Goal: Information Seeking & Learning: Learn about a topic

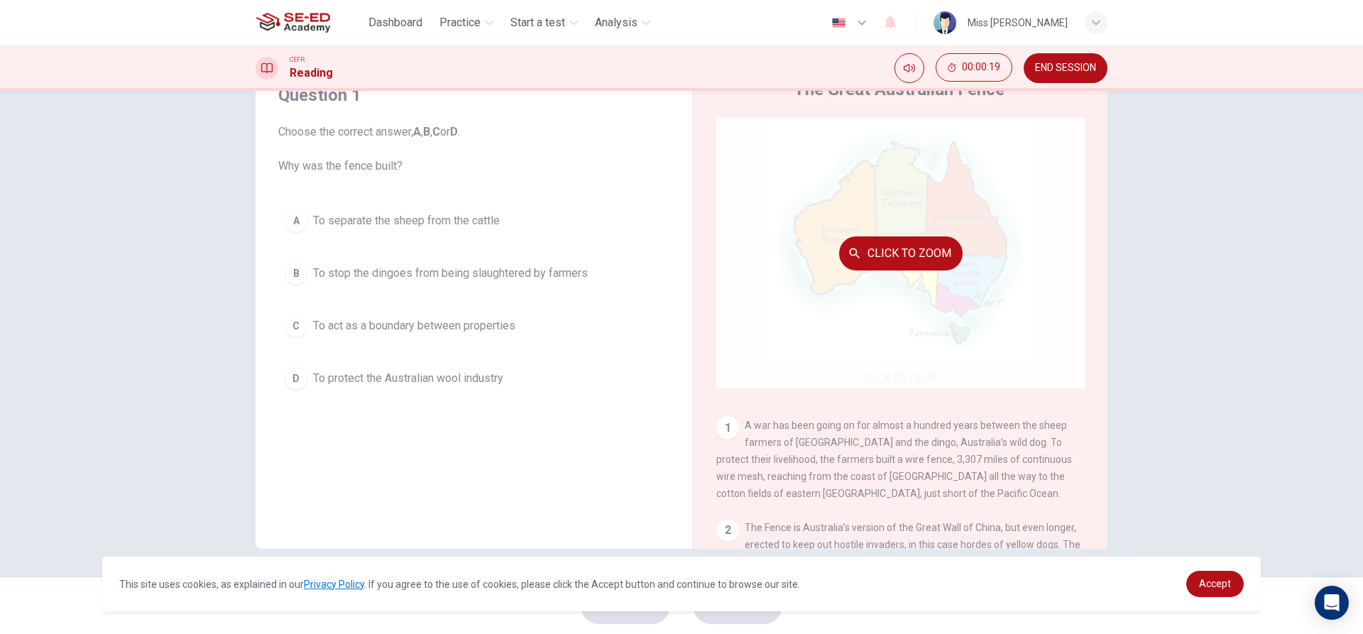
click at [863, 246] on button "Click to Zoom" at bounding box center [901, 253] width 124 height 34
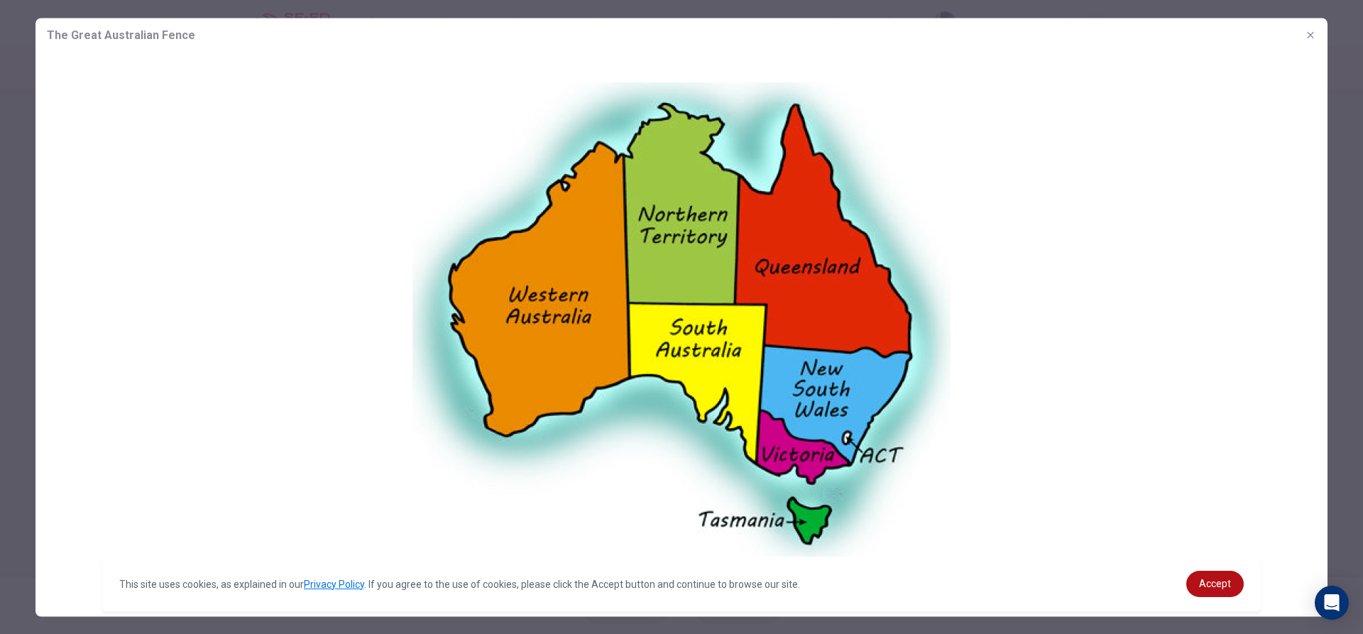
click at [1319, 30] on button "button" at bounding box center [1310, 34] width 23 height 23
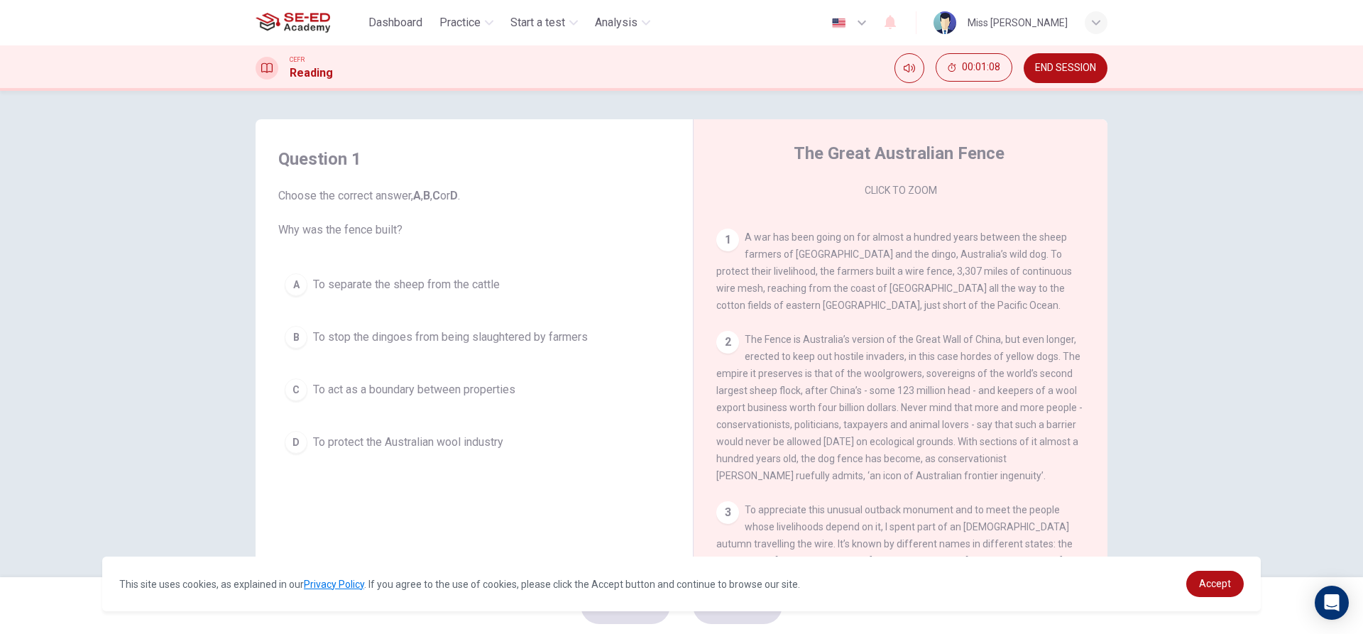
scroll to position [284, 0]
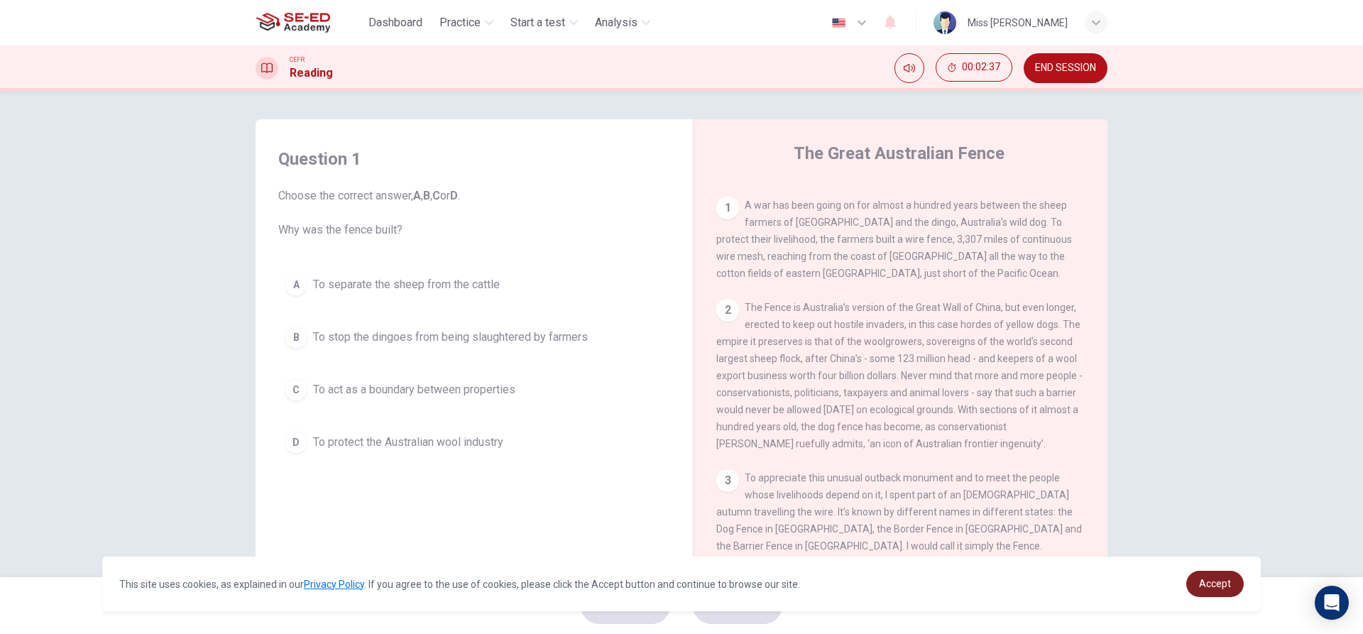
click at [1202, 576] on link "Accept" at bounding box center [1215, 584] width 58 height 26
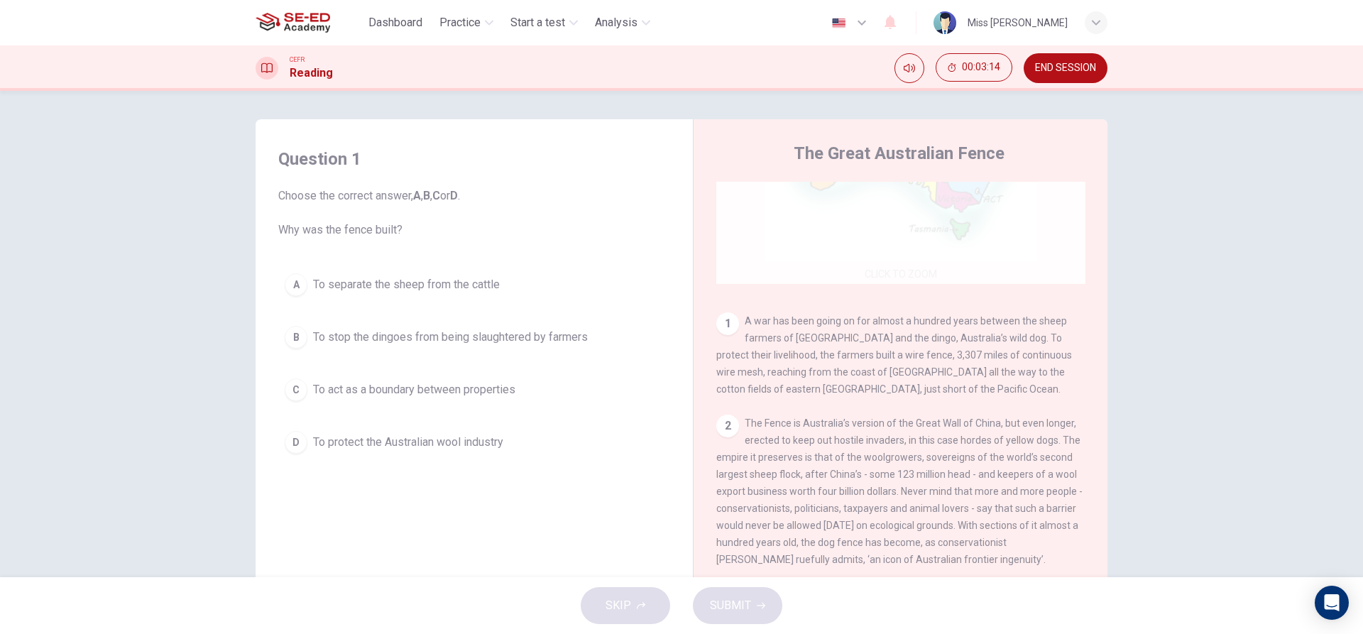
scroll to position [213, 0]
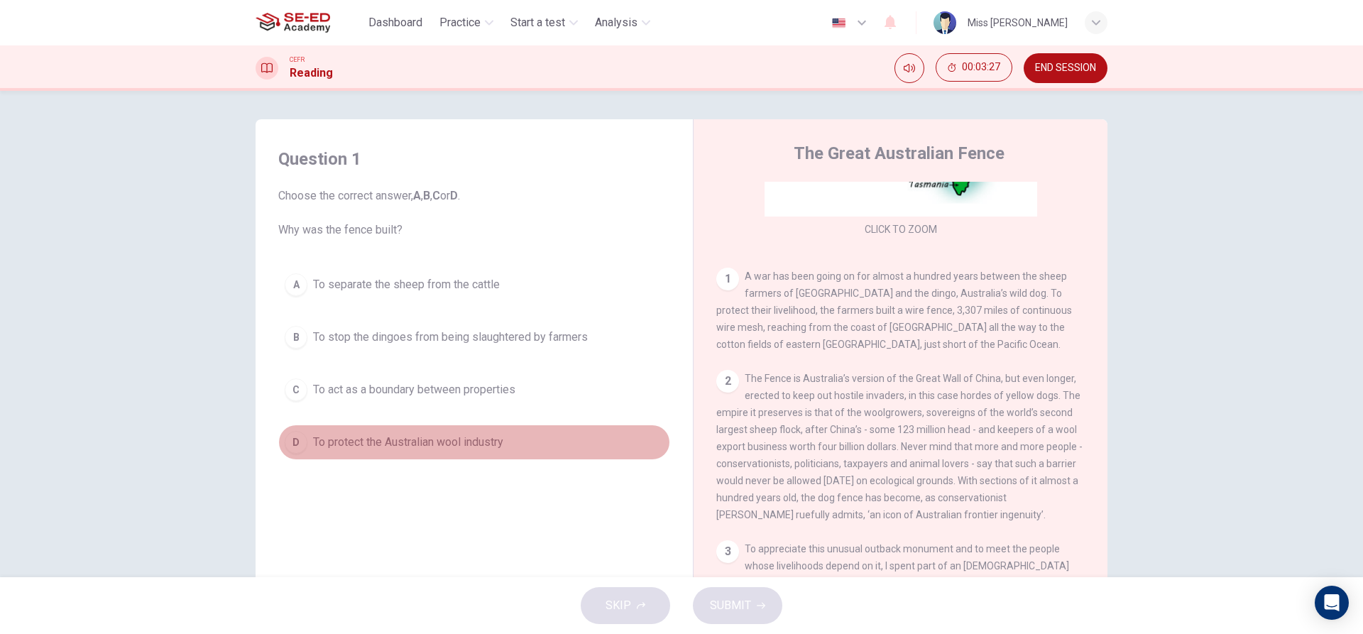
click at [542, 443] on button "D To protect the Australian wool industry" at bounding box center [474, 442] width 392 height 35
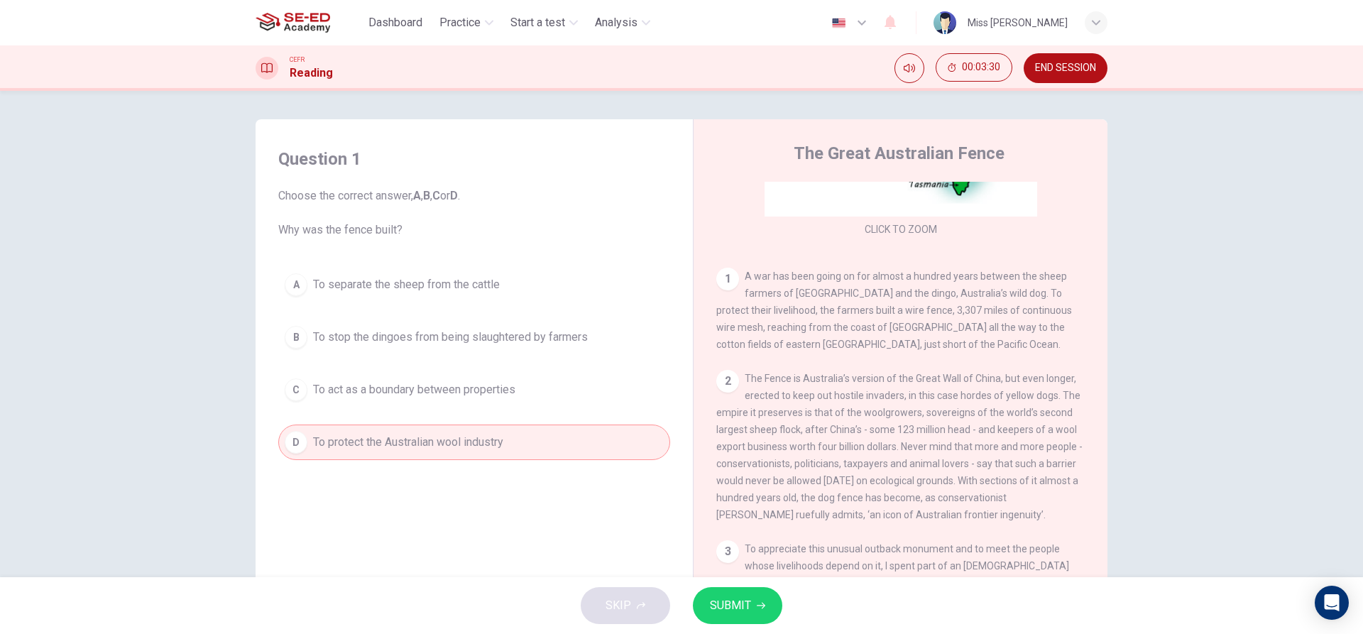
click at [741, 611] on span "SUBMIT" at bounding box center [730, 606] width 41 height 20
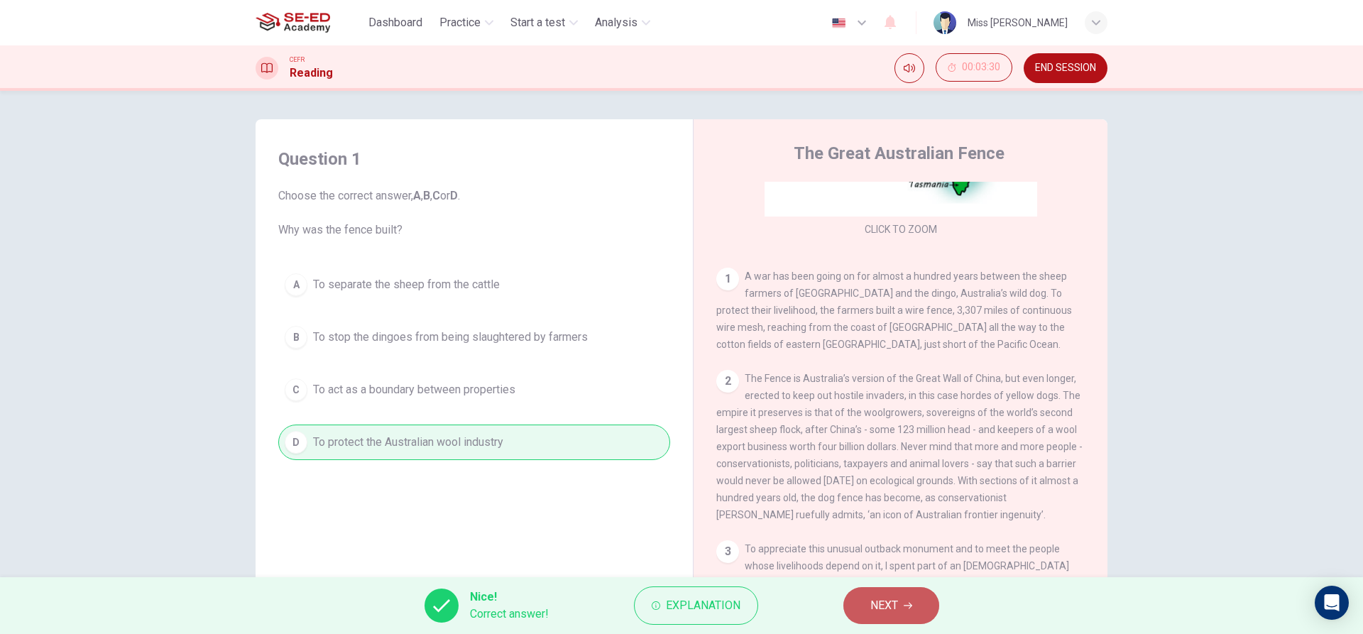
click at [888, 598] on span "NEXT" at bounding box center [884, 606] width 28 height 20
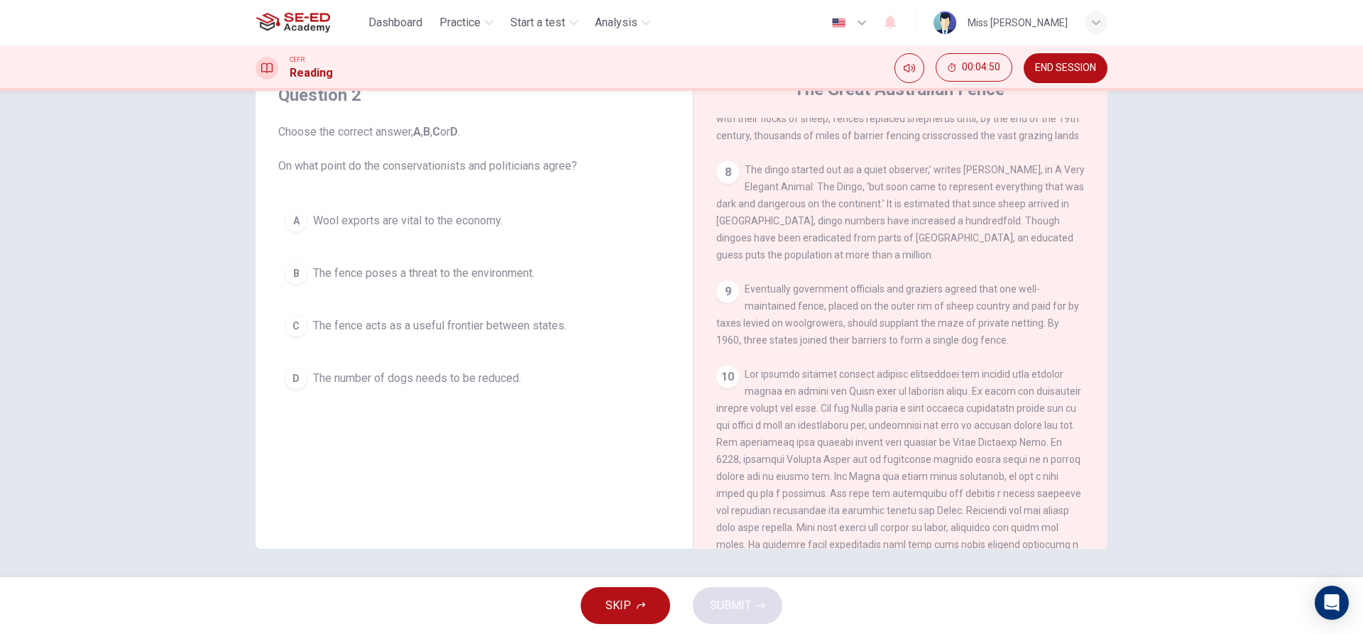
scroll to position [1174, 0]
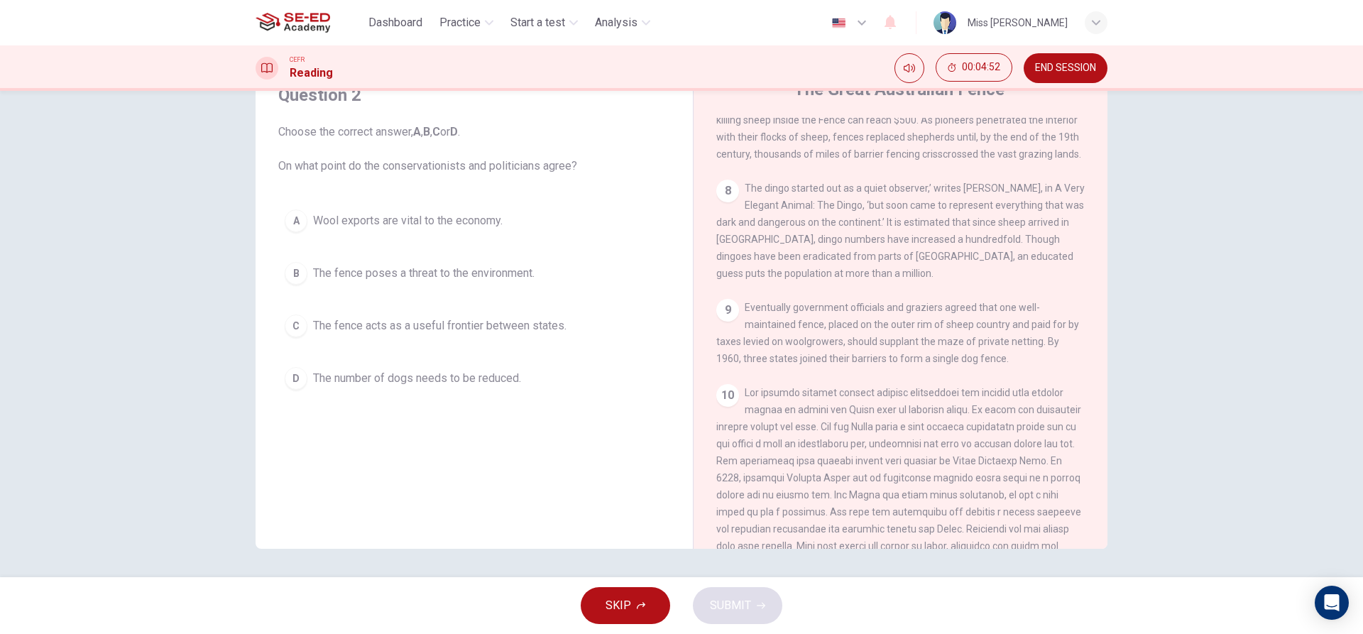
click at [502, 274] on span "The fence poses a threat to the environment." at bounding box center [423, 273] width 221 height 17
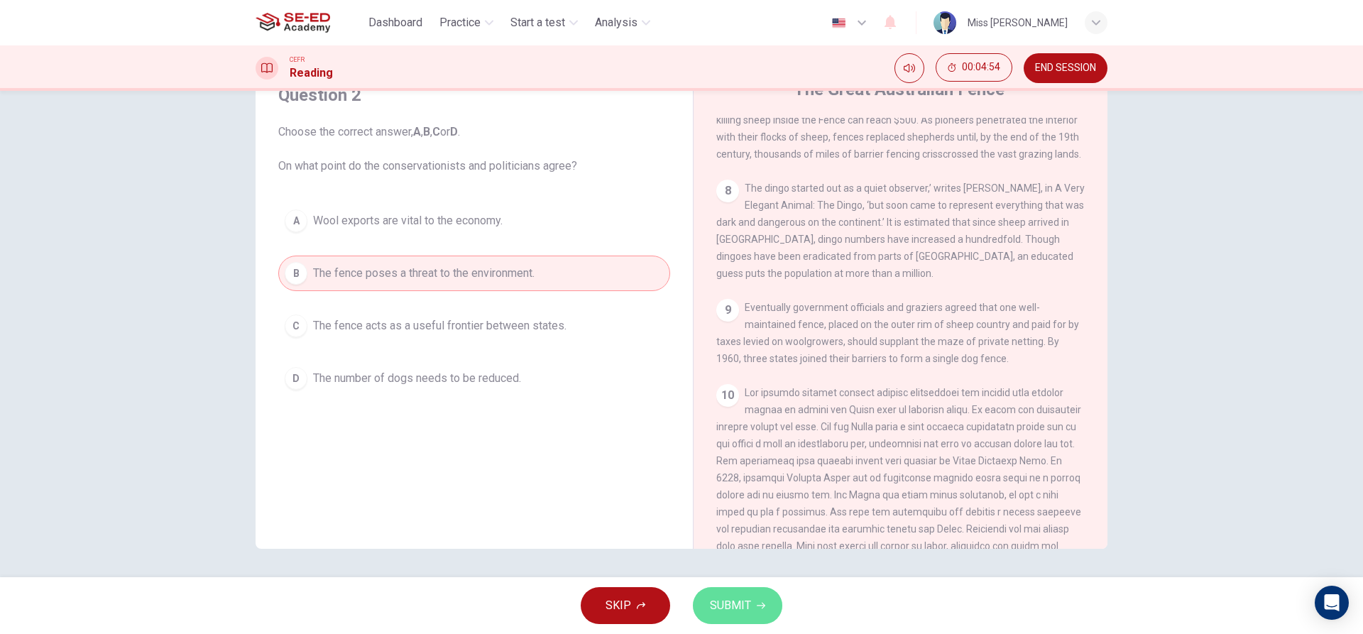
click at [750, 587] on button "SUBMIT" at bounding box center [737, 605] width 89 height 37
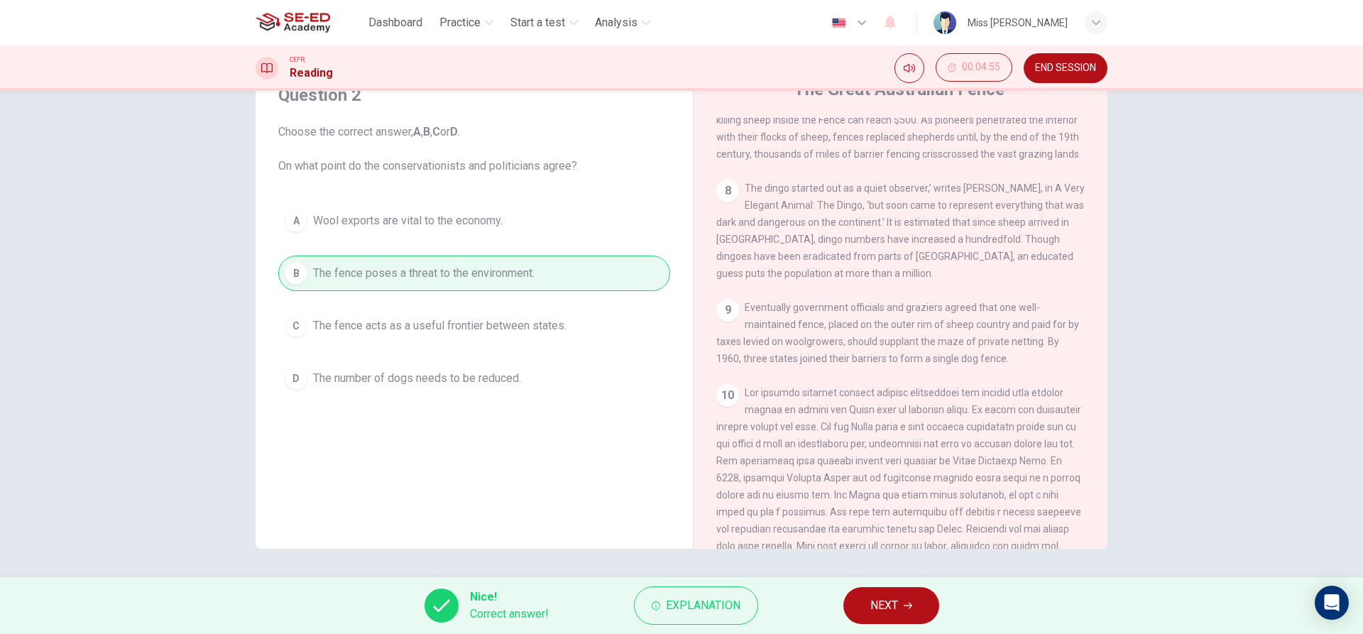
click at [889, 596] on span "NEXT" at bounding box center [884, 606] width 28 height 20
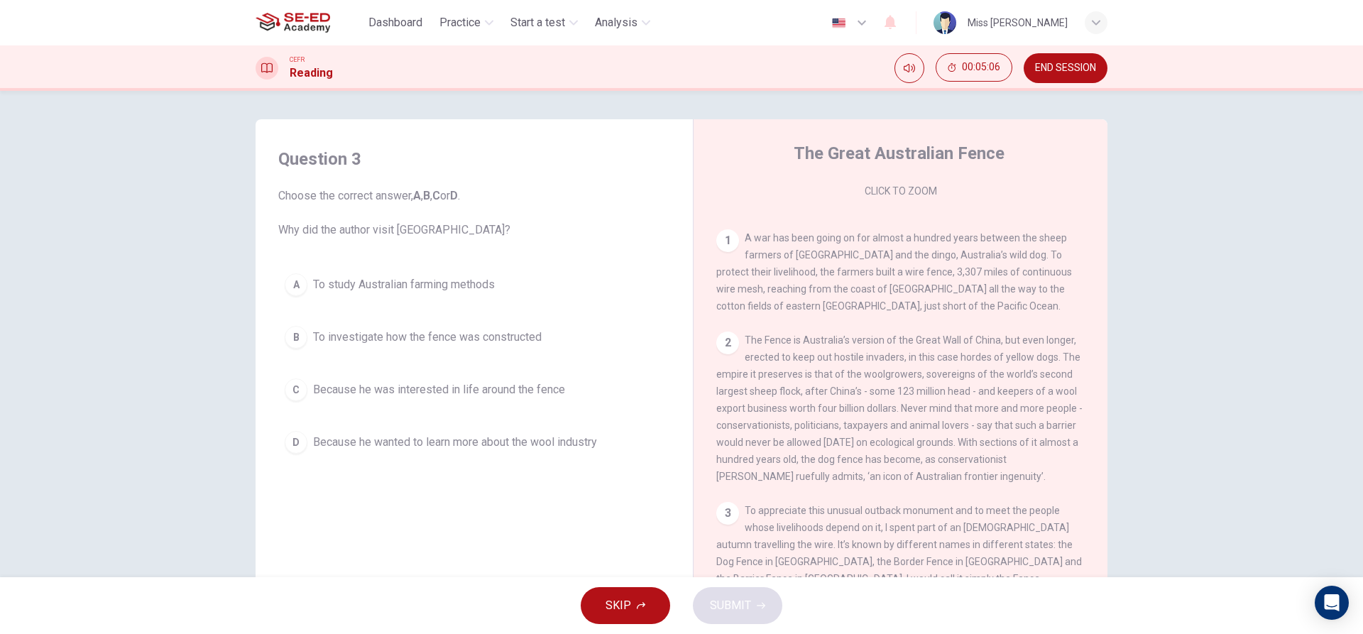
scroll to position [322, 0]
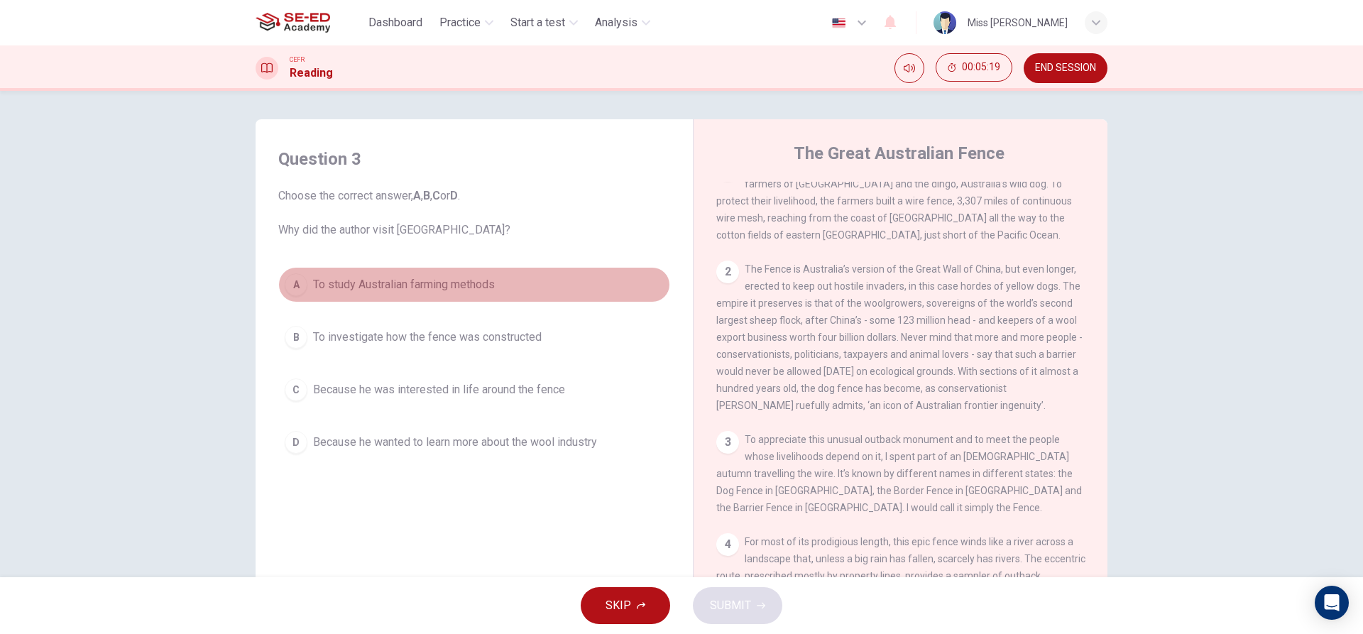
click at [450, 273] on button "A To study Australian farming methods" at bounding box center [474, 284] width 392 height 35
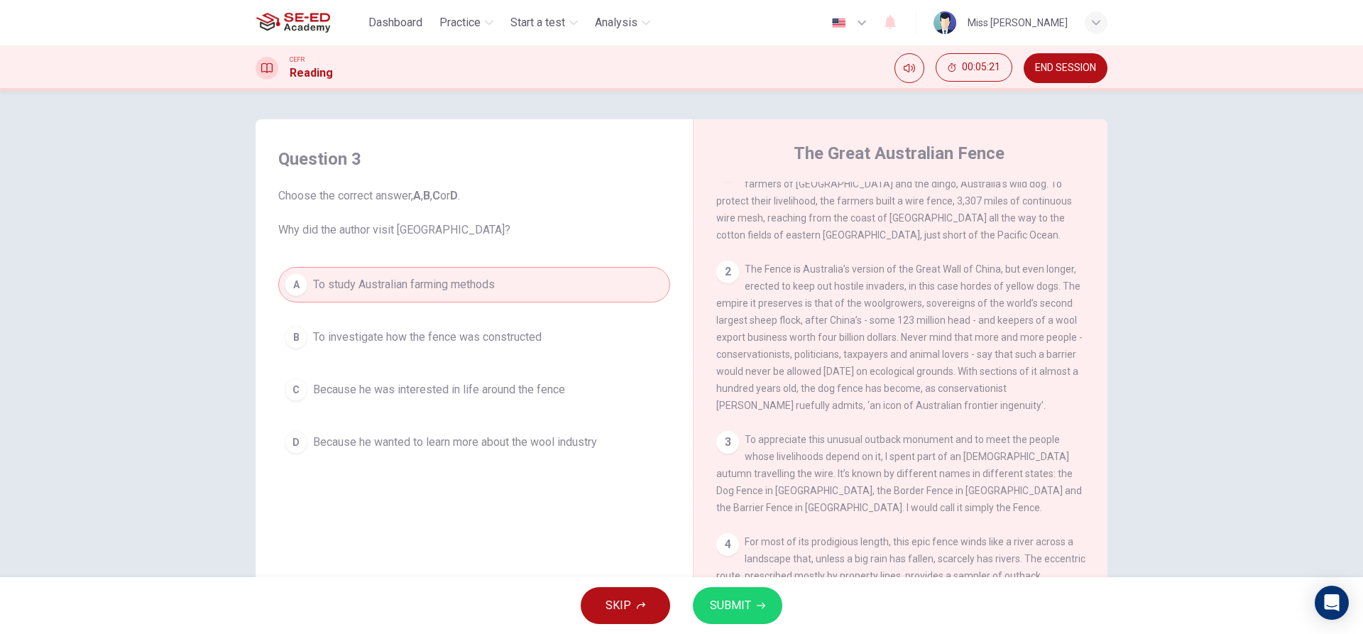
click at [754, 593] on button "SUBMIT" at bounding box center [737, 605] width 89 height 37
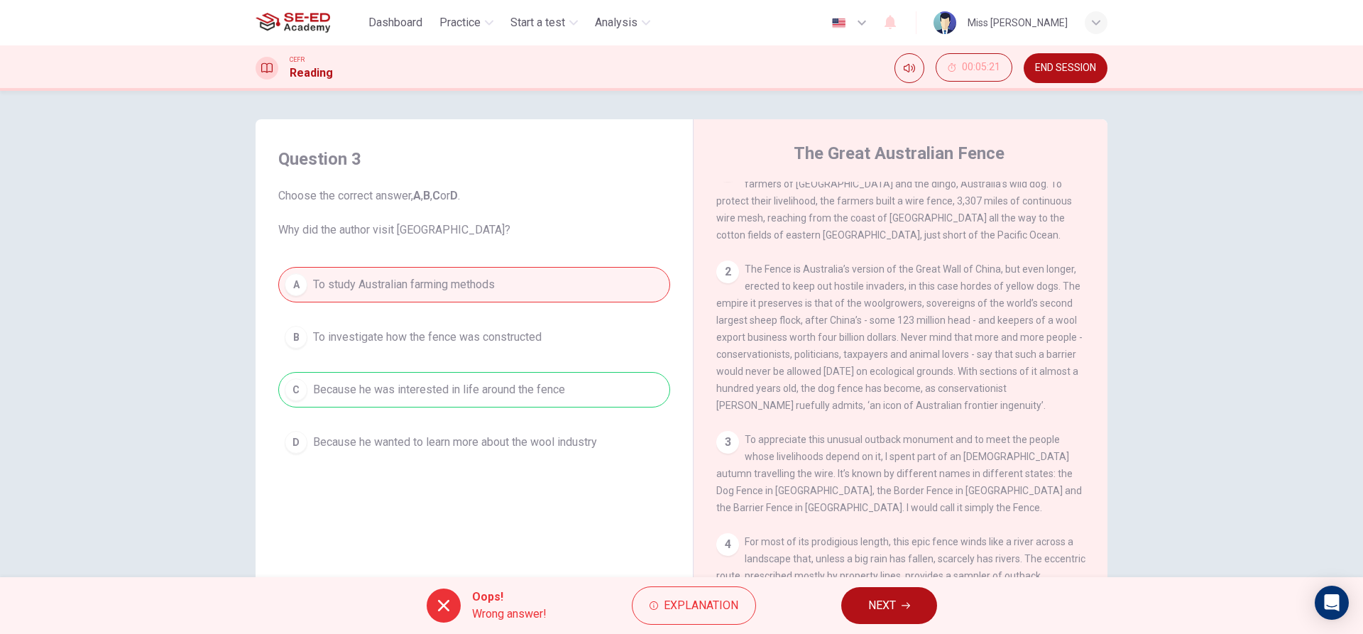
click at [890, 583] on div "Oops! Wrong answer! Explanation NEXT" at bounding box center [681, 605] width 1363 height 57
click at [887, 596] on span "NEXT" at bounding box center [882, 606] width 28 height 20
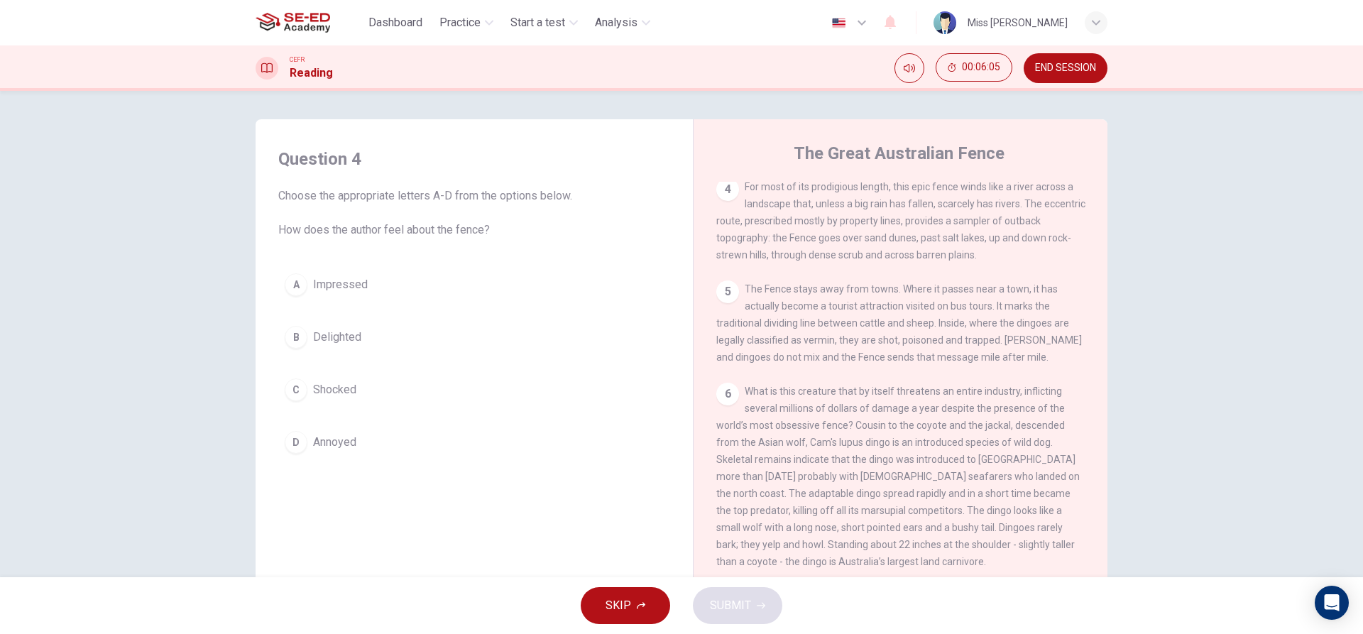
scroll to position [748, 0]
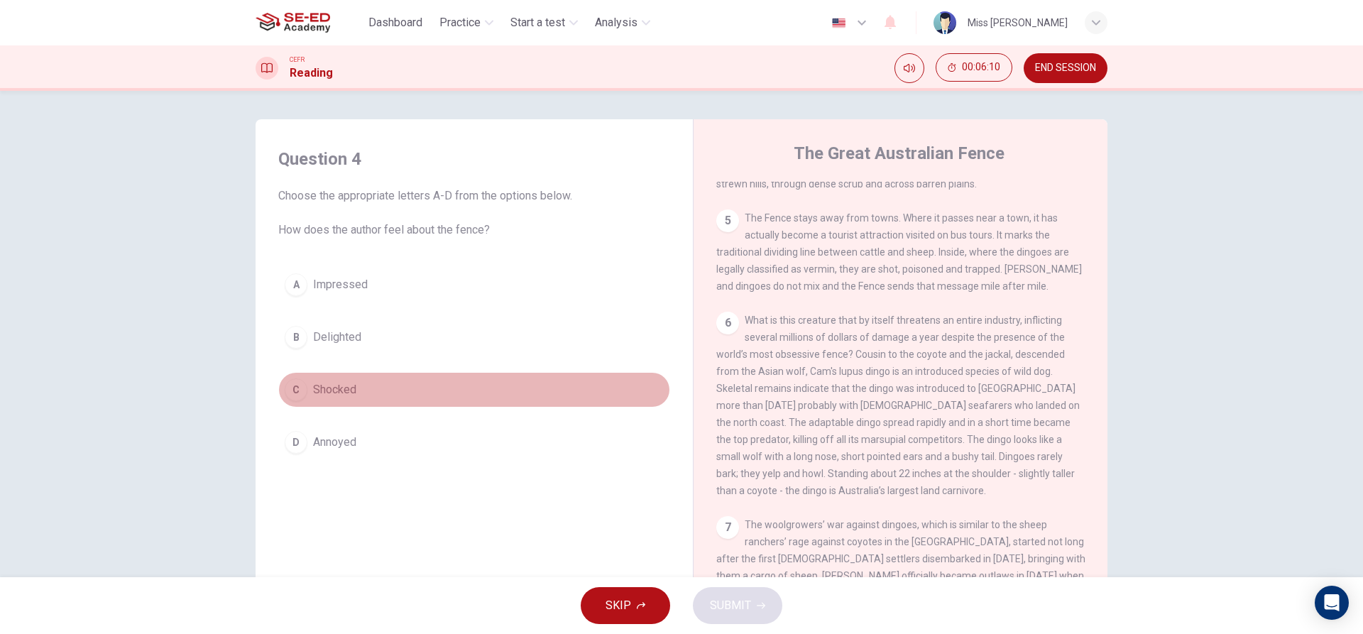
click at [465, 402] on button "C Shocked" at bounding box center [474, 389] width 392 height 35
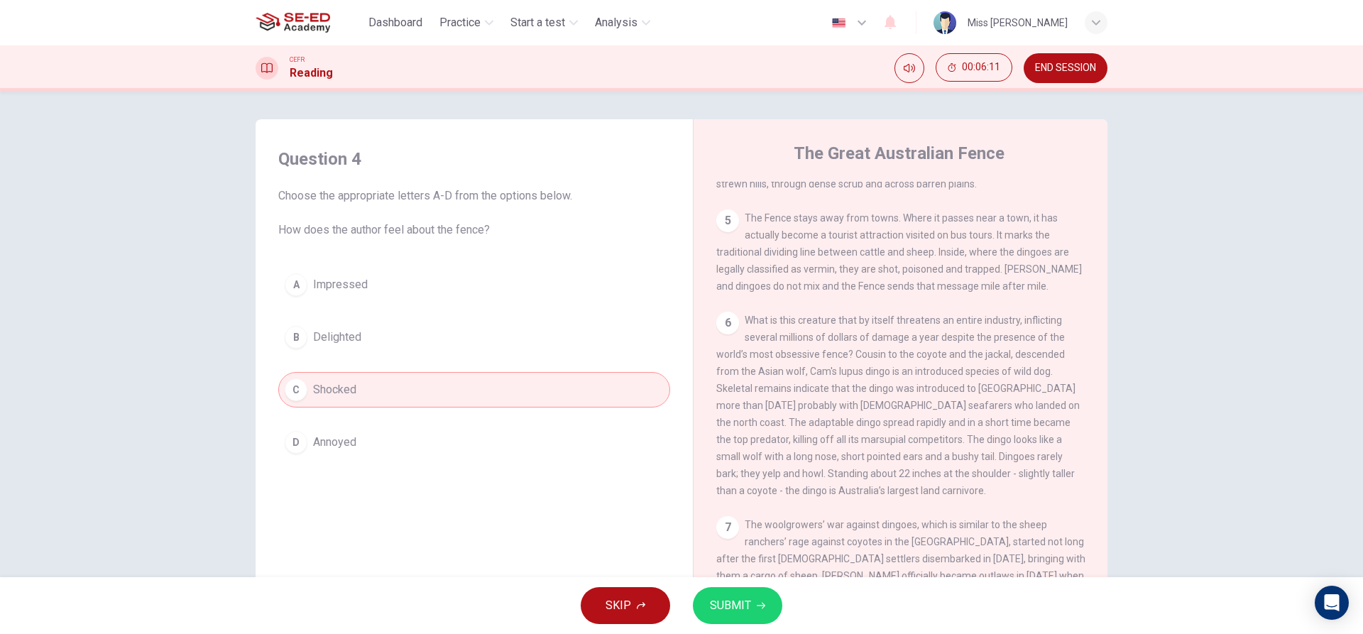
click at [716, 603] on span "SUBMIT" at bounding box center [730, 606] width 41 height 20
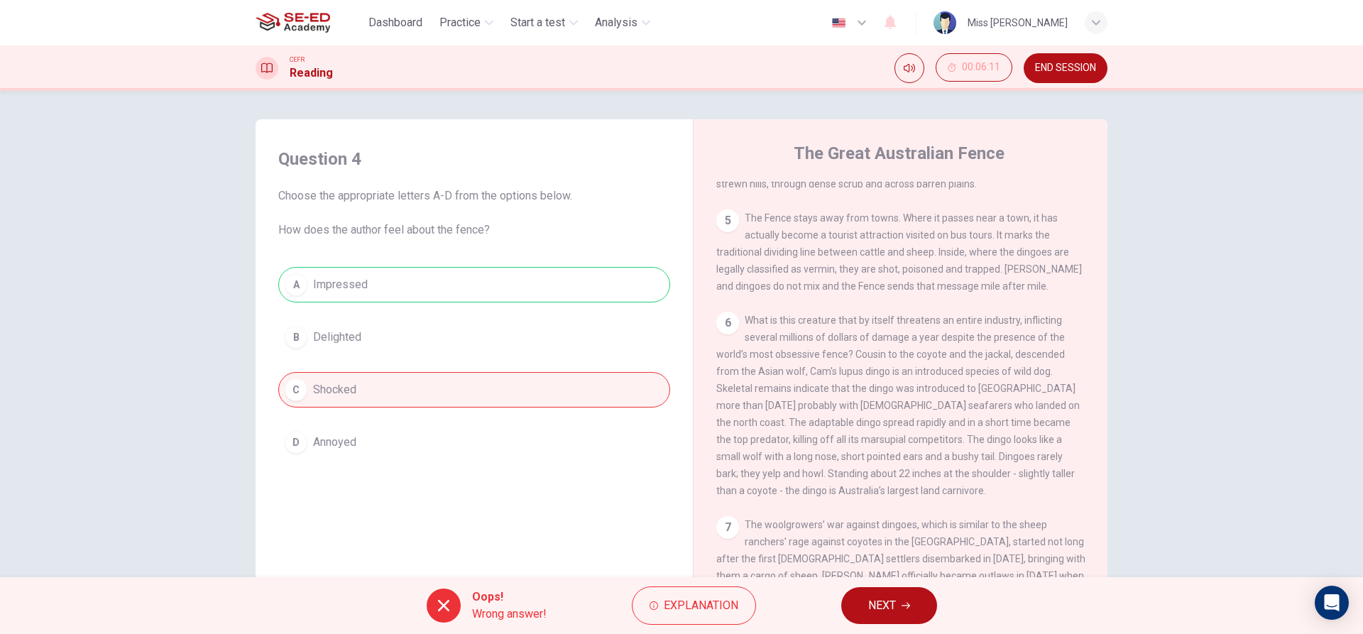
click at [870, 600] on span "NEXT" at bounding box center [882, 606] width 28 height 20
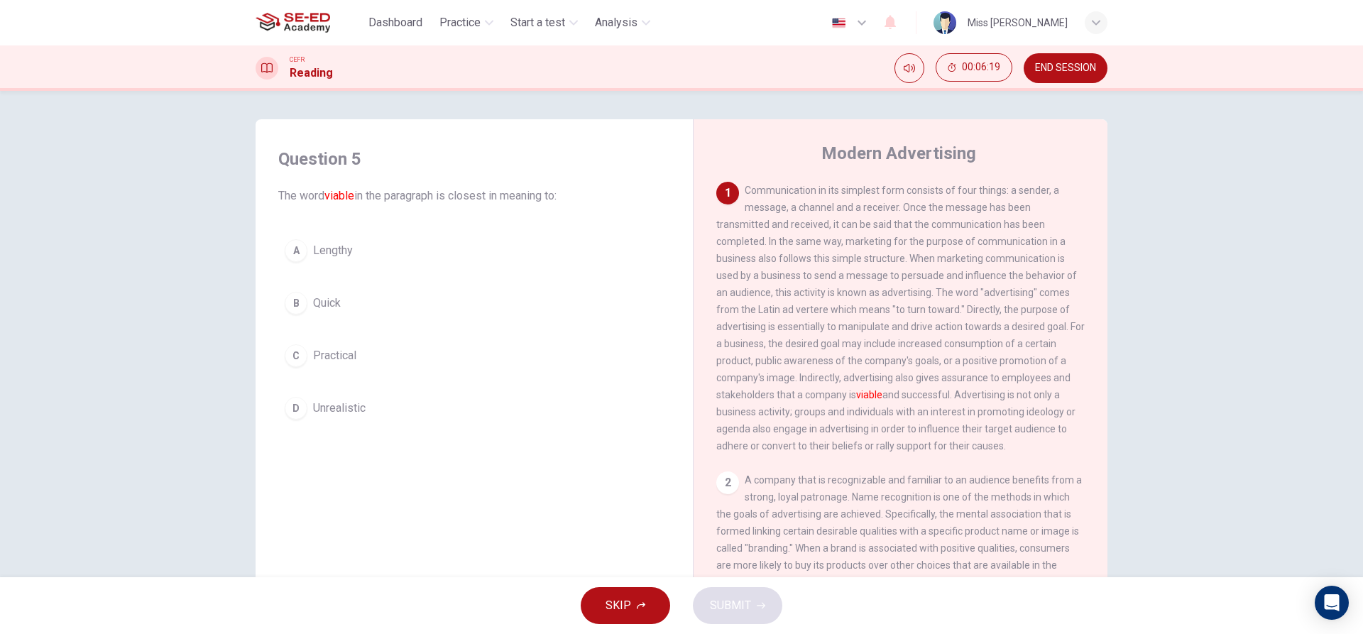
click at [378, 357] on button "C Practical" at bounding box center [474, 355] width 392 height 35
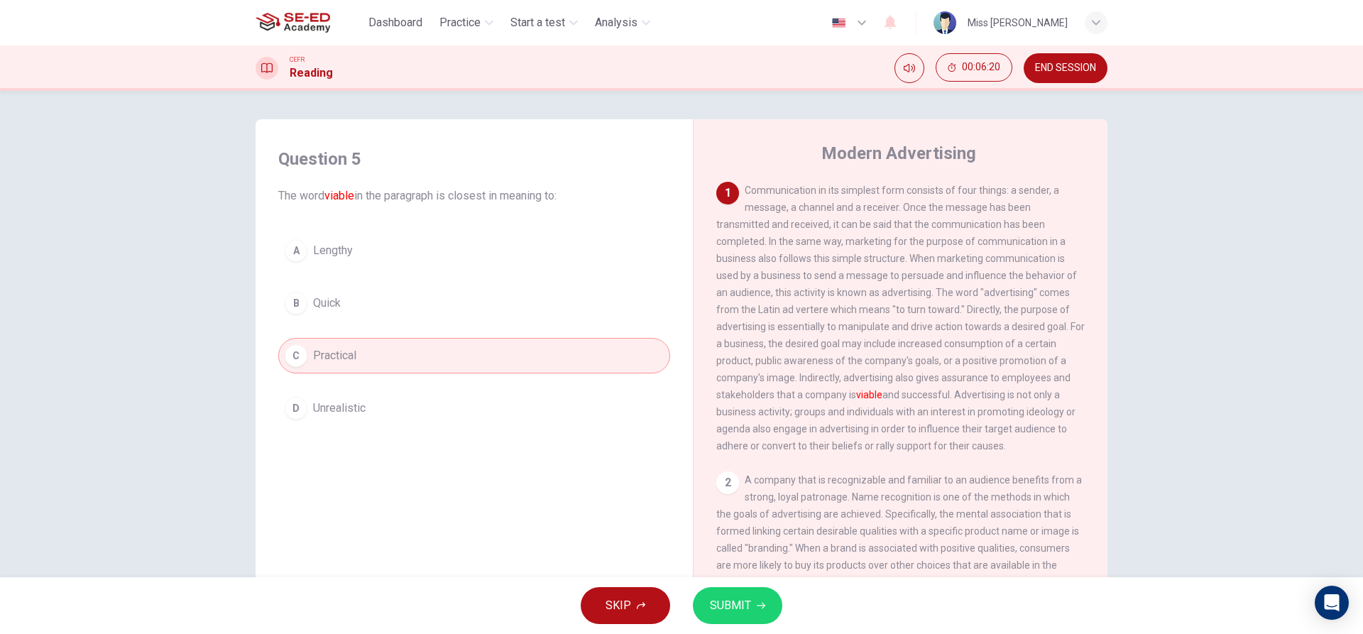
click at [731, 599] on span "SUBMIT" at bounding box center [730, 606] width 41 height 20
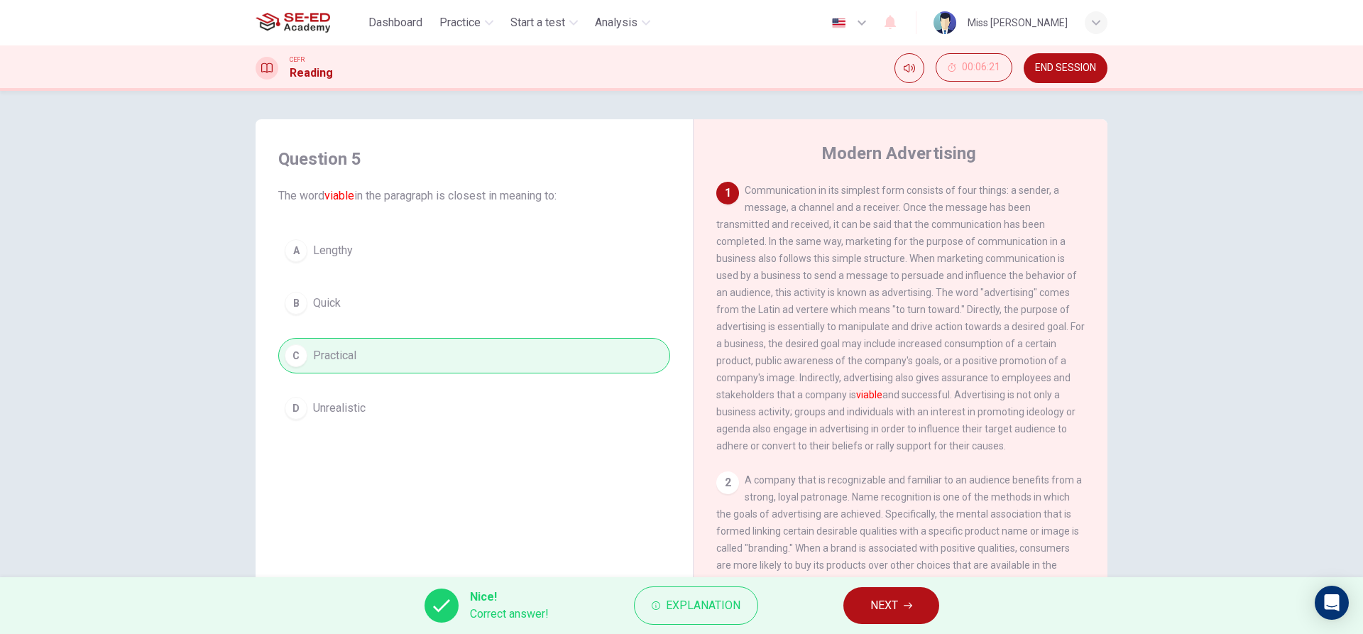
click at [890, 606] on span "NEXT" at bounding box center [884, 606] width 28 height 20
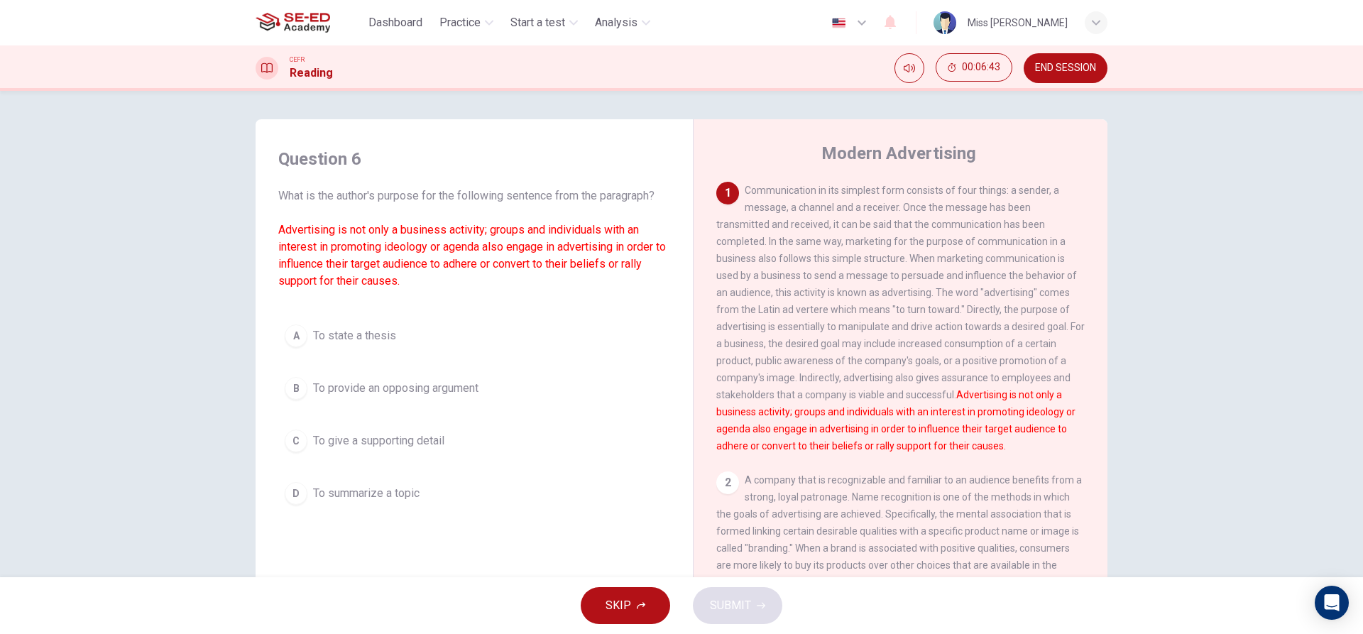
click at [1070, 66] on span "END SESSION" at bounding box center [1065, 67] width 61 height 11
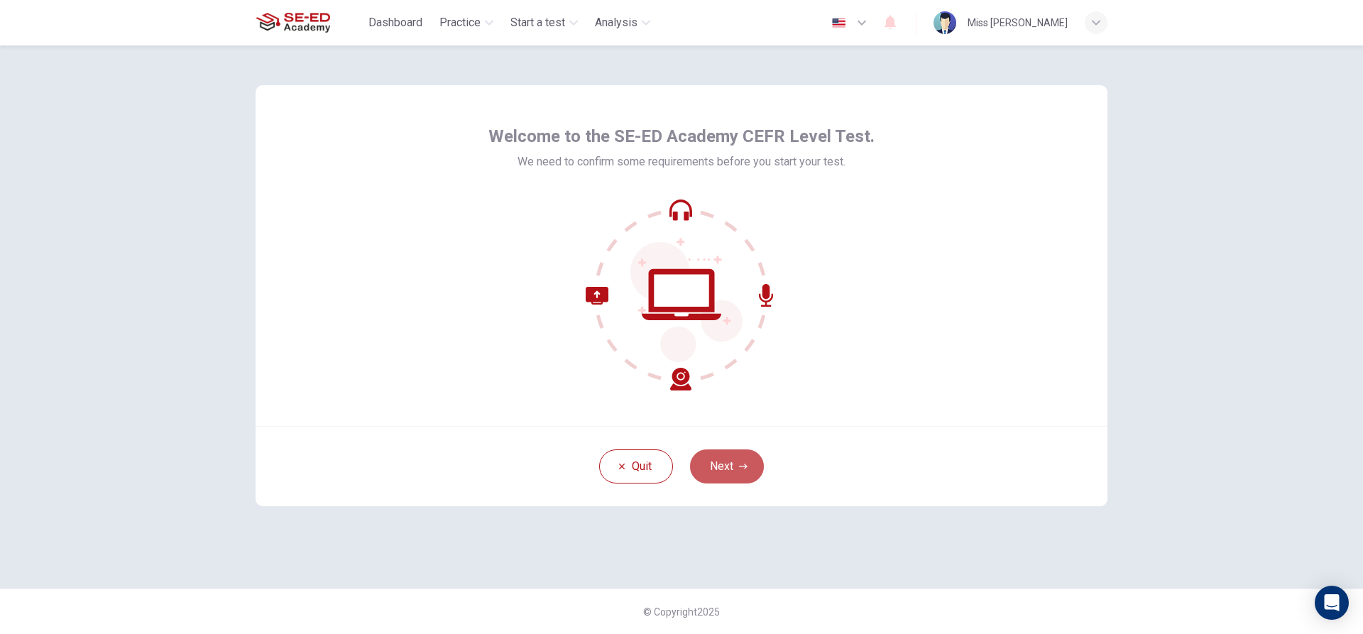
drag, startPoint x: 756, startPoint y: 452, endPoint x: 747, endPoint y: 452, distance: 9.2
click at [750, 451] on button "Next" at bounding box center [727, 466] width 74 height 34
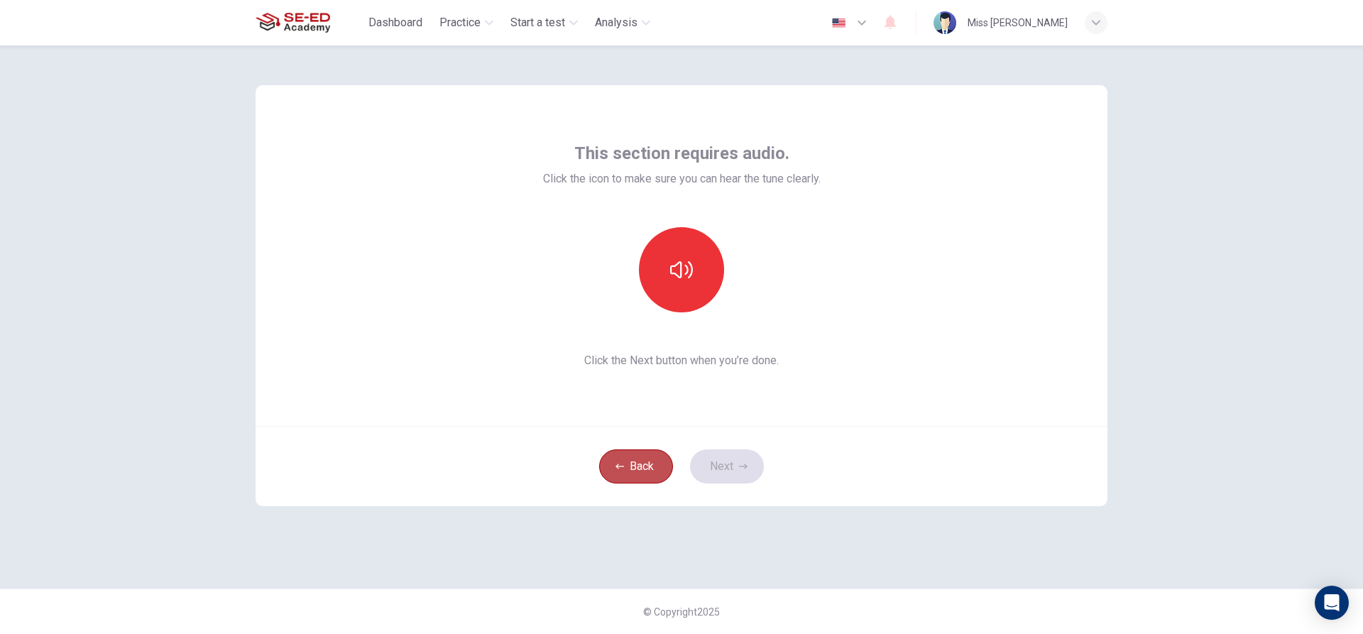
click at [631, 459] on button "Back" at bounding box center [636, 466] width 74 height 34
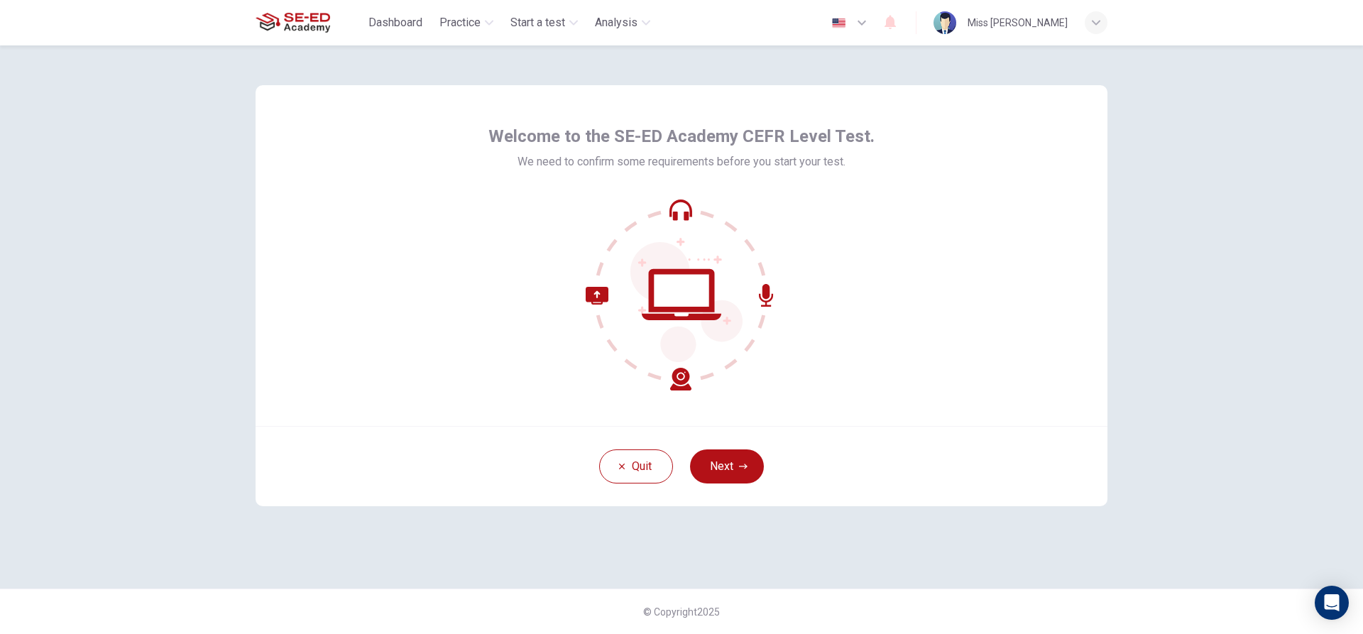
click at [726, 441] on div "Quit Next" at bounding box center [682, 466] width 852 height 80
click at [730, 461] on button "Next" at bounding box center [727, 466] width 74 height 34
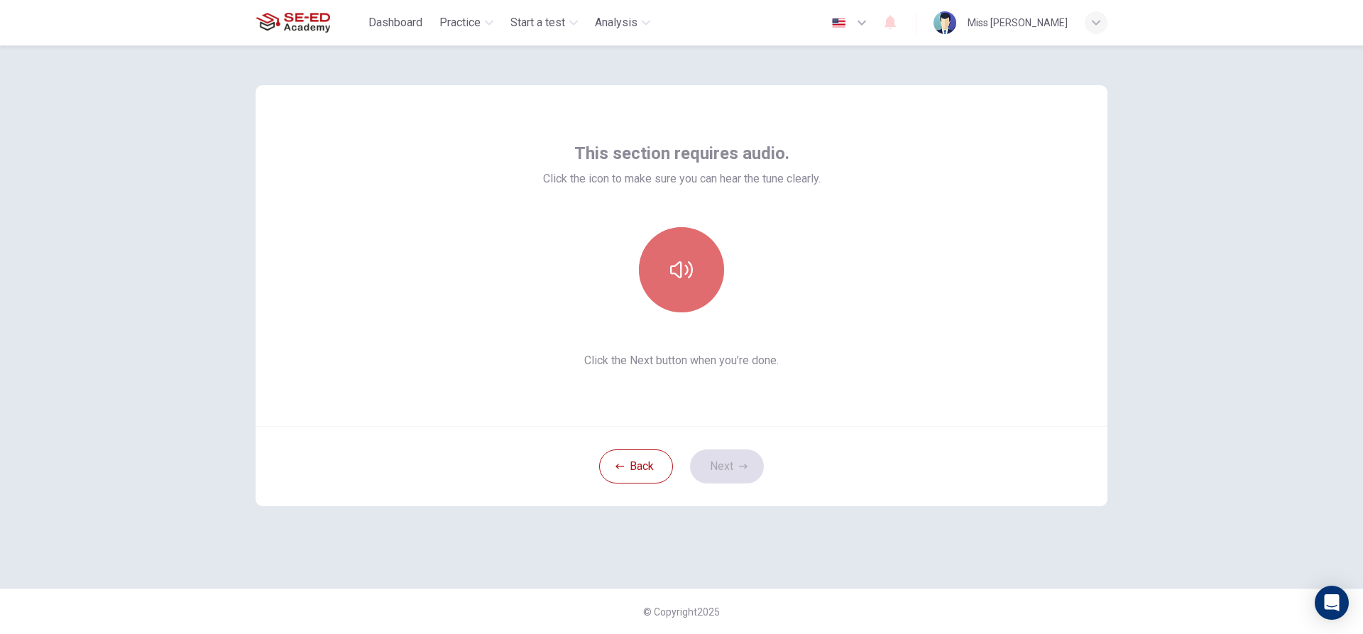
click at [683, 267] on icon "button" at bounding box center [681, 269] width 23 height 23
click at [742, 471] on button "Next" at bounding box center [727, 466] width 74 height 34
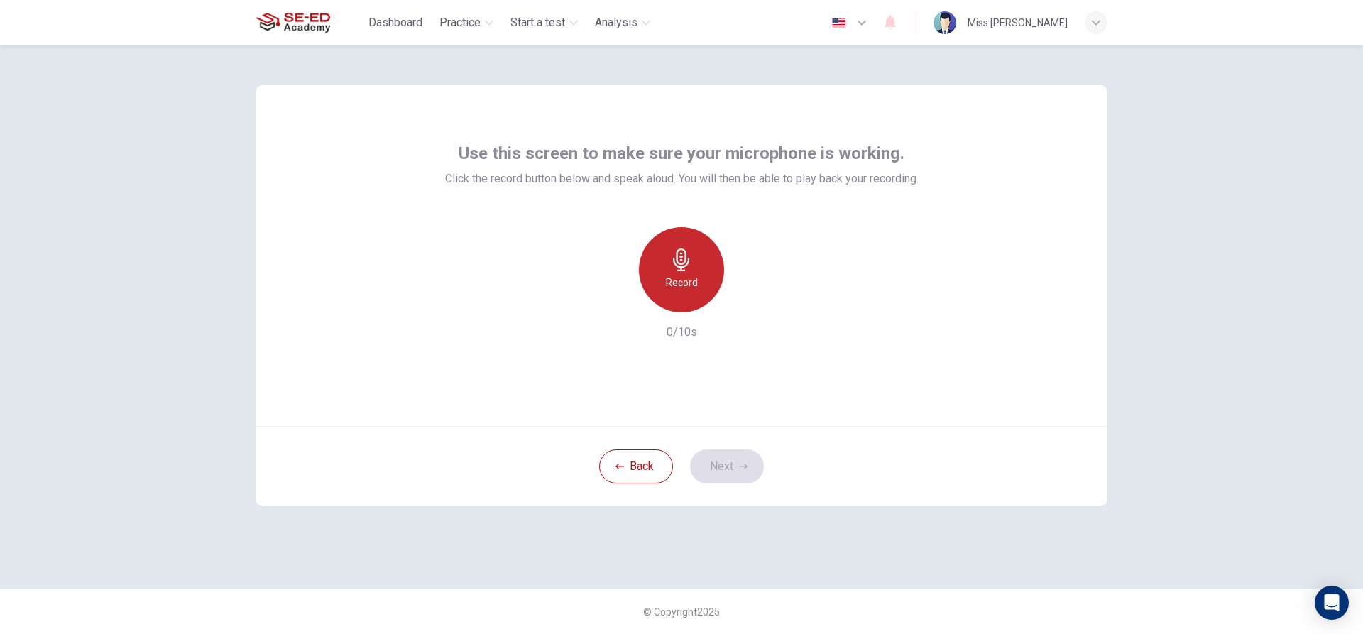
click at [682, 277] on h6 "Record" at bounding box center [682, 282] width 32 height 17
click at [694, 279] on div "Stop" at bounding box center [681, 269] width 85 height 85
click at [741, 453] on button "Next" at bounding box center [727, 466] width 74 height 34
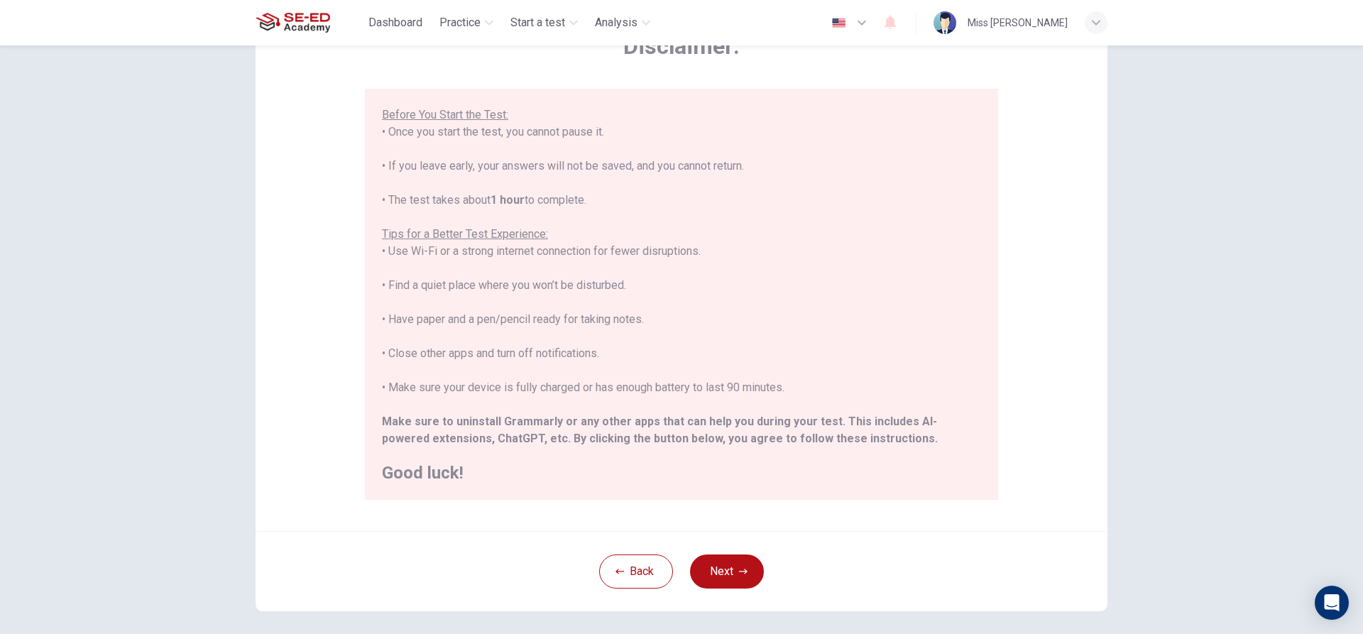
scroll to position [155, 0]
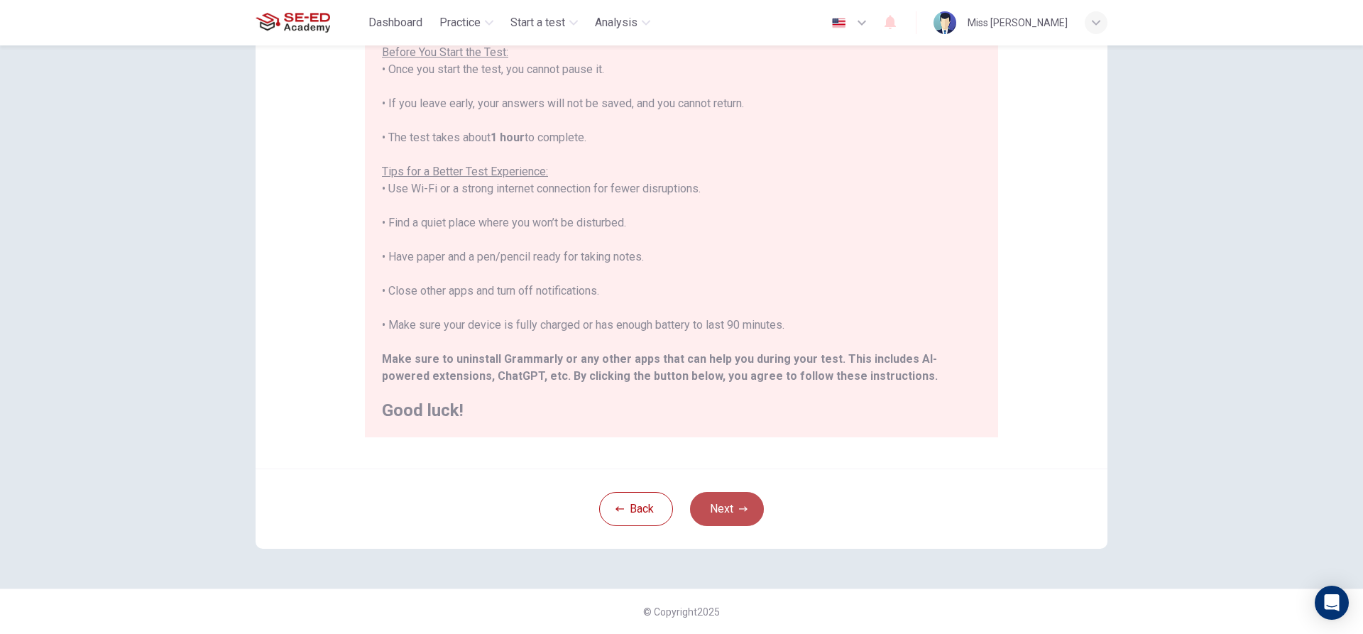
click at [728, 517] on button "Next" at bounding box center [727, 509] width 74 height 34
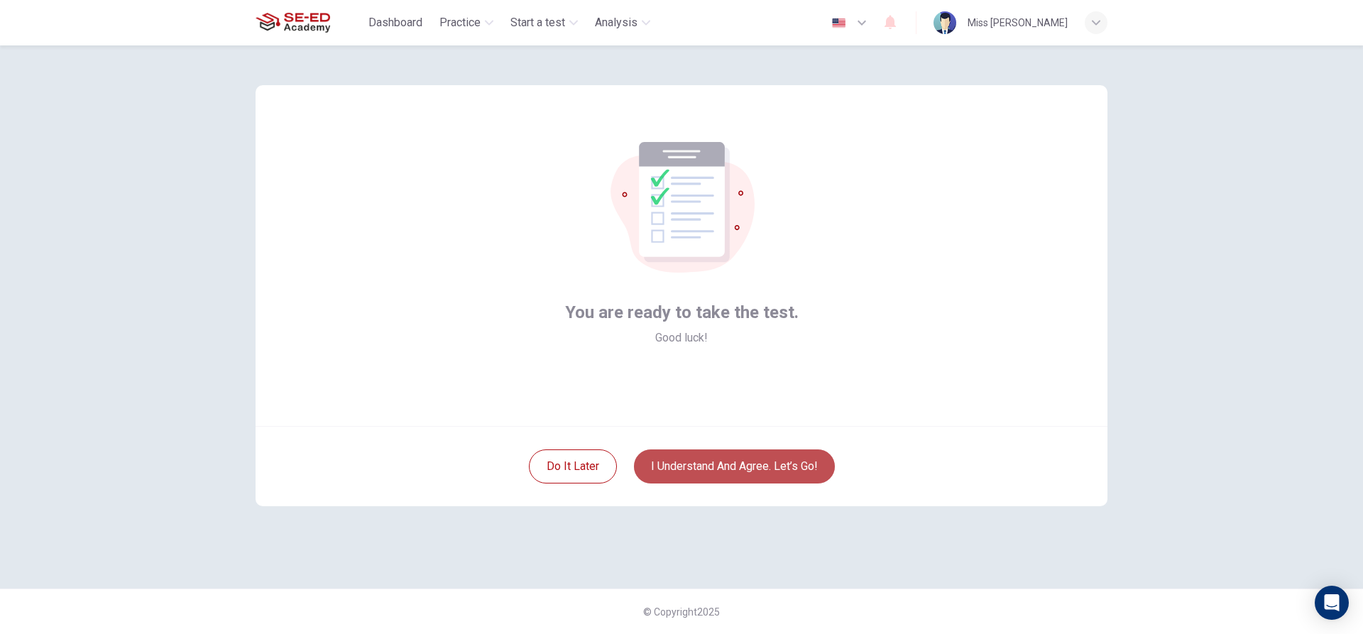
click at [731, 458] on button "I understand and agree. Let’s go!" at bounding box center [734, 466] width 201 height 34
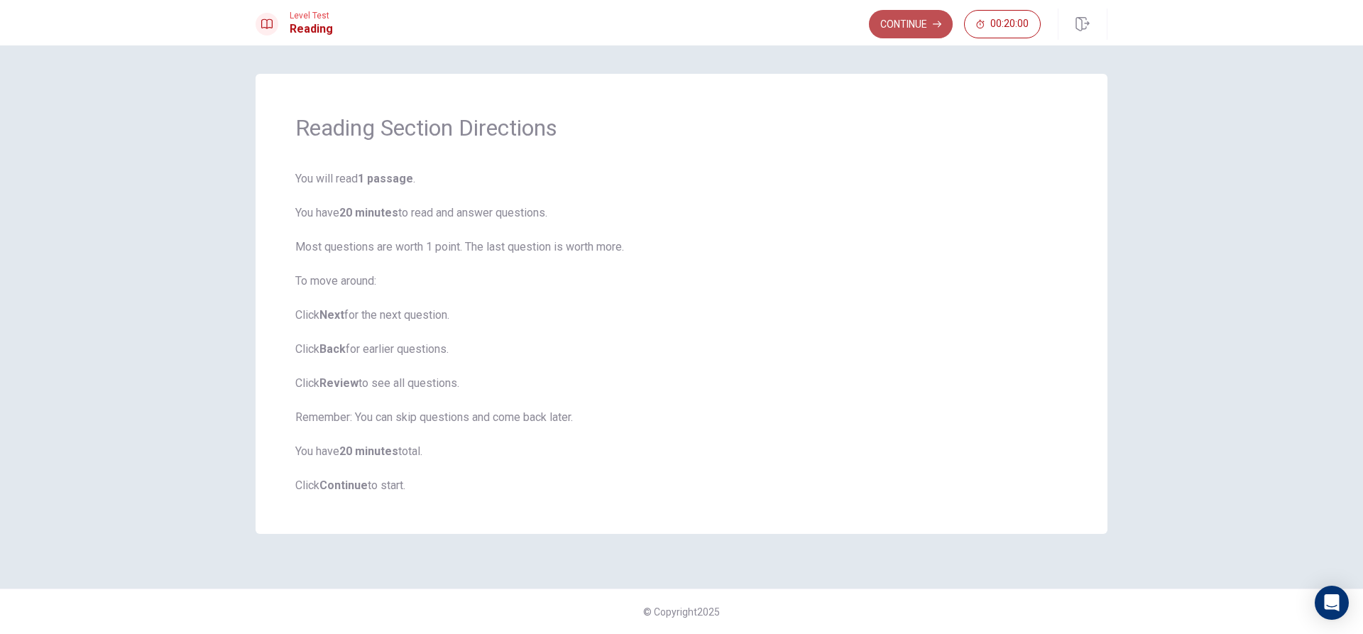
click at [904, 18] on button "Continue" at bounding box center [911, 24] width 84 height 28
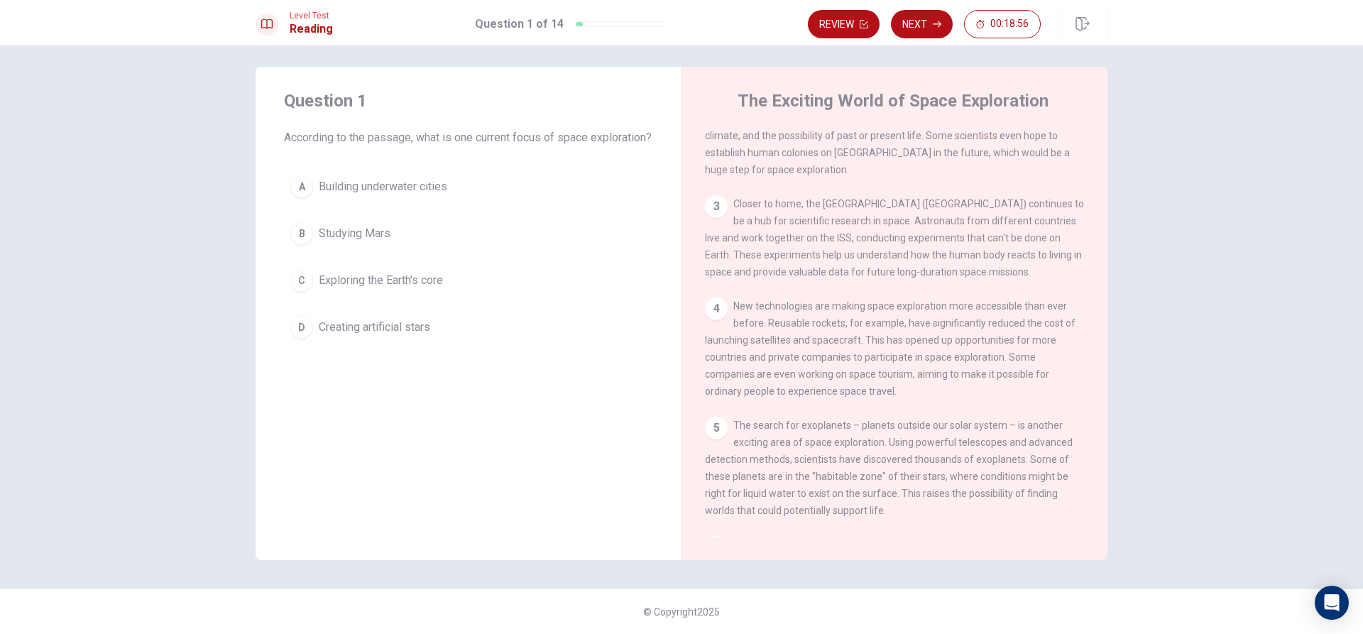
scroll to position [135, 0]
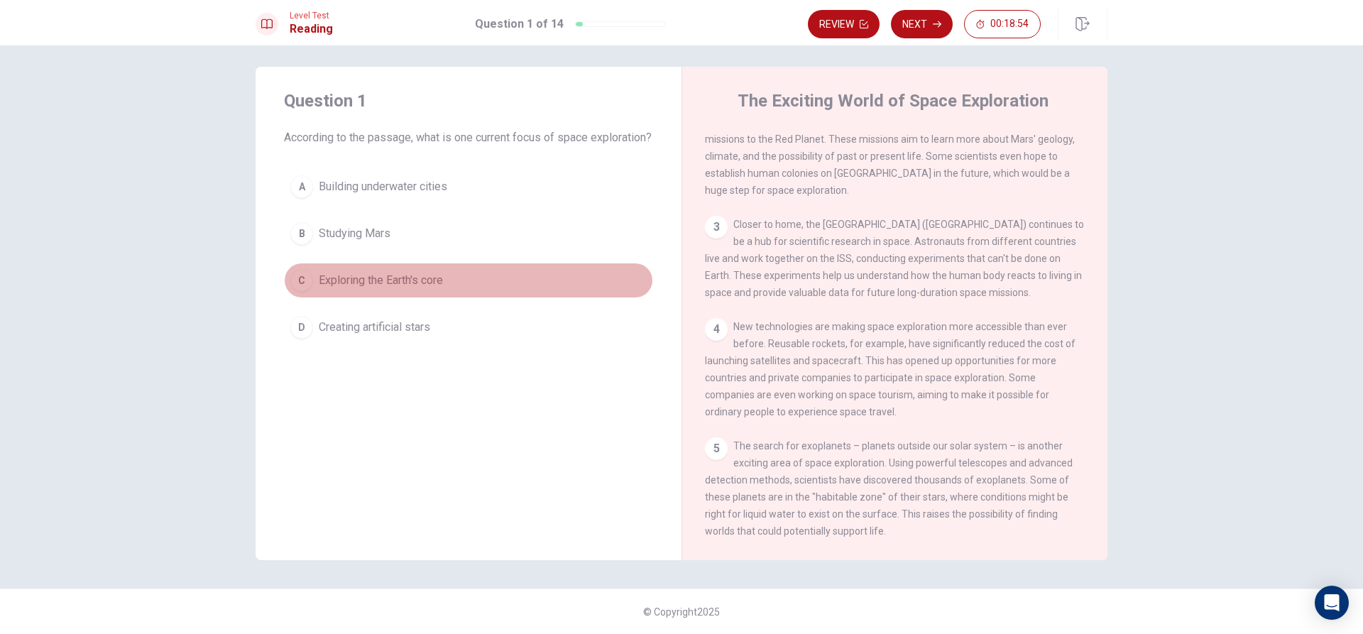
click at [463, 298] on button "C Exploring the Earth's core" at bounding box center [468, 280] width 369 height 35
click at [616, 298] on button "C Exploring the Earth's core" at bounding box center [468, 280] width 369 height 35
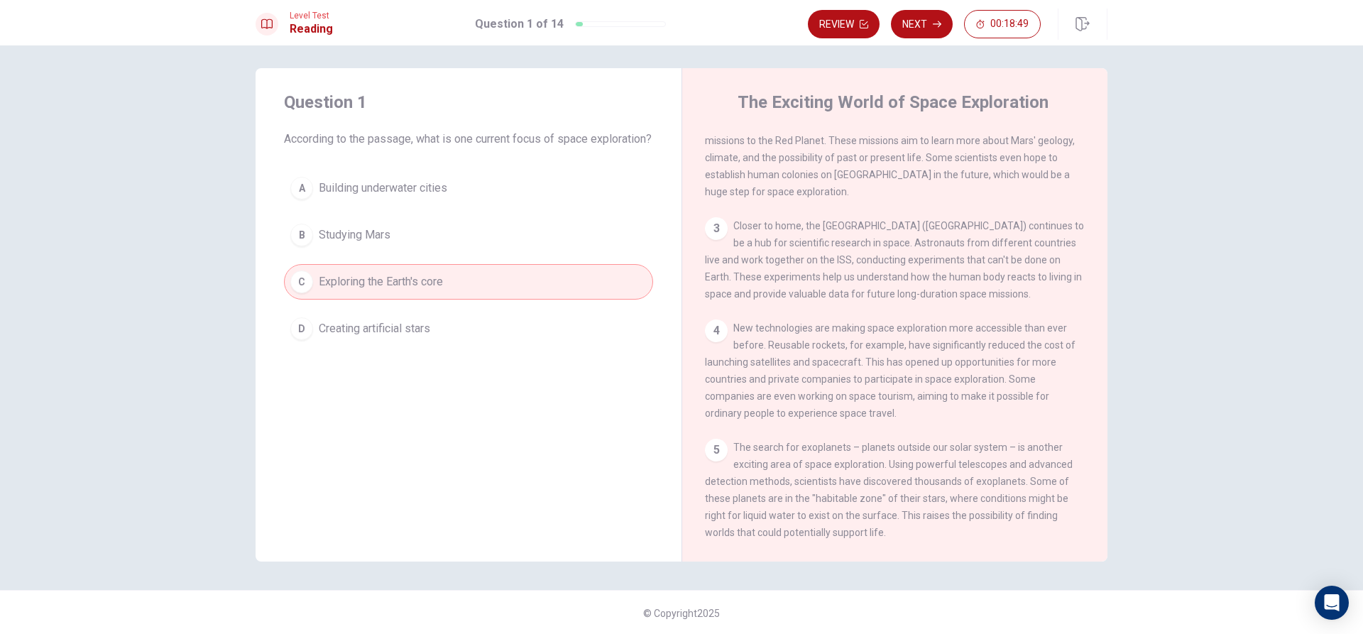
scroll to position [7, 0]
click at [576, 298] on button "C Exploring the Earth's core" at bounding box center [468, 280] width 369 height 35
click at [928, 16] on button "Next" at bounding box center [922, 24] width 62 height 28
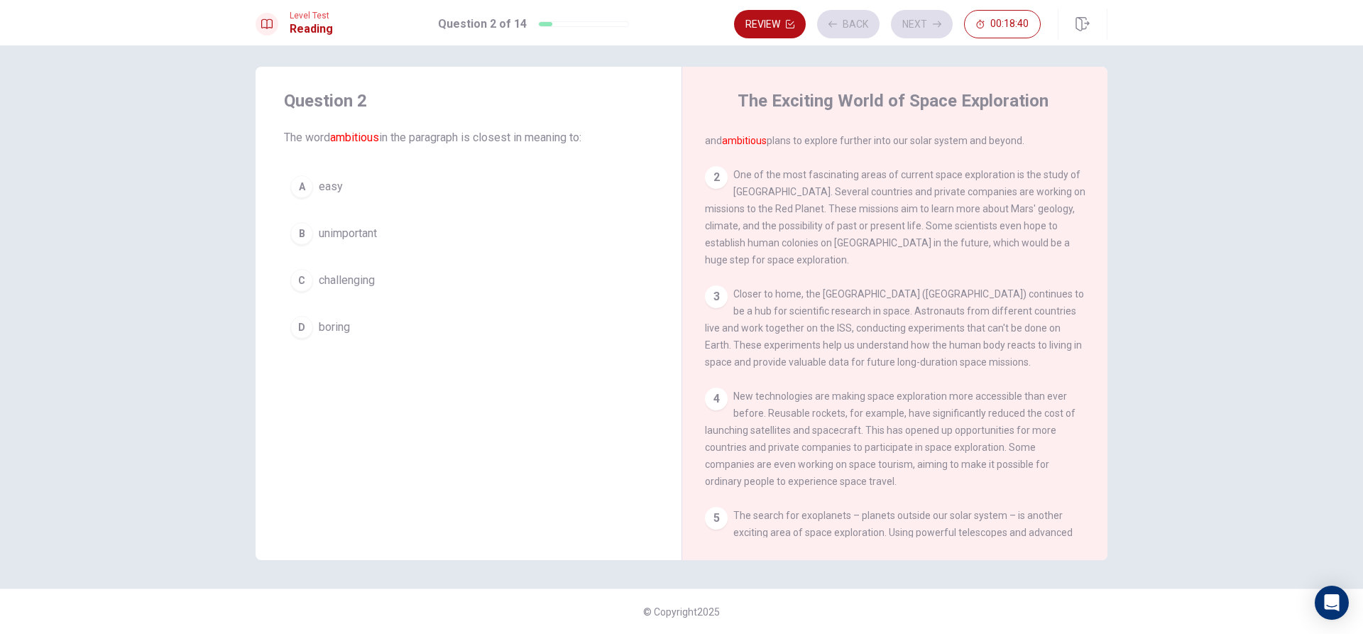
scroll to position [0, 0]
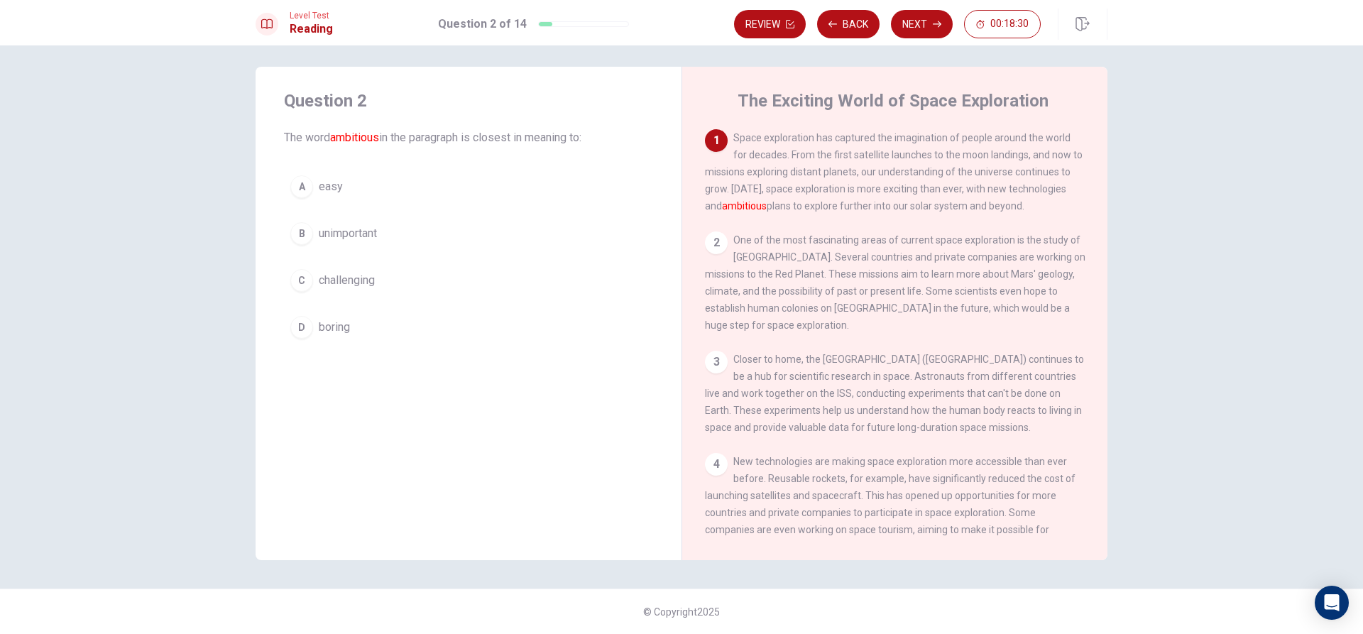
click at [450, 284] on button "C challenging" at bounding box center [468, 280] width 369 height 35
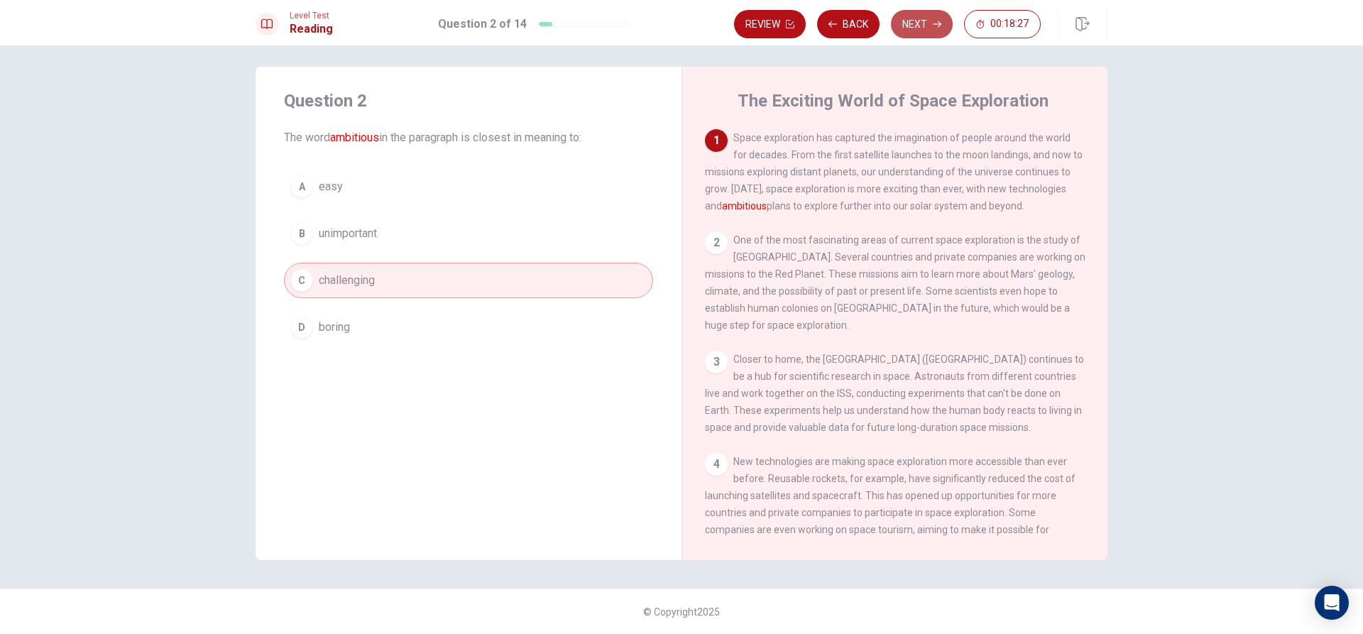
click at [921, 16] on button "Next" at bounding box center [922, 24] width 62 height 28
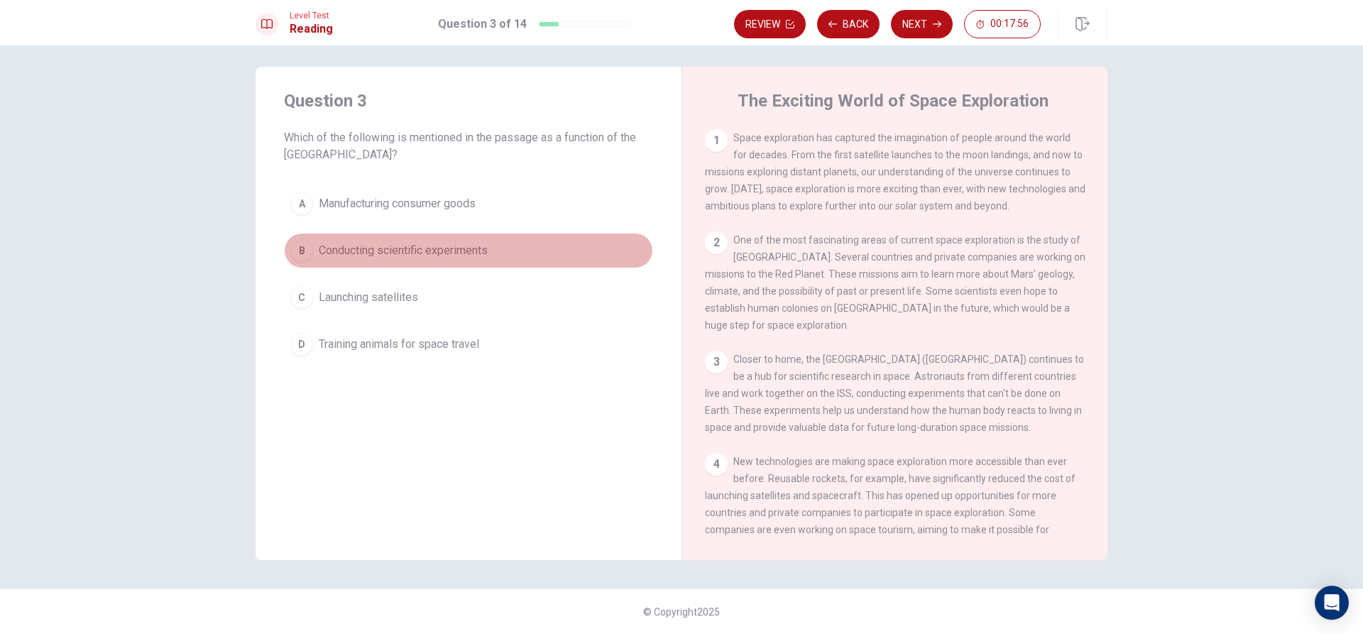
click at [485, 246] on span "Conducting scientific experiments" at bounding box center [403, 250] width 169 height 17
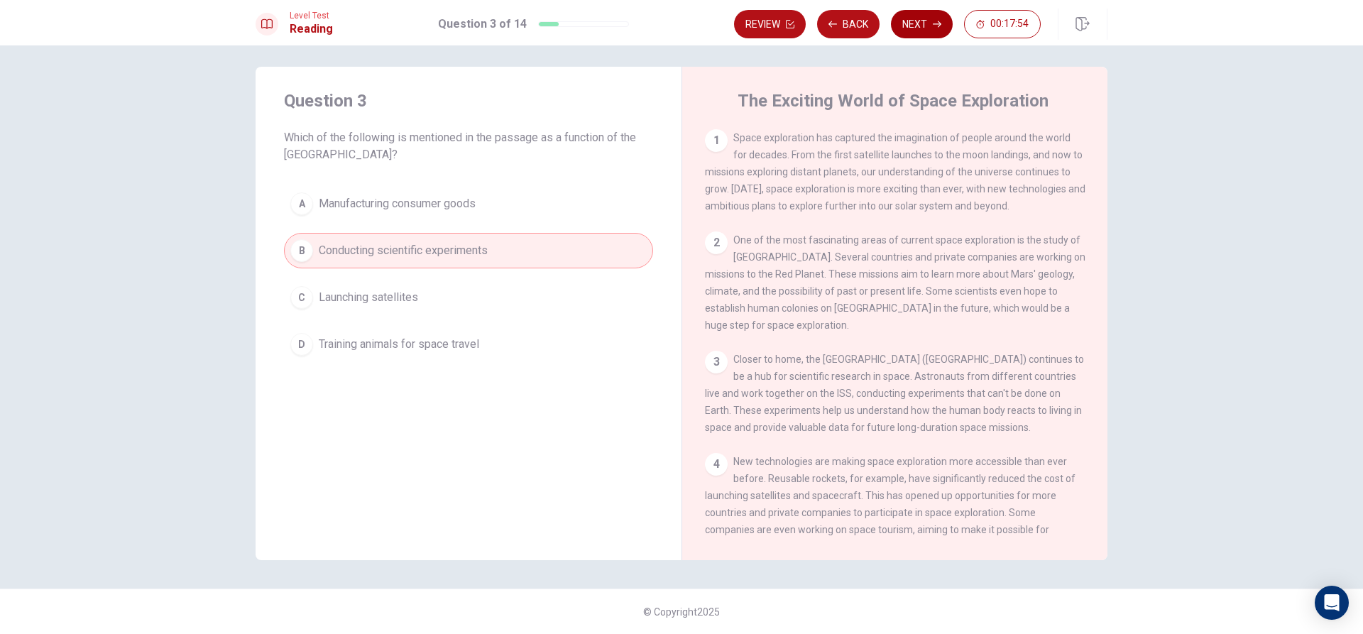
click at [946, 21] on button "Next" at bounding box center [922, 24] width 62 height 28
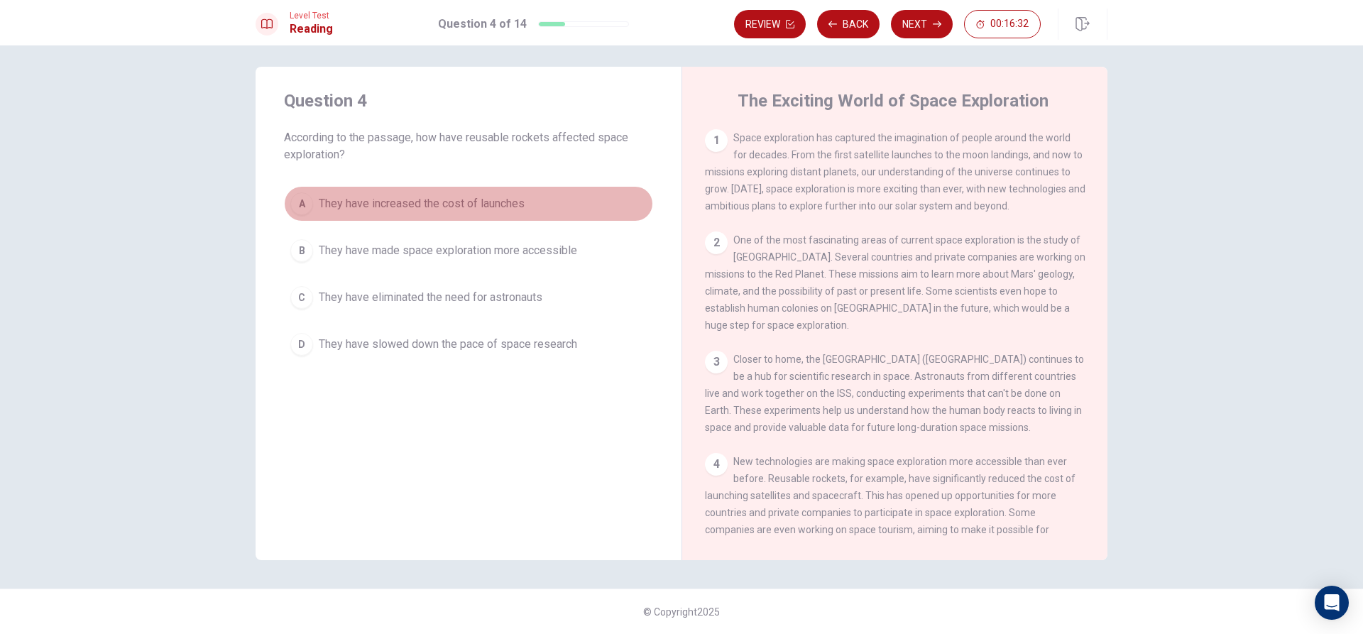
click at [547, 195] on button "A They have increased the cost of launches" at bounding box center [468, 203] width 369 height 35
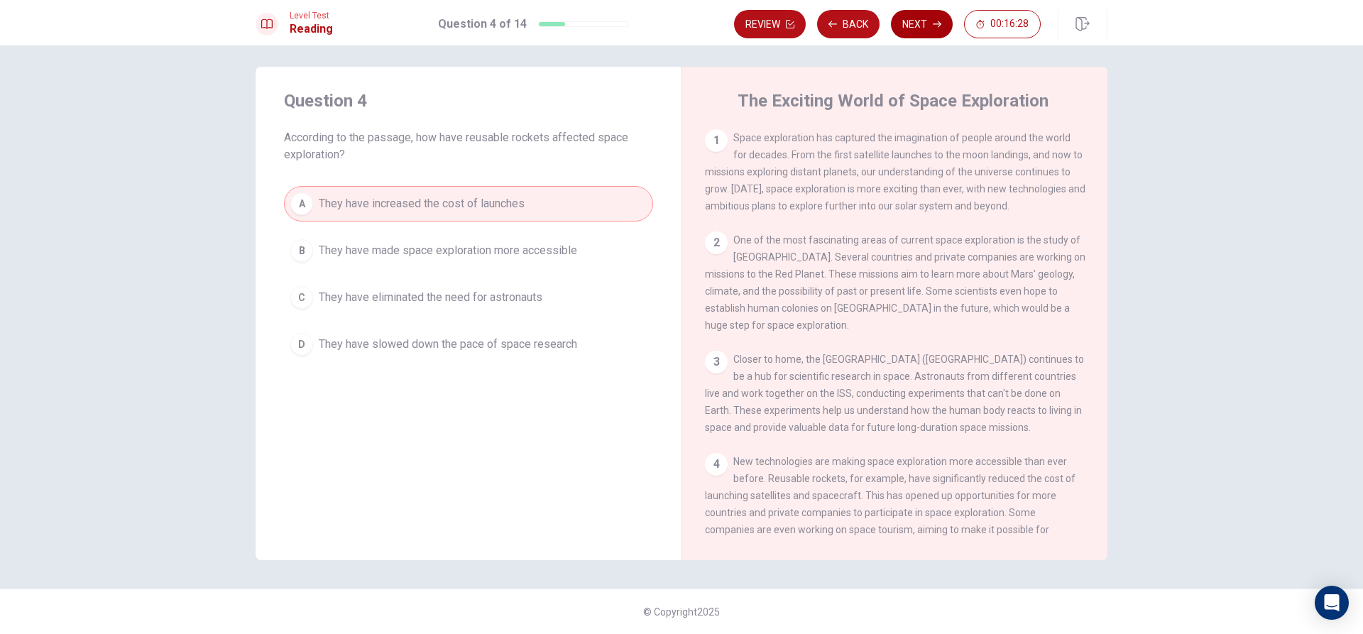
click at [917, 21] on button "Next" at bounding box center [922, 24] width 62 height 28
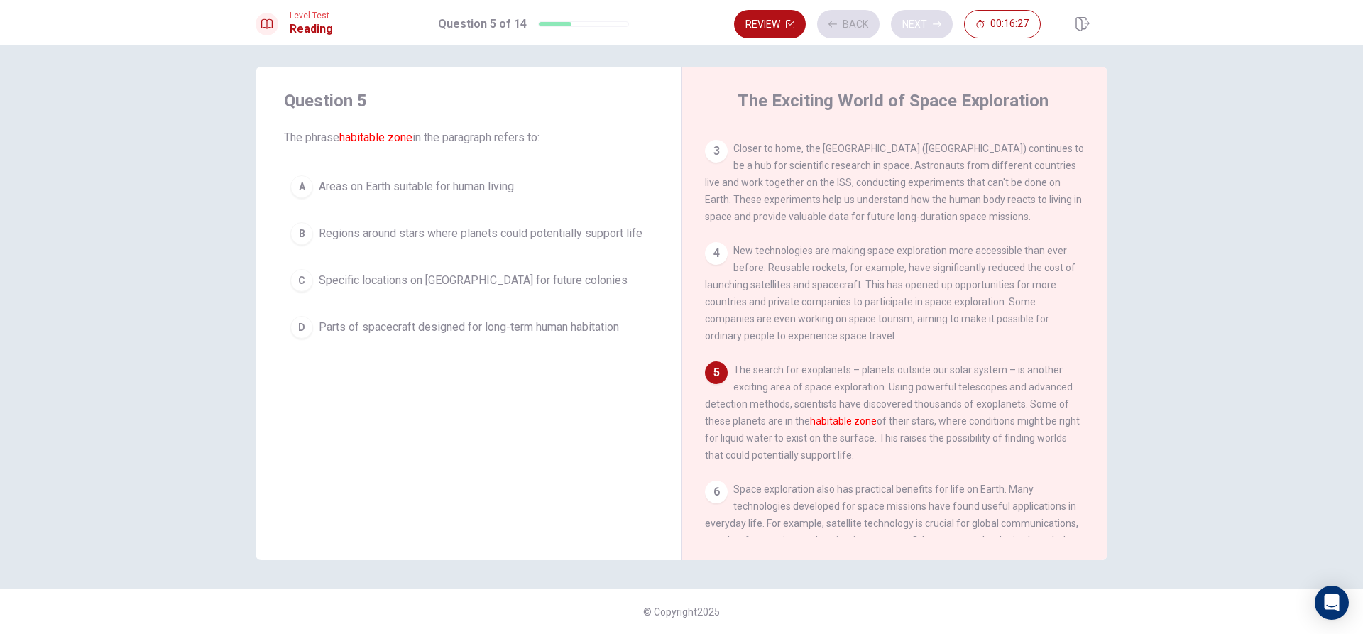
scroll to position [281, 0]
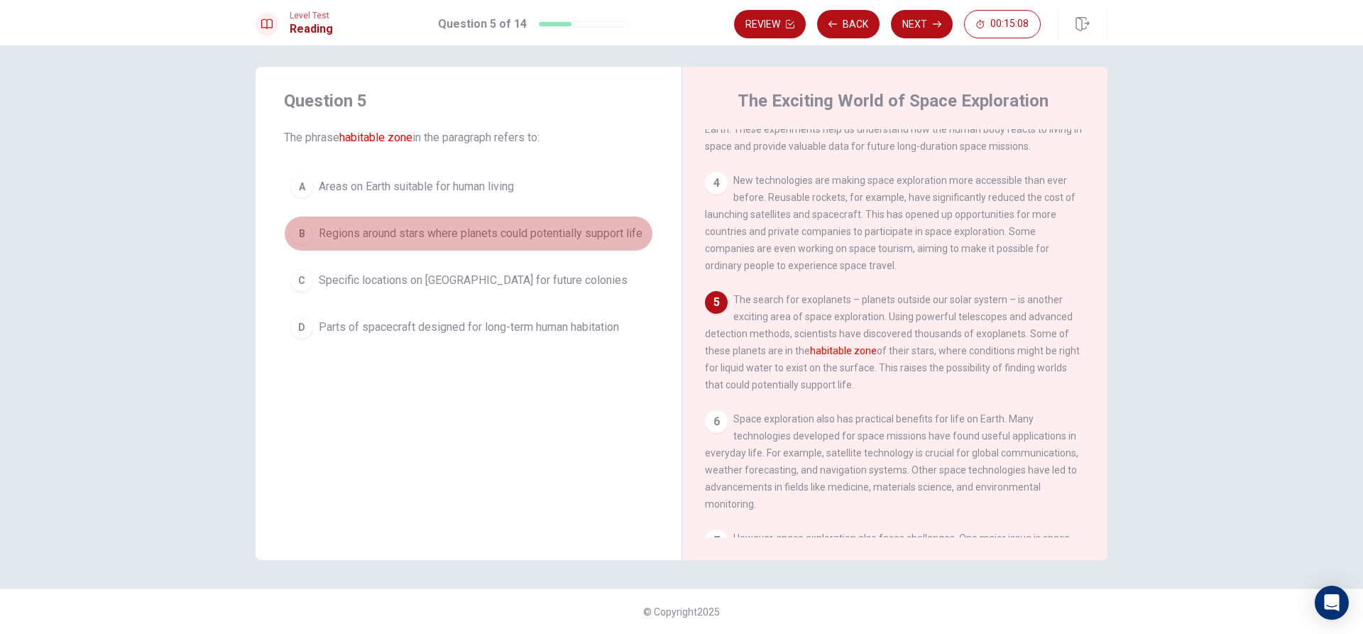
click at [597, 231] on span "Regions around stars where planets could potentially support life" at bounding box center [481, 233] width 324 height 17
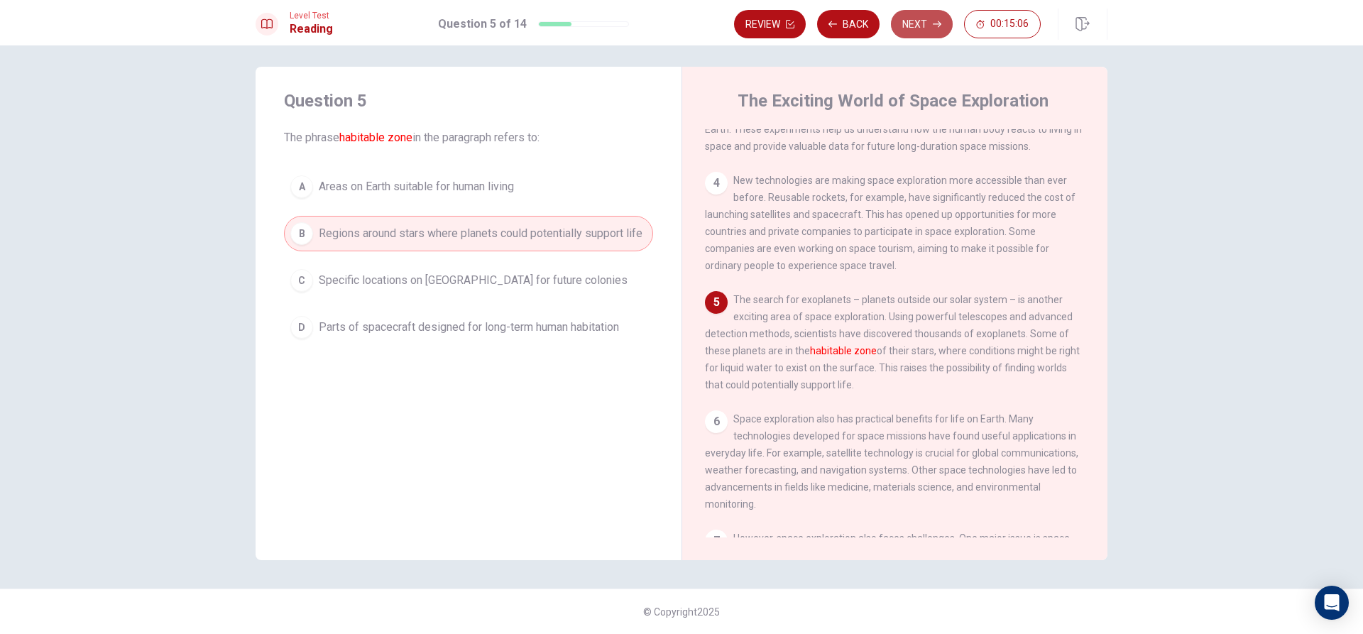
click at [929, 12] on button "Next" at bounding box center [922, 24] width 62 height 28
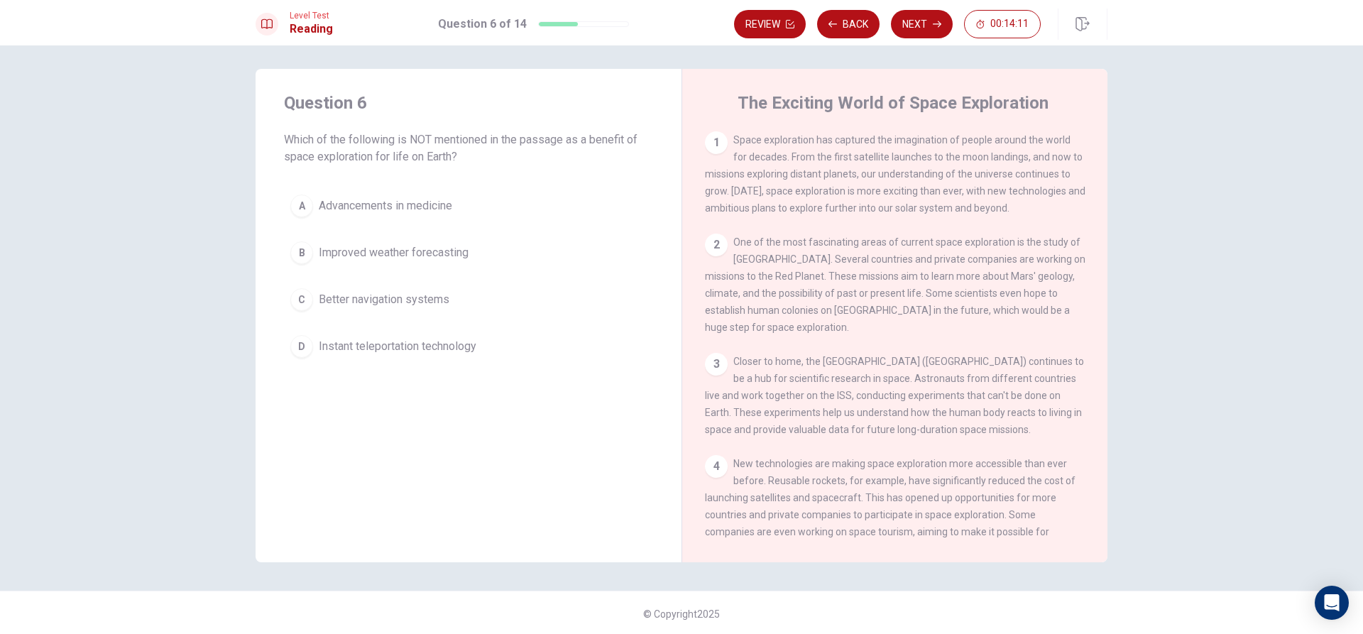
scroll to position [7, 0]
drag, startPoint x: 758, startPoint y: 241, endPoint x: 904, endPoint y: 253, distance: 146.7
click at [890, 253] on div "2 One of the most fascinating areas of current space exploration is the study o…" at bounding box center [895, 282] width 381 height 102
click at [428, 241] on button "B Improved weather forecasting" at bounding box center [468, 250] width 369 height 35
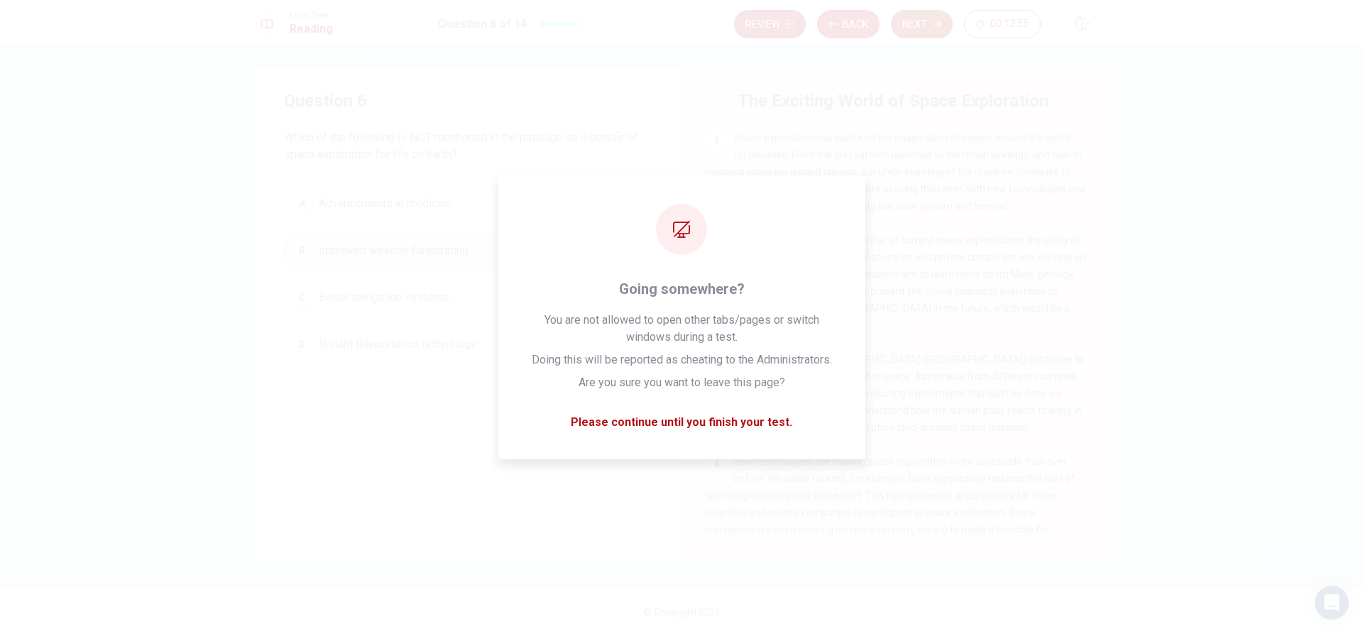
click at [891, 73] on div "Question 6 Which of the following is NOT mentioned in the passage as a benefit …" at bounding box center [681, 339] width 1363 height 589
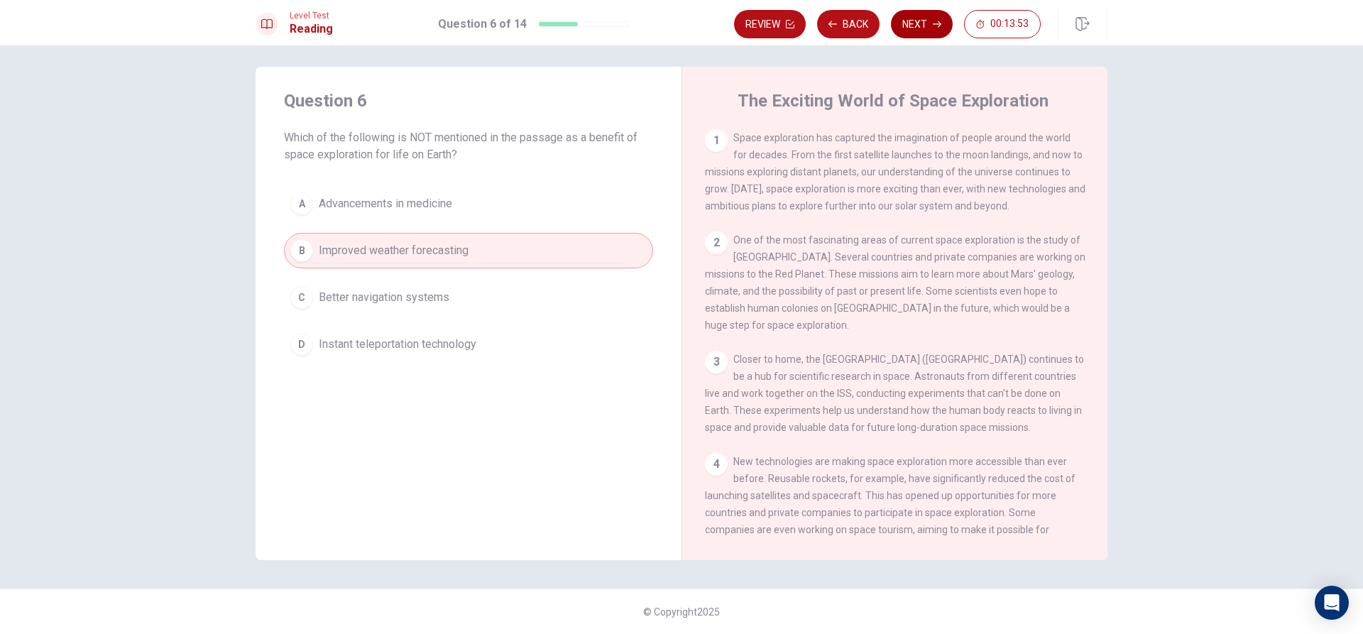
click at [902, 17] on button "Next" at bounding box center [922, 24] width 62 height 28
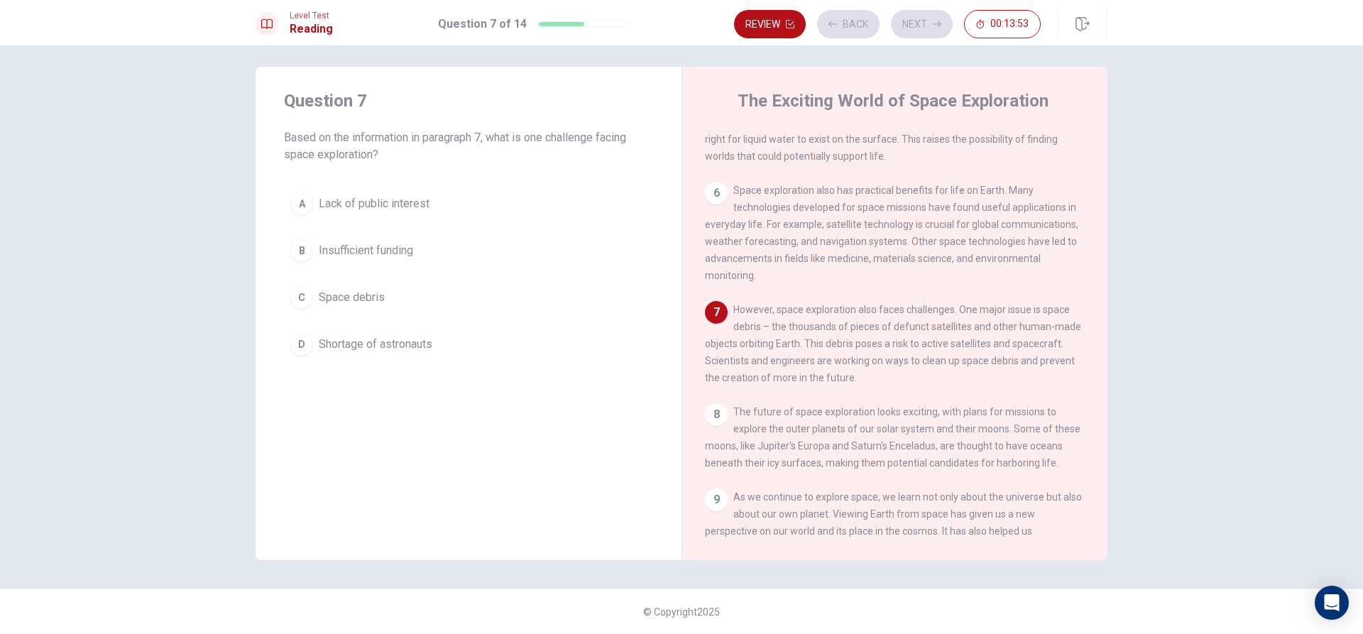
scroll to position [510, 0]
click at [398, 292] on button "C Space debris" at bounding box center [468, 297] width 369 height 35
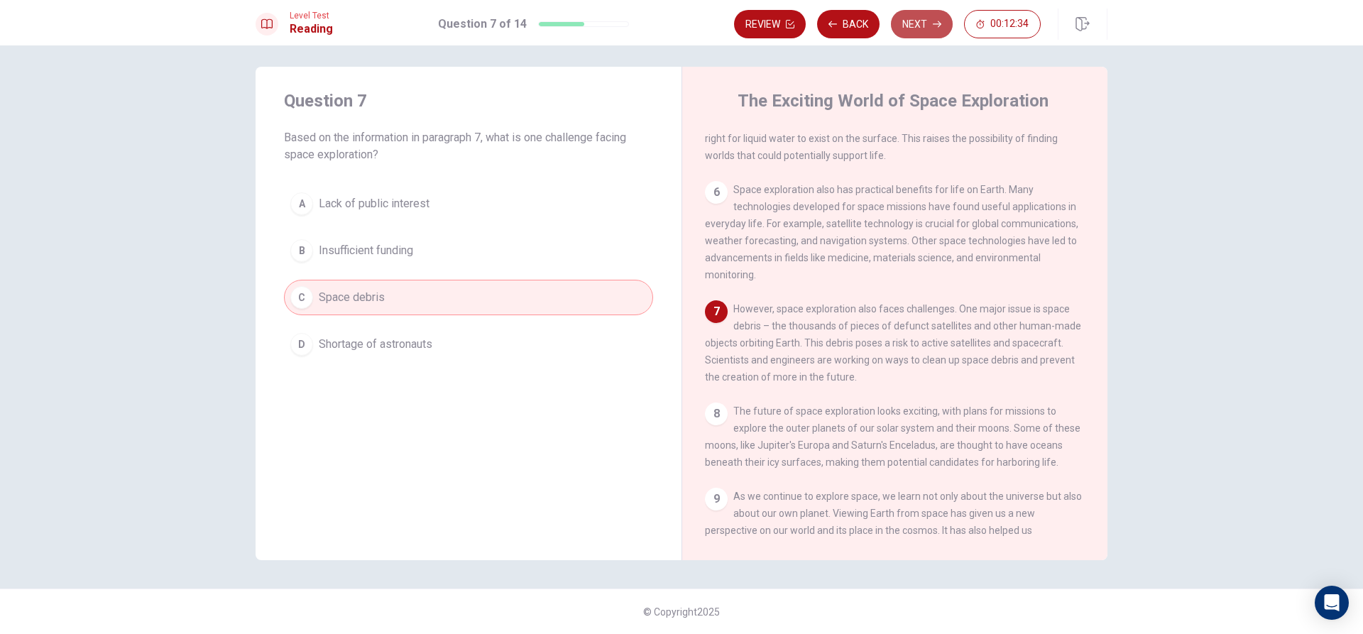
click at [904, 19] on button "Next" at bounding box center [922, 24] width 62 height 28
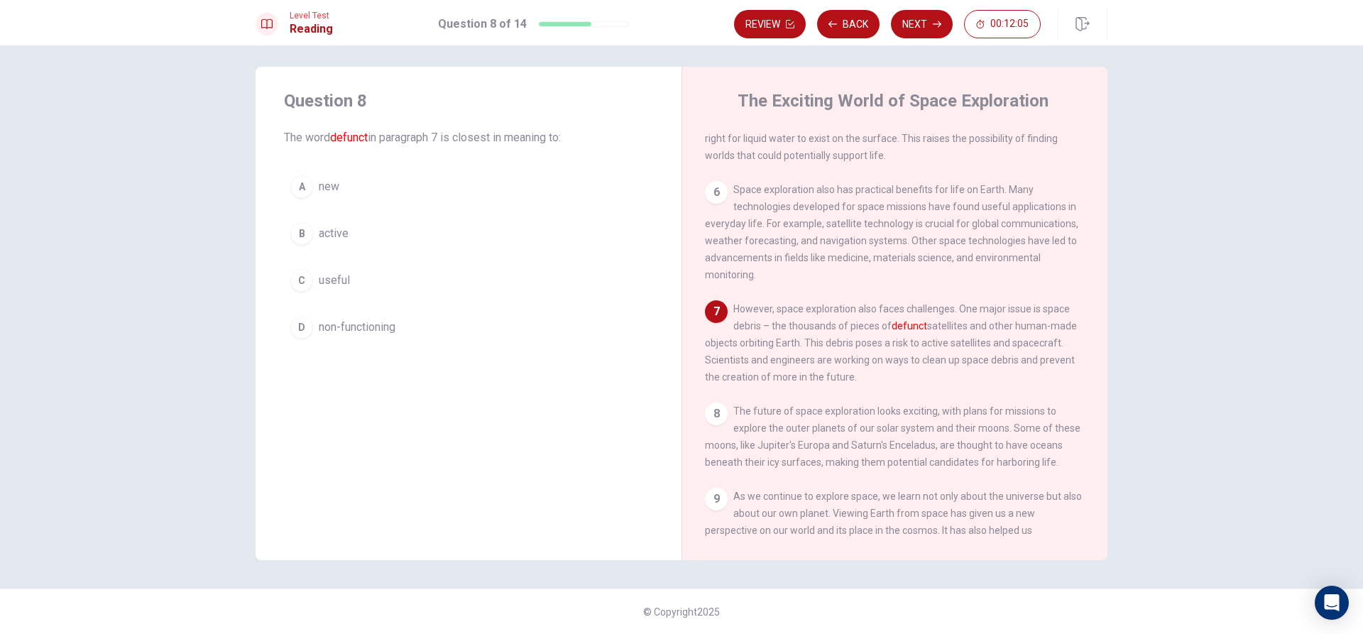
click at [373, 234] on button "B active" at bounding box center [468, 233] width 369 height 35
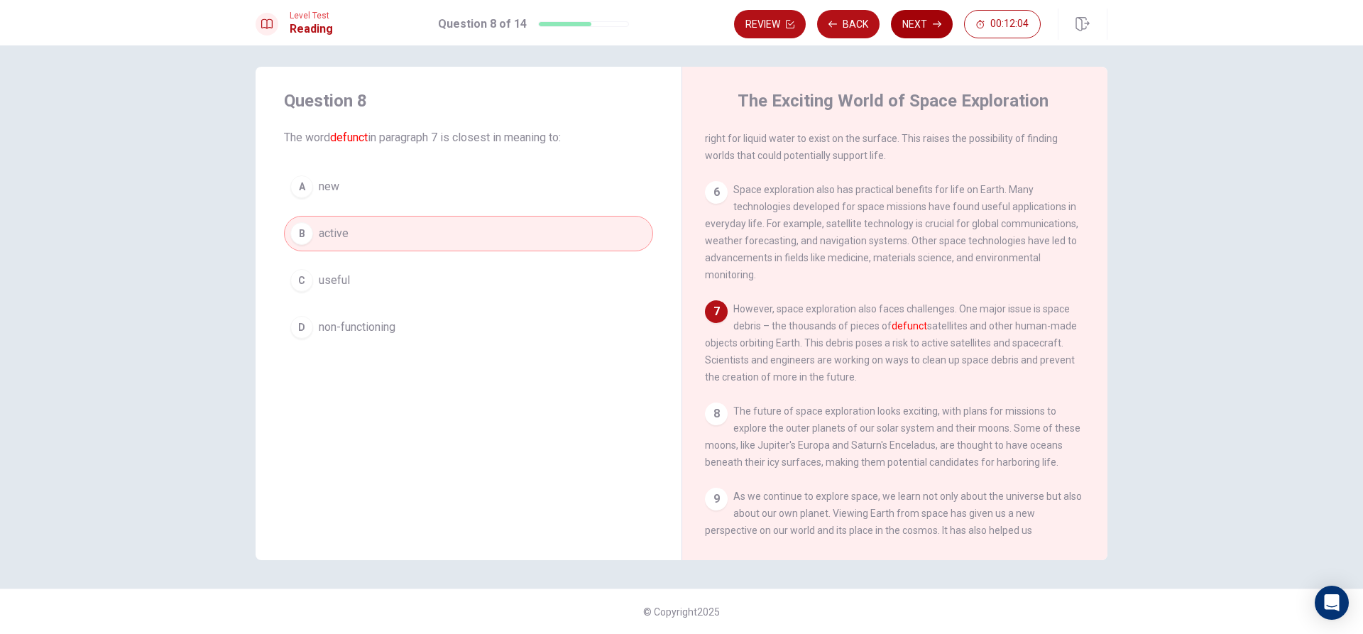
click at [924, 19] on button "Next" at bounding box center [922, 24] width 62 height 28
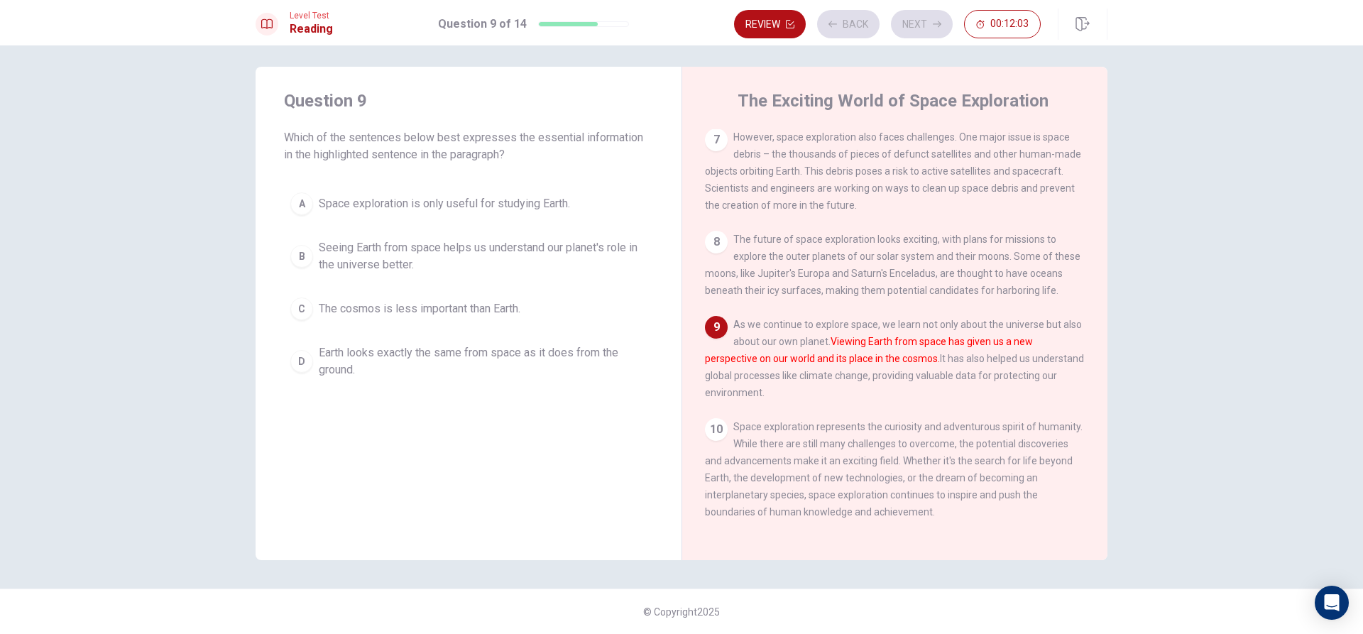
scroll to position [703, 0]
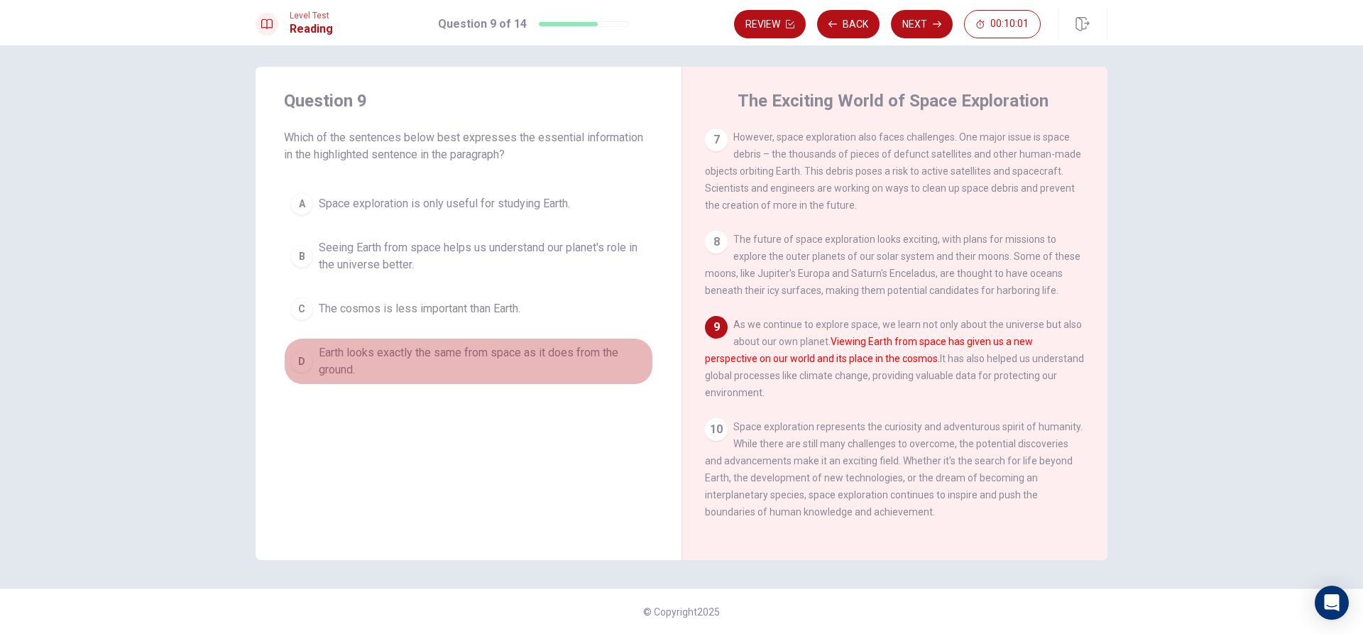
drag, startPoint x: 416, startPoint y: 348, endPoint x: 418, endPoint y: 337, distance: 10.9
click at [416, 340] on button "D Earth looks exactly the same from space as it does from the ground." at bounding box center [468, 361] width 369 height 47
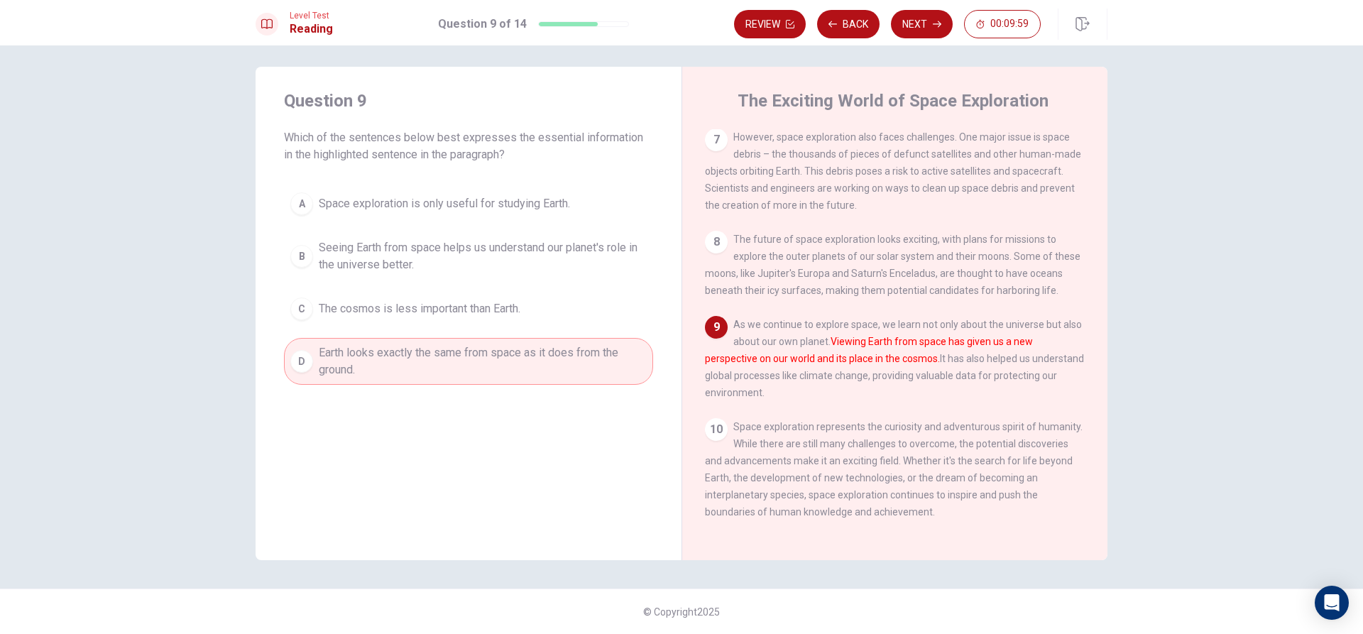
click at [921, 9] on div "Review Back Next 00:09:59" at bounding box center [920, 24] width 373 height 31
click at [913, 14] on button "Next" at bounding box center [922, 24] width 62 height 28
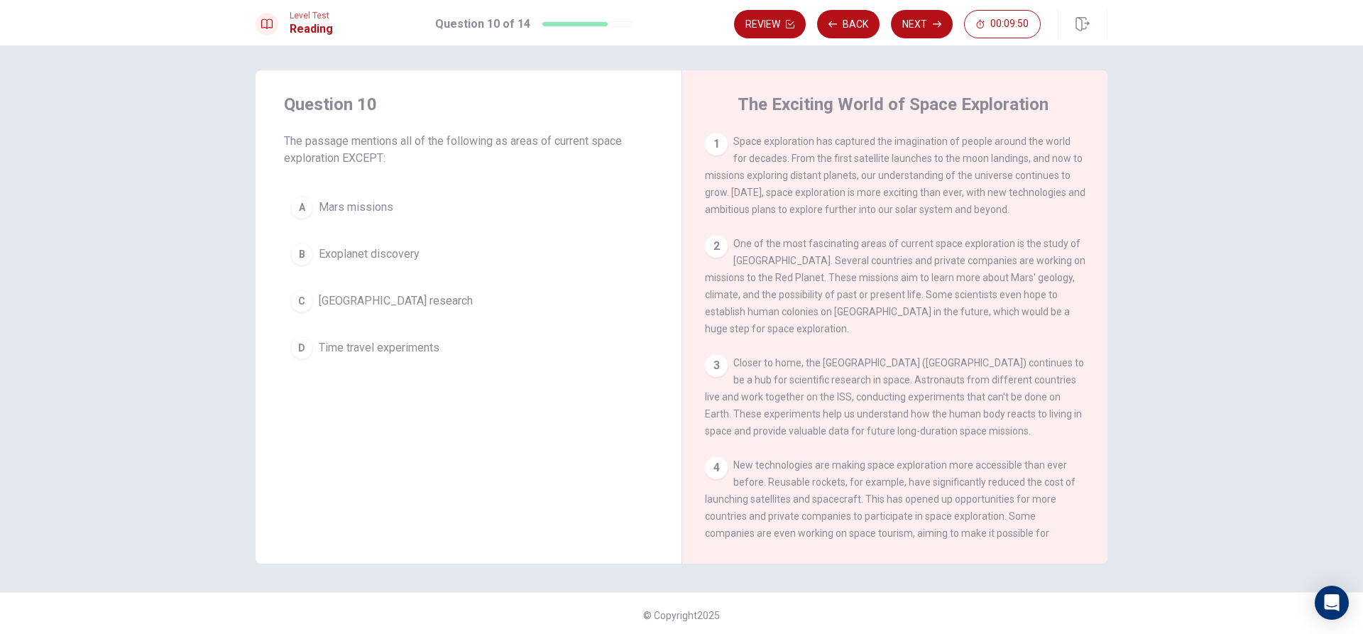
scroll to position [7, 0]
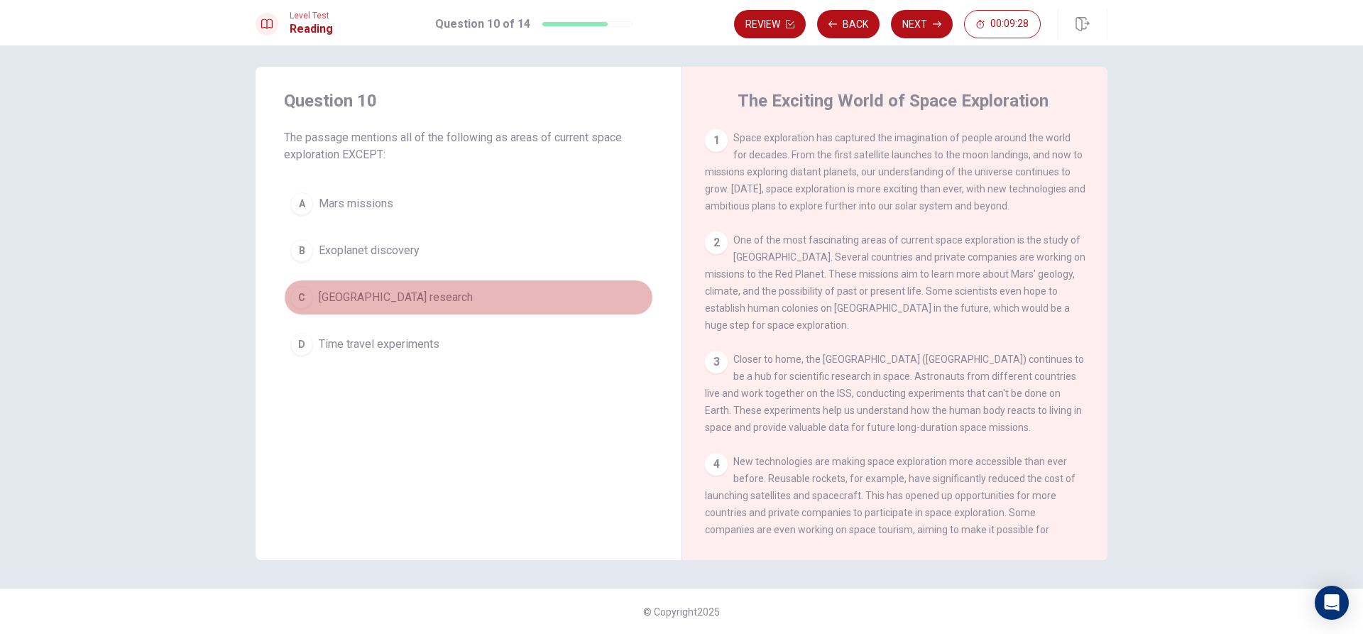
click at [434, 300] on span "[GEOGRAPHIC_DATA] research" at bounding box center [396, 297] width 154 height 17
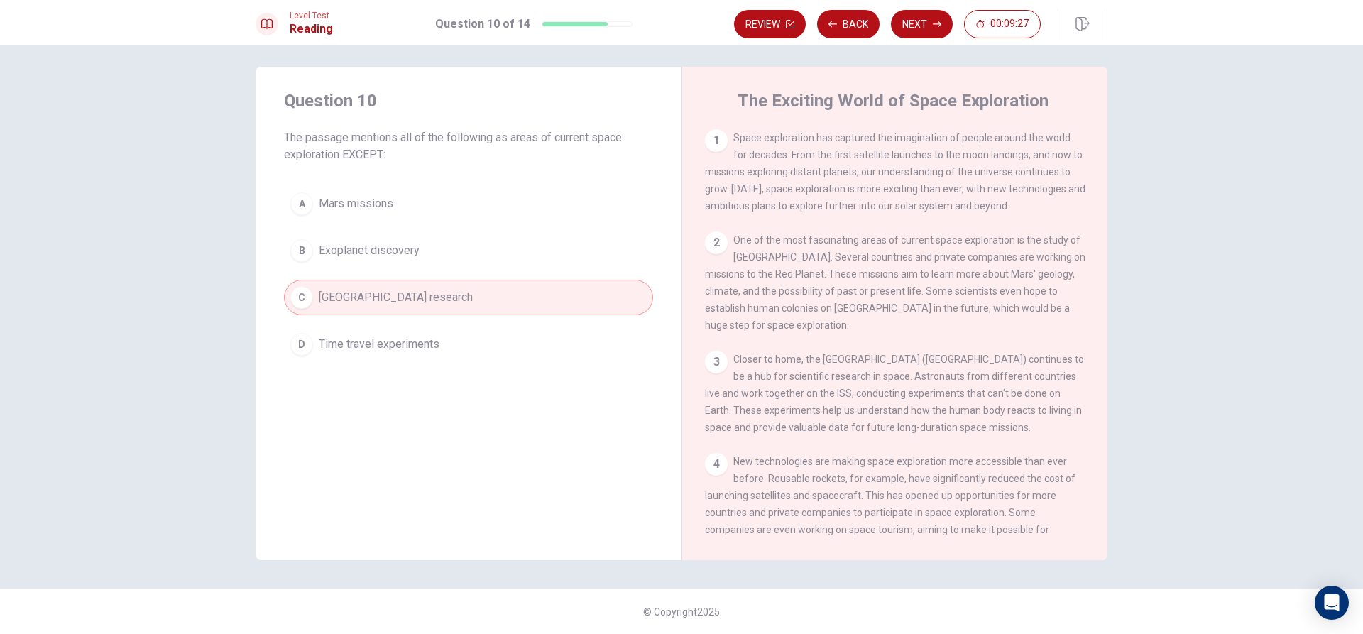
click at [903, 9] on div "Review Back Next 00:09:27" at bounding box center [920, 24] width 373 height 31
click at [915, 28] on button "Next" at bounding box center [922, 24] width 62 height 28
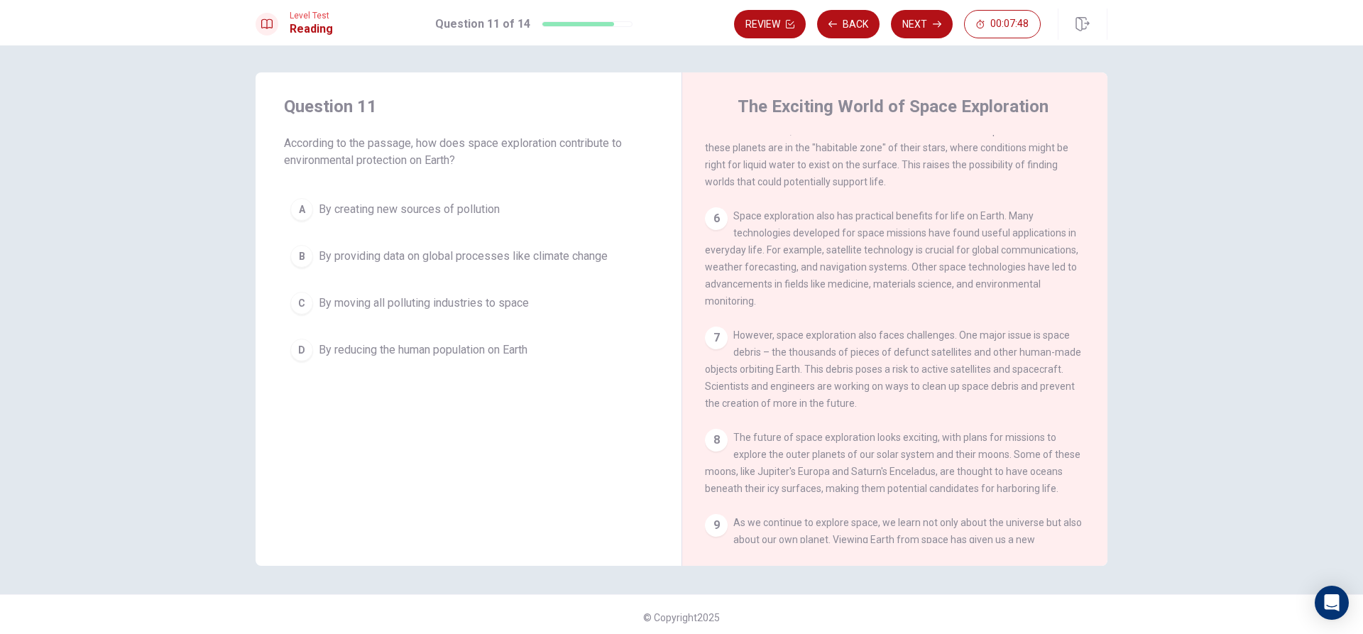
scroll to position [0, 0]
click at [537, 327] on div "A By creating new sources of pollution B By providing data on global processes …" at bounding box center [468, 281] width 369 height 176
click at [537, 344] on button "D By reducing the human population on Earth" at bounding box center [468, 351] width 369 height 35
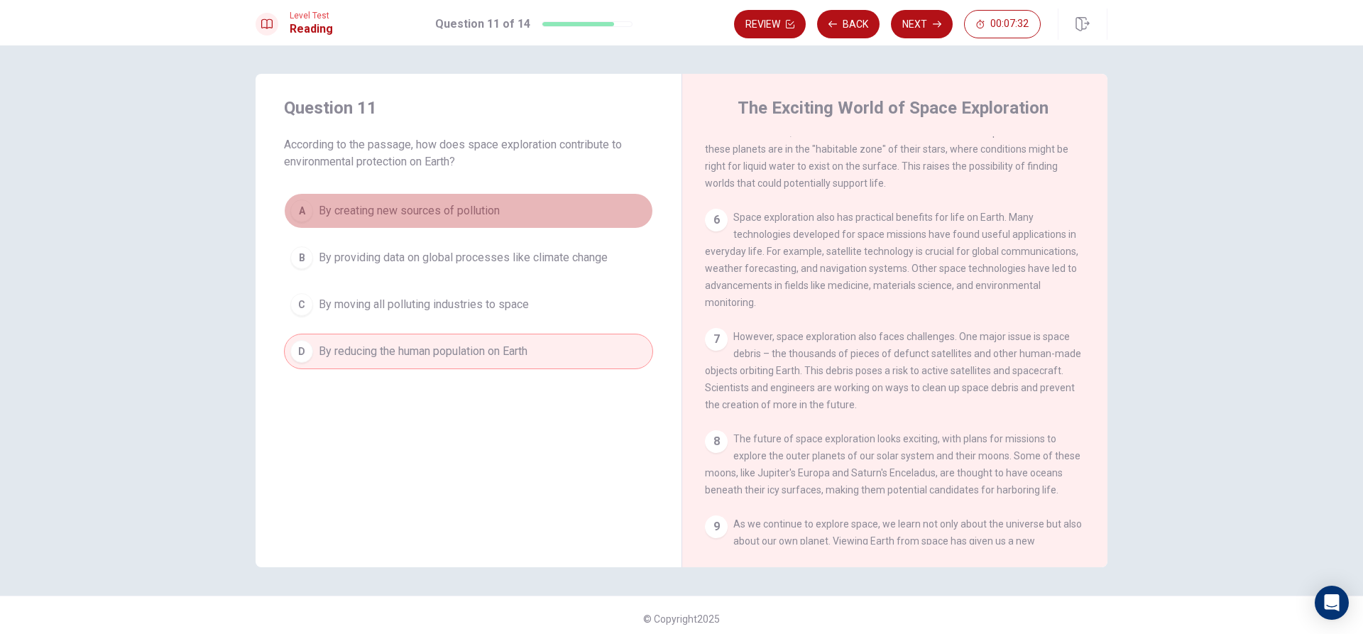
click at [513, 206] on button "A By creating new sources of pollution" at bounding box center [468, 210] width 369 height 35
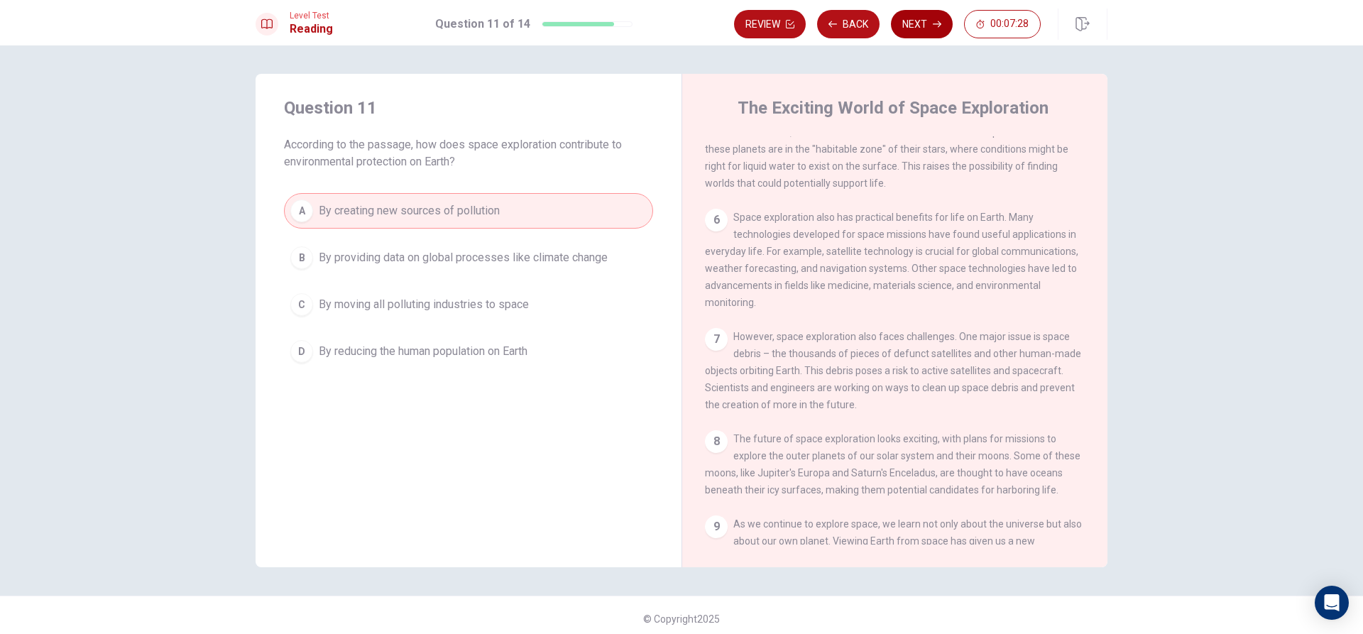
click at [919, 23] on button "Next" at bounding box center [922, 24] width 62 height 28
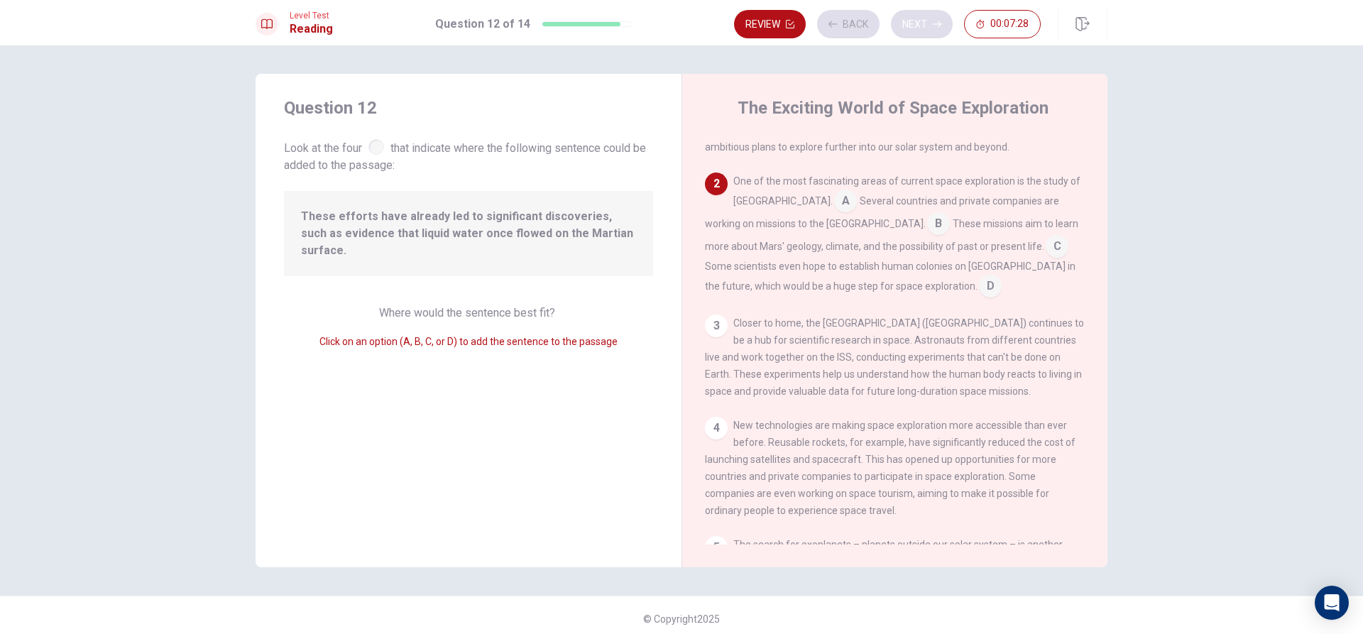
scroll to position [106, 0]
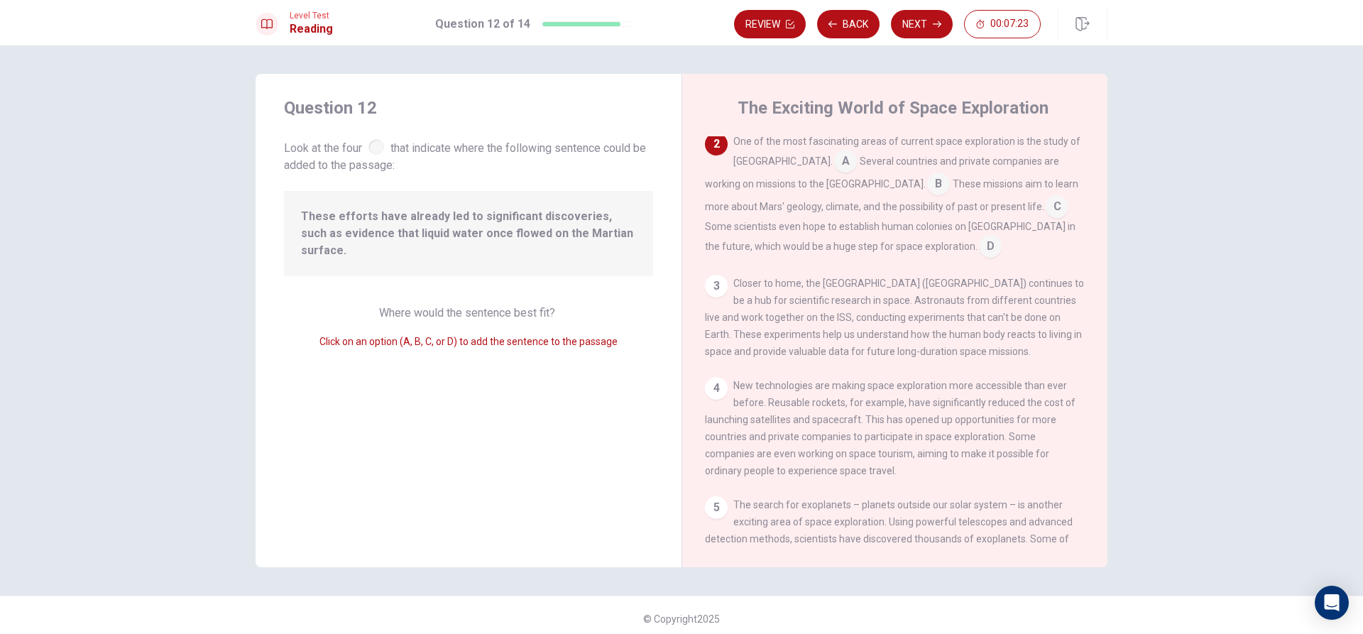
click at [834, 160] on input at bounding box center [845, 162] width 23 height 23
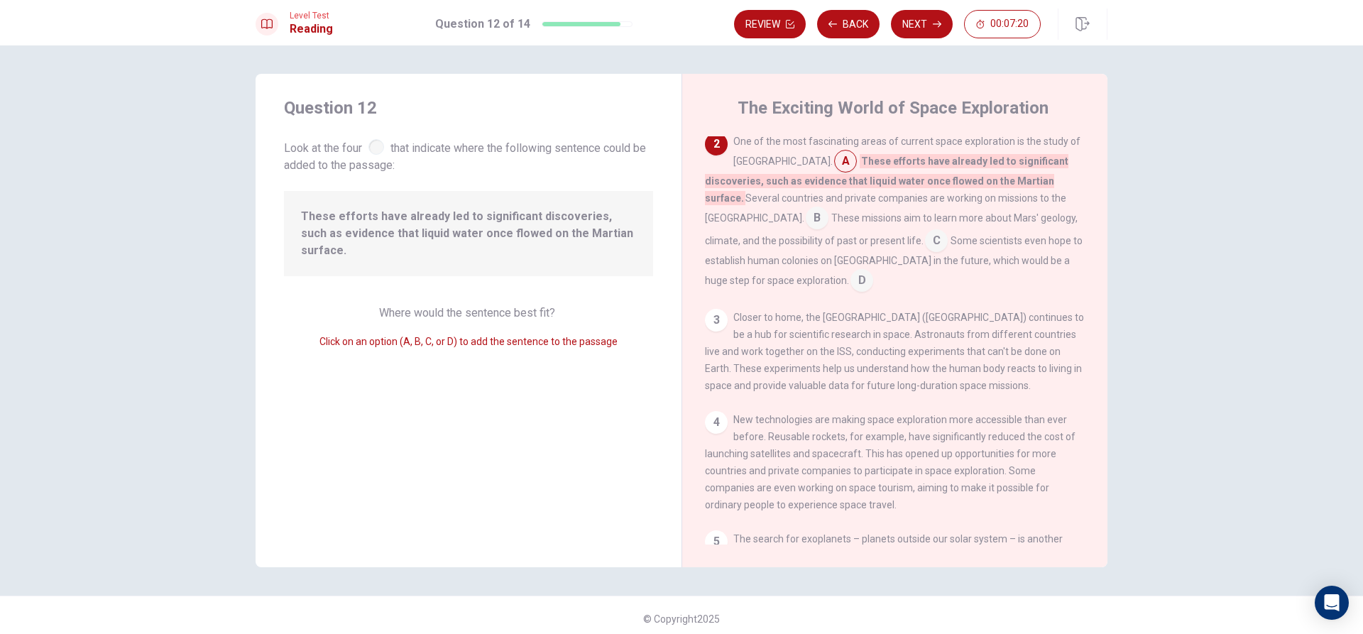
click at [828, 208] on input at bounding box center [817, 219] width 23 height 23
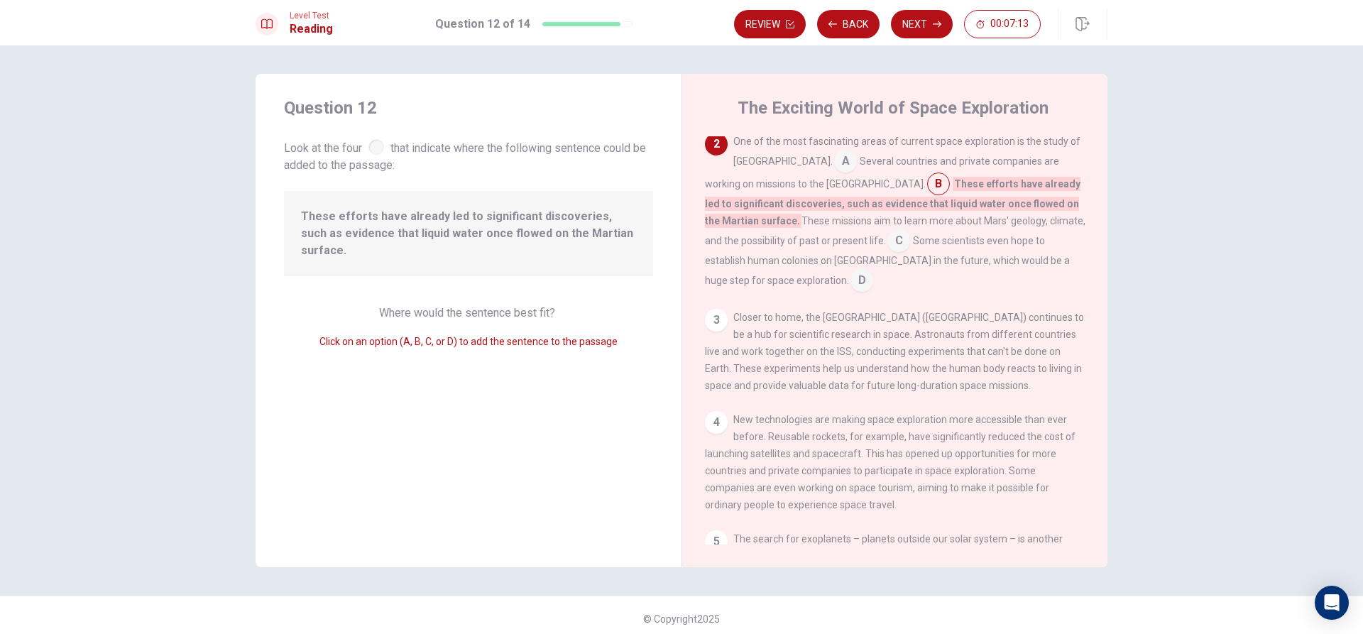
click at [850, 277] on input at bounding box center [861, 281] width 23 height 23
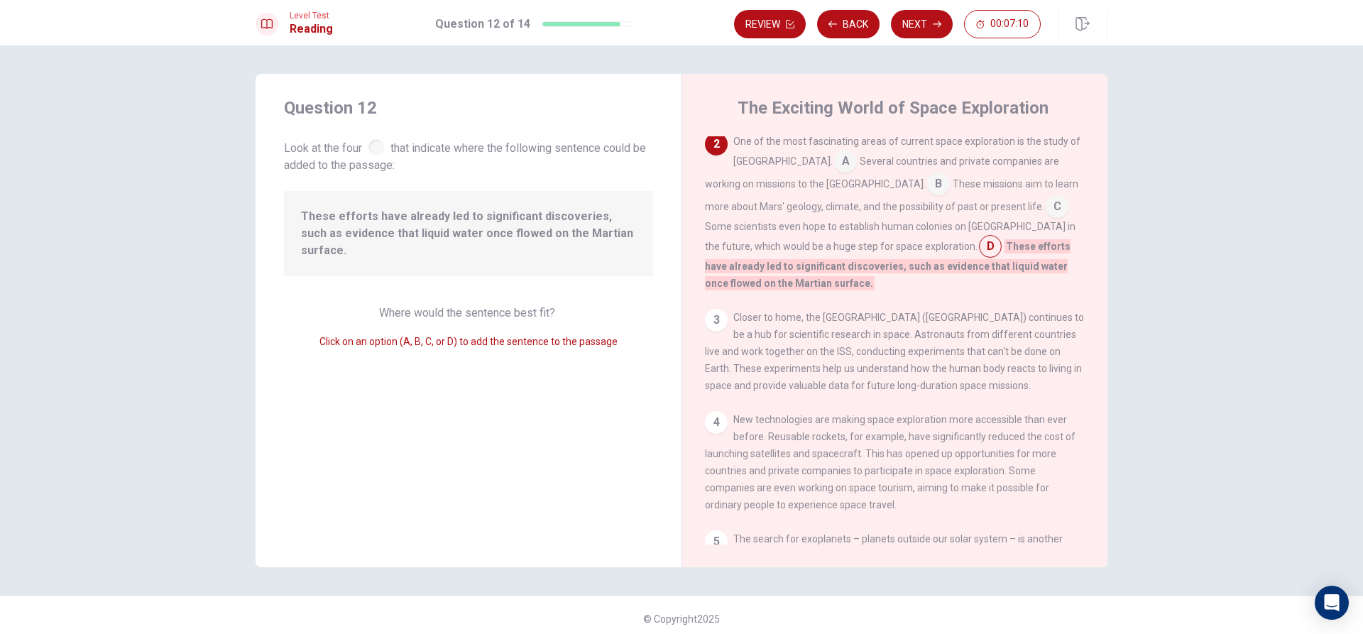
click at [723, 145] on div "2" at bounding box center [716, 144] width 23 height 23
click at [782, 160] on div "One of the most fascinating areas of current space exploration is the study of …" at bounding box center [895, 212] width 381 height 159
click at [834, 161] on input at bounding box center [845, 162] width 23 height 23
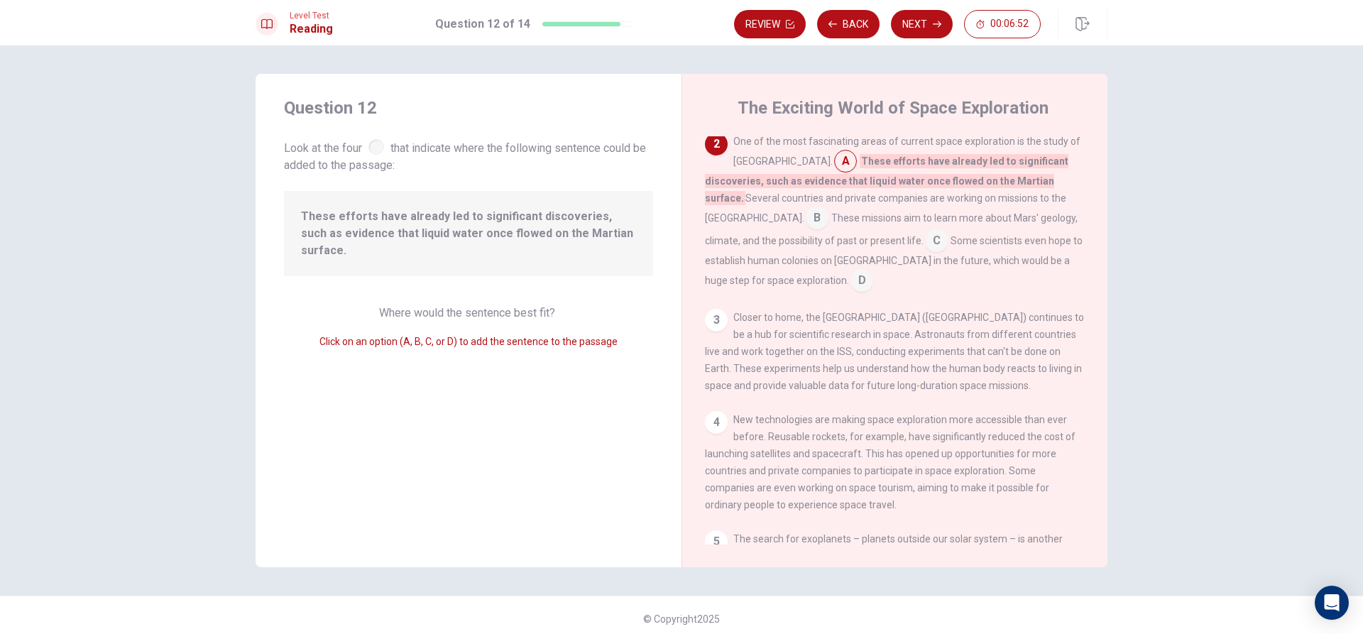
click at [873, 270] on input at bounding box center [861, 281] width 23 height 23
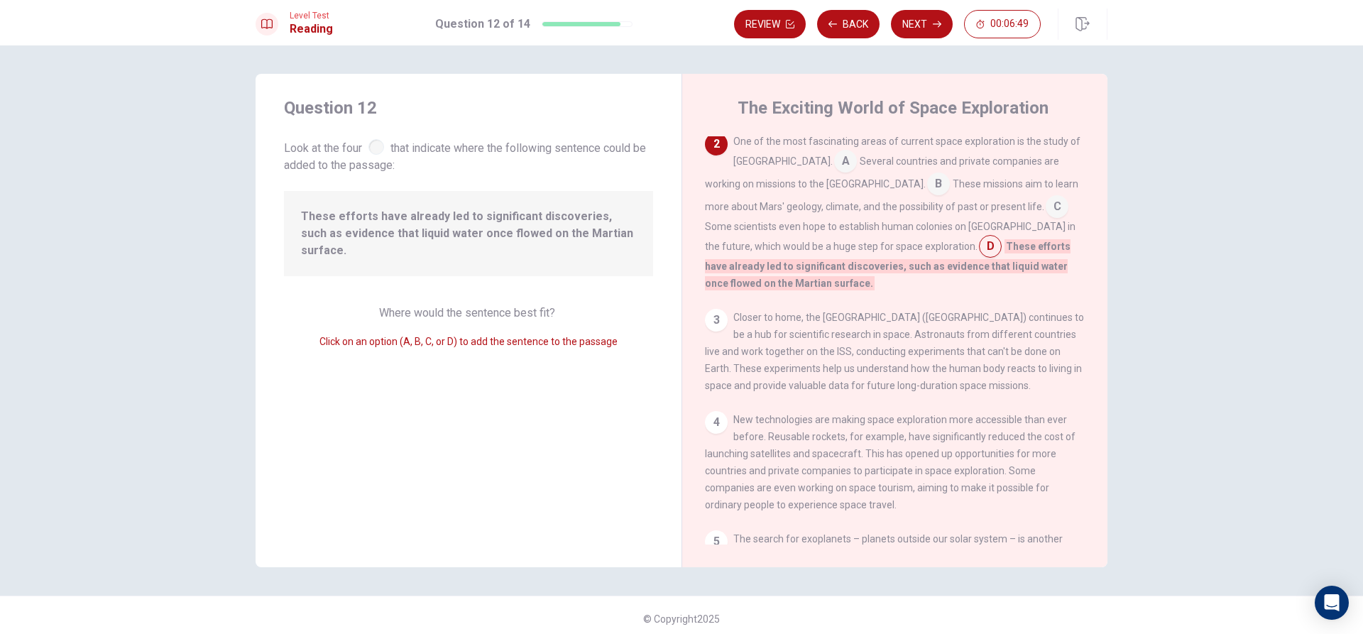
click at [904, 17] on button "Next" at bounding box center [922, 24] width 62 height 28
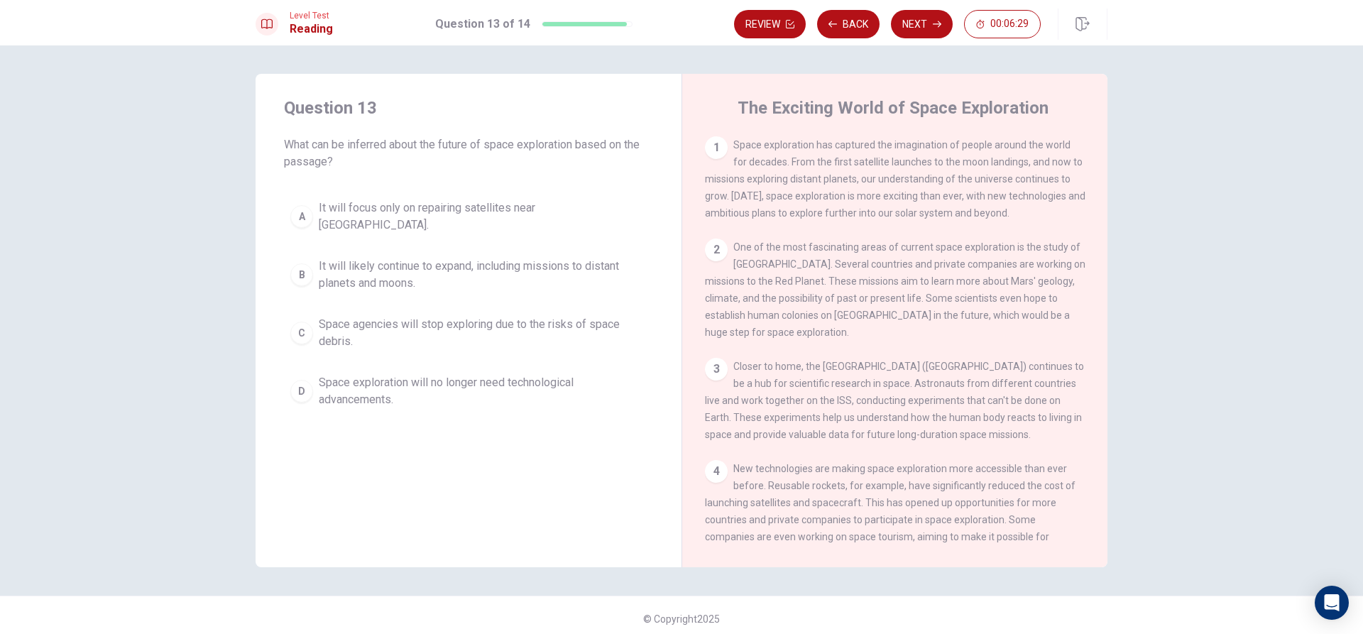
click at [713, 253] on div "2" at bounding box center [716, 250] width 23 height 23
click at [297, 263] on div "B" at bounding box center [301, 274] width 23 height 23
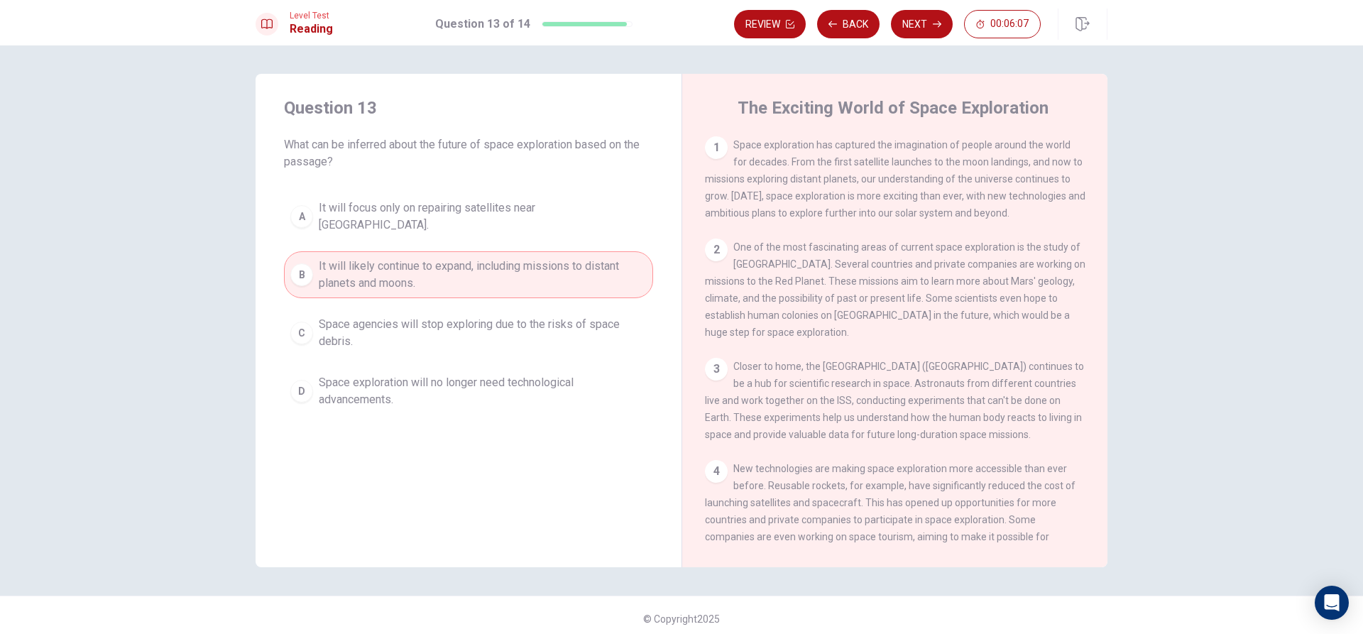
click at [931, 18] on button "Next" at bounding box center [922, 24] width 62 height 28
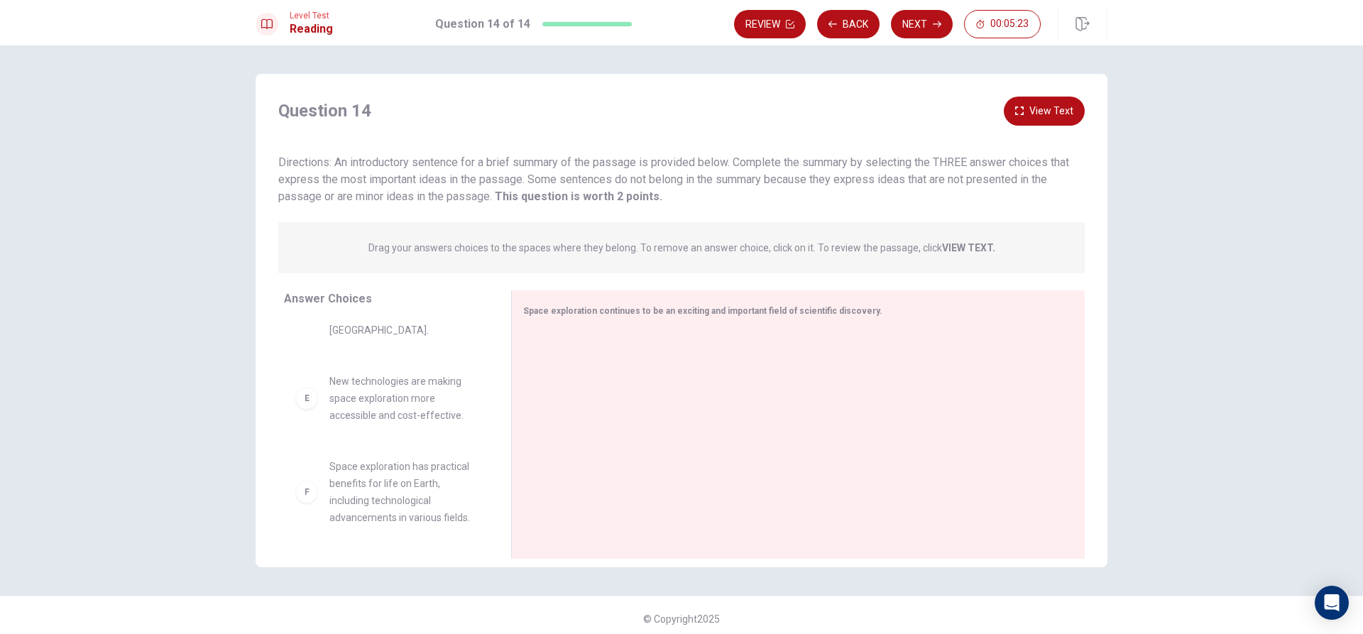
scroll to position [332, 0]
click at [315, 404] on div "E New technologies are making space exploration more accessible and cost-effect…" at bounding box center [386, 398] width 182 height 51
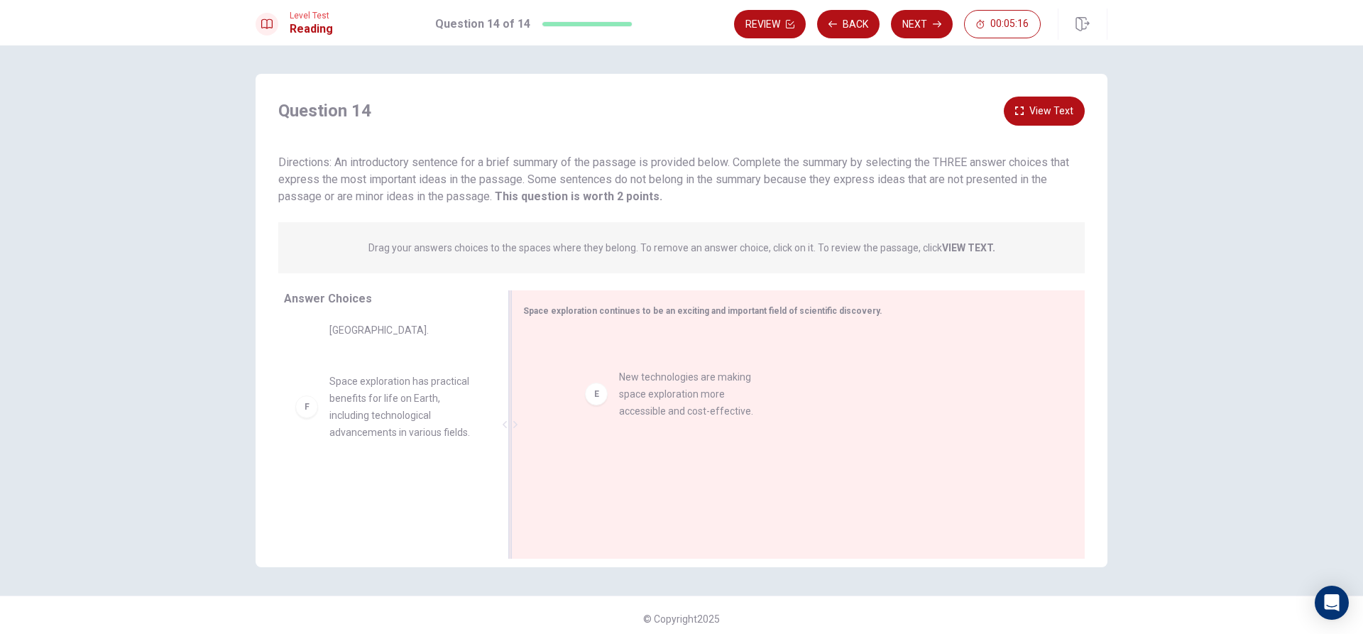
drag, startPoint x: 302, startPoint y: 403, endPoint x: 598, endPoint y: 399, distance: 296.8
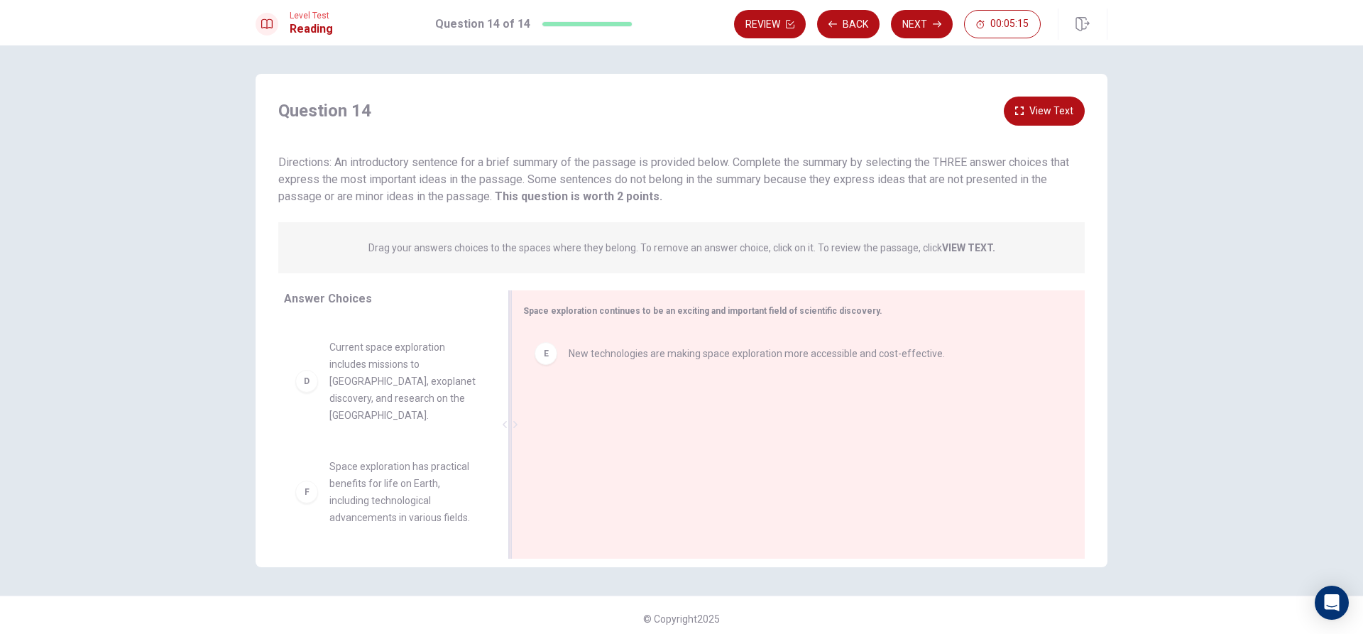
scroll to position [247, 0]
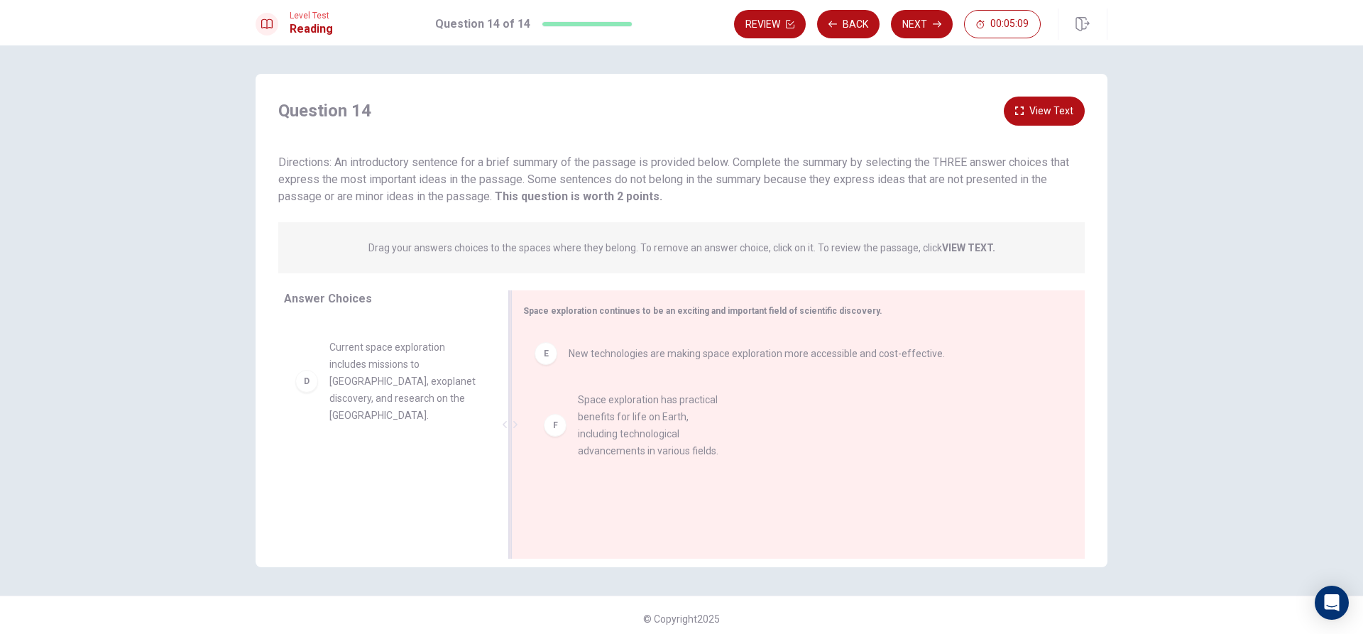
drag, startPoint x: 302, startPoint y: 491, endPoint x: 561, endPoint y: 423, distance: 267.1
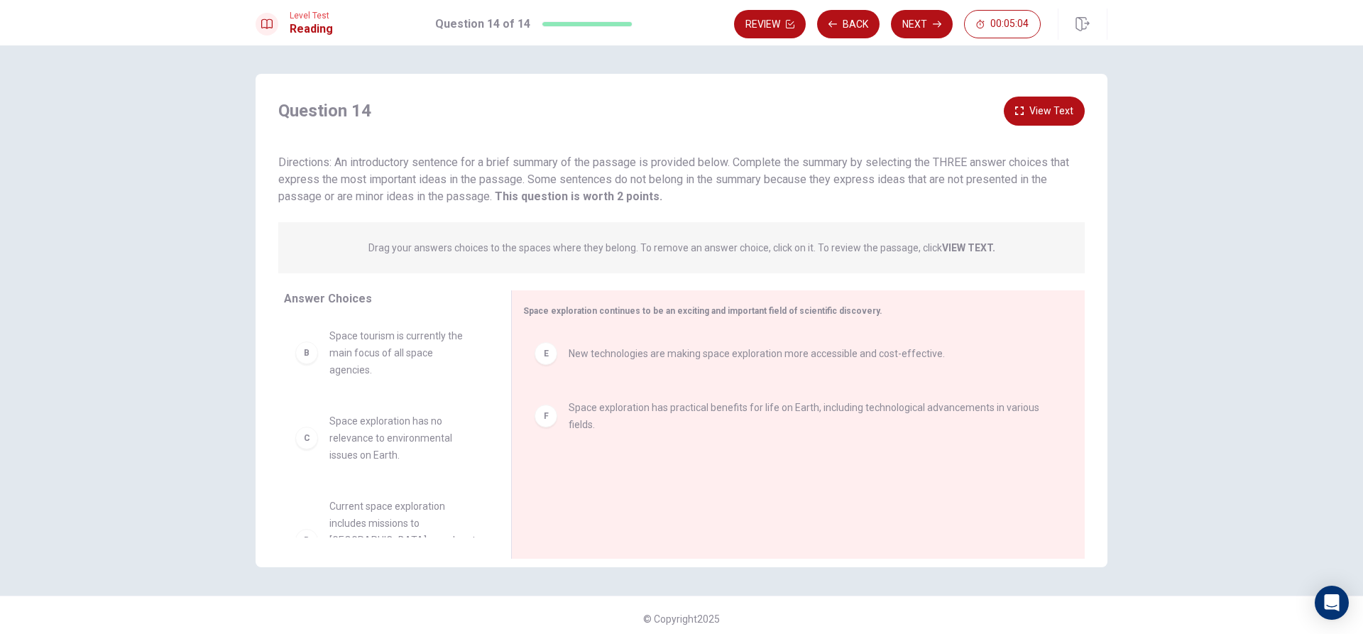
scroll to position [142, 0]
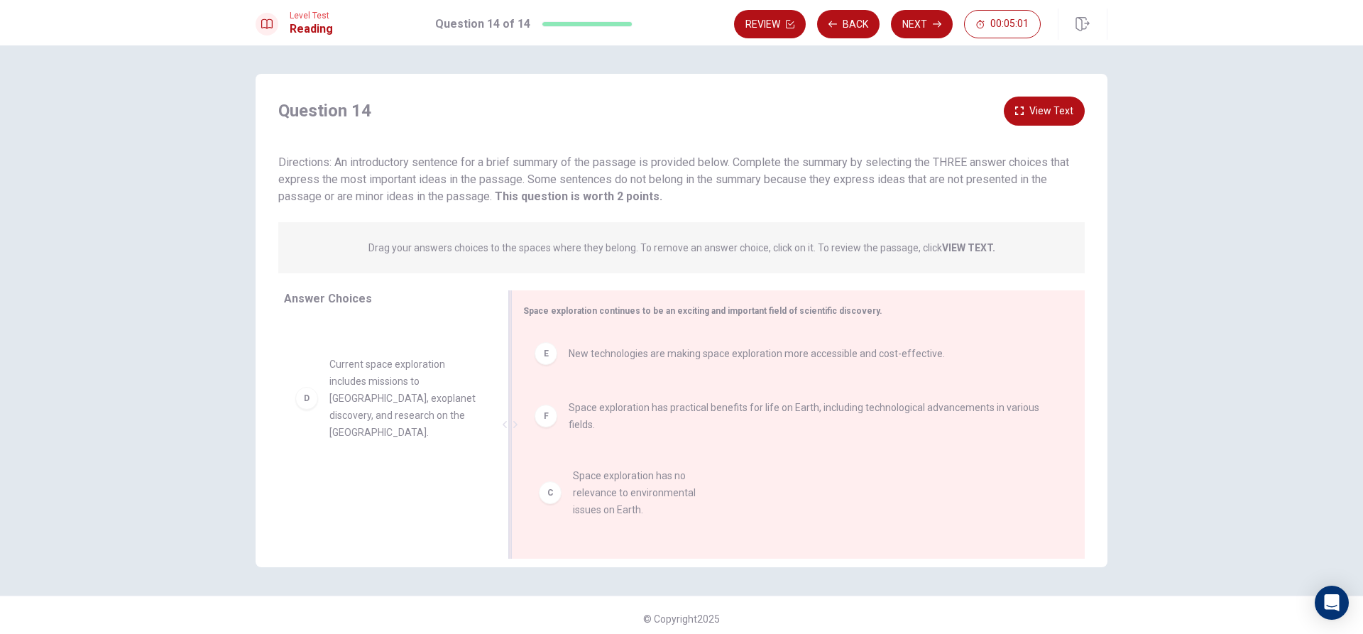
drag, startPoint x: 341, startPoint y: 385, endPoint x: 600, endPoint y: 482, distance: 276.1
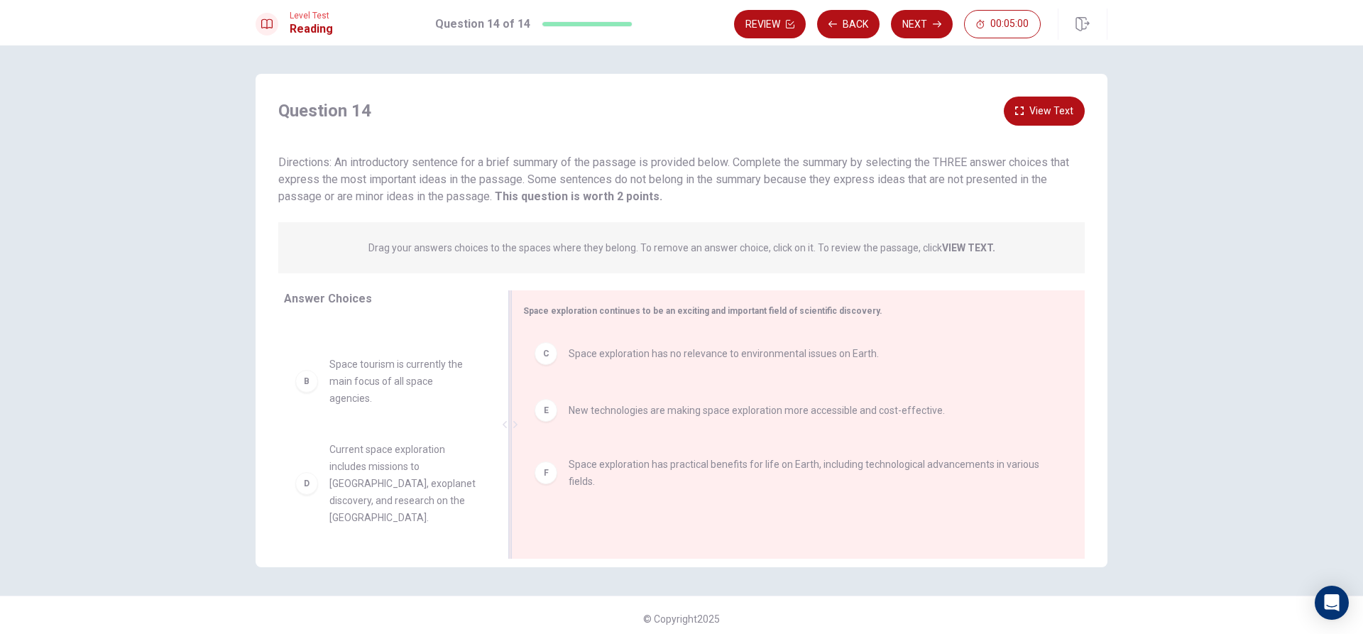
scroll to position [60, 0]
click at [921, 20] on button "Next" at bounding box center [922, 24] width 62 height 28
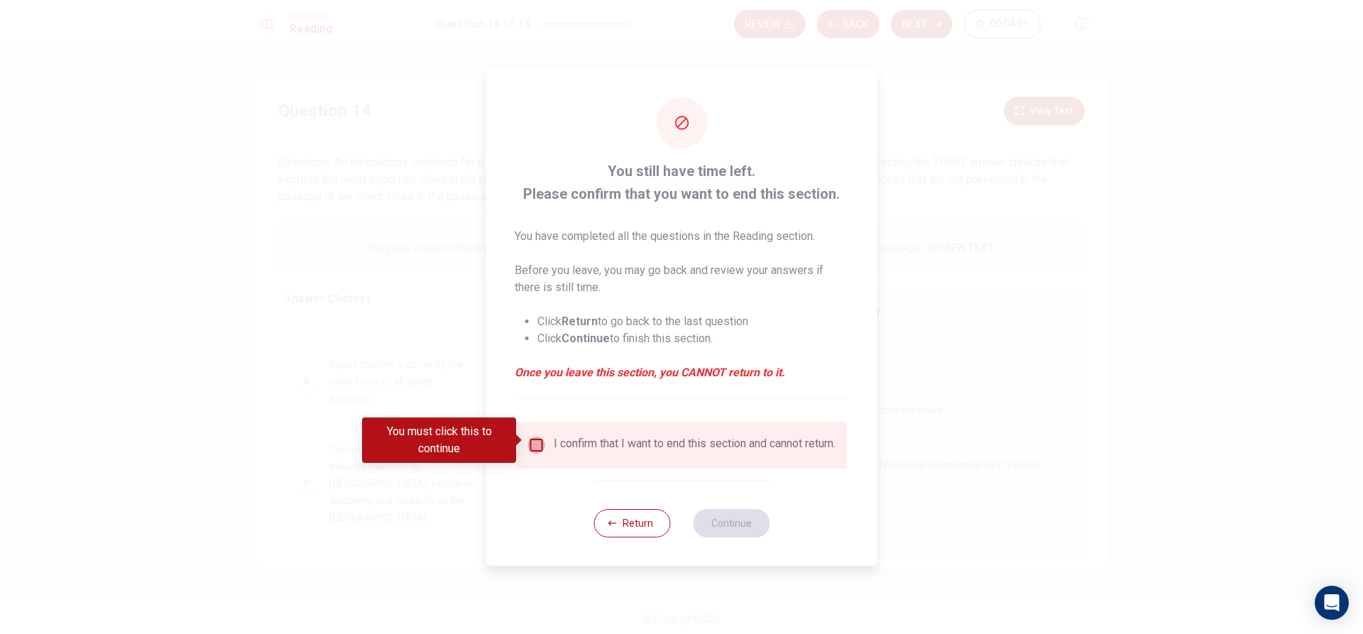
click at [534, 437] on input "You must click this to continue" at bounding box center [536, 445] width 17 height 17
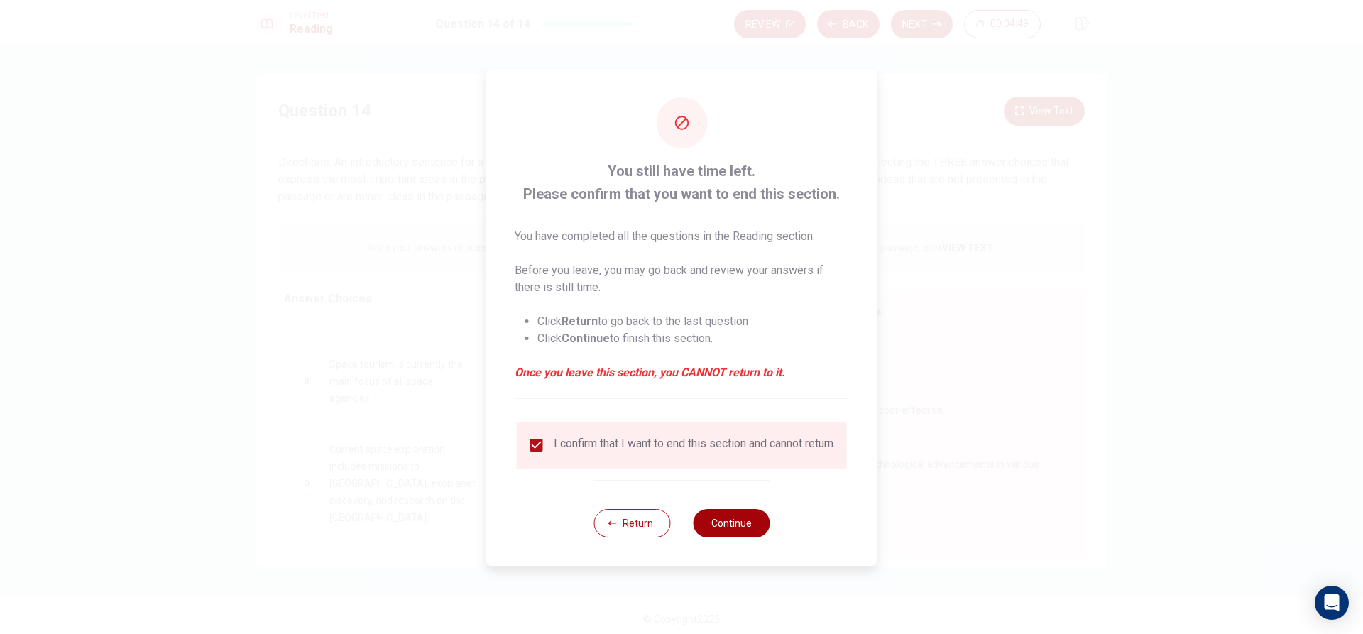
click at [728, 523] on button "Continue" at bounding box center [731, 523] width 77 height 28
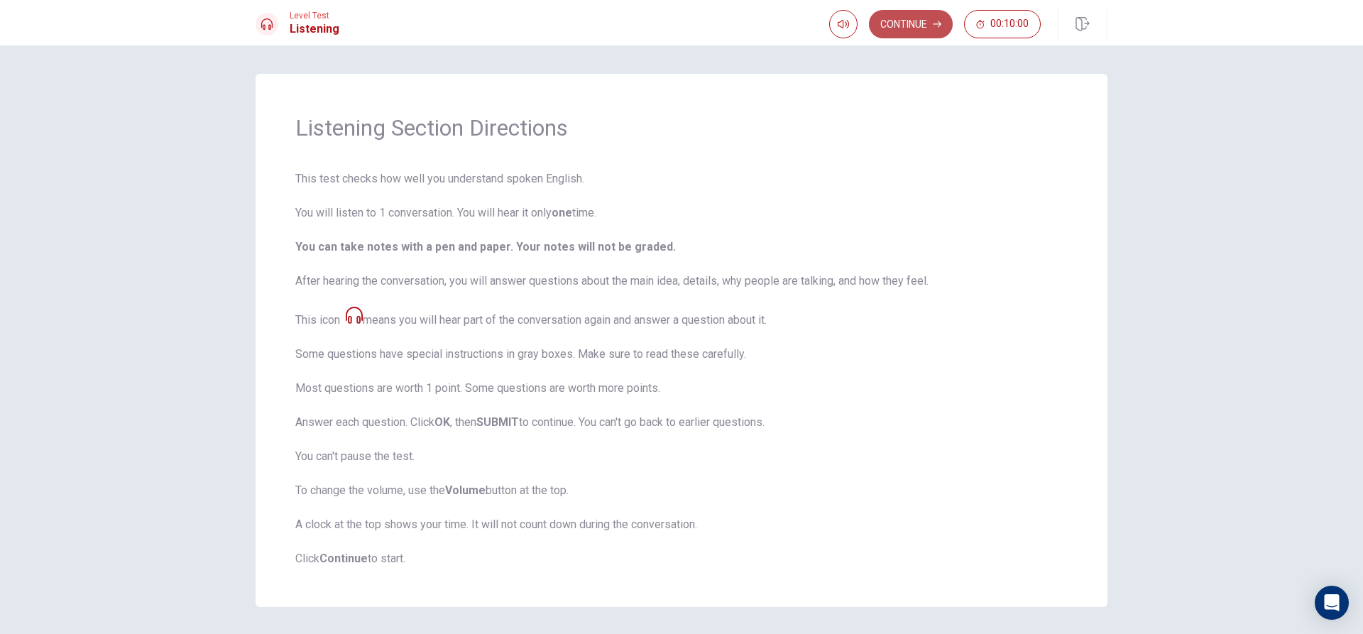
click at [914, 13] on button "Continue" at bounding box center [911, 24] width 84 height 28
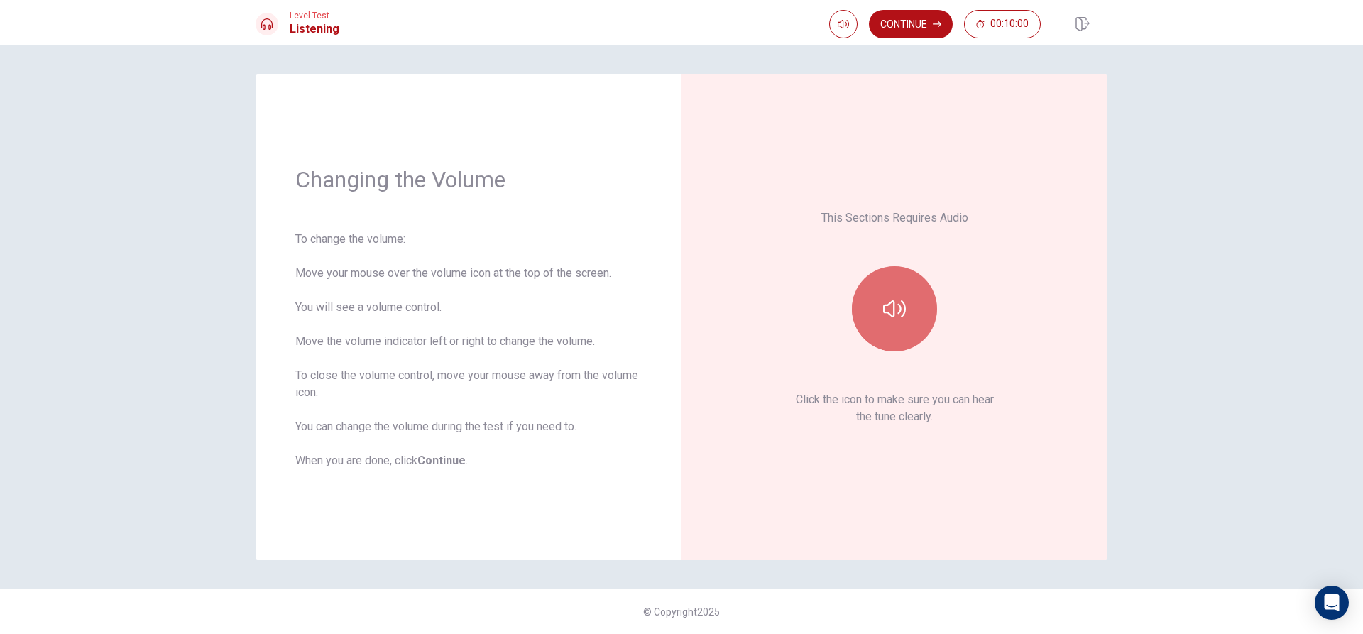
click at [892, 307] on icon "button" at bounding box center [894, 308] width 23 height 23
click at [926, 11] on button "Continue" at bounding box center [911, 24] width 84 height 28
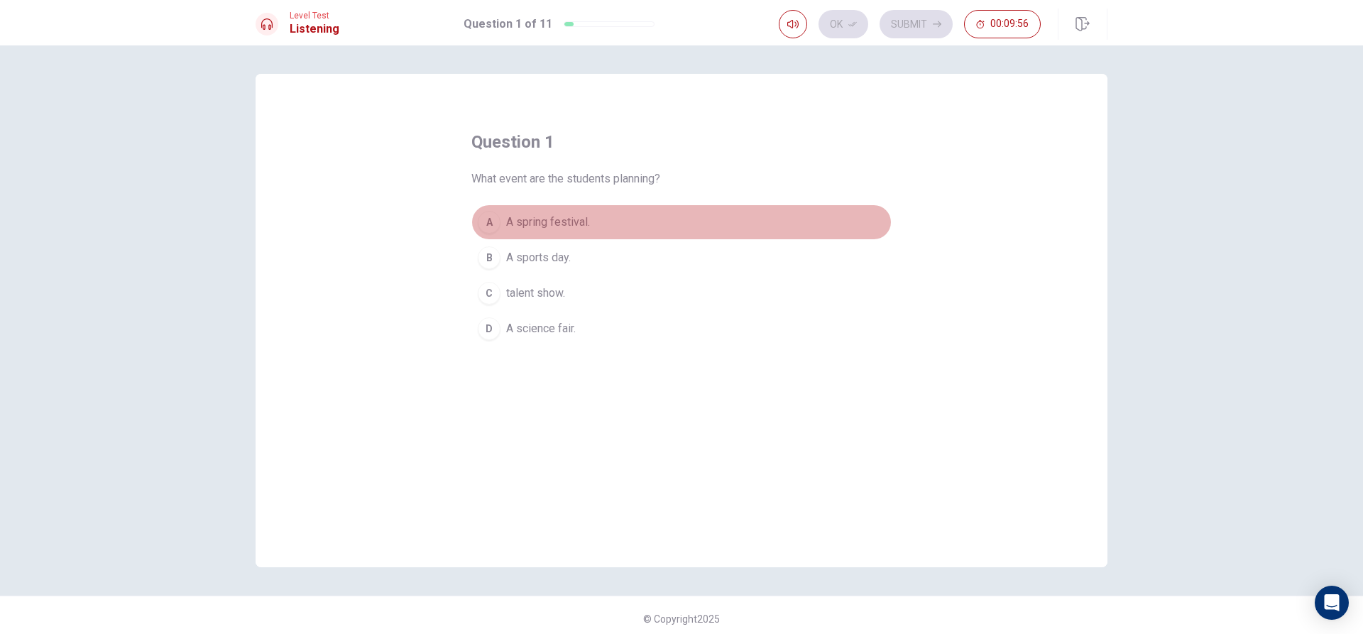
click at [571, 210] on button "A A spring festival." at bounding box center [681, 221] width 420 height 35
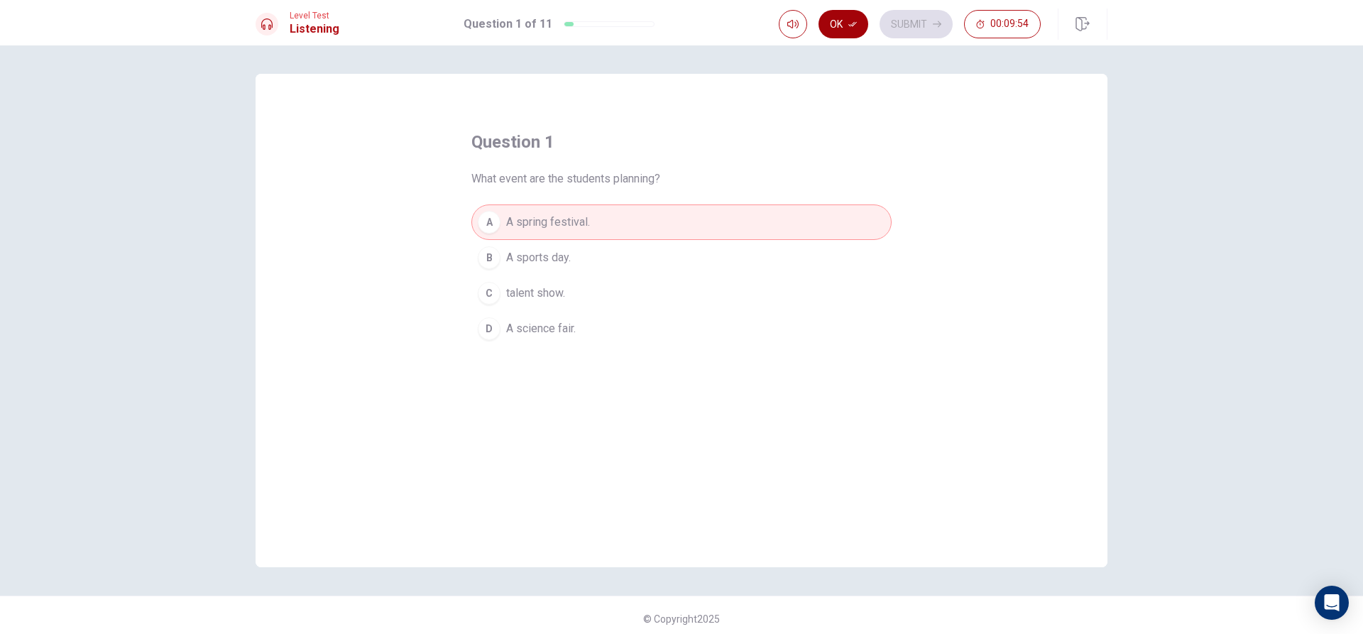
click at [841, 12] on button "Ok" at bounding box center [844, 24] width 50 height 28
click at [901, 21] on button "Submit" at bounding box center [916, 24] width 73 height 28
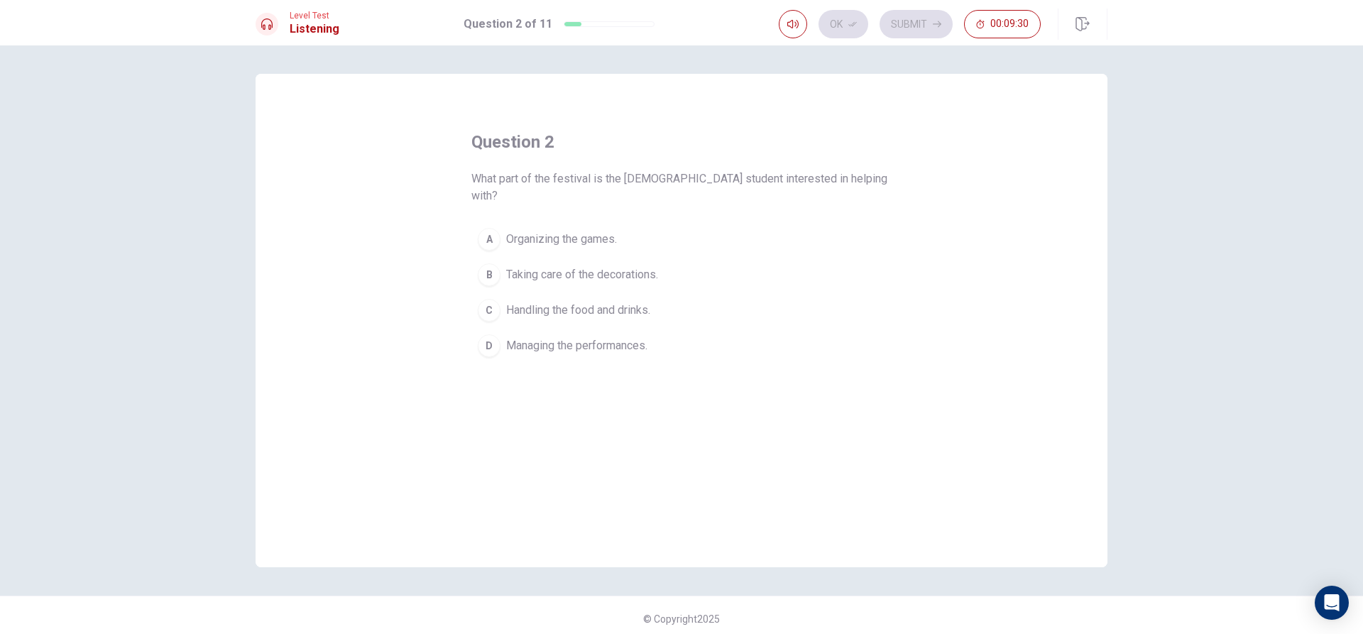
click at [581, 231] on span "Organizing the games." at bounding box center [561, 239] width 111 height 17
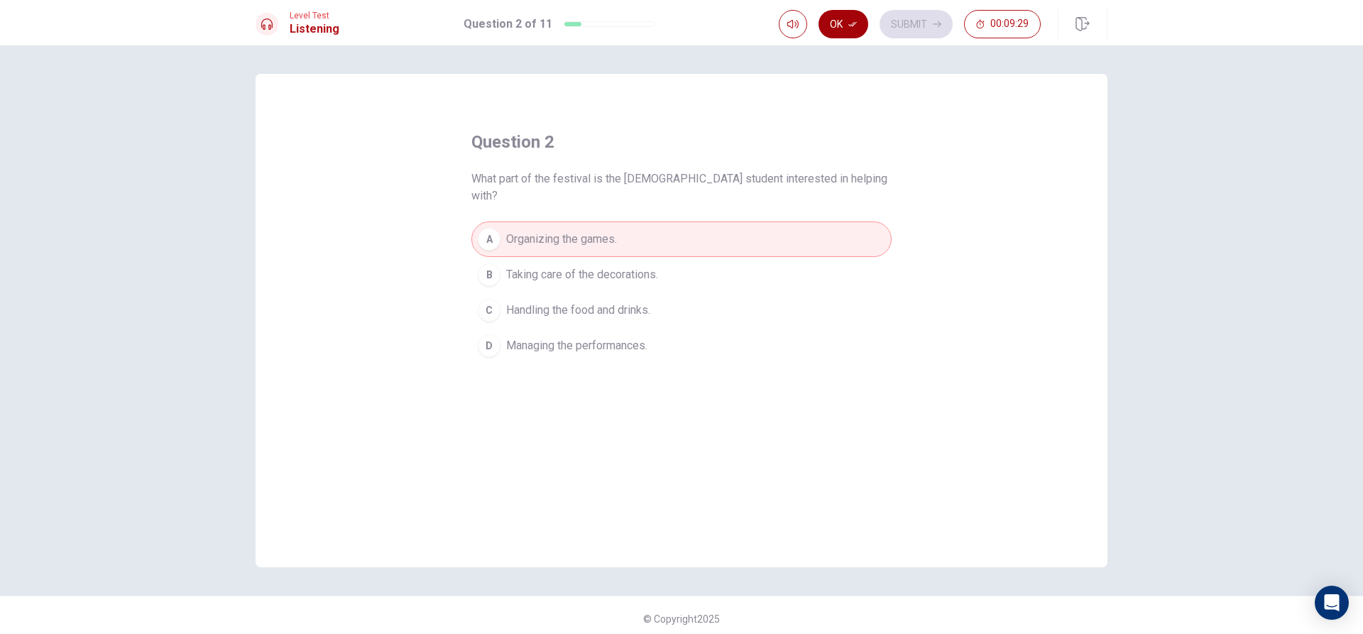
click at [848, 16] on button "Ok" at bounding box center [844, 24] width 50 height 28
click at [904, 16] on button "Submit" at bounding box center [916, 24] width 73 height 28
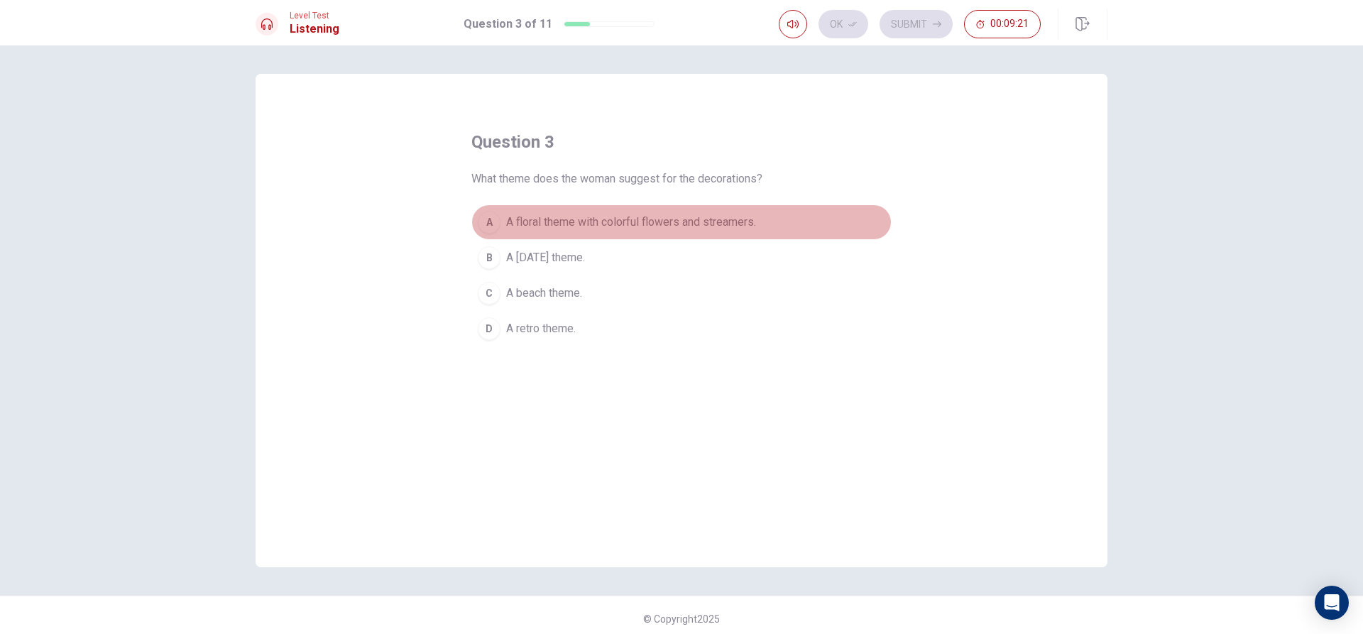
click at [642, 212] on button "A A floral theme with colorful flowers and streamers." at bounding box center [681, 221] width 420 height 35
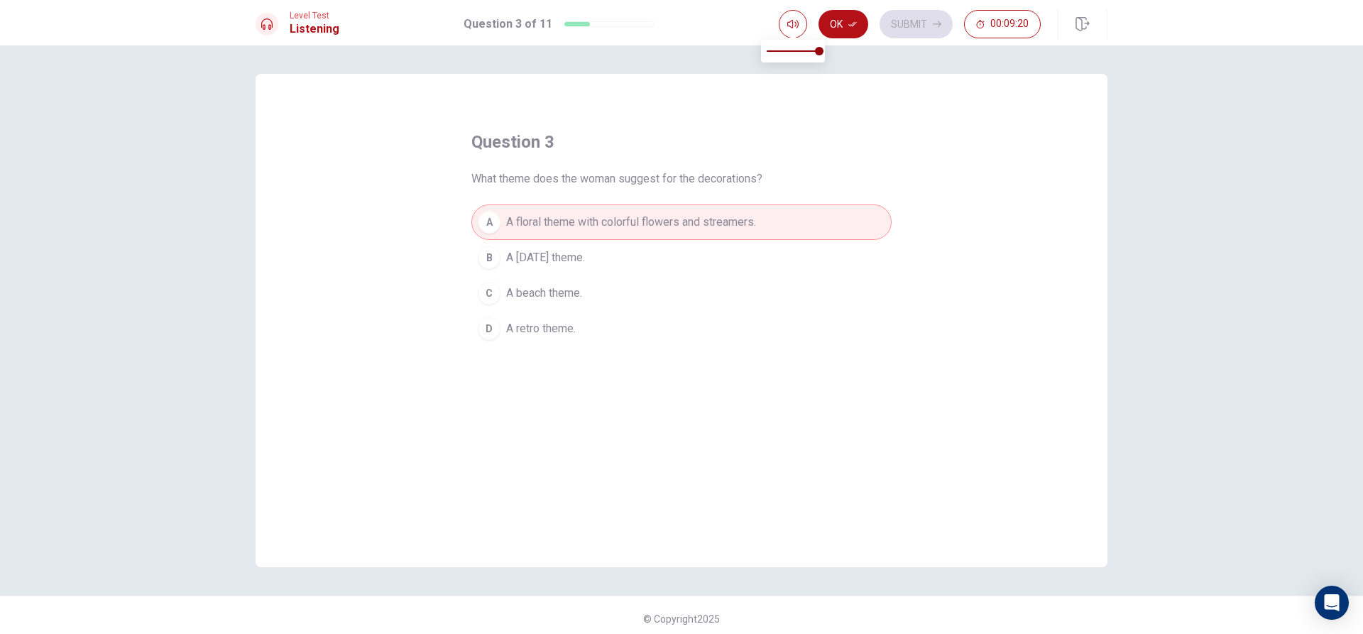
click at [807, 15] on div at bounding box center [793, 24] width 28 height 28
click at [832, 4] on div "Level Test Listening Question 3 of 11 Ok Submit 00:09:20" at bounding box center [681, 22] width 1363 height 45
click at [839, 19] on button "Ok" at bounding box center [844, 24] width 50 height 28
click at [903, 17] on button "Submit" at bounding box center [916, 24] width 73 height 28
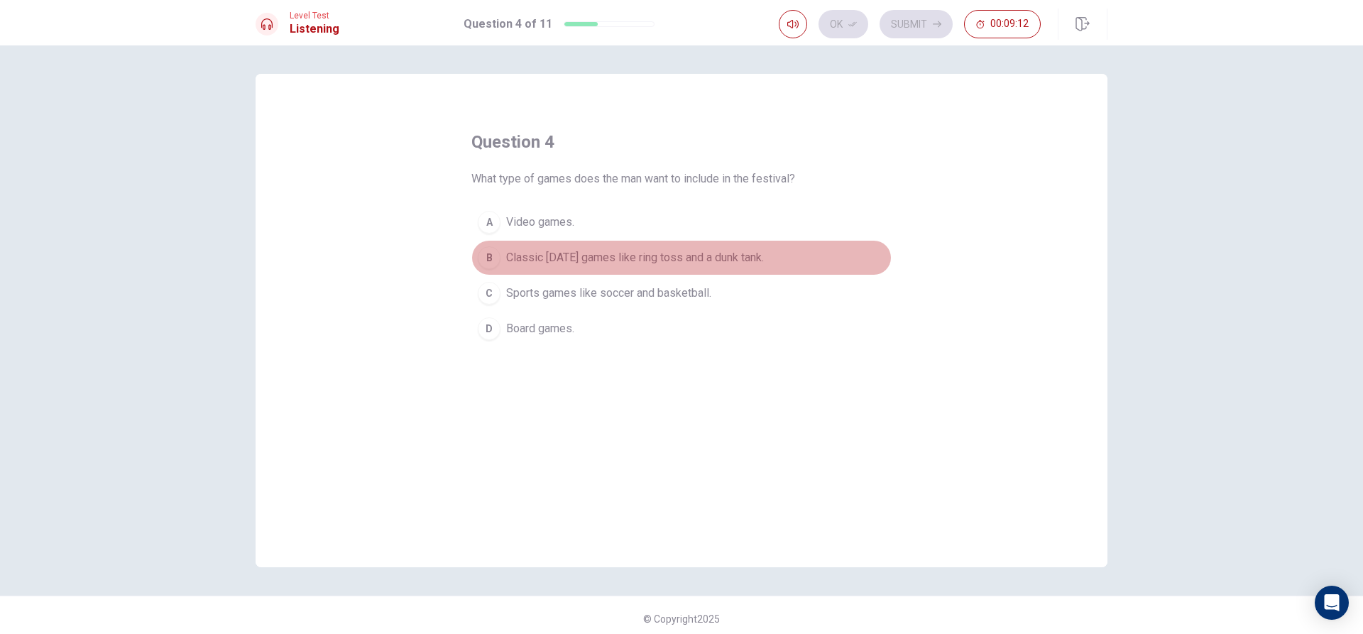
click at [752, 258] on span "Classic [DATE] games like ring toss and a dunk tank." at bounding box center [635, 257] width 258 height 17
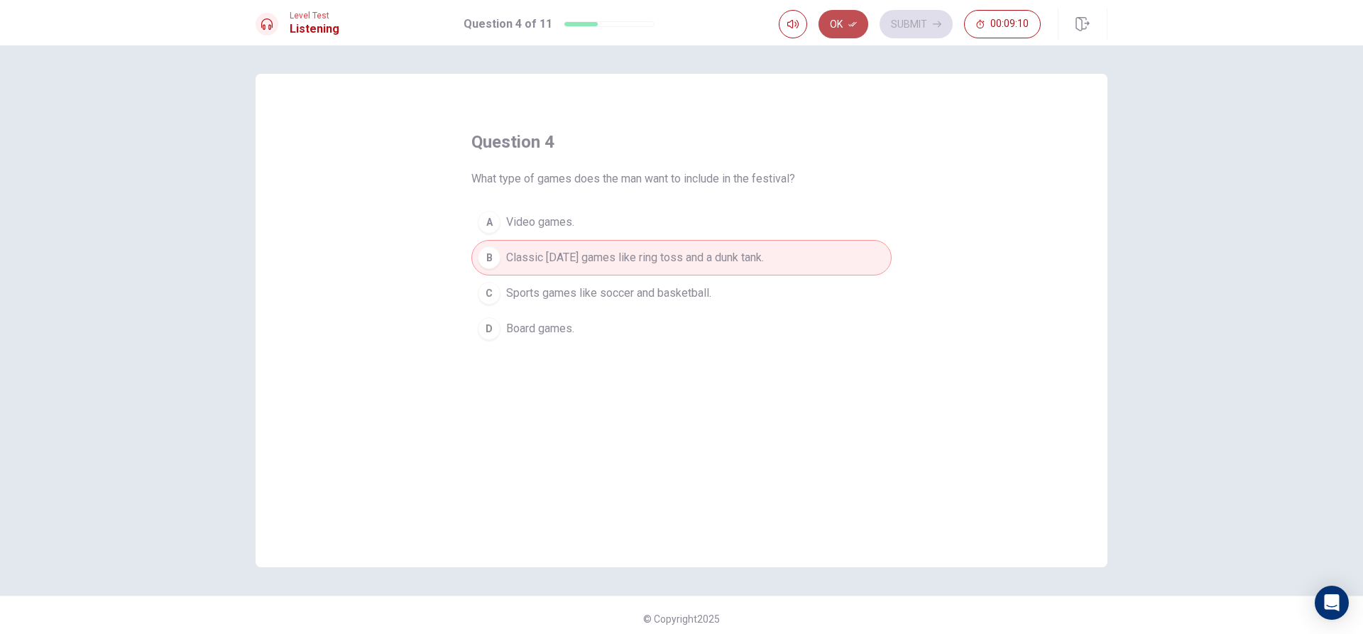
click at [832, 31] on button "Ok" at bounding box center [844, 24] width 50 height 28
click at [917, 21] on button "Submit" at bounding box center [916, 24] width 73 height 28
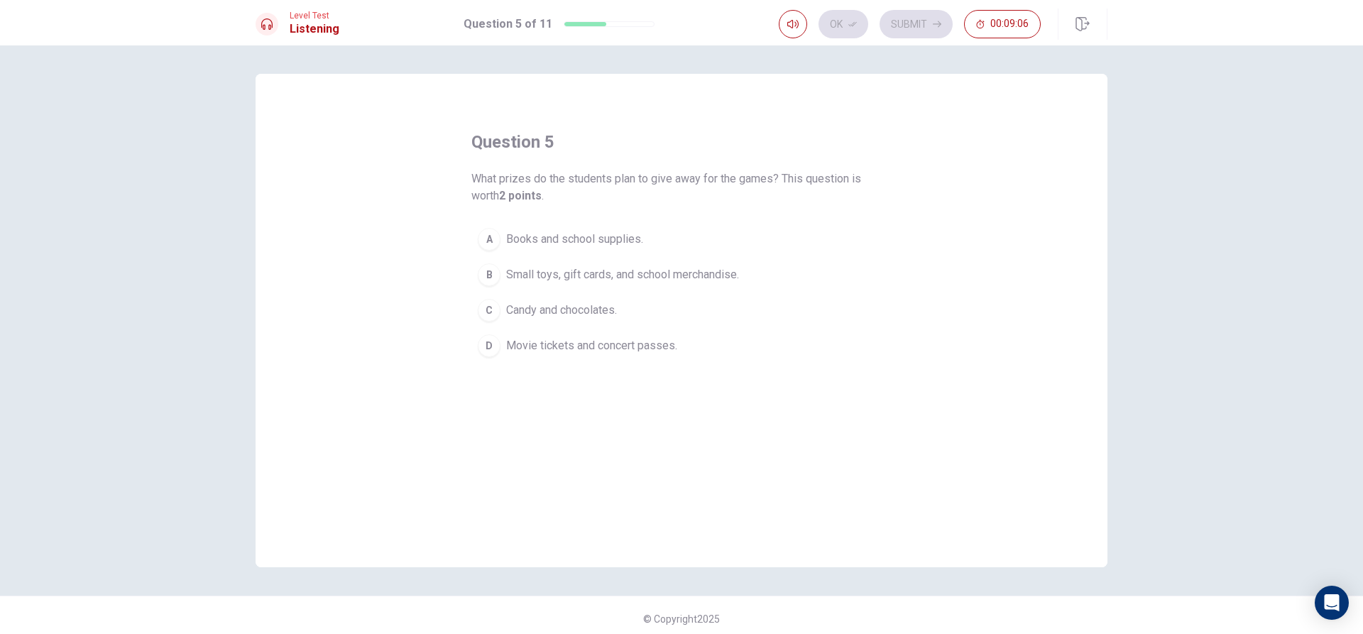
click at [539, 273] on span "Small toys, gift cards, and school merchandise." at bounding box center [622, 274] width 233 height 17
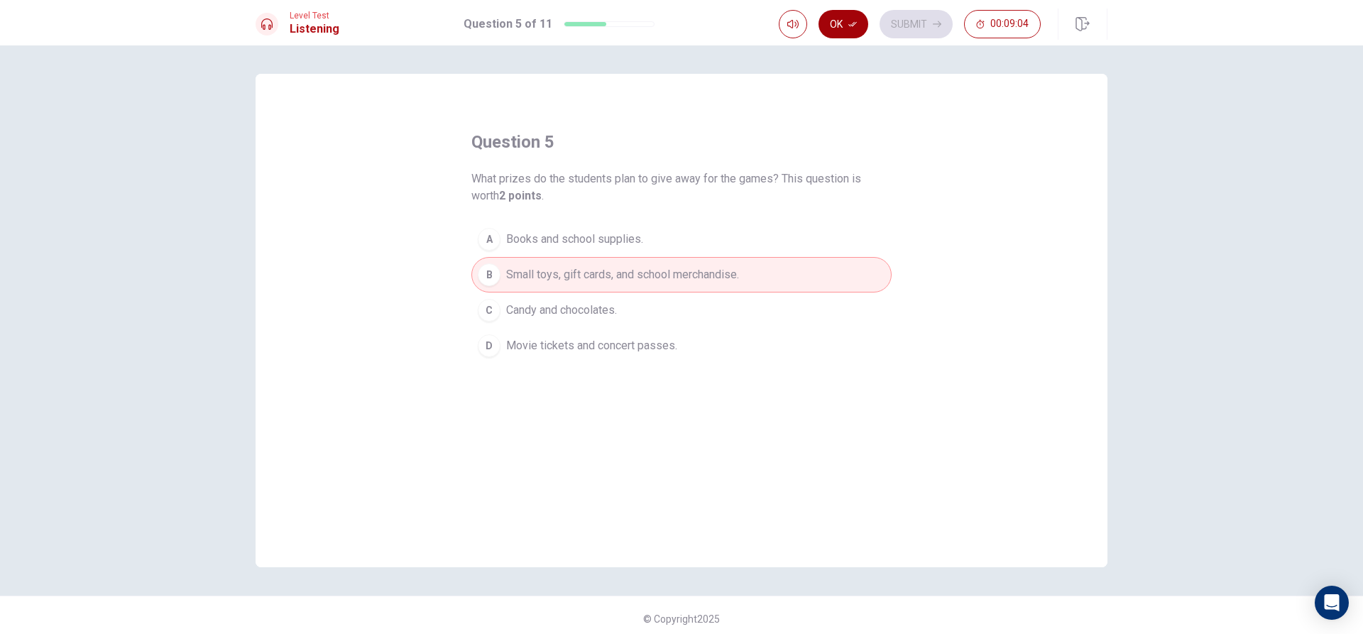
click at [828, 23] on button "Ok" at bounding box center [844, 24] width 50 height 28
click at [917, 23] on button "Submit" at bounding box center [916, 24] width 73 height 28
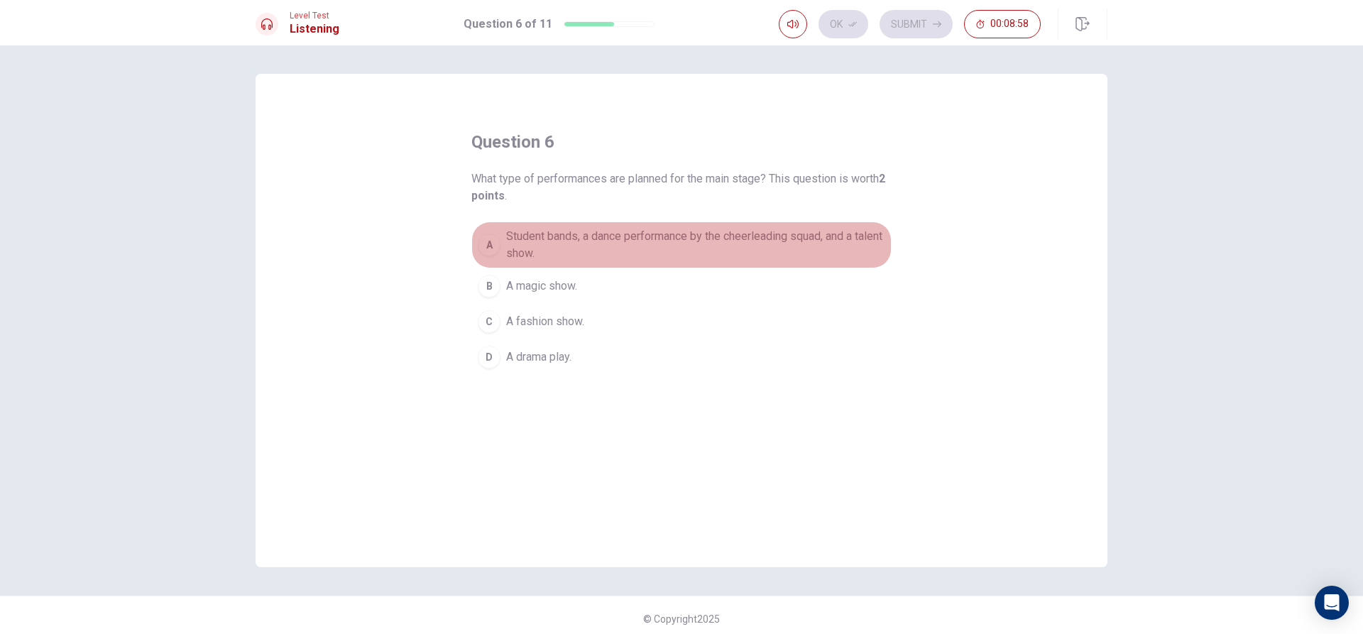
drag, startPoint x: 636, startPoint y: 237, endPoint x: 686, endPoint y: 212, distance: 56.5
click at [638, 237] on span "Student bands, a dance performance by the cheerleading squad, and a talent show." at bounding box center [695, 245] width 379 height 34
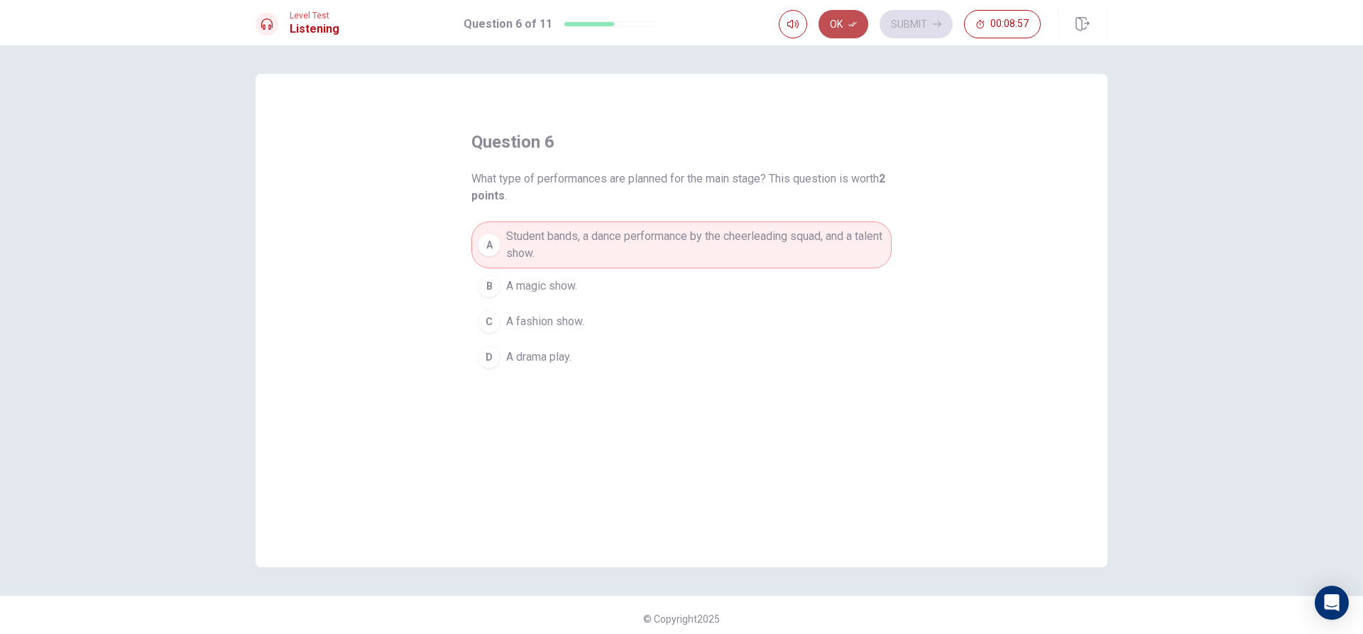
click at [843, 11] on button "Ok" at bounding box center [844, 24] width 50 height 28
click at [921, 18] on button "Submit" at bounding box center [916, 24] width 73 height 28
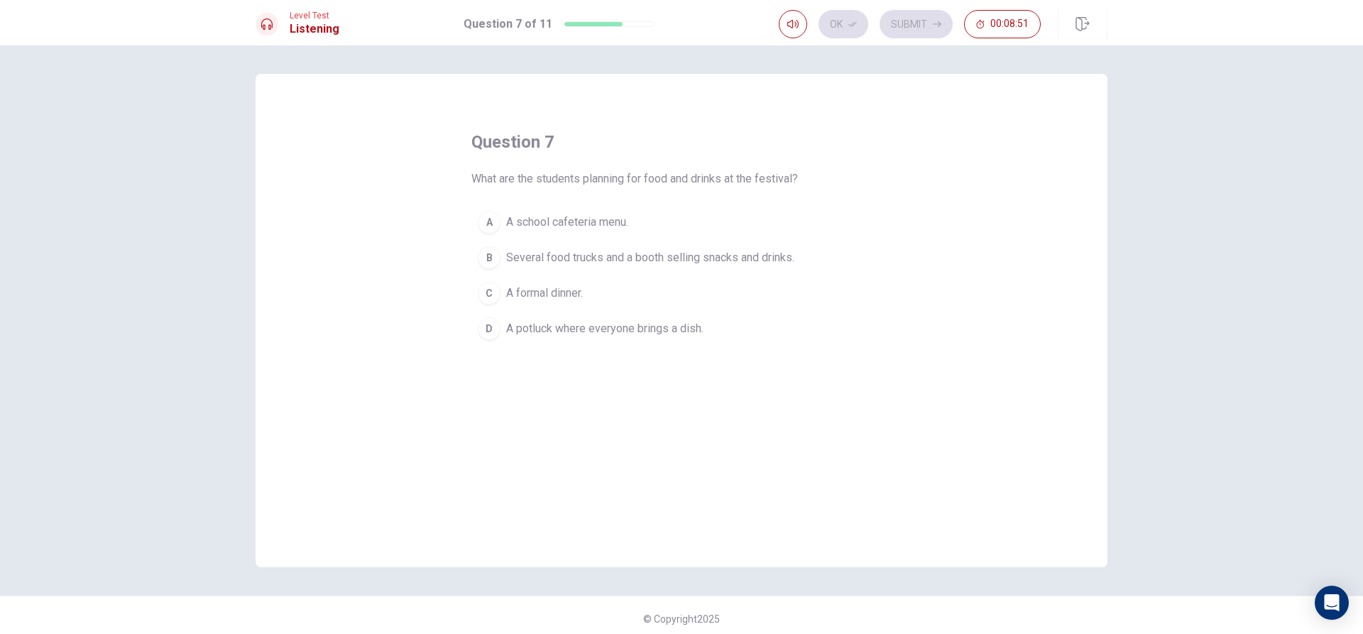
click at [562, 250] on span "Several food trucks and a booth selling snacks and drinks." at bounding box center [650, 257] width 288 height 17
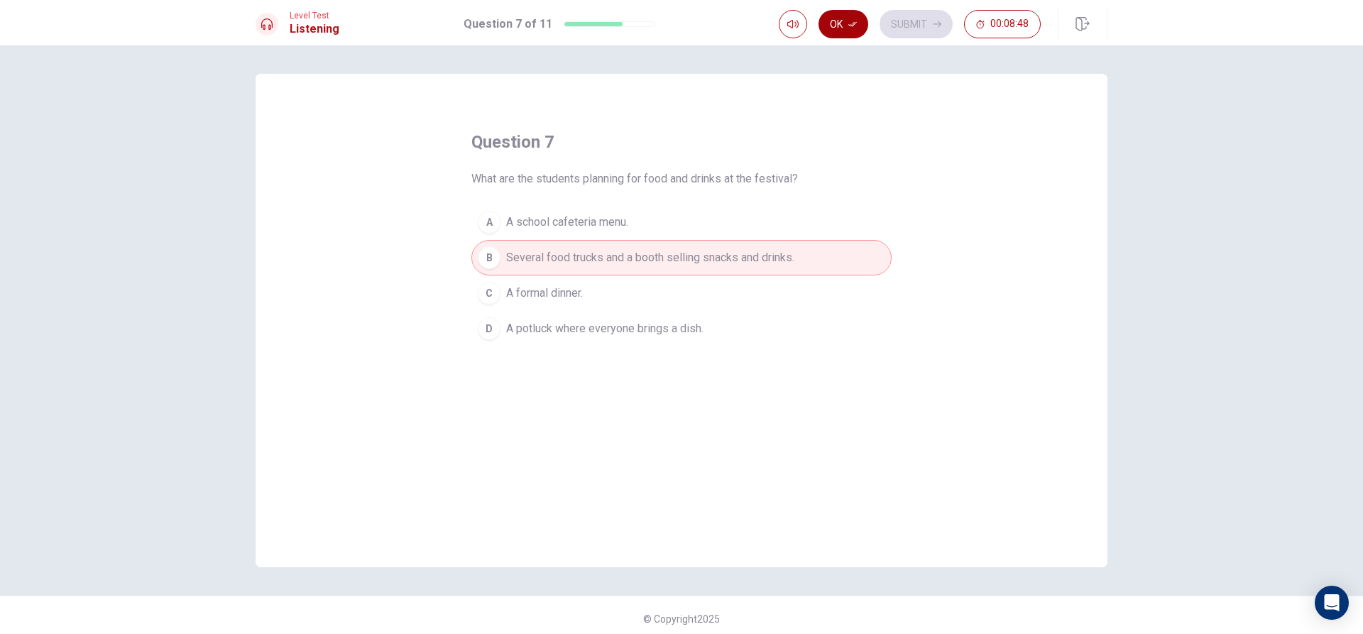
click at [840, 20] on button "Ok" at bounding box center [844, 24] width 50 height 28
click at [903, 12] on button "Submit" at bounding box center [916, 24] width 73 height 28
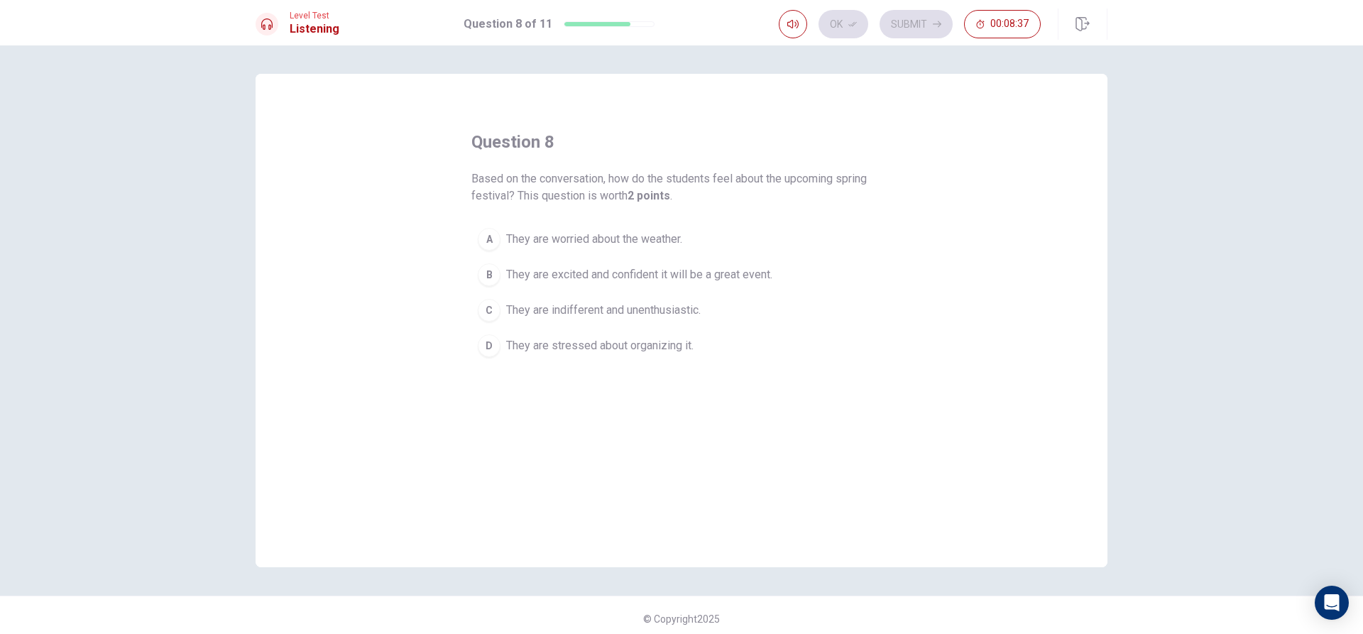
click at [622, 274] on span "They are excited and confident it will be a great event." at bounding box center [639, 274] width 266 height 17
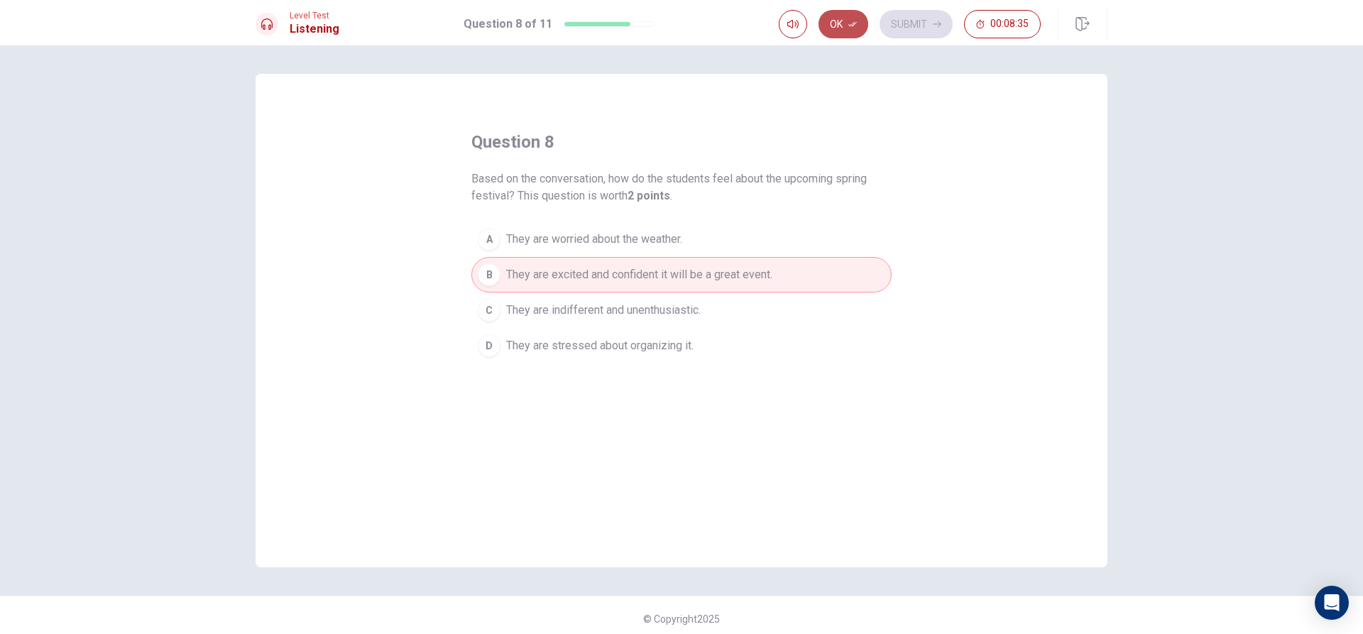
click at [827, 13] on button "Ok" at bounding box center [844, 24] width 50 height 28
click at [940, 24] on icon "button" at bounding box center [937, 24] width 9 height 6
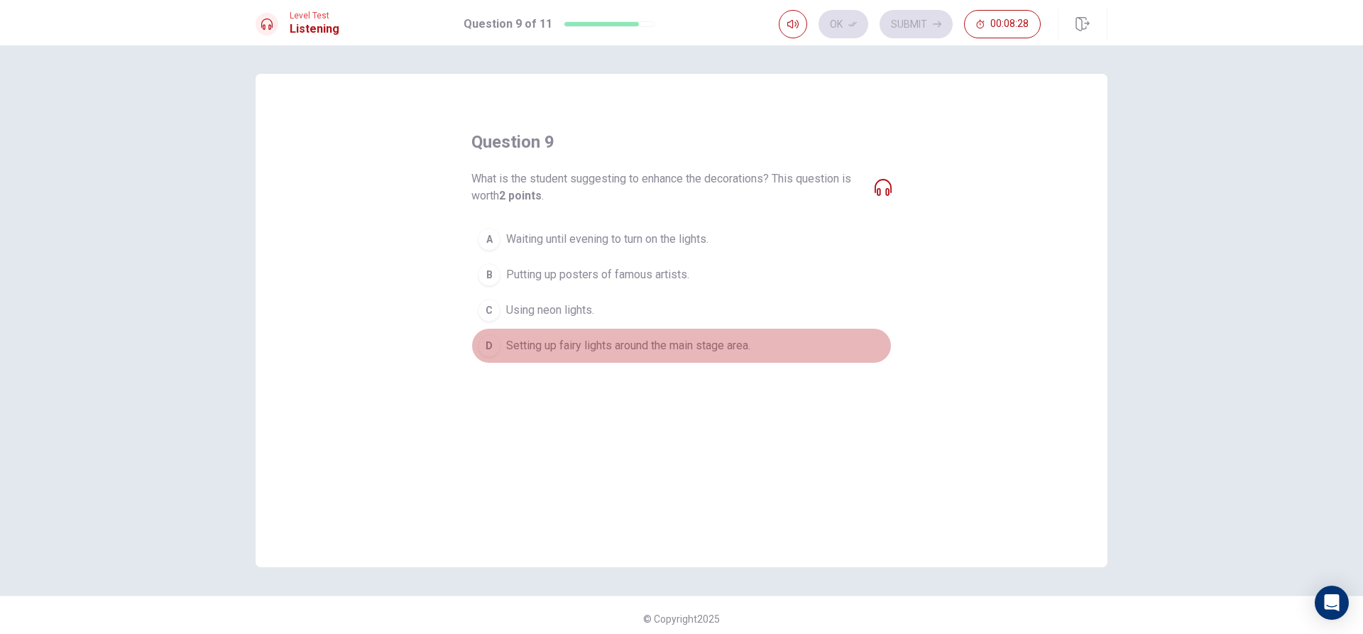
click at [730, 346] on span "Setting up fairy lights around the main stage area." at bounding box center [628, 345] width 244 height 17
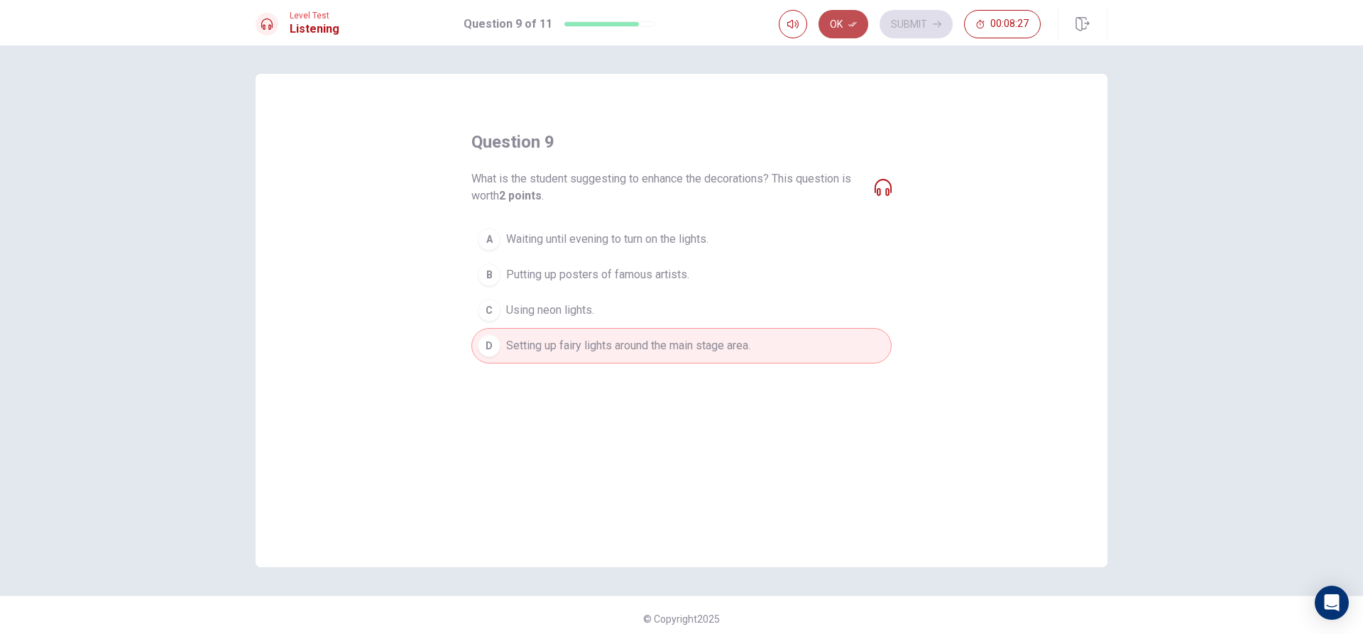
click at [834, 13] on button "Ok" at bounding box center [844, 24] width 50 height 28
click at [899, 22] on button "Submit" at bounding box center [916, 24] width 73 height 28
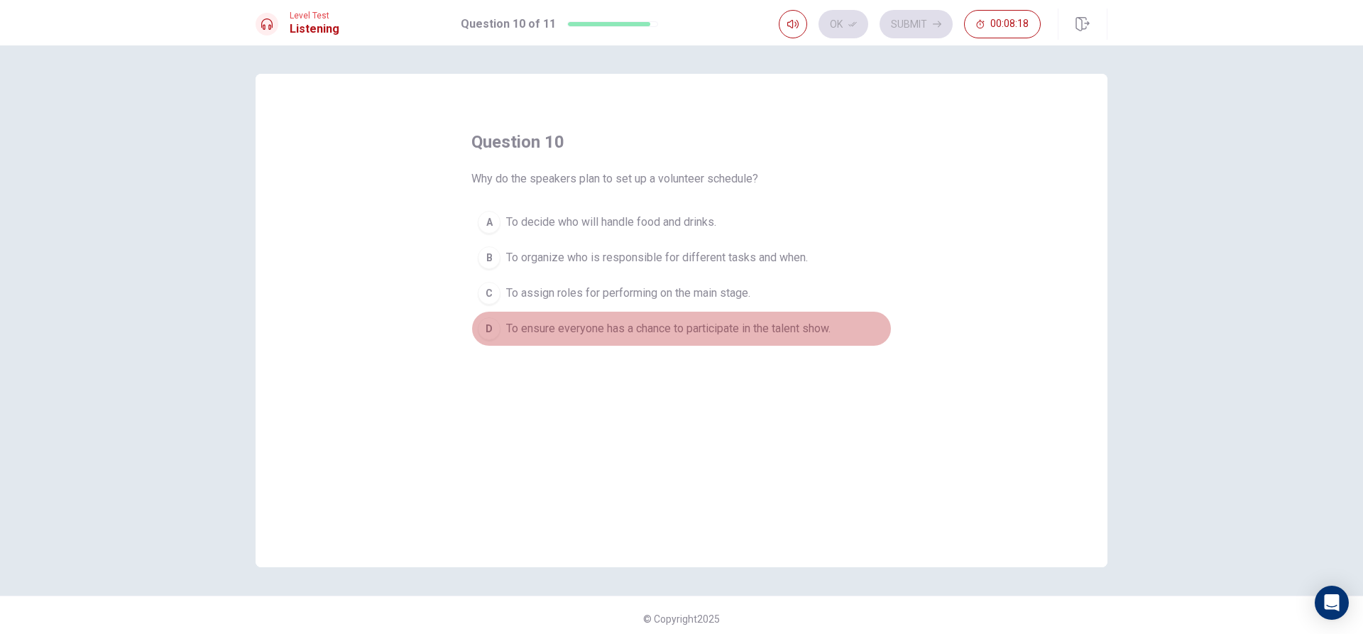
click at [730, 327] on span "To ensure everyone has a chance to participate in the talent show." at bounding box center [668, 328] width 324 height 17
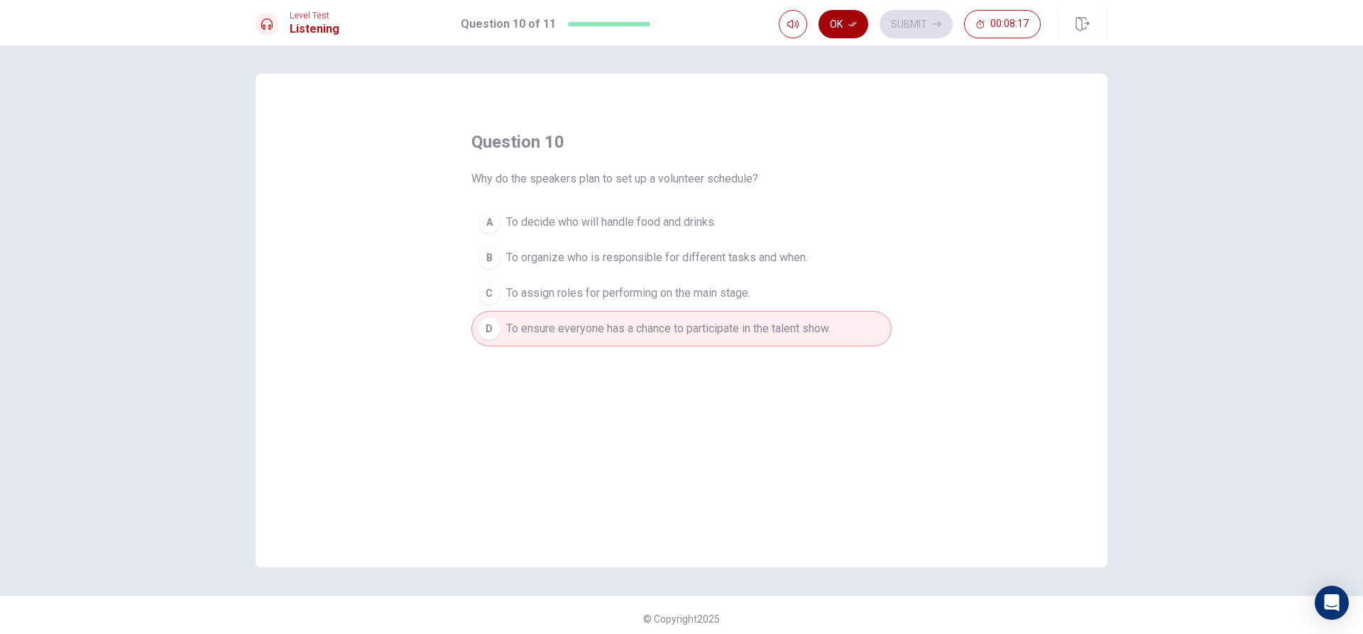
click at [846, 20] on button "Ok" at bounding box center [844, 24] width 50 height 28
click at [927, 26] on button "Submit" at bounding box center [916, 24] width 73 height 28
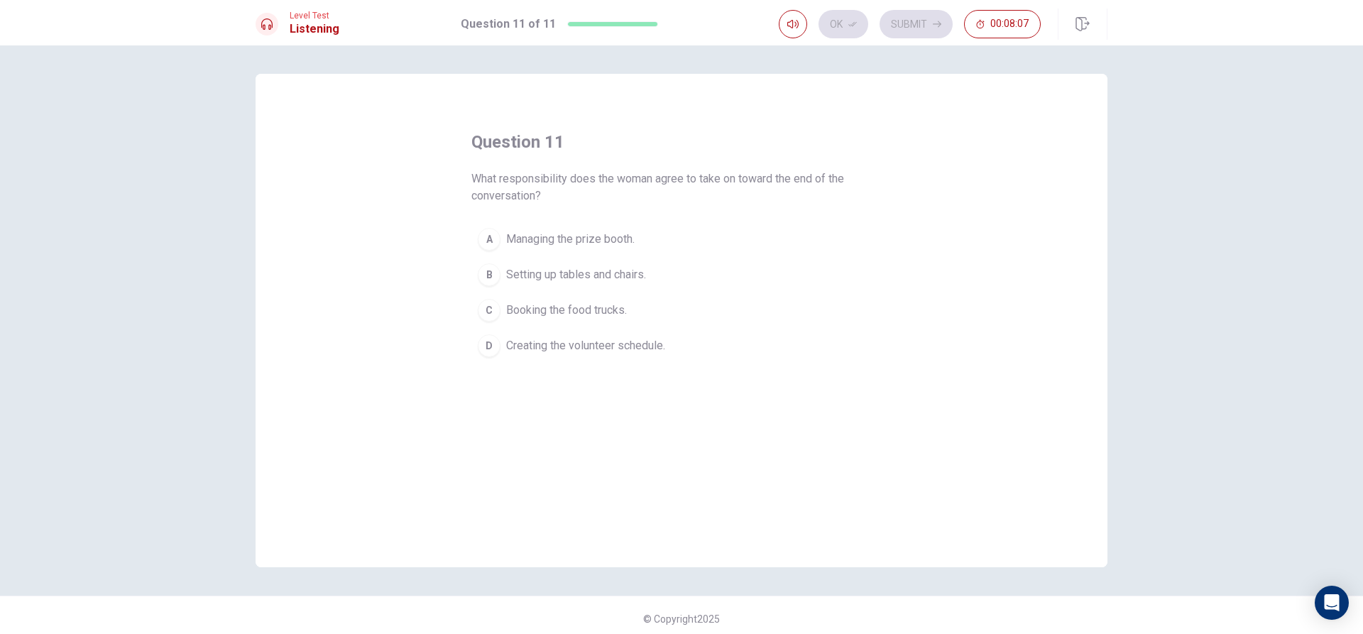
click at [618, 270] on span "Setting up tables and chairs." at bounding box center [576, 274] width 140 height 17
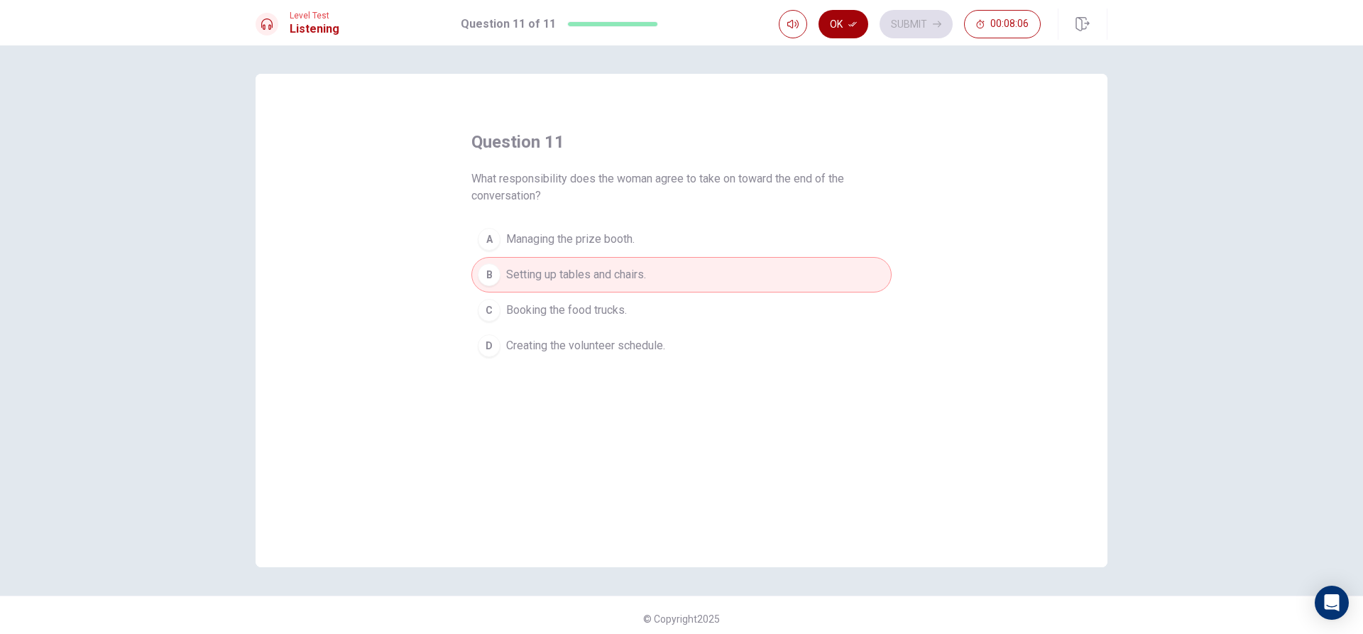
click at [838, 11] on button "Ok" at bounding box center [844, 24] width 50 height 28
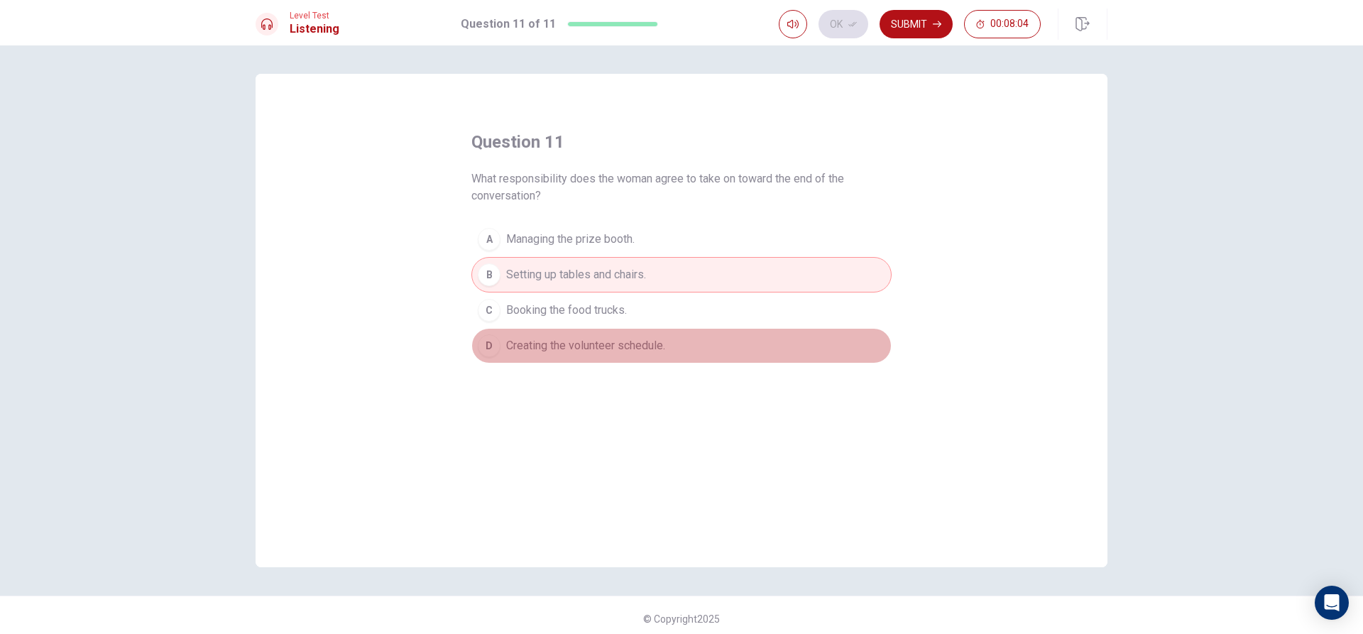
click at [663, 342] on span "Creating the volunteer schedule." at bounding box center [585, 345] width 159 height 17
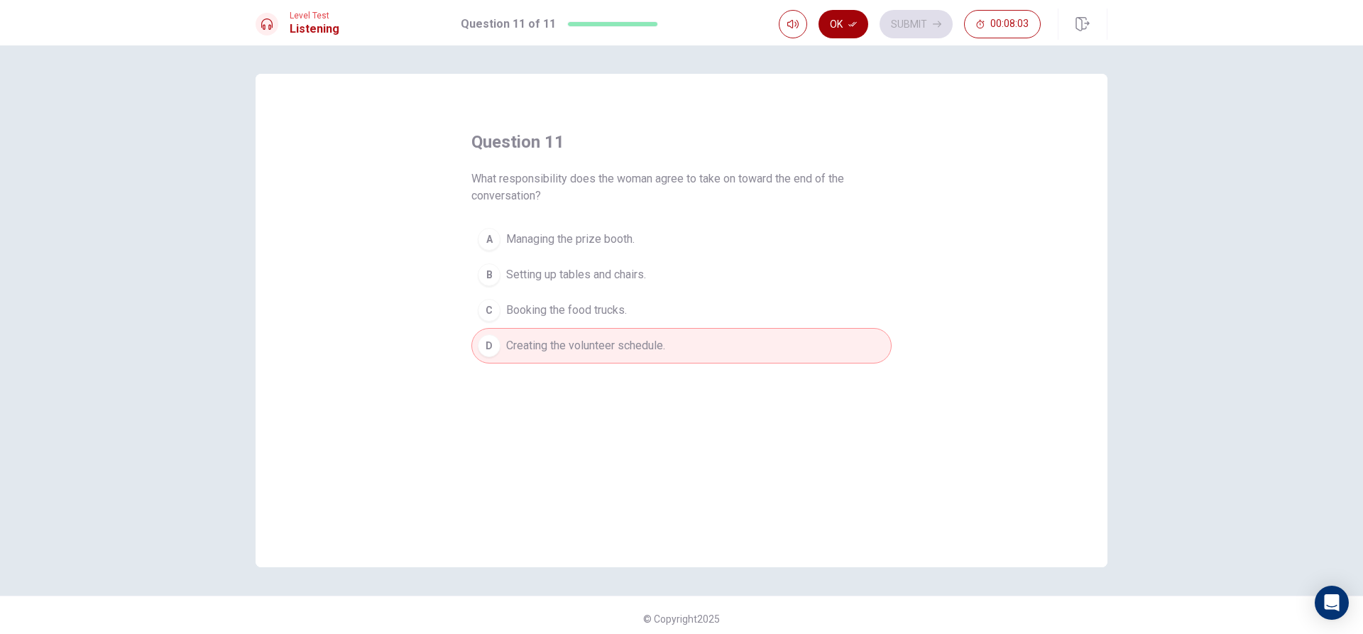
click at [853, 13] on button "Ok" at bounding box center [844, 24] width 50 height 28
click at [899, 16] on button "Submit" at bounding box center [916, 24] width 73 height 28
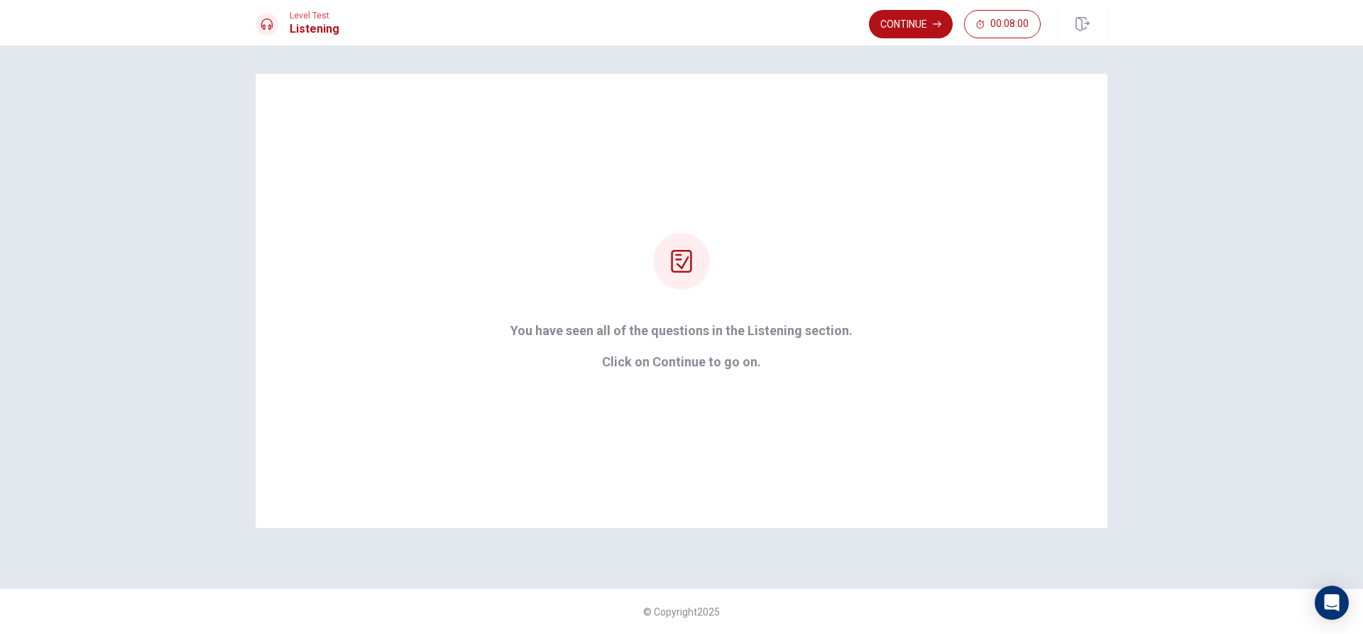
click at [892, 7] on div "Level Test Listening Continue 00:08:00" at bounding box center [681, 22] width 1363 height 45
click at [895, 16] on button "Continue" at bounding box center [911, 24] width 84 height 28
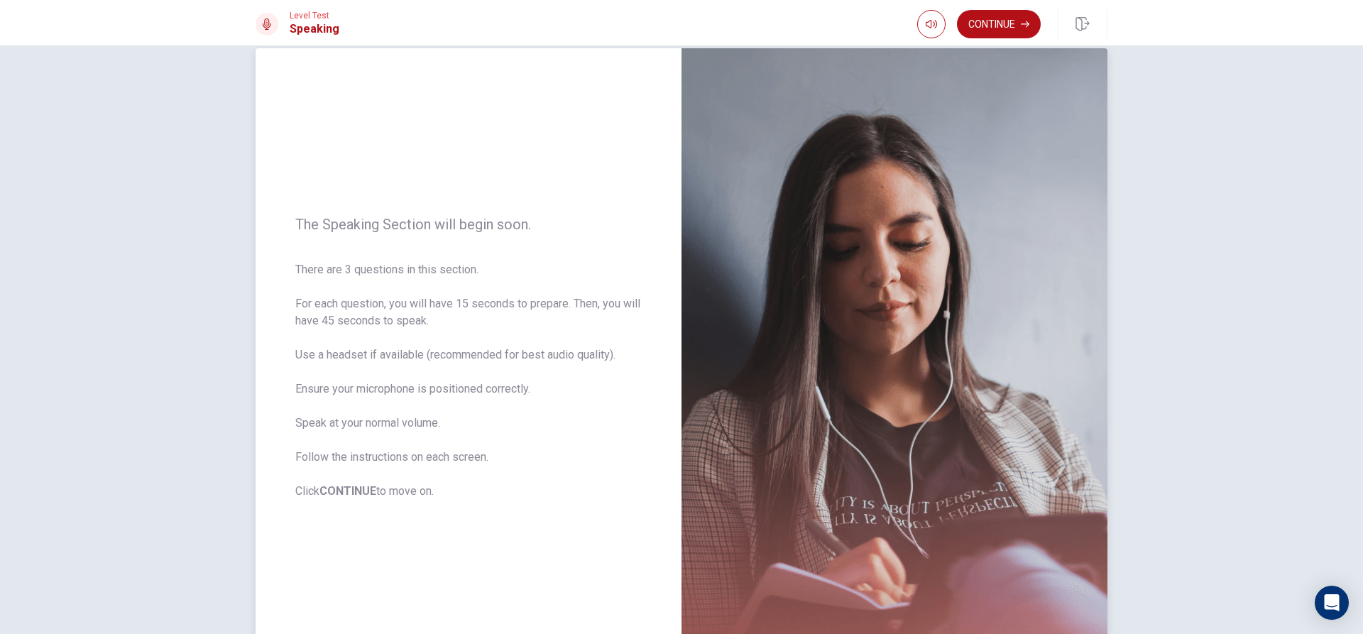
scroll to position [0, 0]
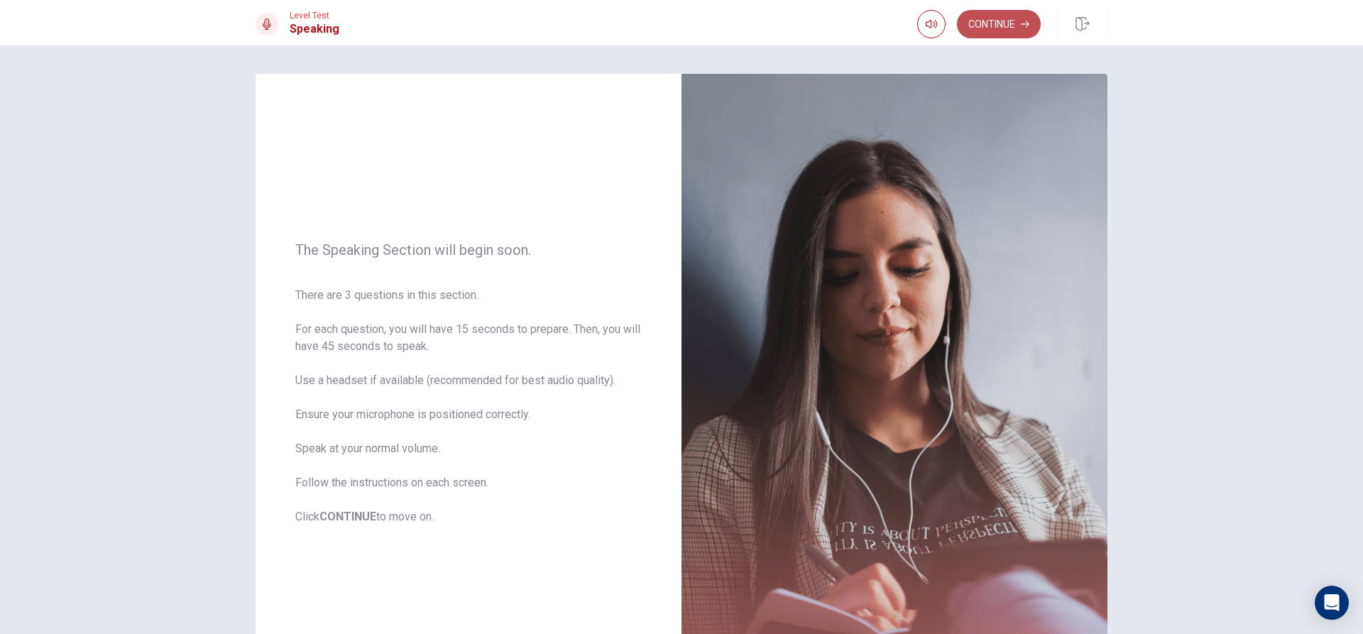
click at [994, 28] on button "Continue" at bounding box center [999, 24] width 84 height 28
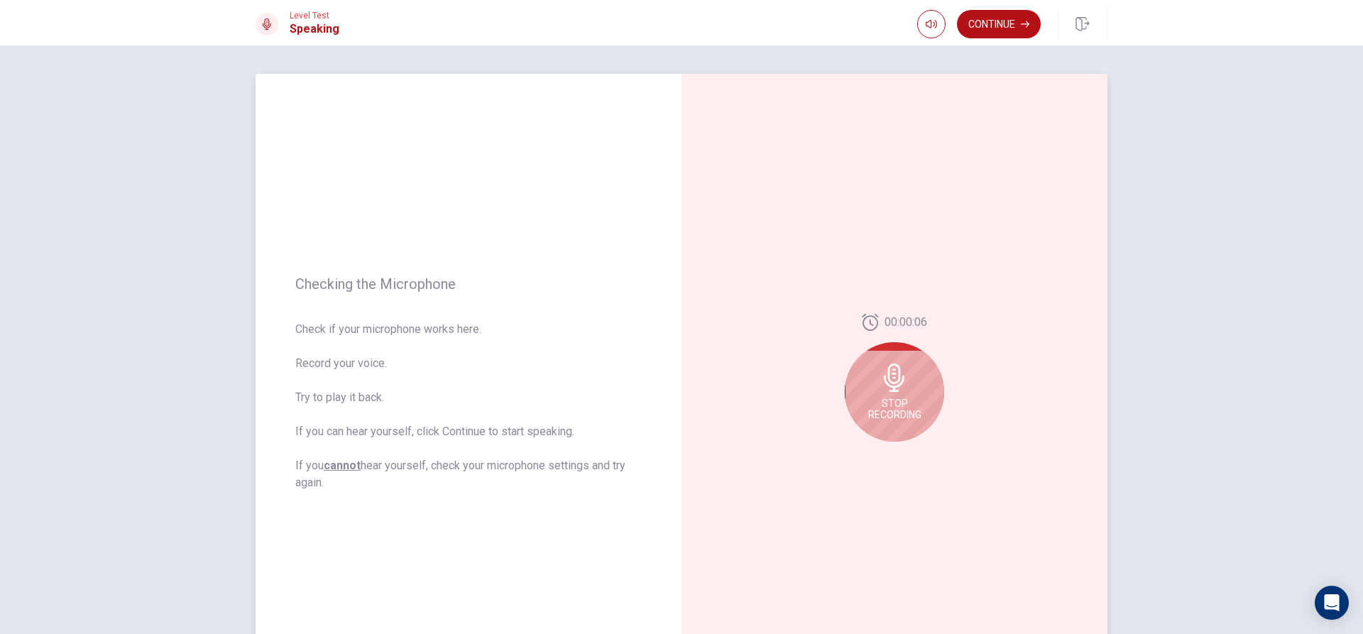
drag, startPoint x: 863, startPoint y: 389, endPoint x: 900, endPoint y: 378, distance: 38.4
click at [866, 389] on div "Stop Recording" at bounding box center [894, 391] width 99 height 99
click at [887, 393] on icon at bounding box center [897, 382] width 28 height 28
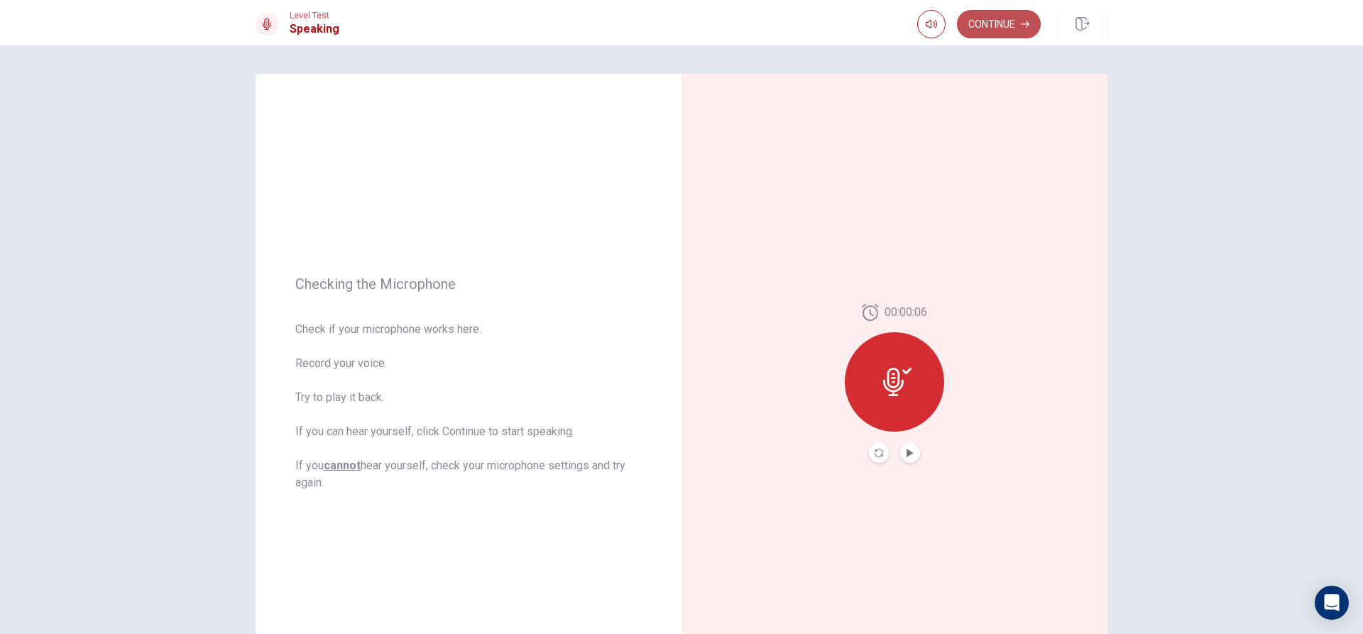
click at [974, 14] on button "Continue" at bounding box center [999, 24] width 84 height 28
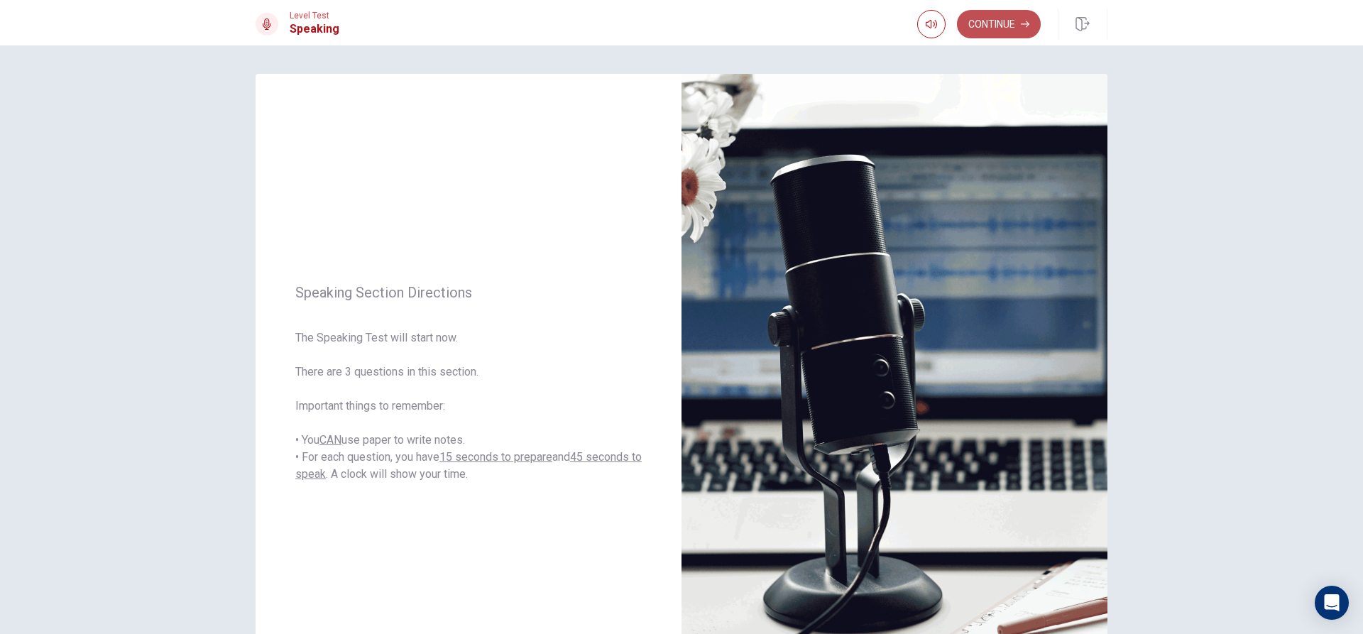
click at [987, 18] on button "Continue" at bounding box center [999, 24] width 84 height 28
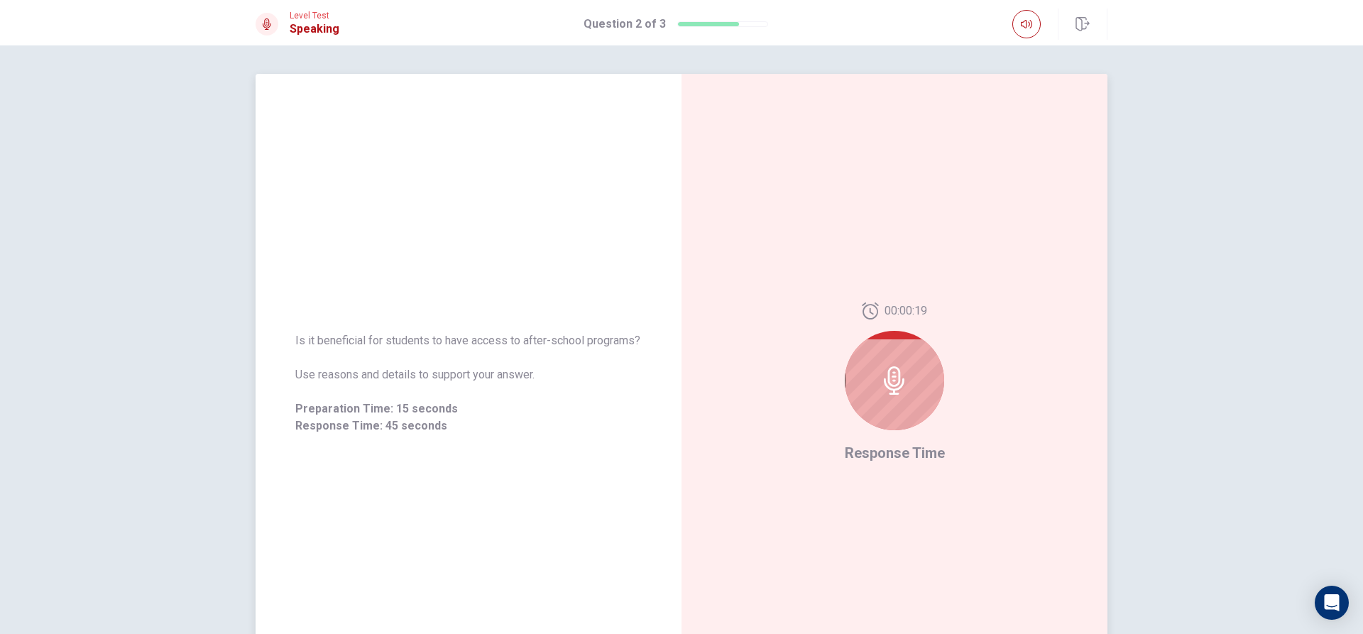
click at [907, 390] on div at bounding box center [894, 380] width 99 height 99
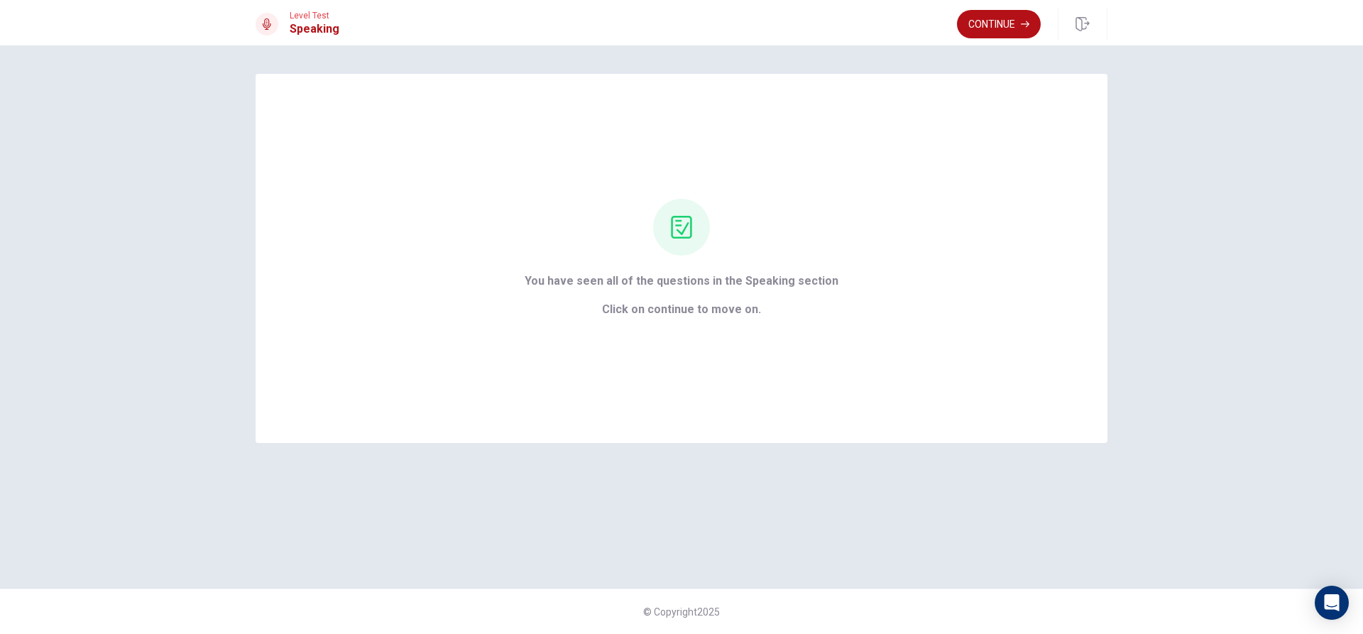
click at [1007, 7] on div "Level Test Speaking Continue" at bounding box center [681, 22] width 1363 height 45
click at [1007, 12] on button "Continue" at bounding box center [999, 24] width 84 height 28
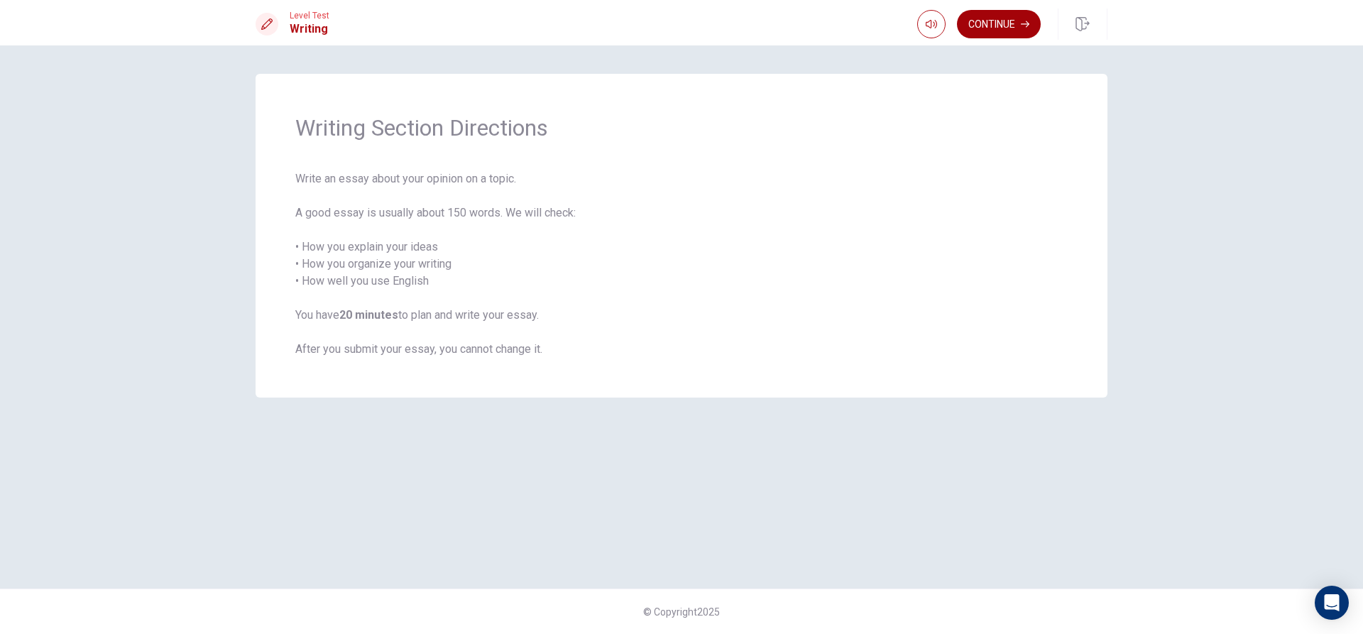
click at [1010, 16] on button "Continue" at bounding box center [999, 24] width 84 height 28
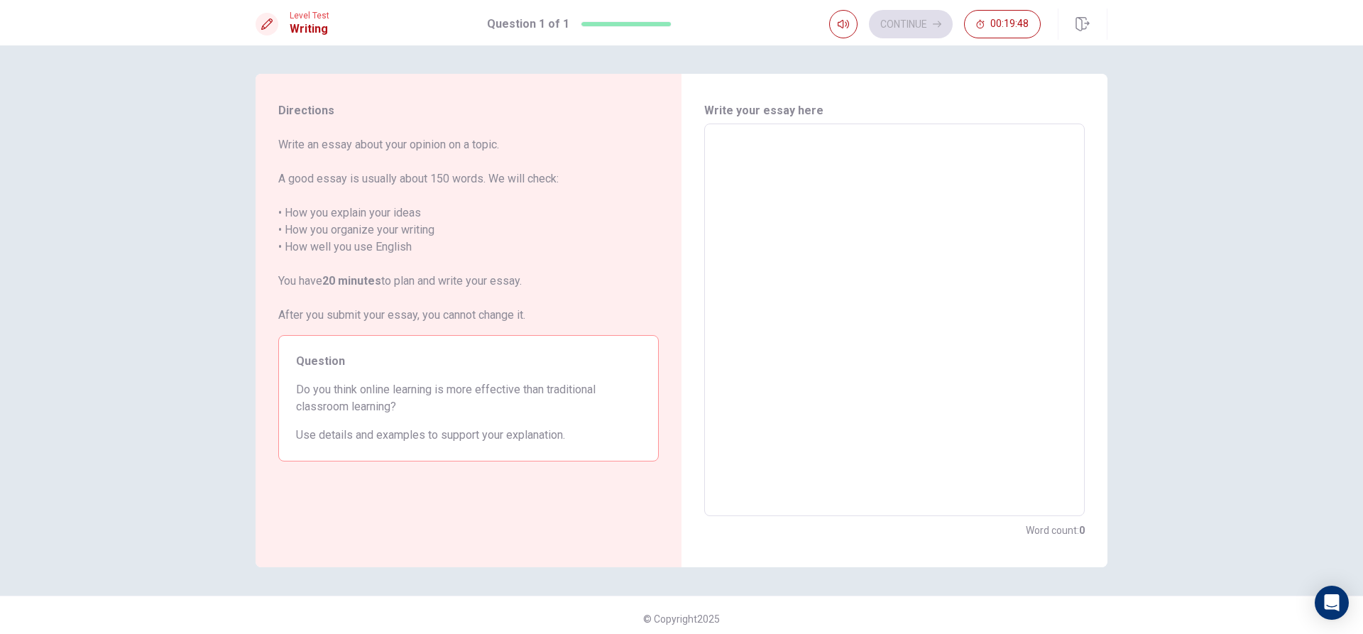
click at [722, 148] on textarea at bounding box center [894, 320] width 361 height 369
type textarea "f"
type textarea "x"
type textarea "fo"
type textarea "x"
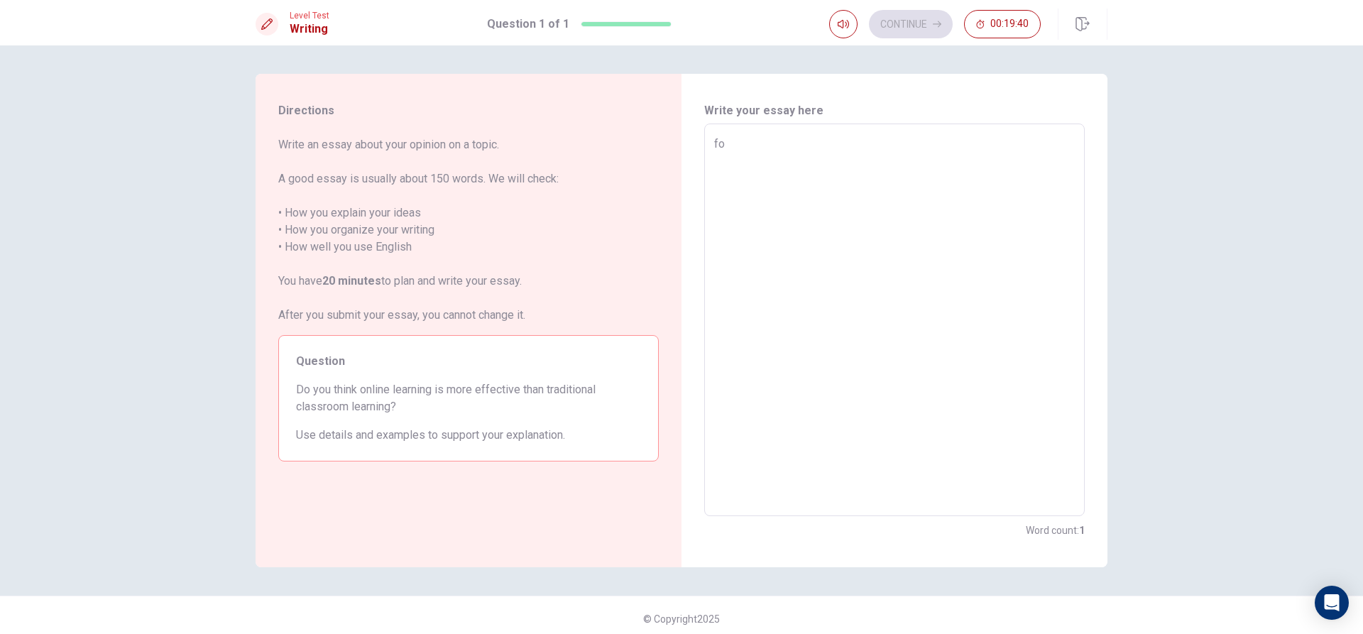
type textarea "for"
type textarea "x"
type textarea "for"
type textarea "x"
type textarea "for m"
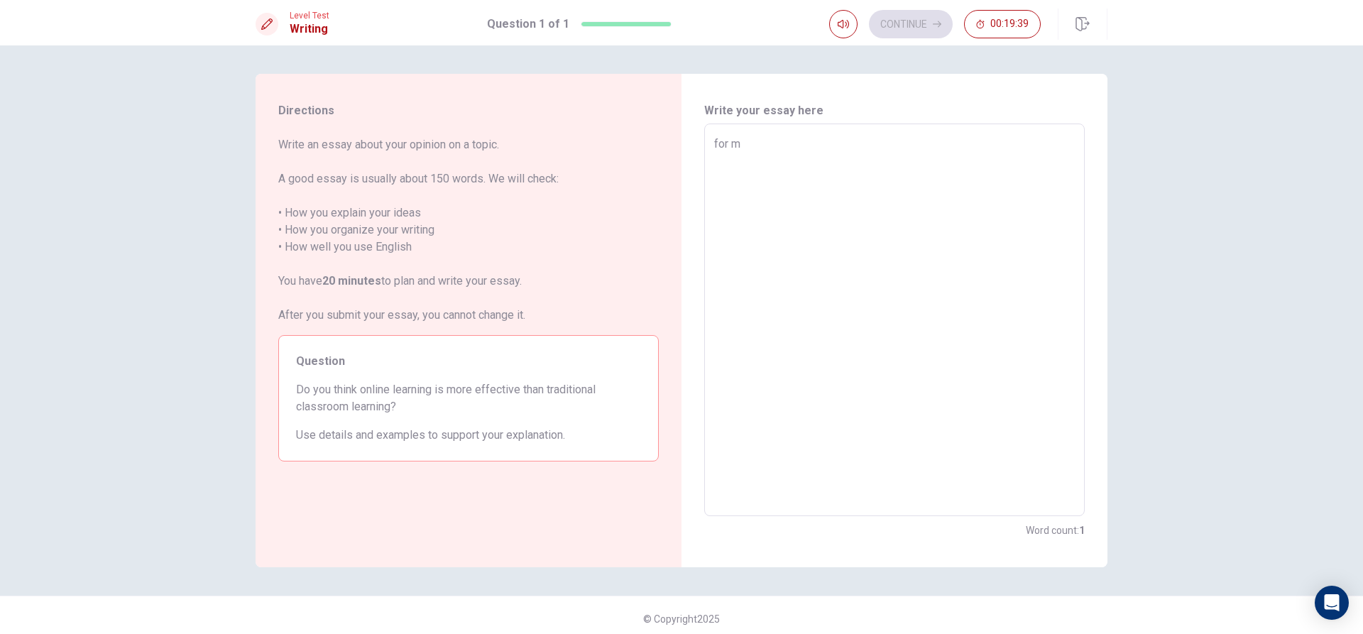
type textarea "x"
type textarea "for me"
type textarea "x"
type textarea "for me"
type textarea "x"
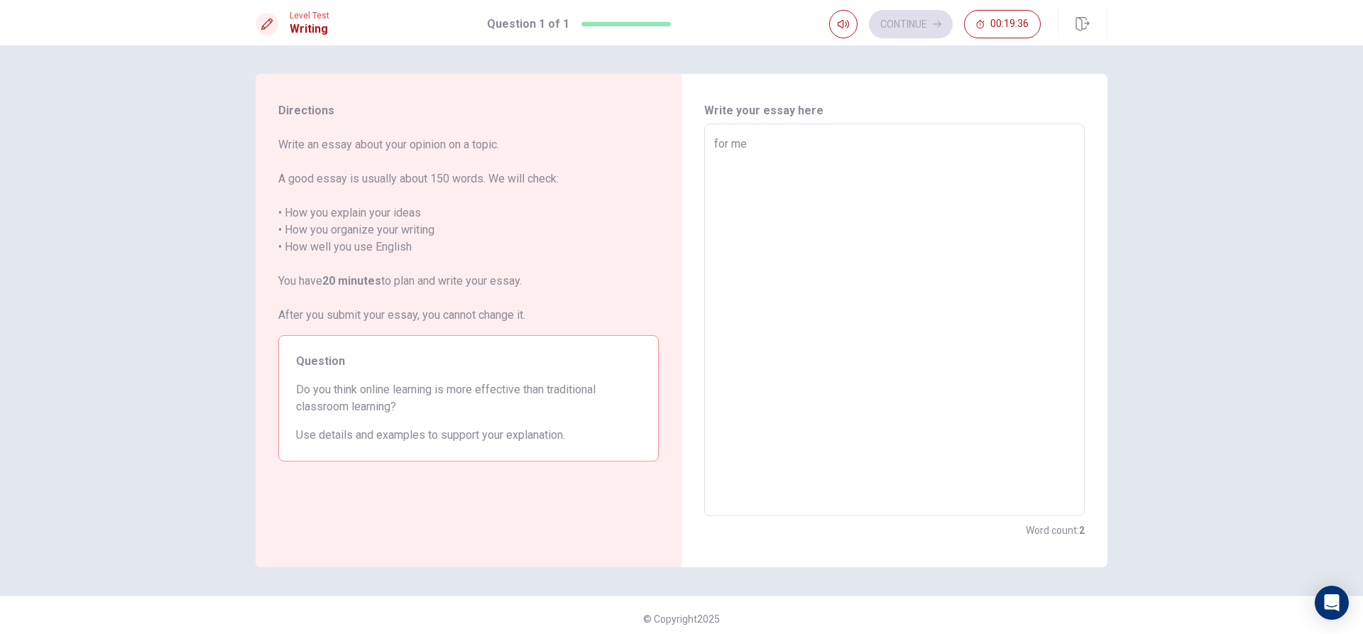
type textarea "for me"
type textarea "x"
type textarea "for m"
type textarea "x"
type textarea "for"
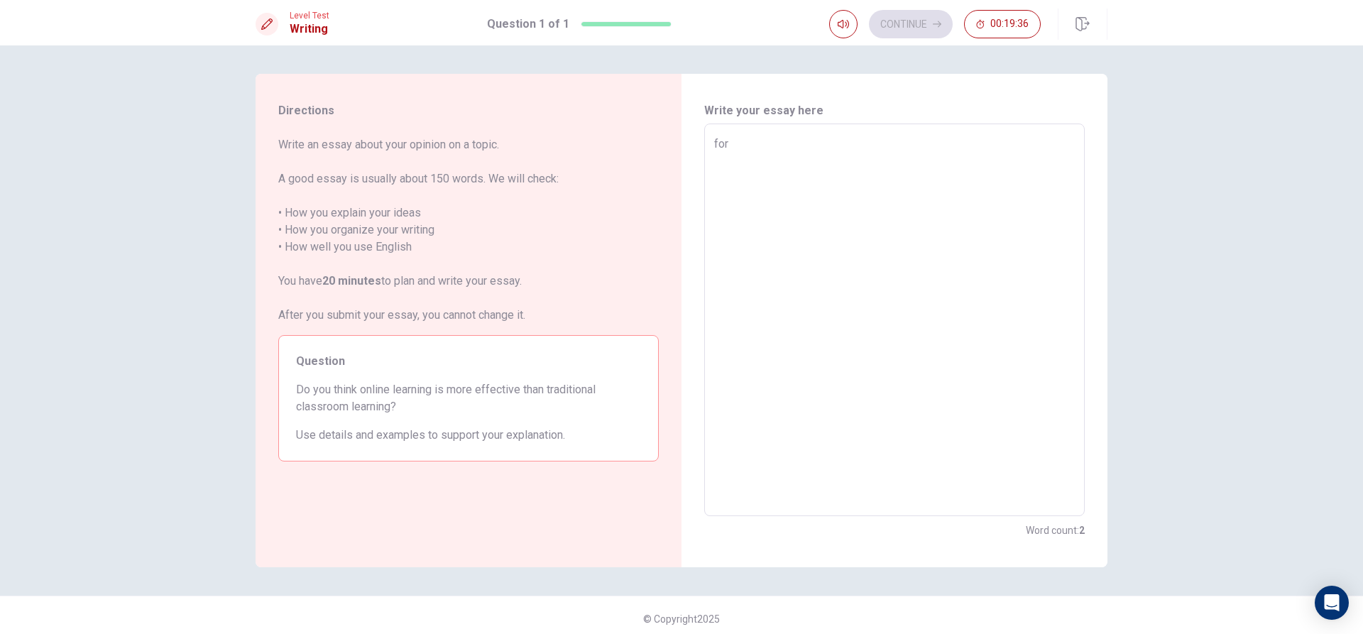
type textarea "x"
type textarea "for"
type textarea "x"
type textarea "fo"
type textarea "x"
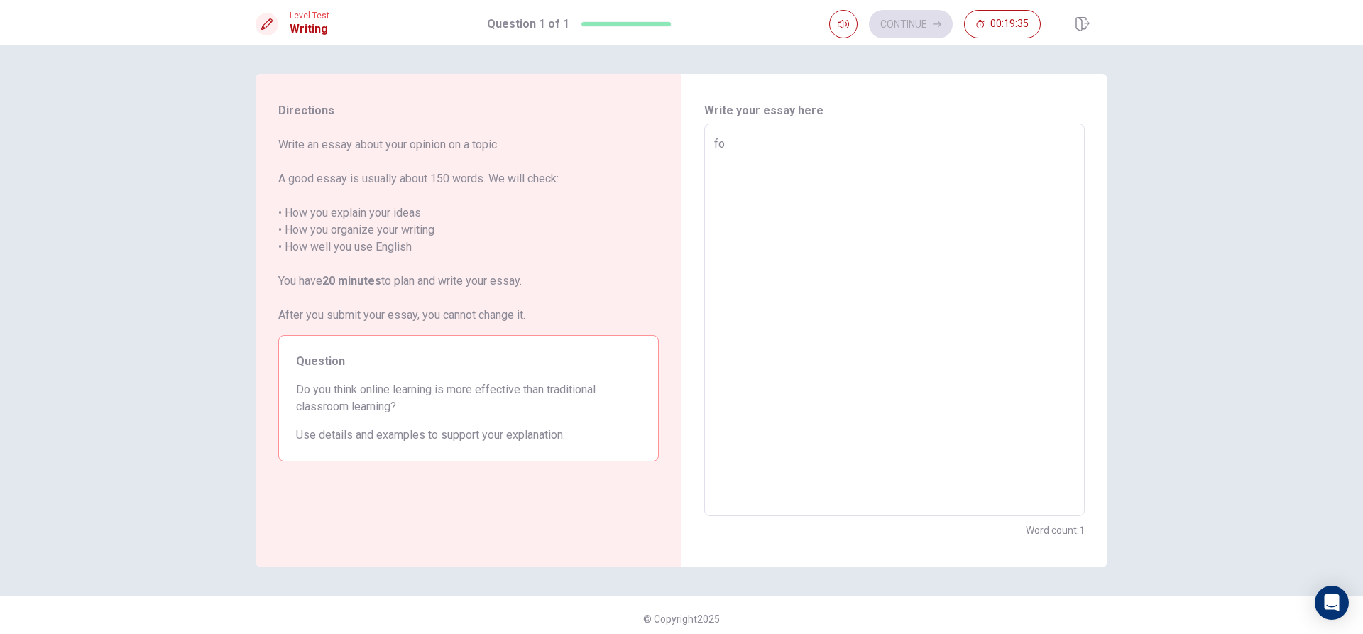
type textarea "f"
type textarea "x"
type textarea "F"
type textarea "x"
type textarea "Fo"
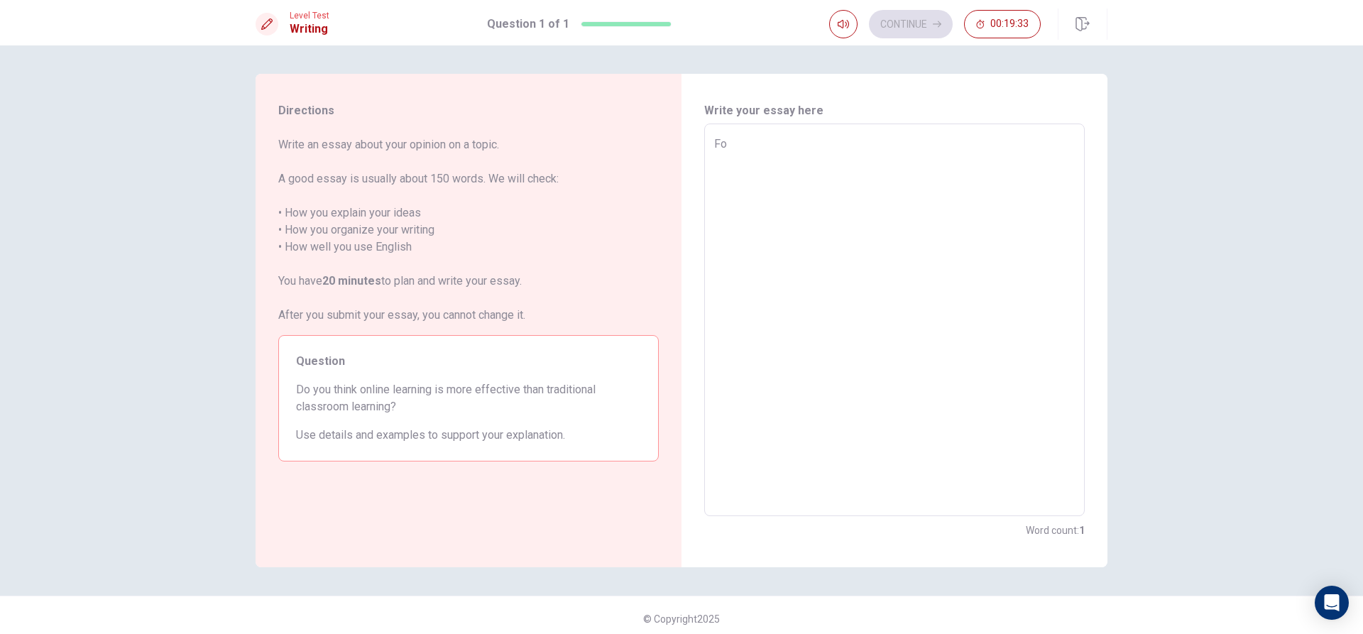
type textarea "x"
type textarea "For"
type textarea "x"
type textarea "For"
type textarea "x"
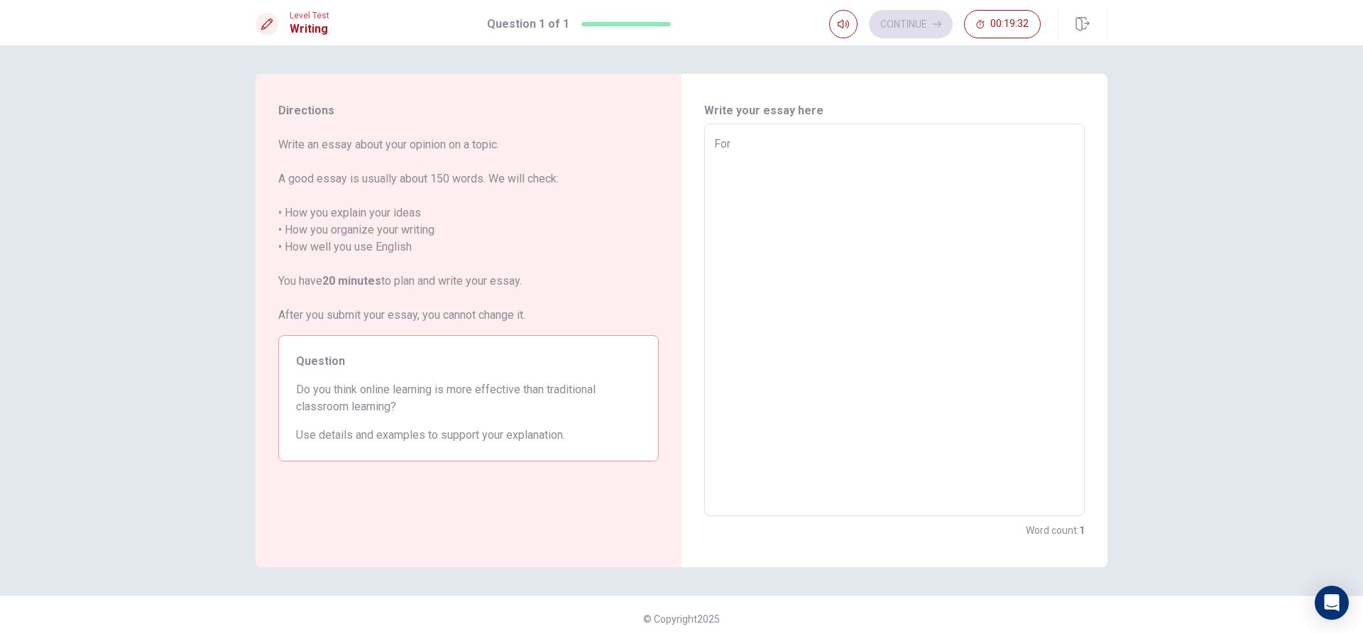
type textarea "For m"
type textarea "x"
type textarea "For me"
type textarea "x"
type textarea "For me"
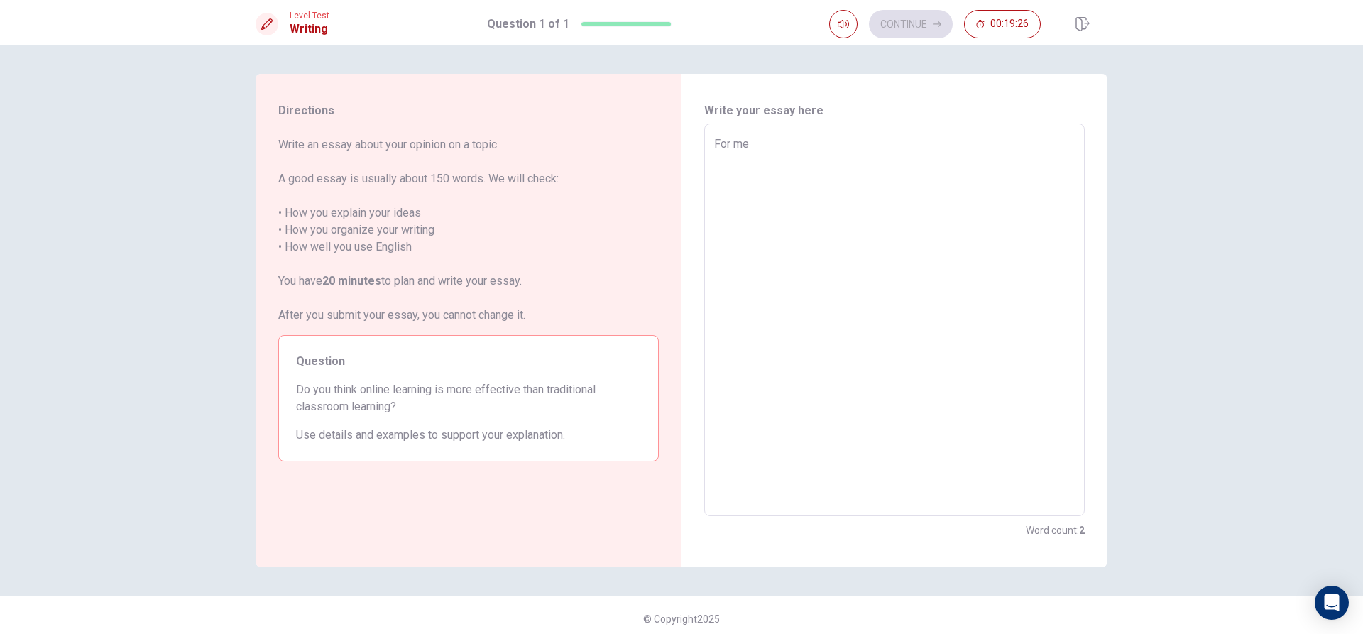
type textarea "x"
type textarea "For me i"
type textarea "x"
type textarea "For me i"
type textarea "x"
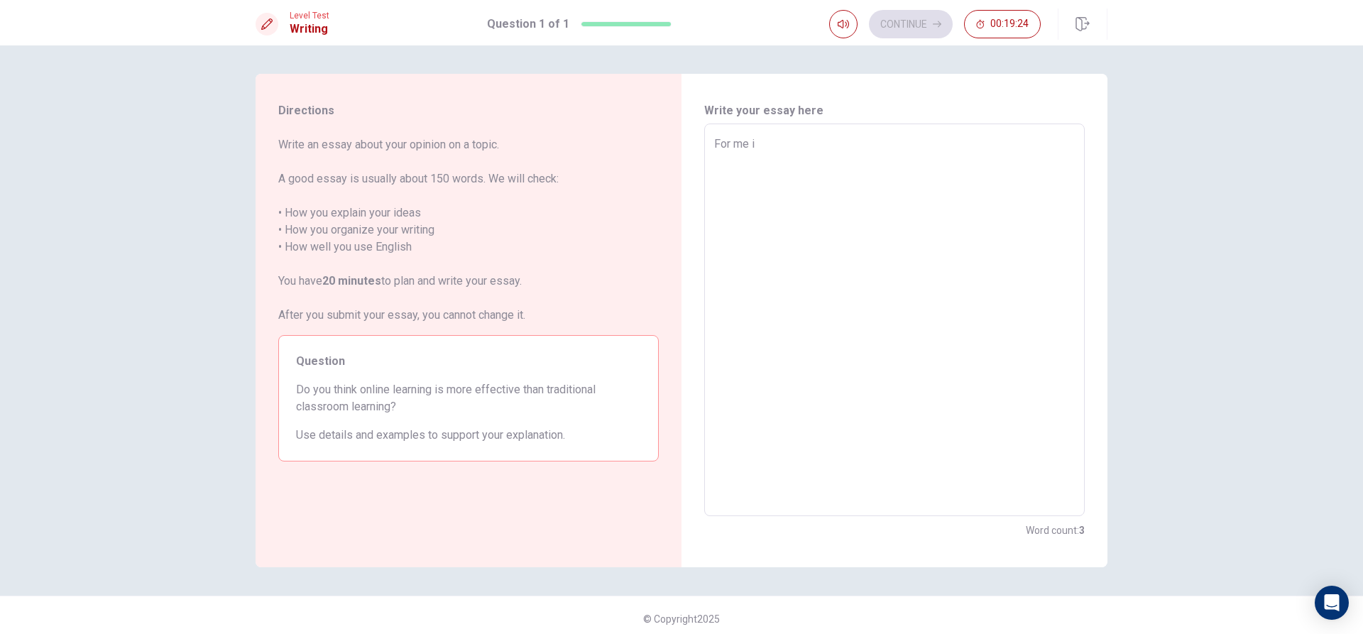
type textarea "For me i t"
type textarea "x"
type textarea "For me i th"
type textarea "x"
type textarea "For me i thi"
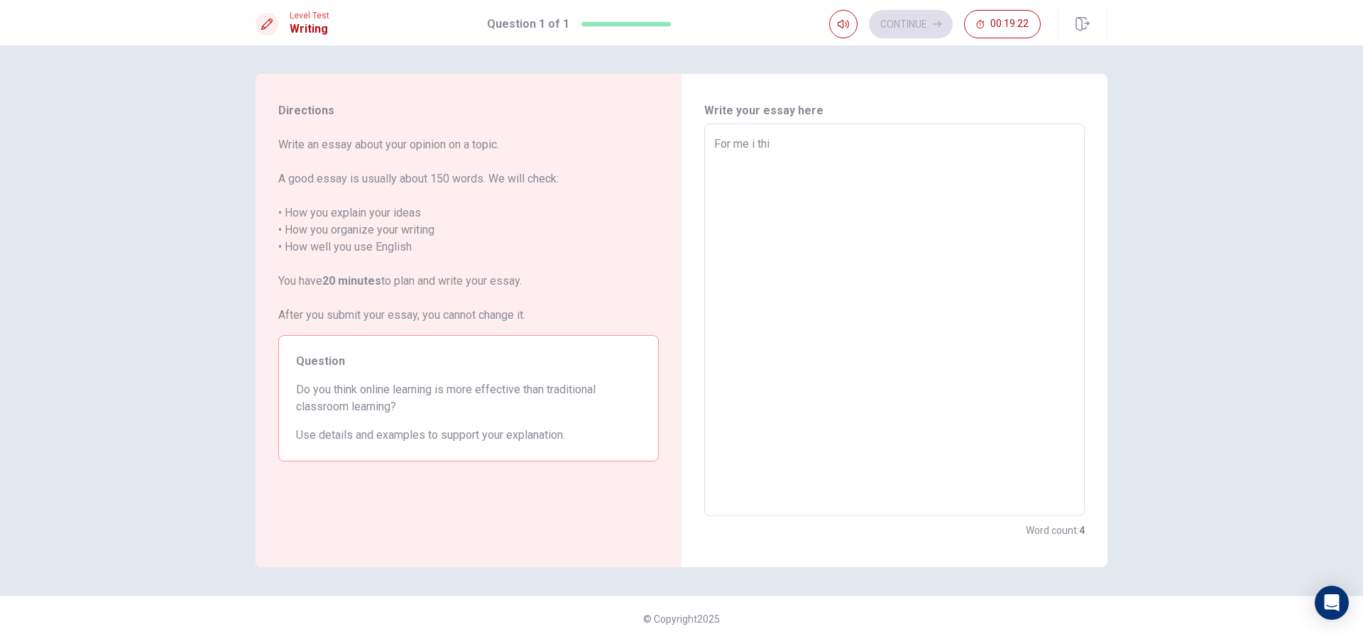
type textarea "x"
type textarea "For me i thin"
type textarea "x"
type textarea "For me i think"
type textarea "x"
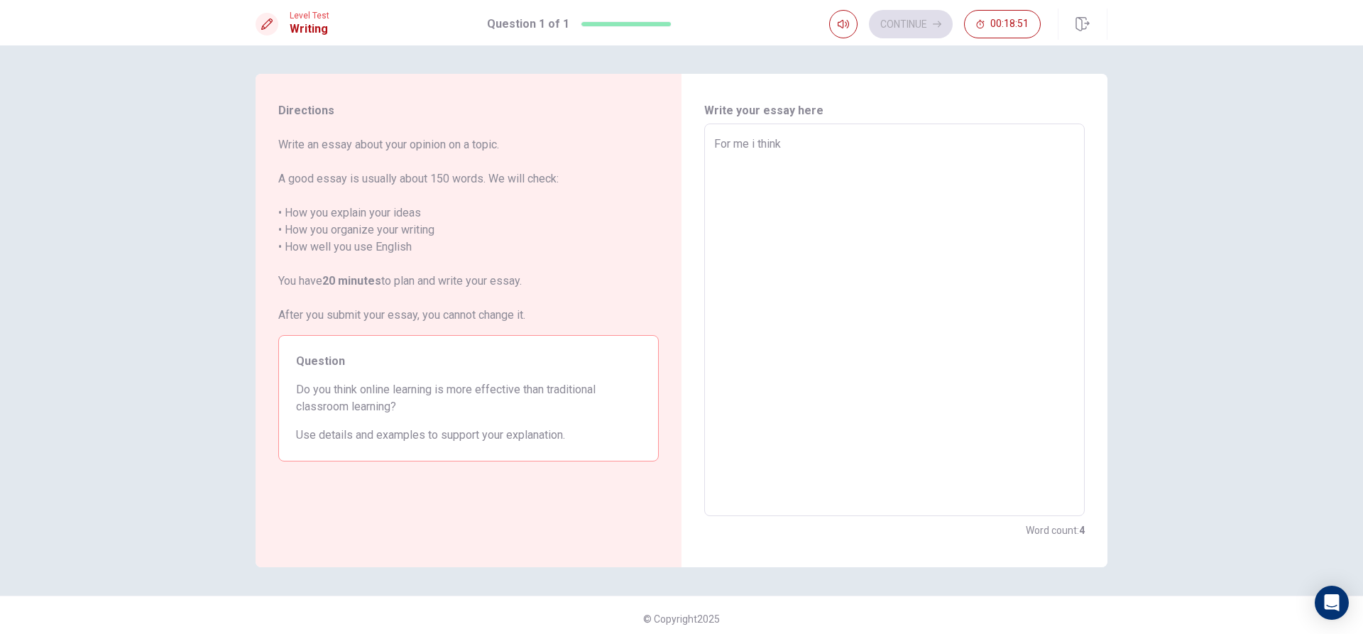
type textarea "For me i think"
type textarea "x"
type textarea "For me i think o"
type textarea "x"
type textarea "For me i think on"
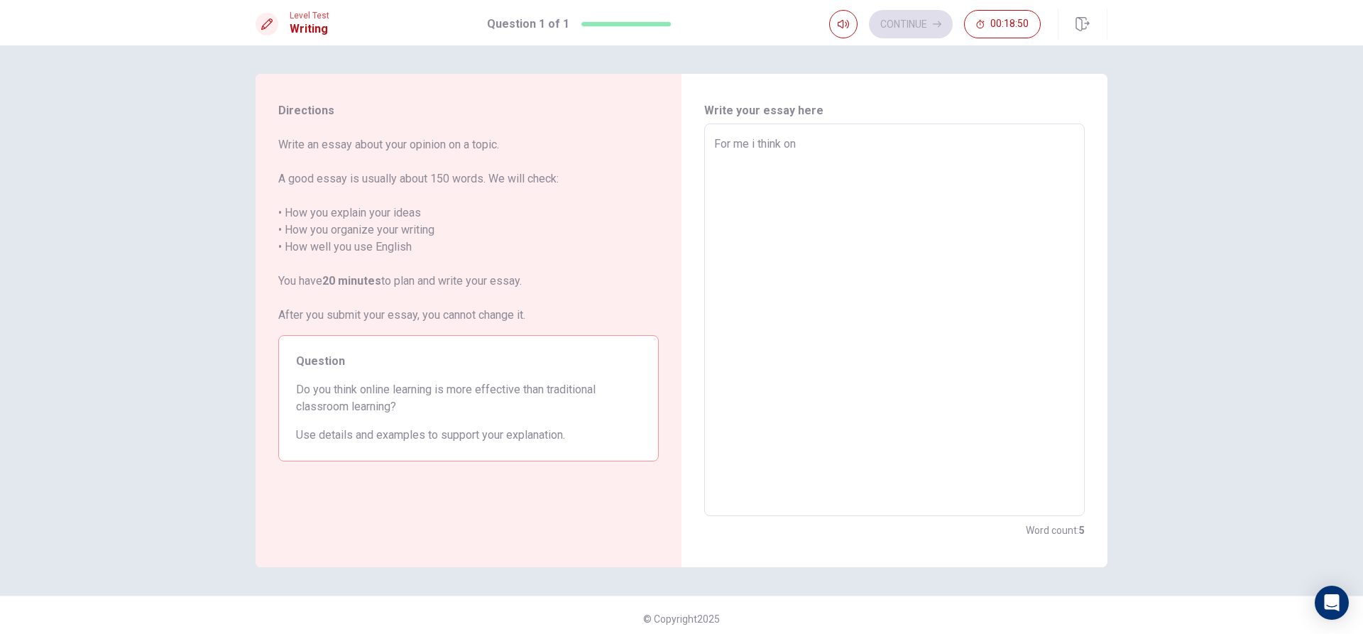
type textarea "x"
type textarea "For me i think onl"
type textarea "x"
type textarea "For me i think onli"
type textarea "x"
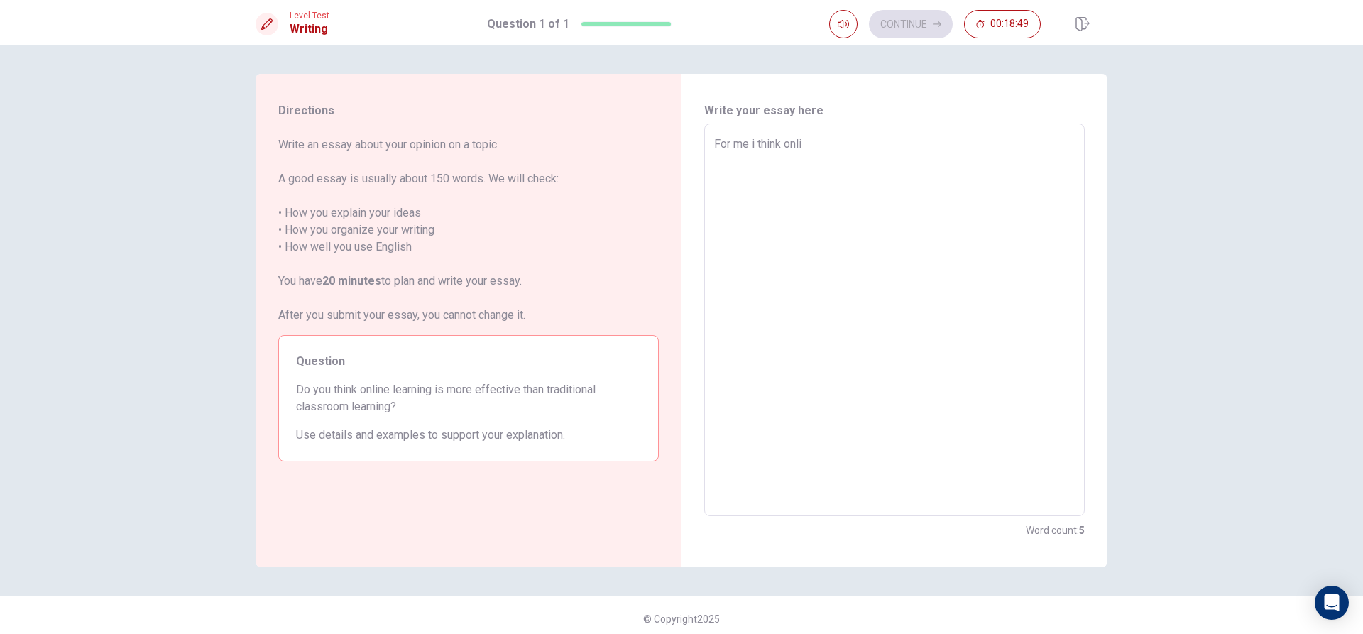
type textarea "For me i think onlin"
type textarea "x"
type textarea "For me i think onlinr"
type textarea "x"
type textarea "For me i think onlin"
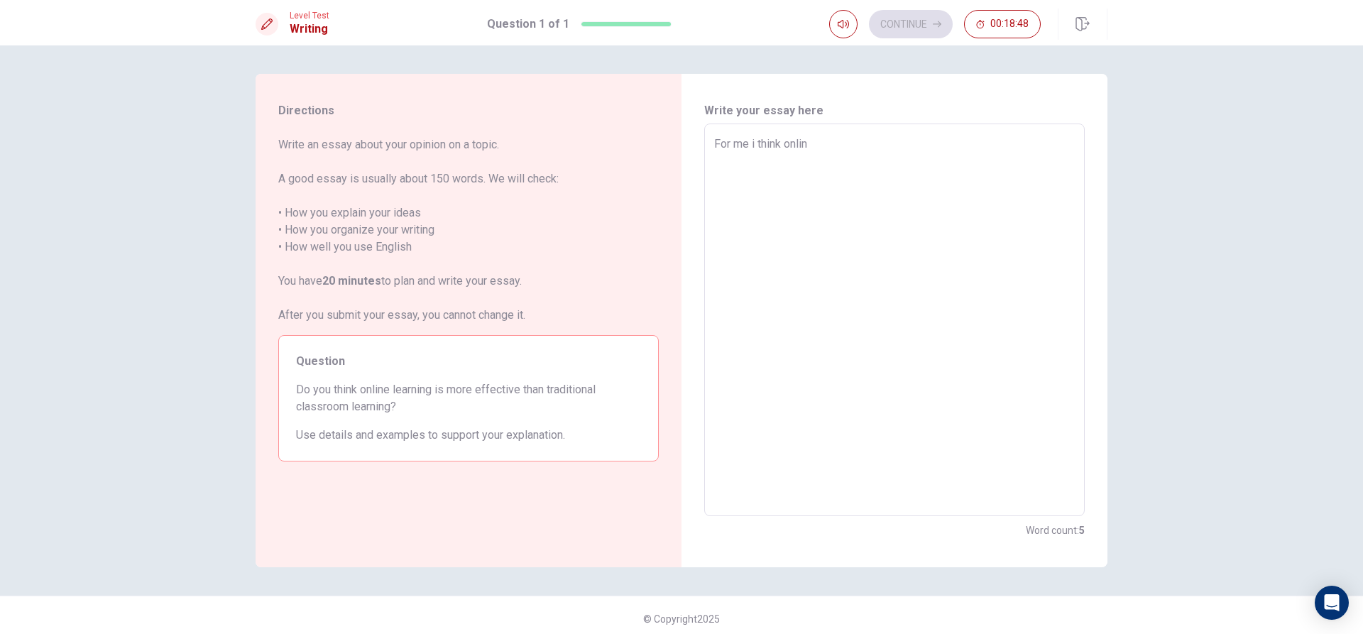
type textarea "x"
type textarea "For me i think online"
type textarea "x"
type textarea "For me i think online"
type textarea "x"
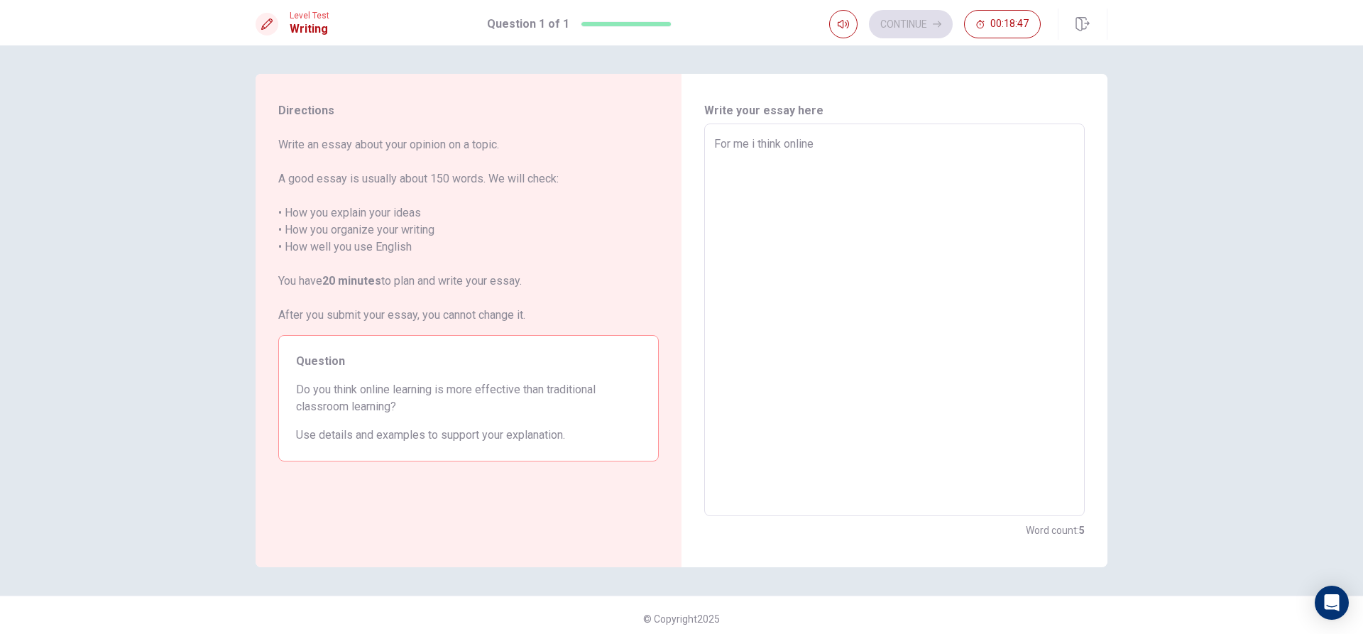
type textarea "For me i think online l"
type textarea "x"
type textarea "For me i think online le"
type textarea "x"
type textarea "For me i think online lea"
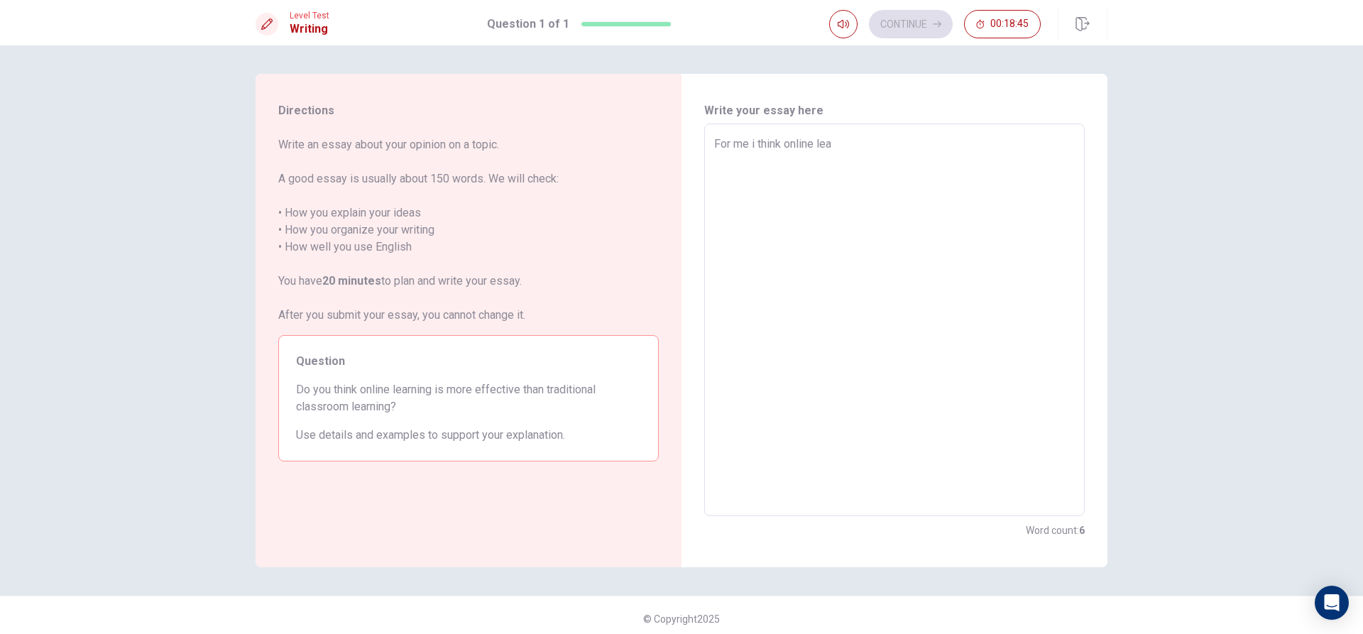
type textarea "x"
type textarea "For me i think online [PERSON_NAME]"
type textarea "x"
type textarea "For me i think online learn"
type textarea "x"
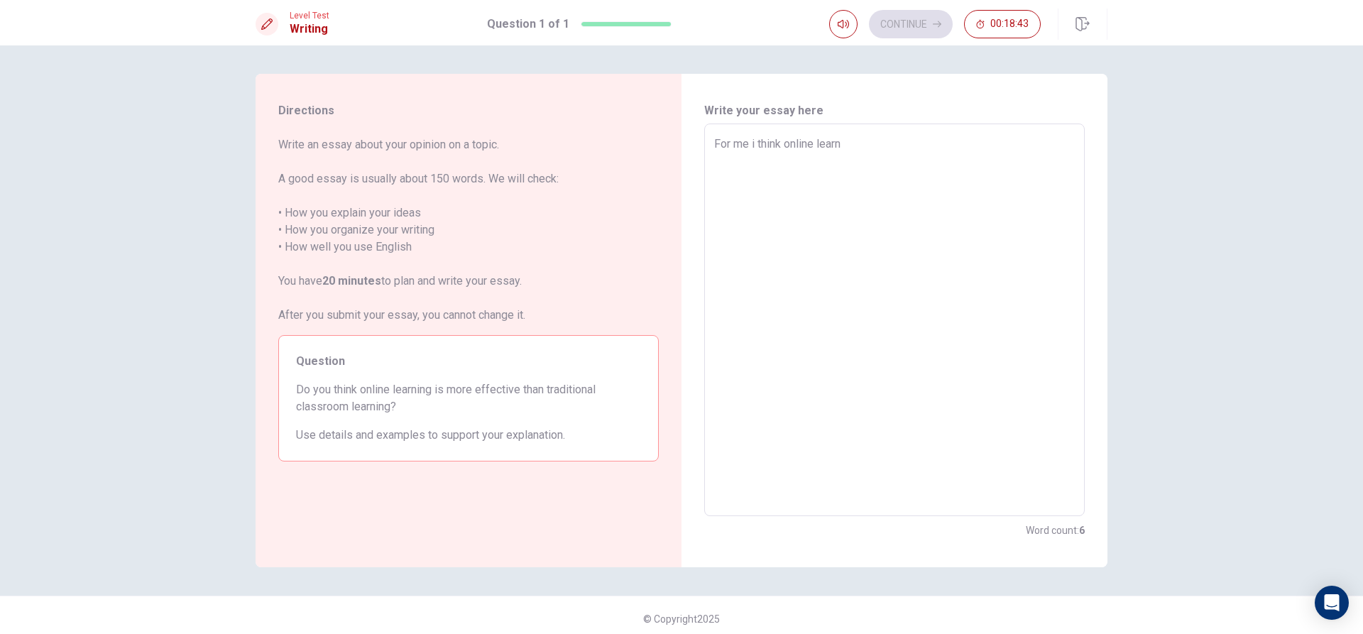
type textarea "For me i think online learni"
type textarea "x"
type textarea "For me i think online learnin"
type textarea "x"
type textarea "For me i think online learning"
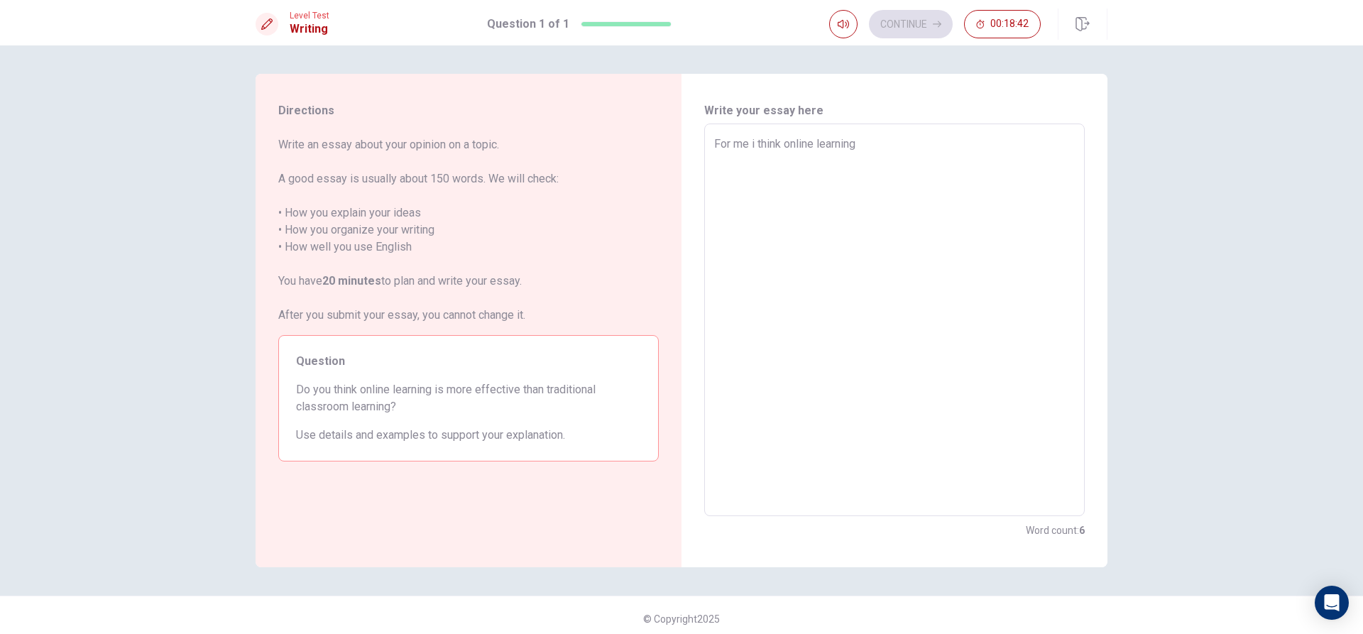
type textarea "x"
type textarea "For me i think online learning"
type textarea "x"
type textarea "For me i think online learning"
type textarea "x"
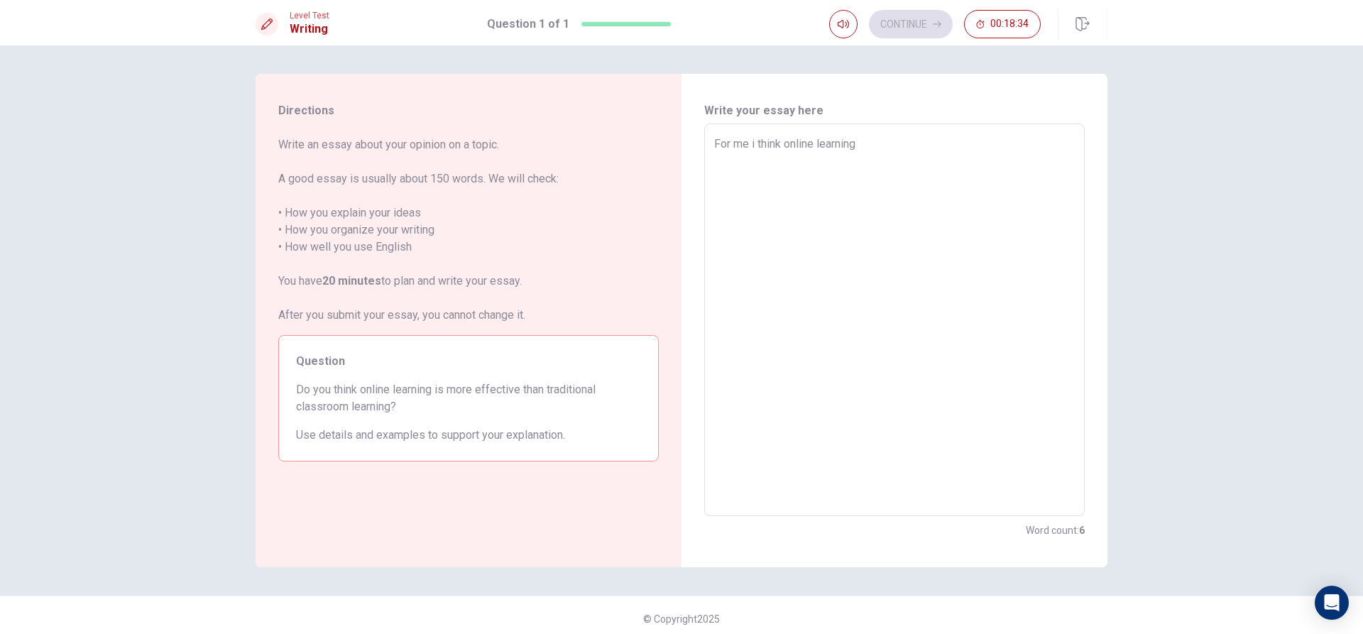
type textarea "For me i think online learnin"
type textarea "x"
type textarea "For me i think online learni"
type textarea "x"
type textarea "For me i think online learn"
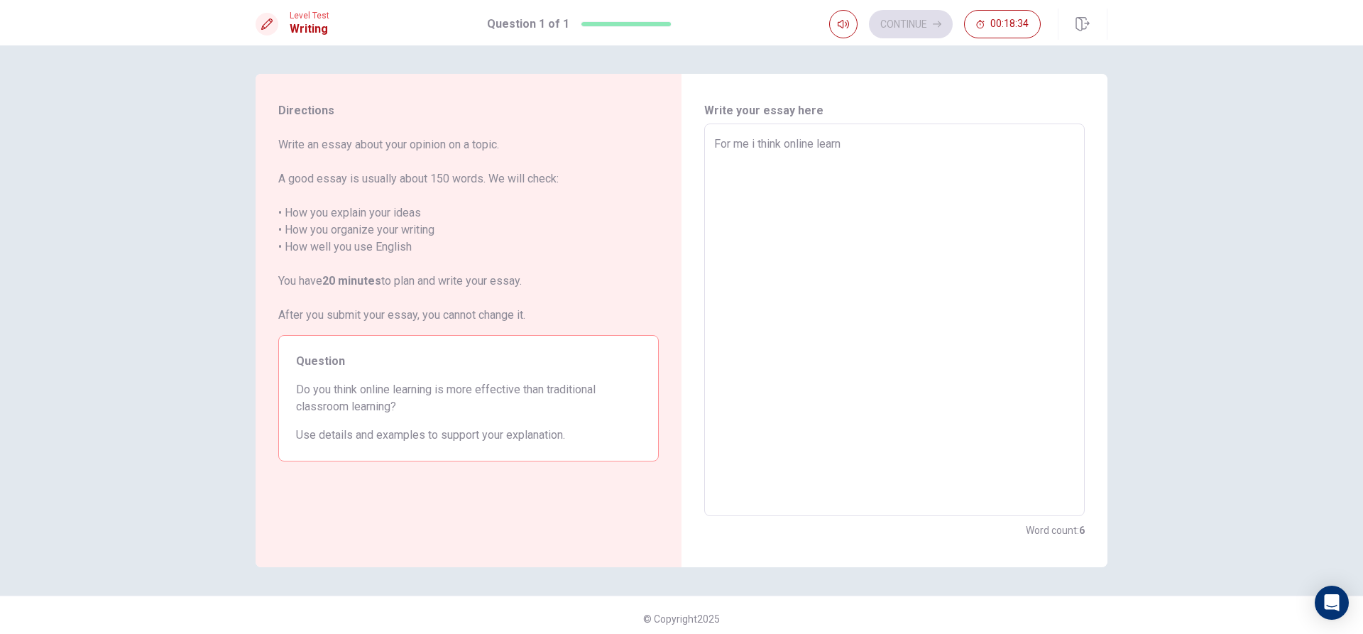
type textarea "x"
type textarea "For me i think online [PERSON_NAME]"
type textarea "x"
type textarea "For me i think online lea"
type textarea "x"
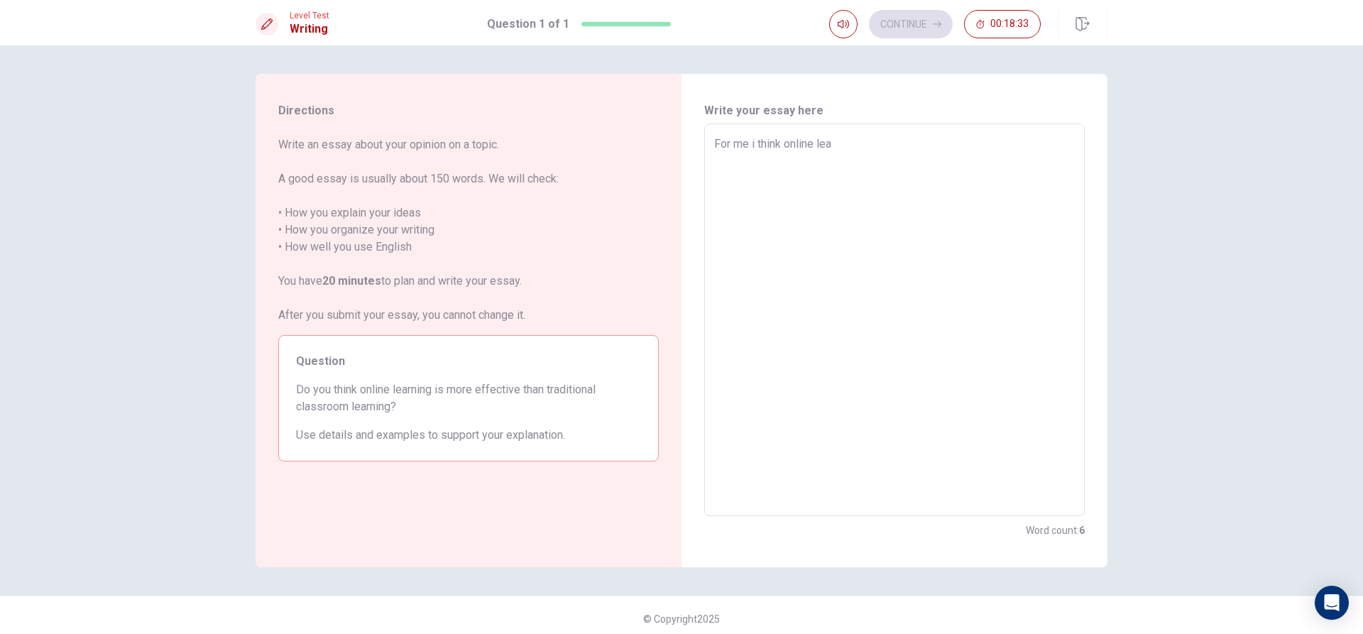
type textarea "For me i think online le"
type textarea "x"
type textarea "For me i think online l"
type textarea "x"
type textarea "For me i think online"
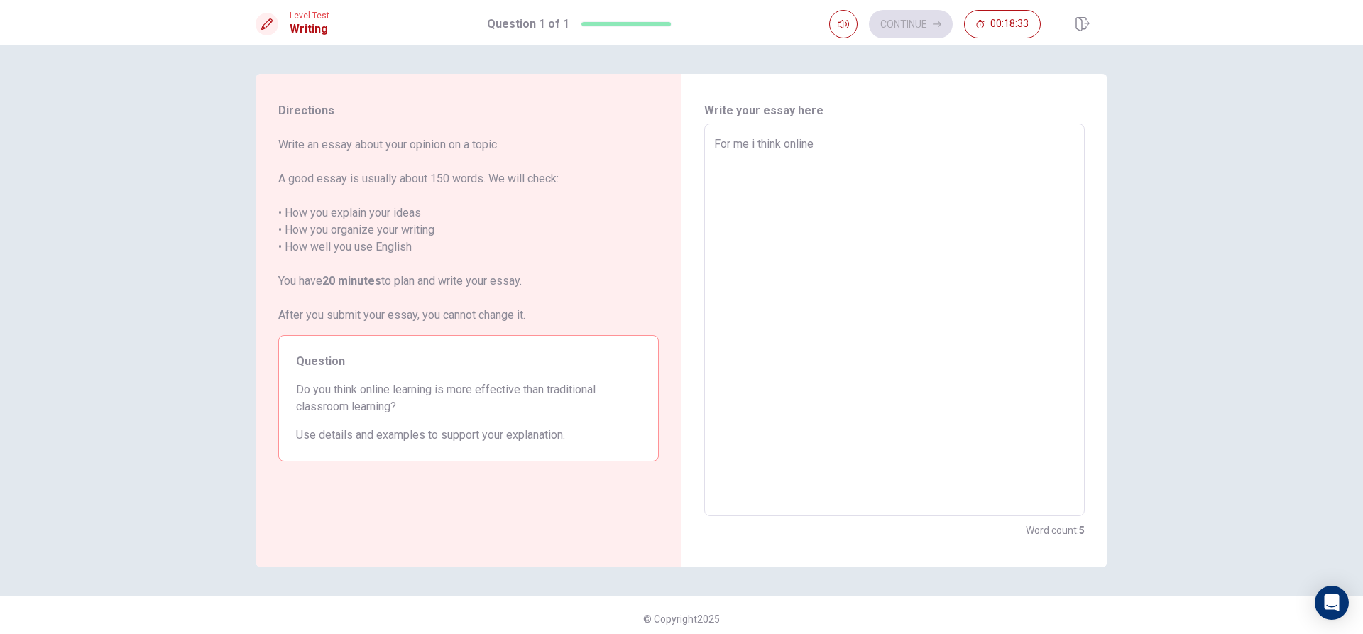
type textarea "x"
type textarea "For me i think online"
type textarea "x"
type textarea "For me i think onlin"
type textarea "x"
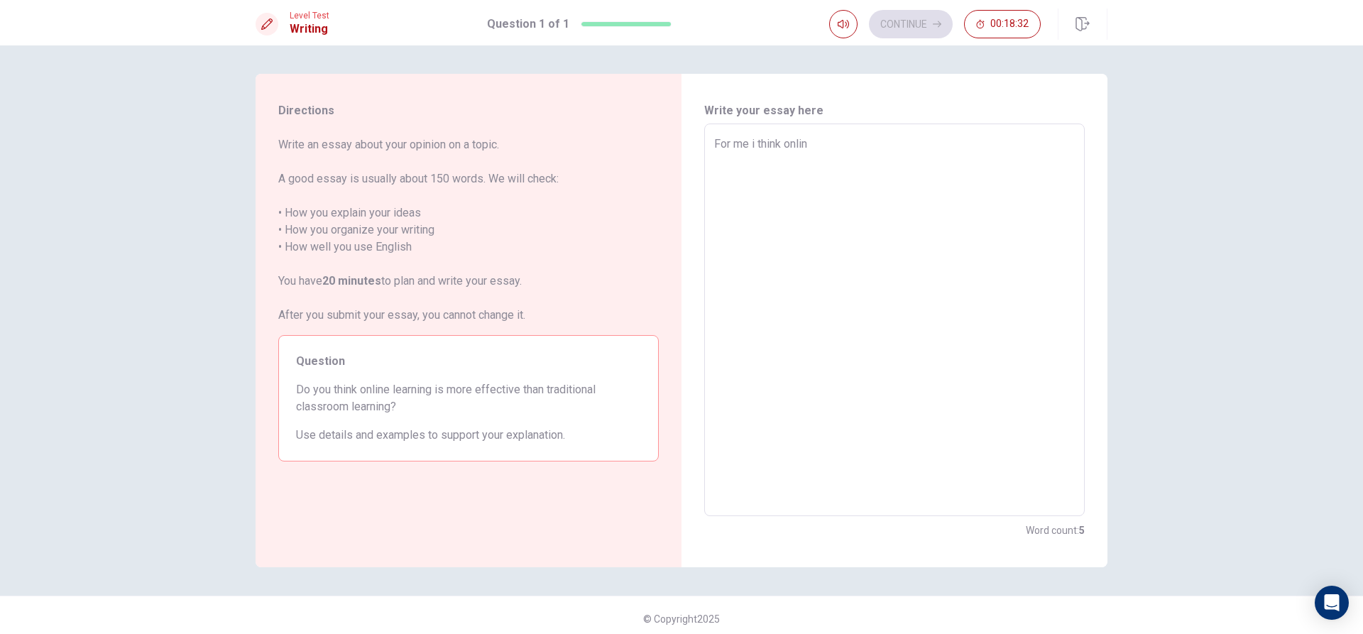
type textarea "For me i think onli"
type textarea "x"
type textarea "For me i think onl"
type textarea "x"
type textarea "For me i think on"
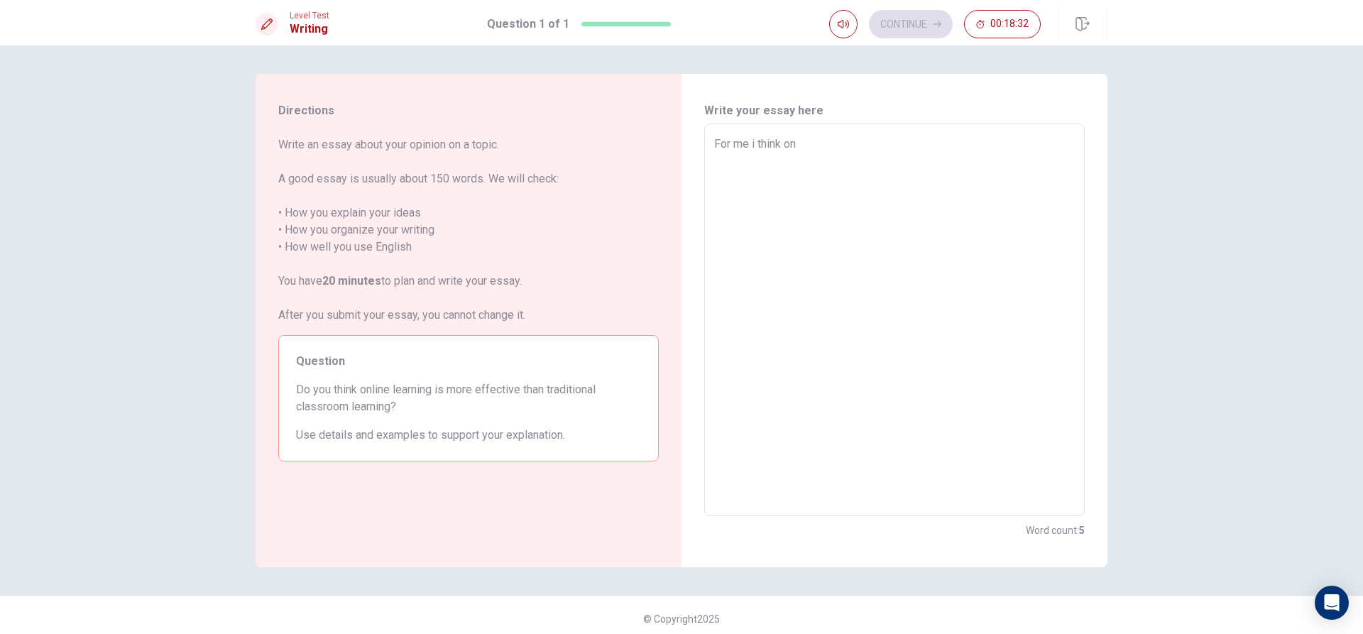
type textarea "x"
type textarea "For me i think o"
type textarea "x"
type textarea "For me i think"
type textarea "x"
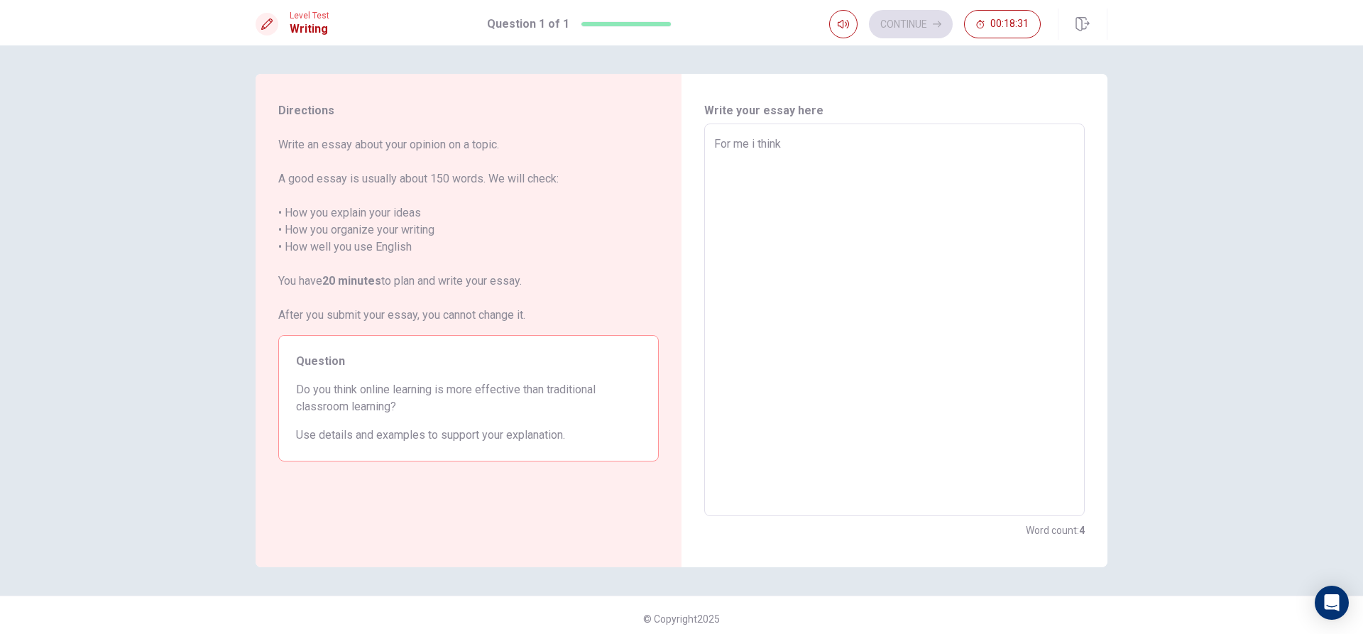
type textarea "For me i think"
type textarea "x"
type textarea "For me i think c"
type textarea "x"
type textarea "For me i think cl"
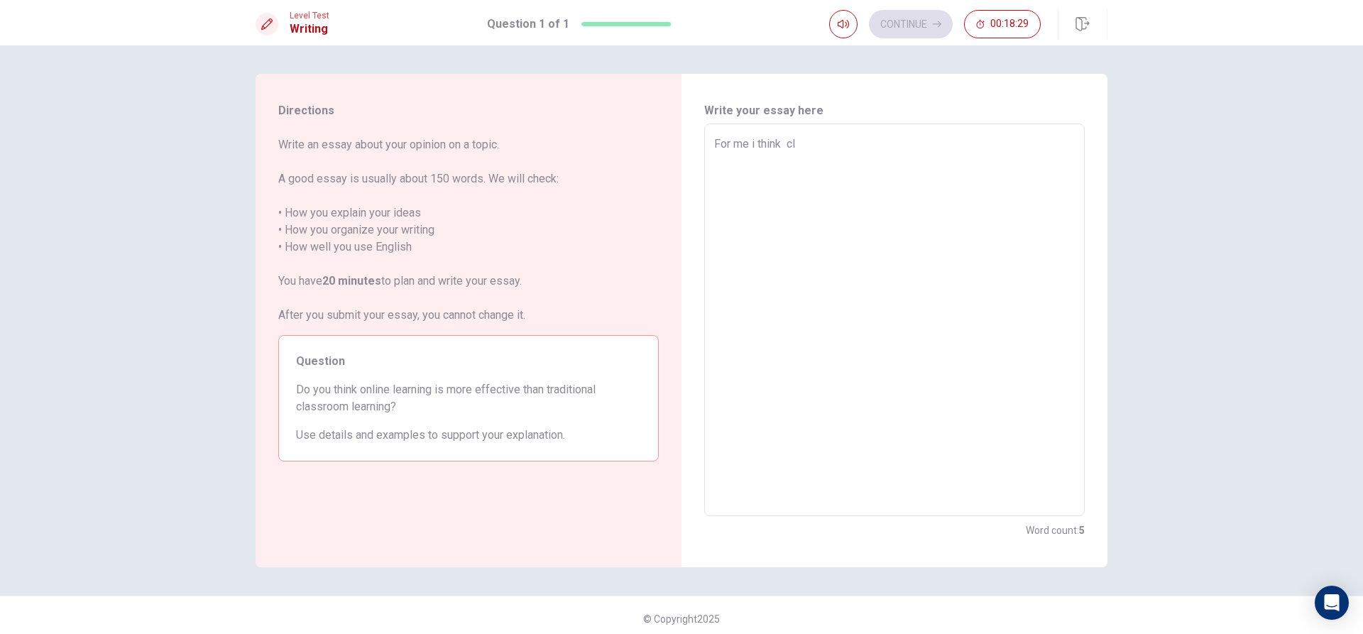
type textarea "x"
type textarea "For me i think cla"
type textarea "x"
type textarea "For me i think clas"
type textarea "x"
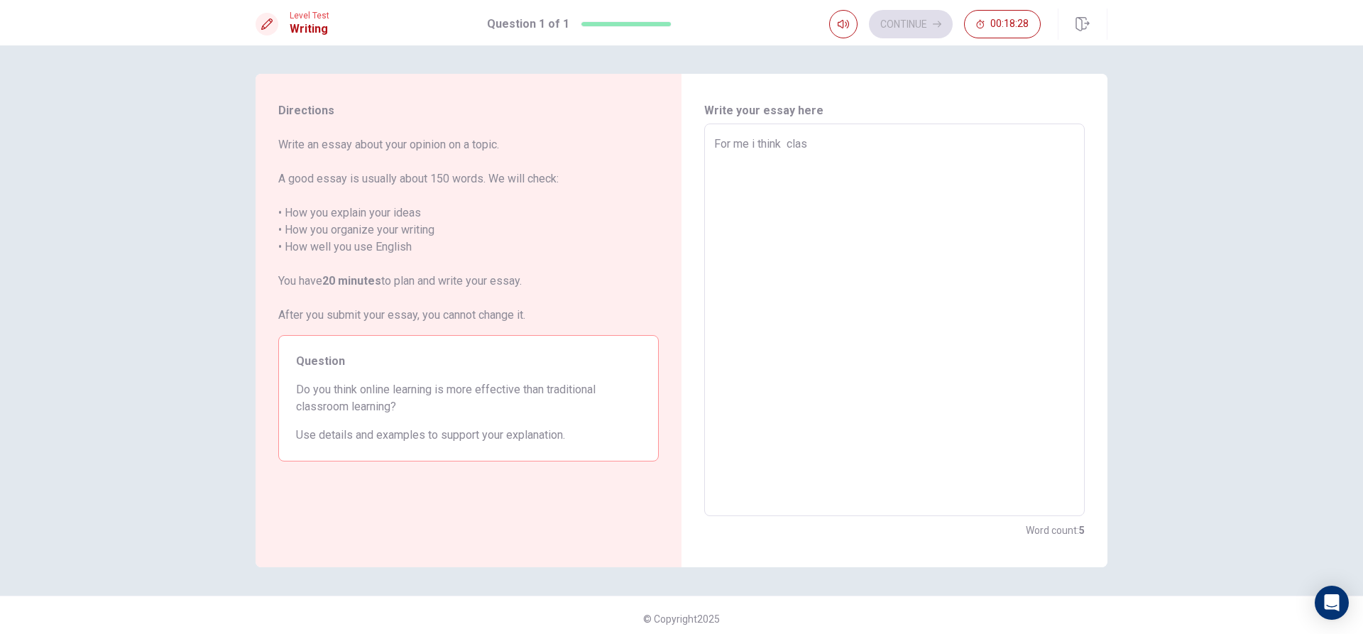
type textarea "For me i think class"
type textarea "x"
type textarea "For me i think class"
type textarea "x"
type textarea "For me i think class r"
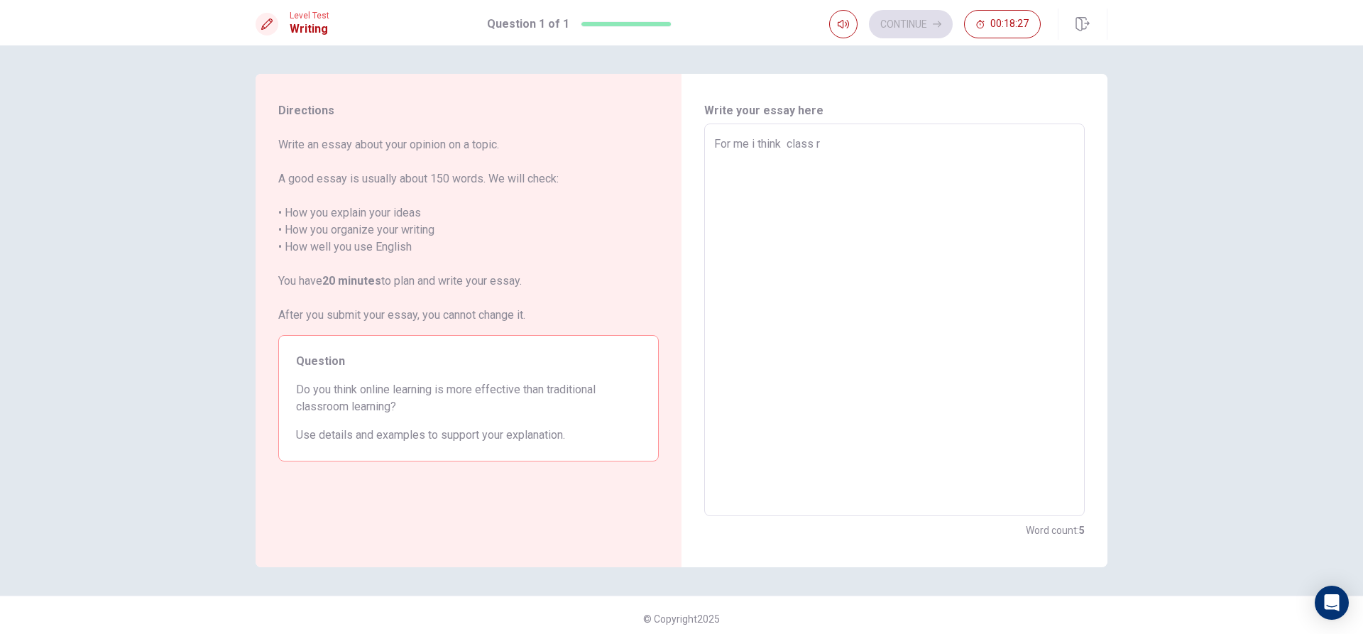
type textarea "x"
type textarea "For me i think class ro"
type textarea "x"
type textarea "For me i think class roo"
type textarea "x"
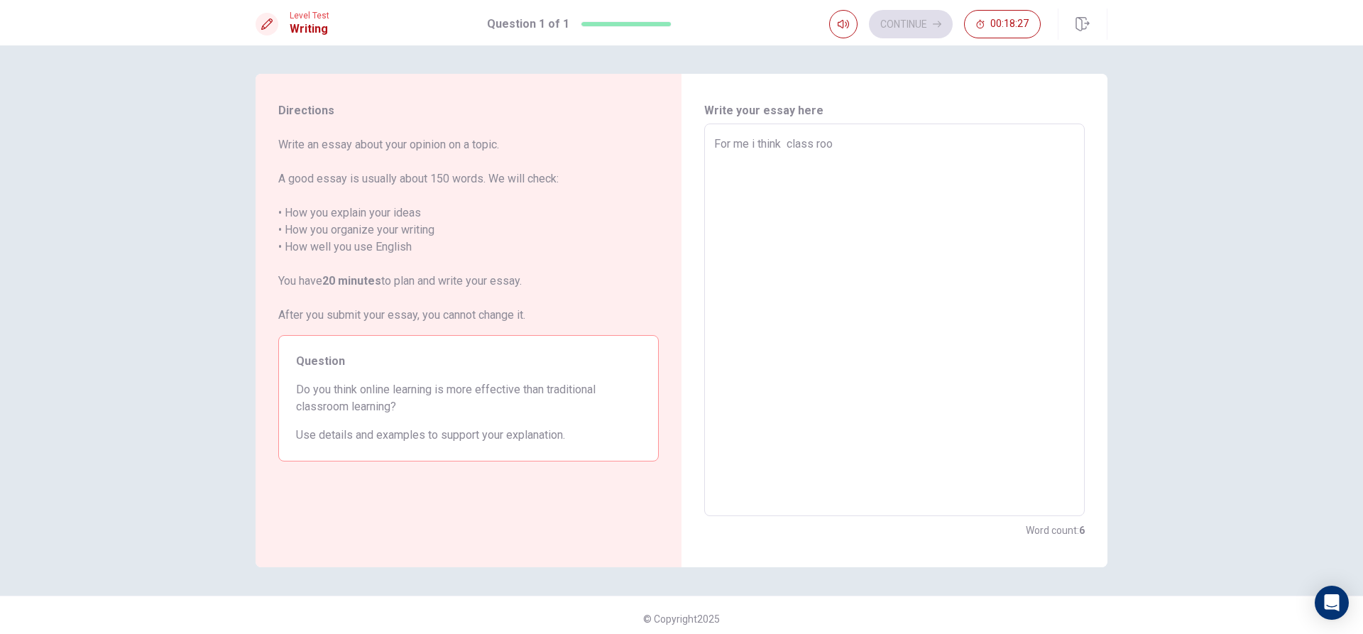
type textarea "For me i think class room"
type textarea "x"
type textarea "For me i think class room"
type textarea "x"
type textarea "For me i think class room l"
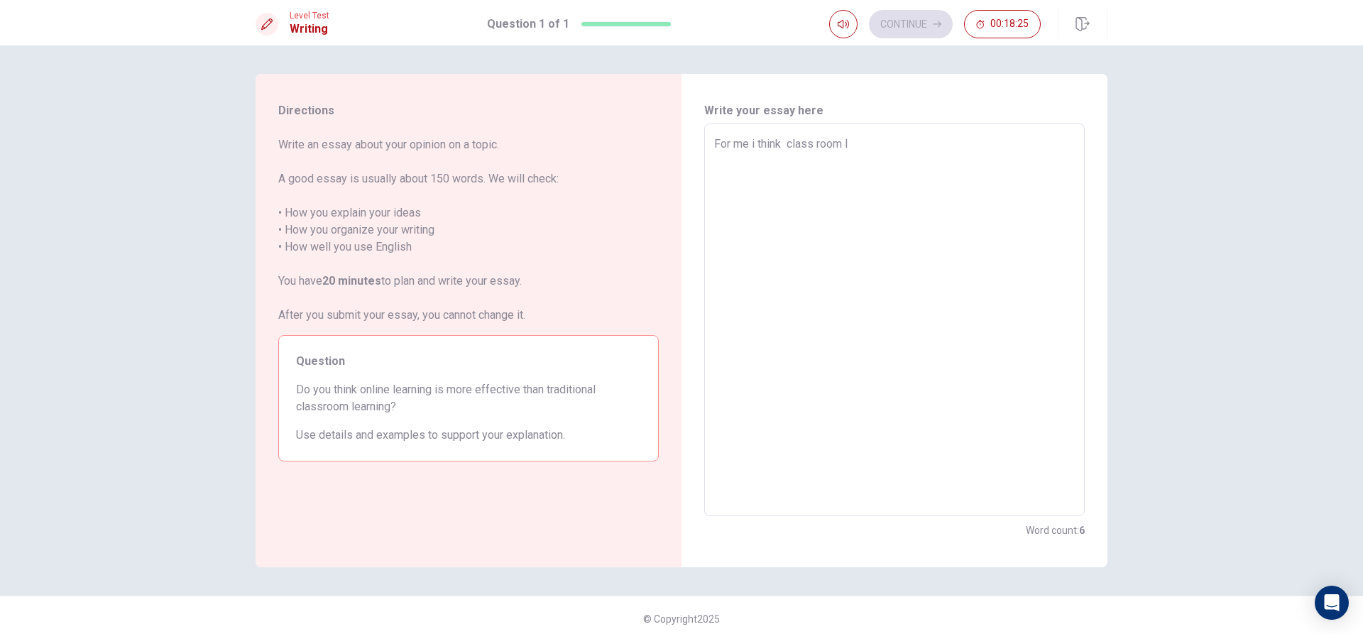
type textarea "x"
type textarea "For me i think class room le"
type textarea "x"
type textarea "For me i think class room lea"
type textarea "x"
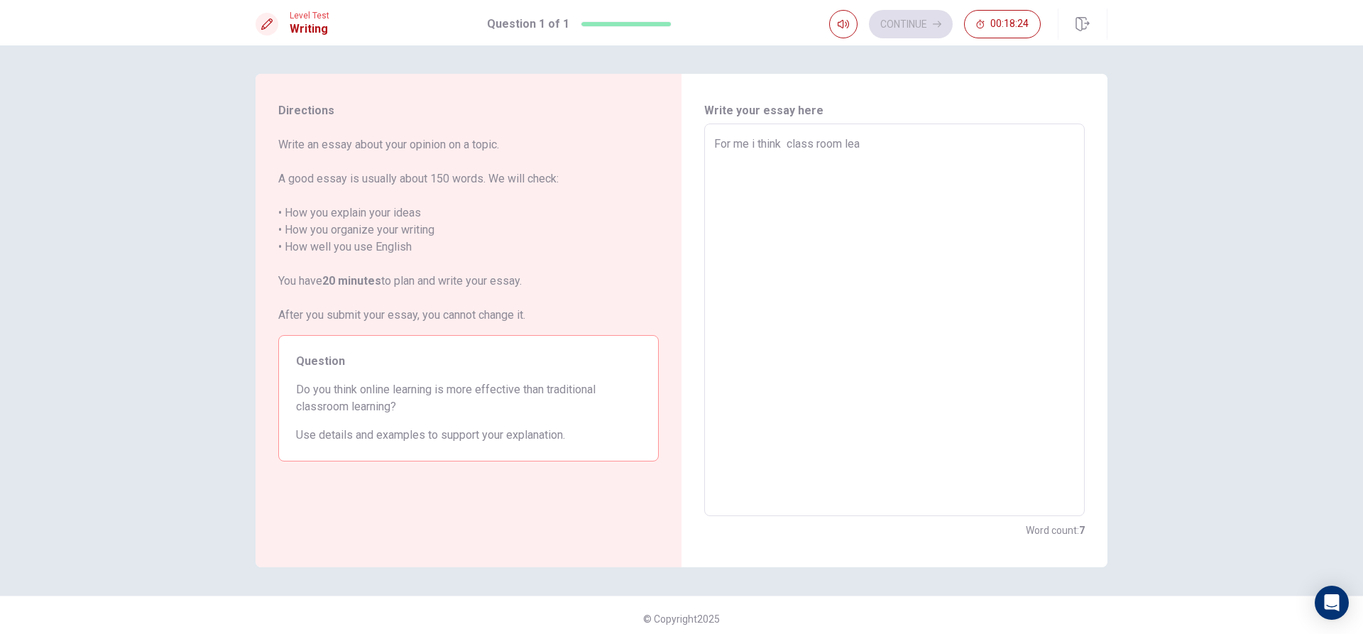
type textarea "For me i think class room [PERSON_NAME]"
type textarea "x"
type textarea "For me i think class room learn"
type textarea "x"
type textarea "For me i think class room learni"
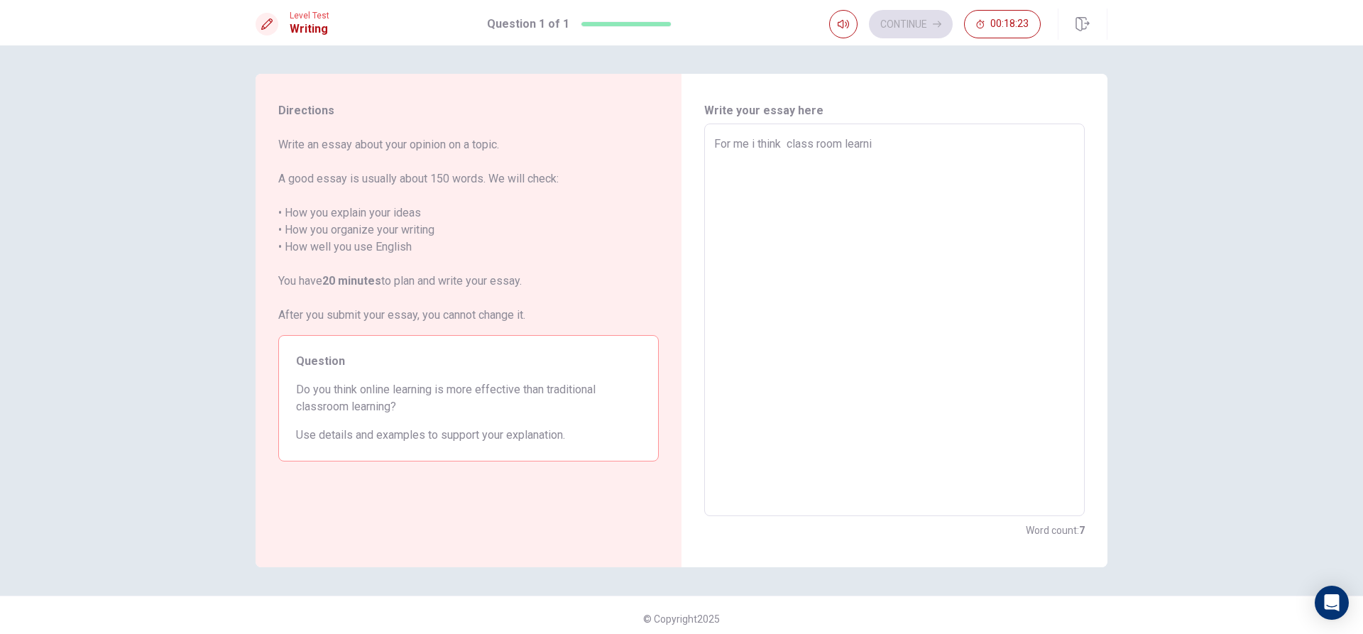
type textarea "x"
type textarea "For me i think class room learnin"
type textarea "x"
type textarea "For me i think class room learning"
type textarea "x"
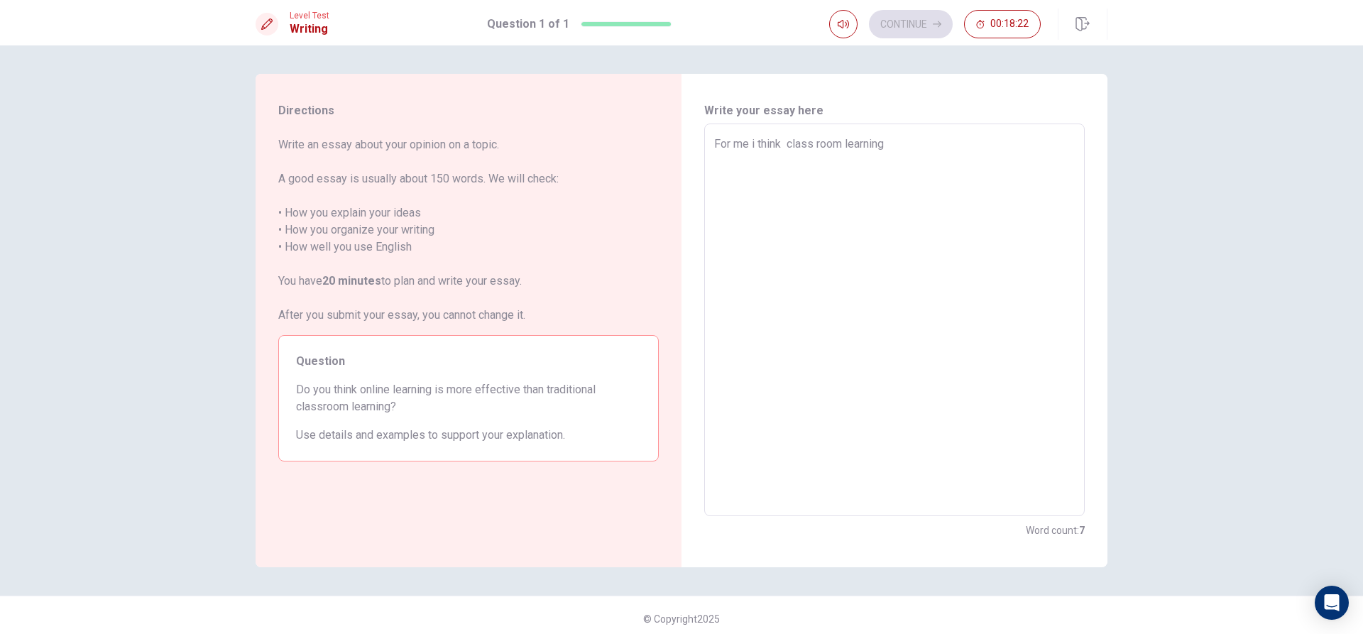
type textarea "For me i think class room learning"
type textarea "x"
type textarea "For me i think class room learning i"
type textarea "x"
type textarea "For me i think class room learning is"
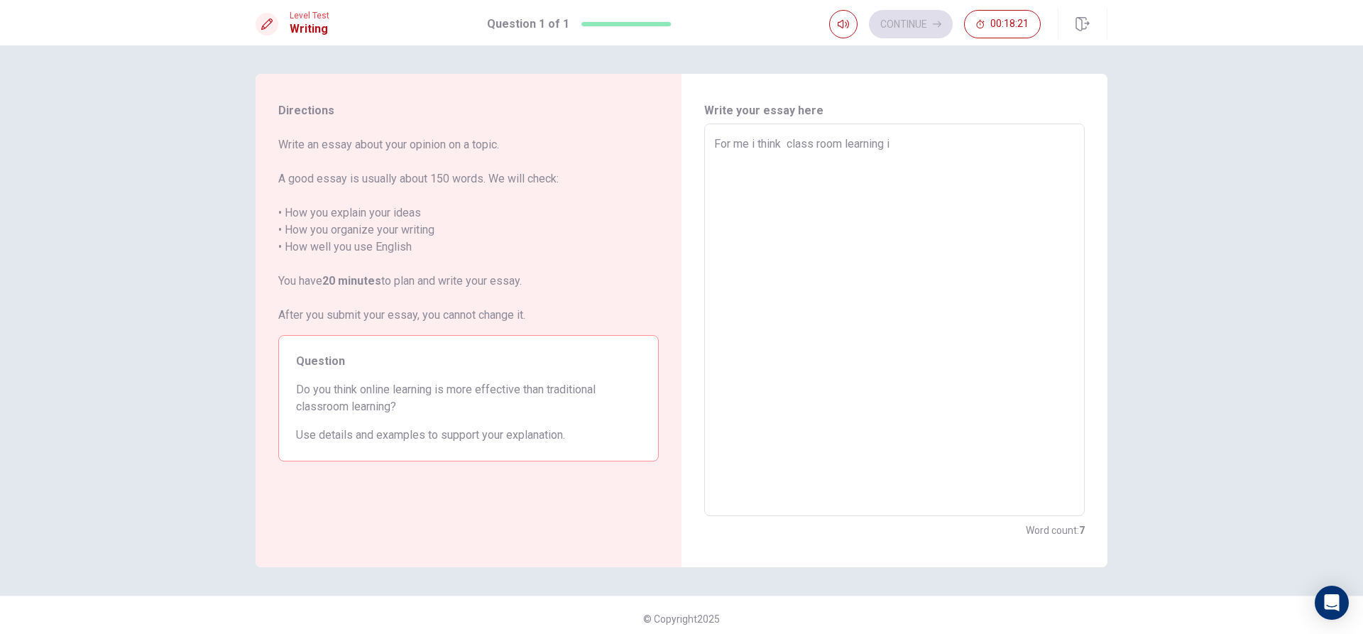
type textarea "x"
type textarea "For me i think class room learning is"
type textarea "x"
type textarea "For me i think class room learning is h"
type textarea "x"
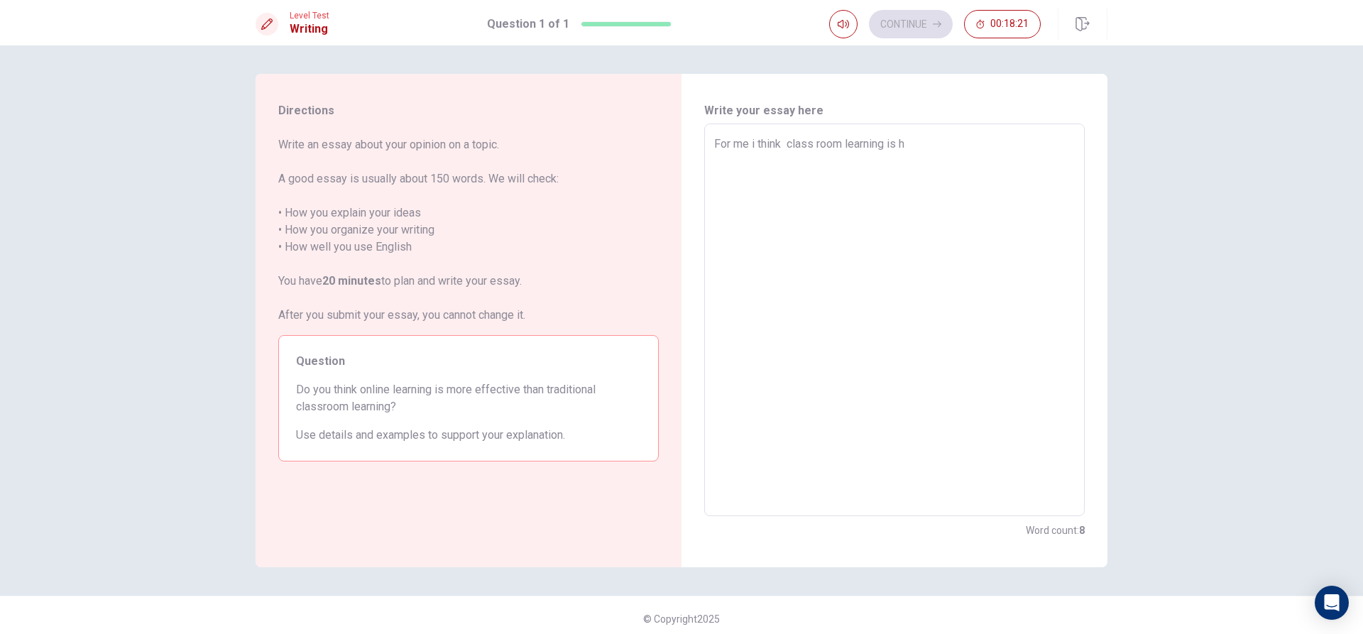
type textarea "For me i think class room learning is ha"
type textarea "x"
type textarea "For me i think class room learning is hav"
type textarea "x"
type textarea "For me i think class room learning is have"
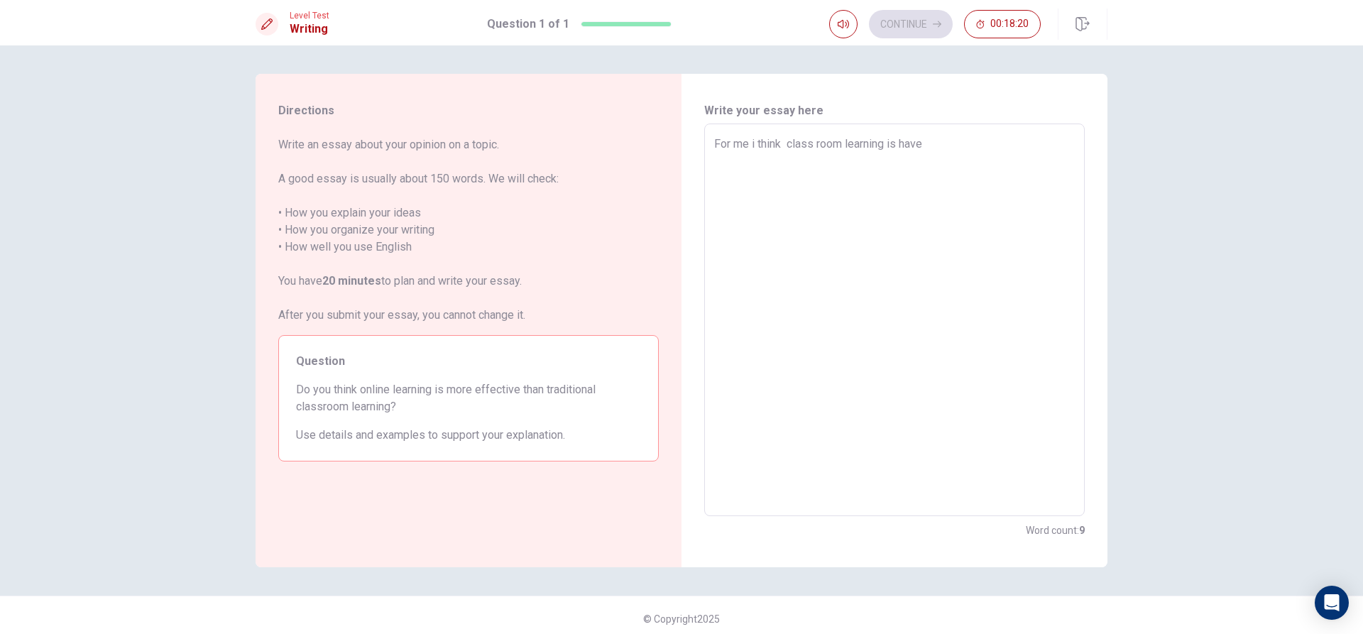
type textarea "x"
type textarea "For me i think class room learning is have"
type textarea "x"
type textarea "For me i think class room learning is have m"
type textarea "x"
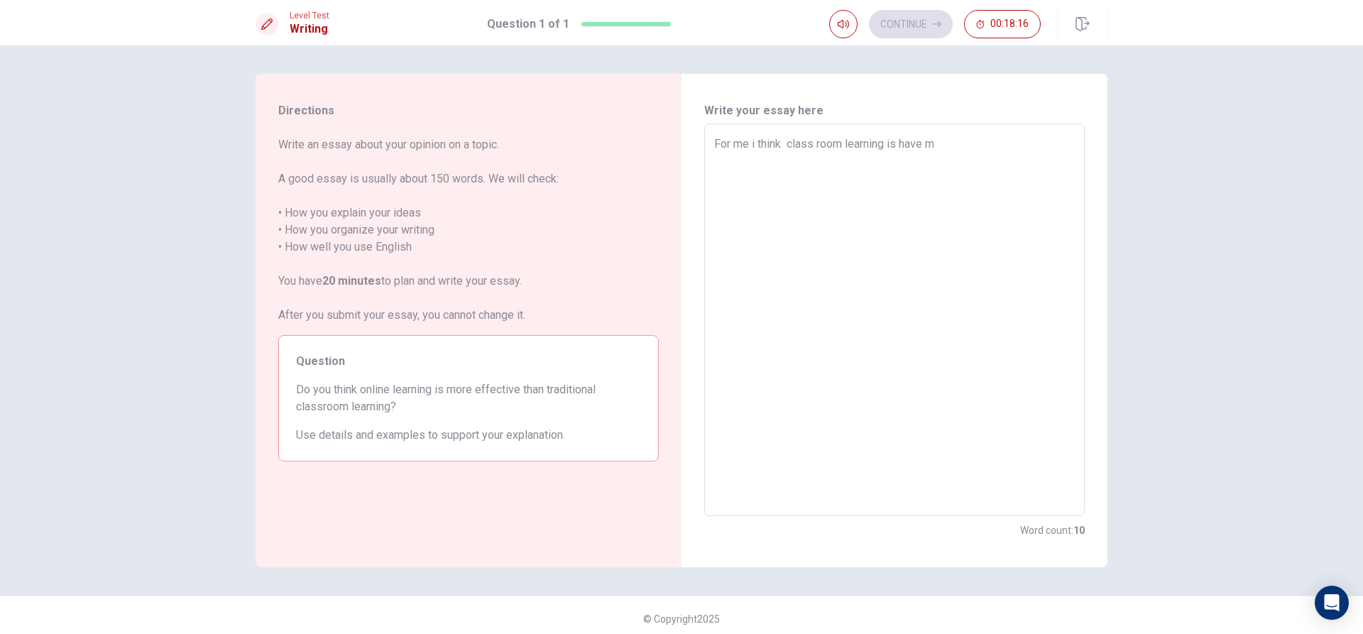
type textarea "For me i think class room learning is have mo"
type textarea "x"
type textarea "For me i think class room learning is have mor"
type textarea "x"
type textarea "For me i think class room learning is have more"
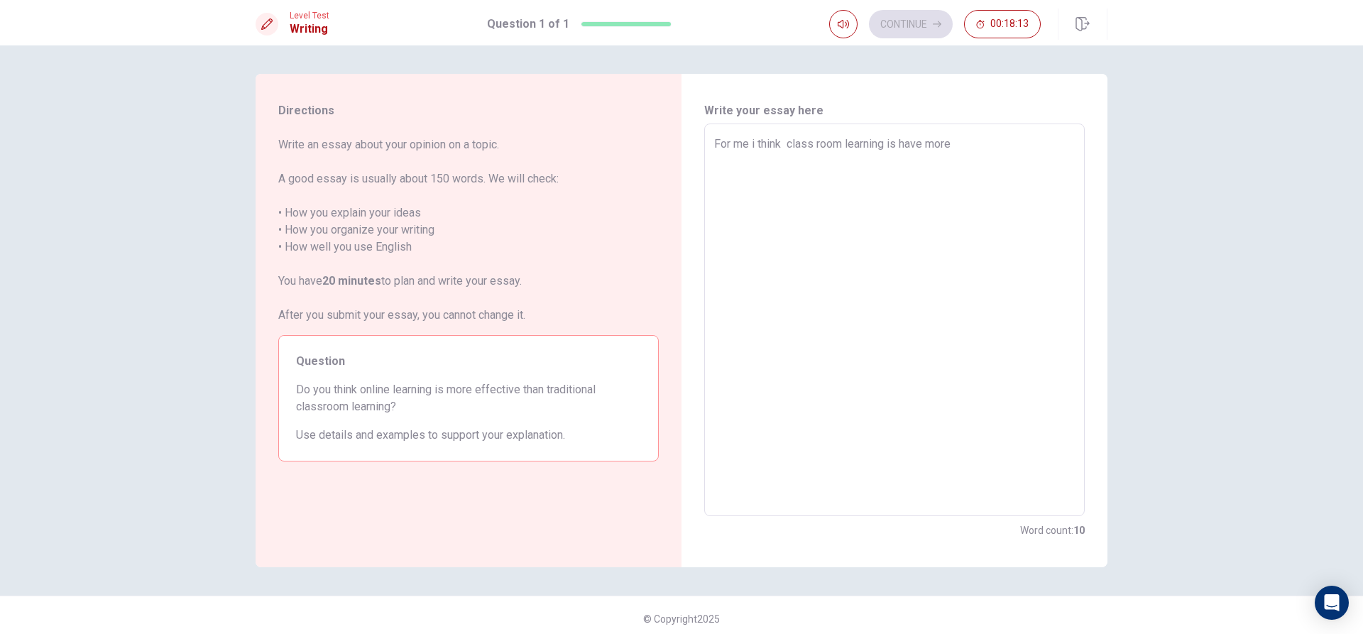
type textarea "x"
type textarea "For me i think class room learning is have more"
type textarea "x"
type textarea "For me i think class room learning is have more e"
type textarea "x"
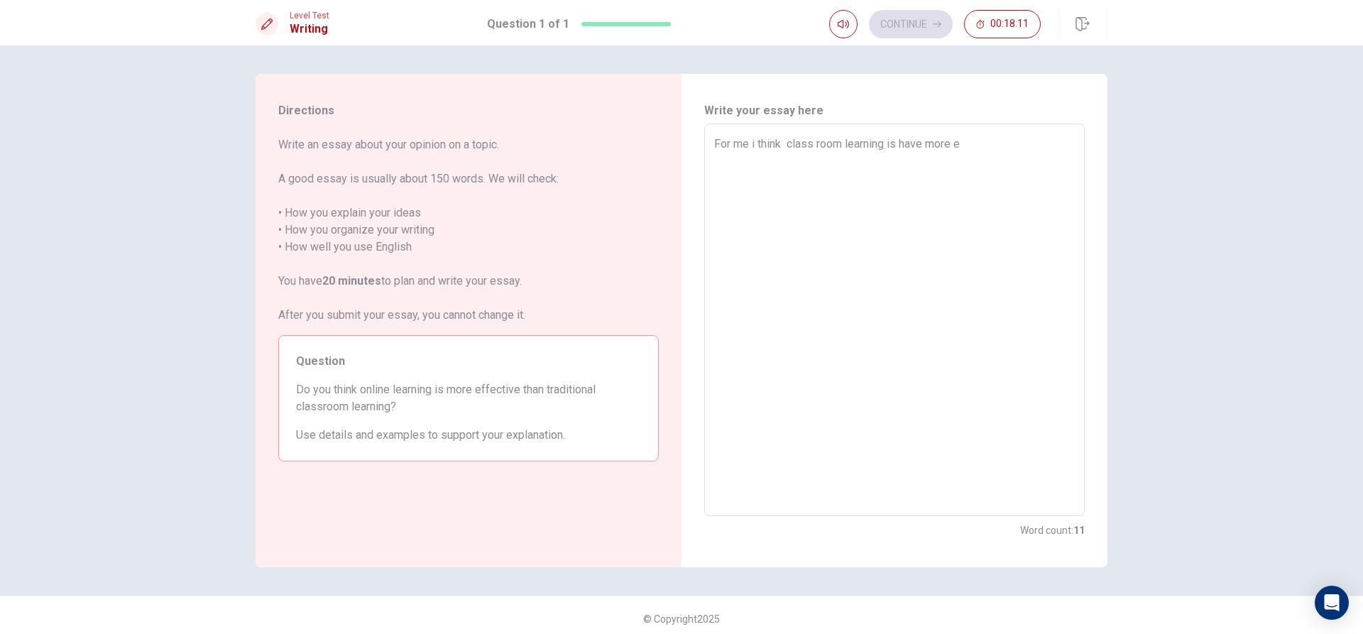
type textarea "For me i think class room learning is have more ef"
type textarea "x"
type textarea "For me i think class room learning is have more eff"
type textarea "x"
type textarea "For me i think class room learning is have more effe"
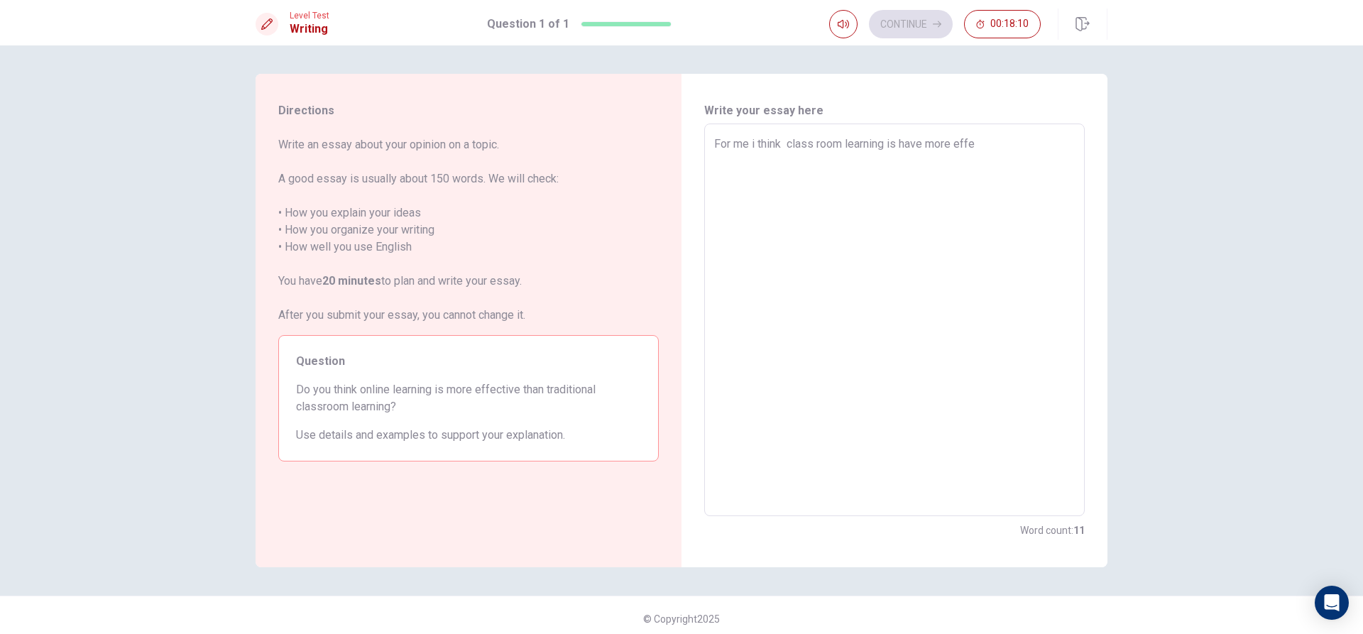
type textarea "x"
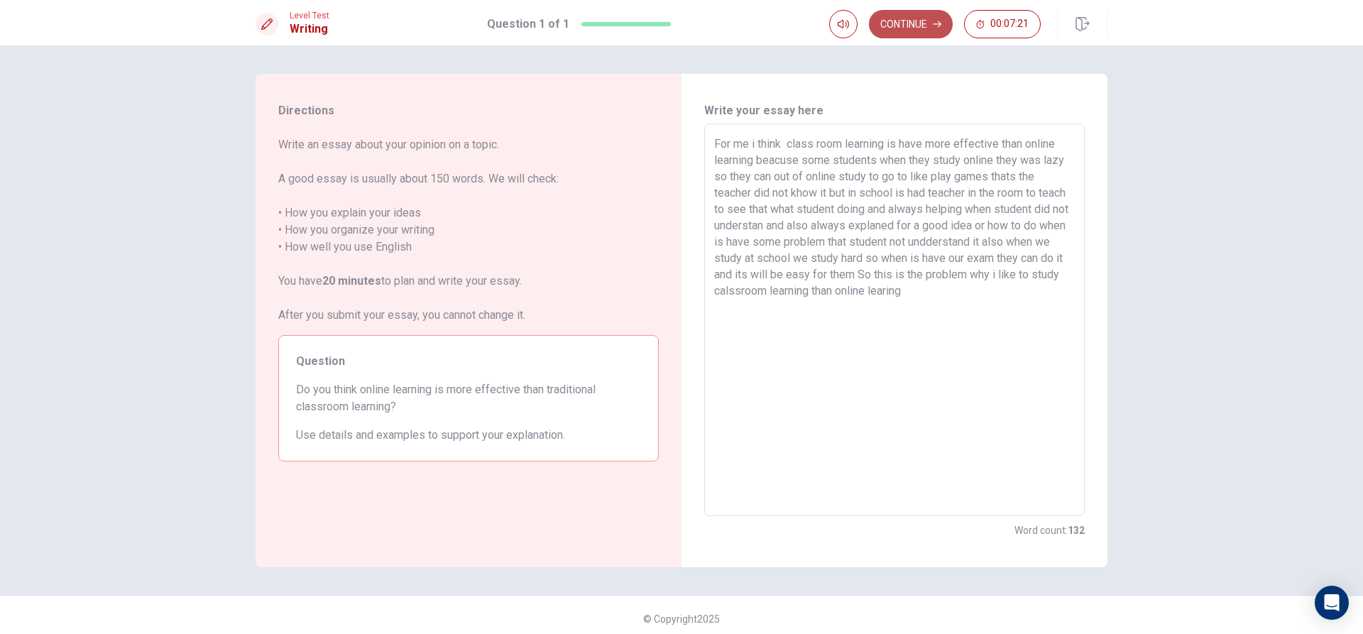
click at [916, 12] on button "Continue" at bounding box center [911, 24] width 84 height 28
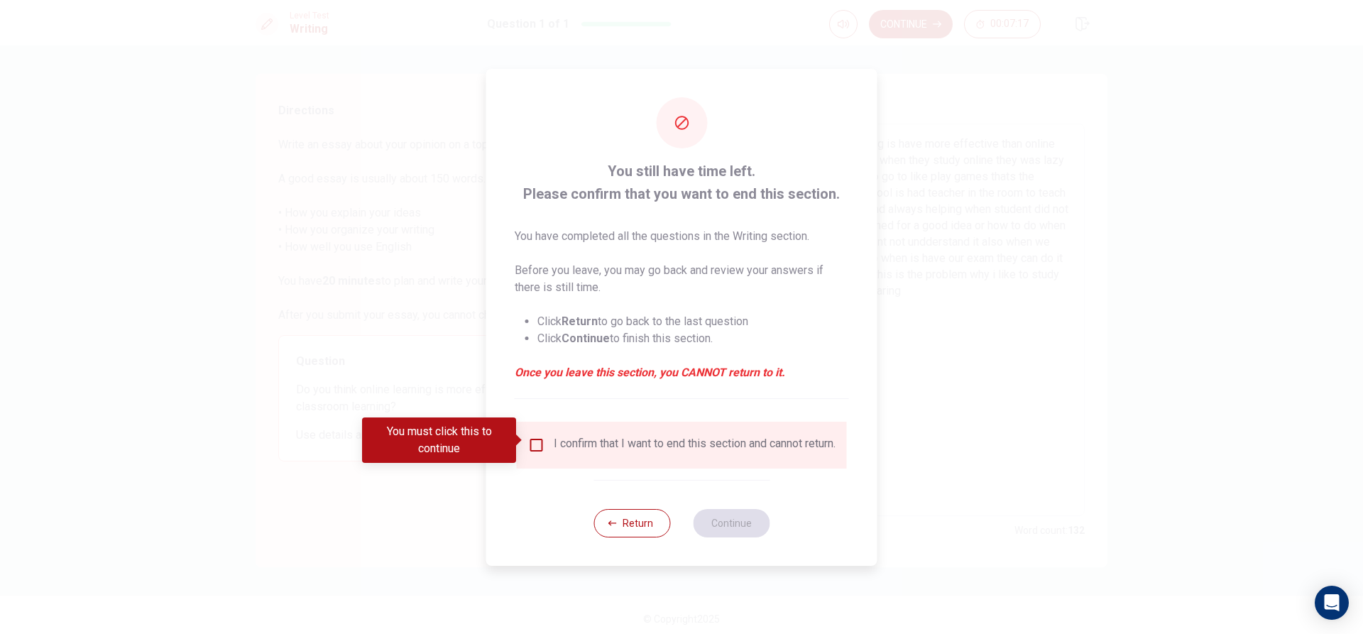
click at [530, 438] on input "You must click this to continue" at bounding box center [536, 445] width 17 height 17
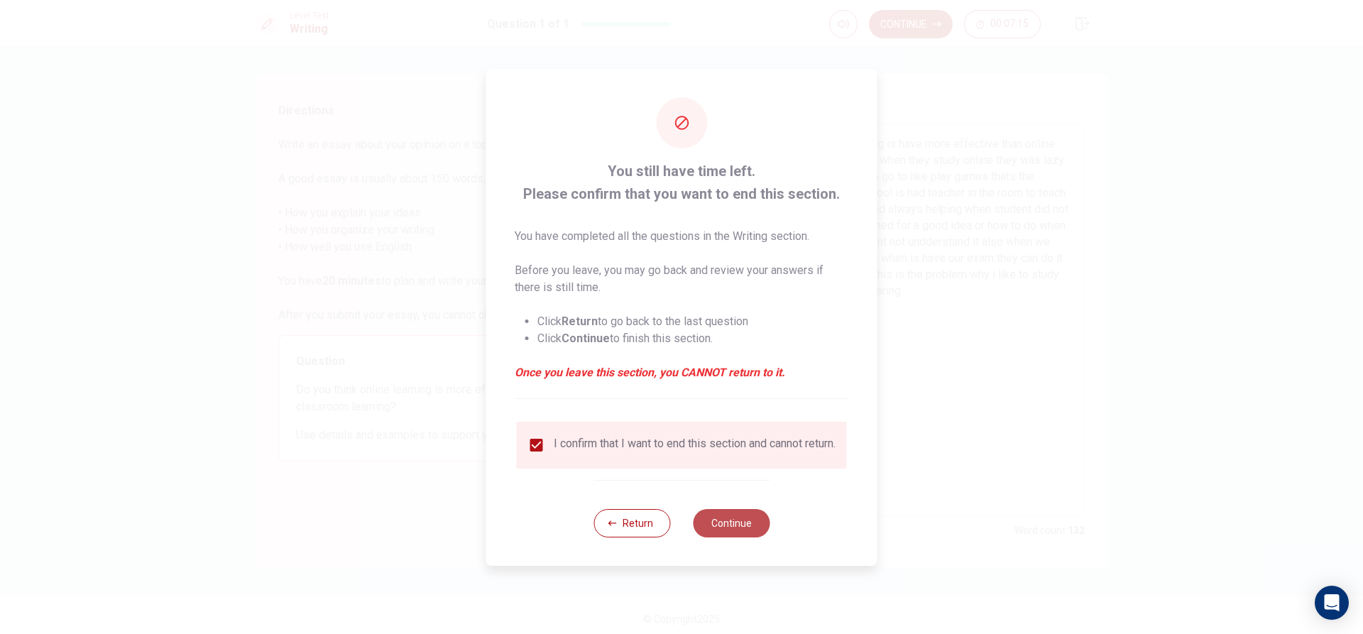
click at [729, 526] on button "Continue" at bounding box center [731, 523] width 77 height 28
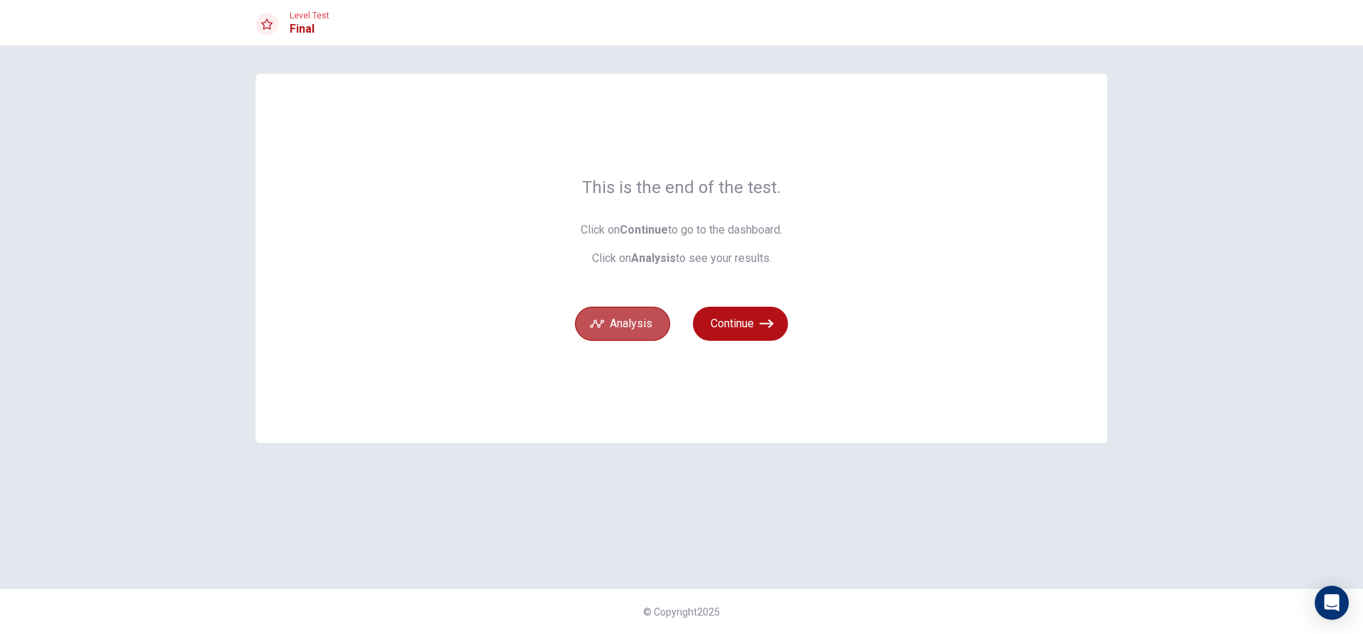
click at [636, 310] on button "Analysis" at bounding box center [622, 324] width 95 height 34
